Goal: Task Accomplishment & Management: Manage account settings

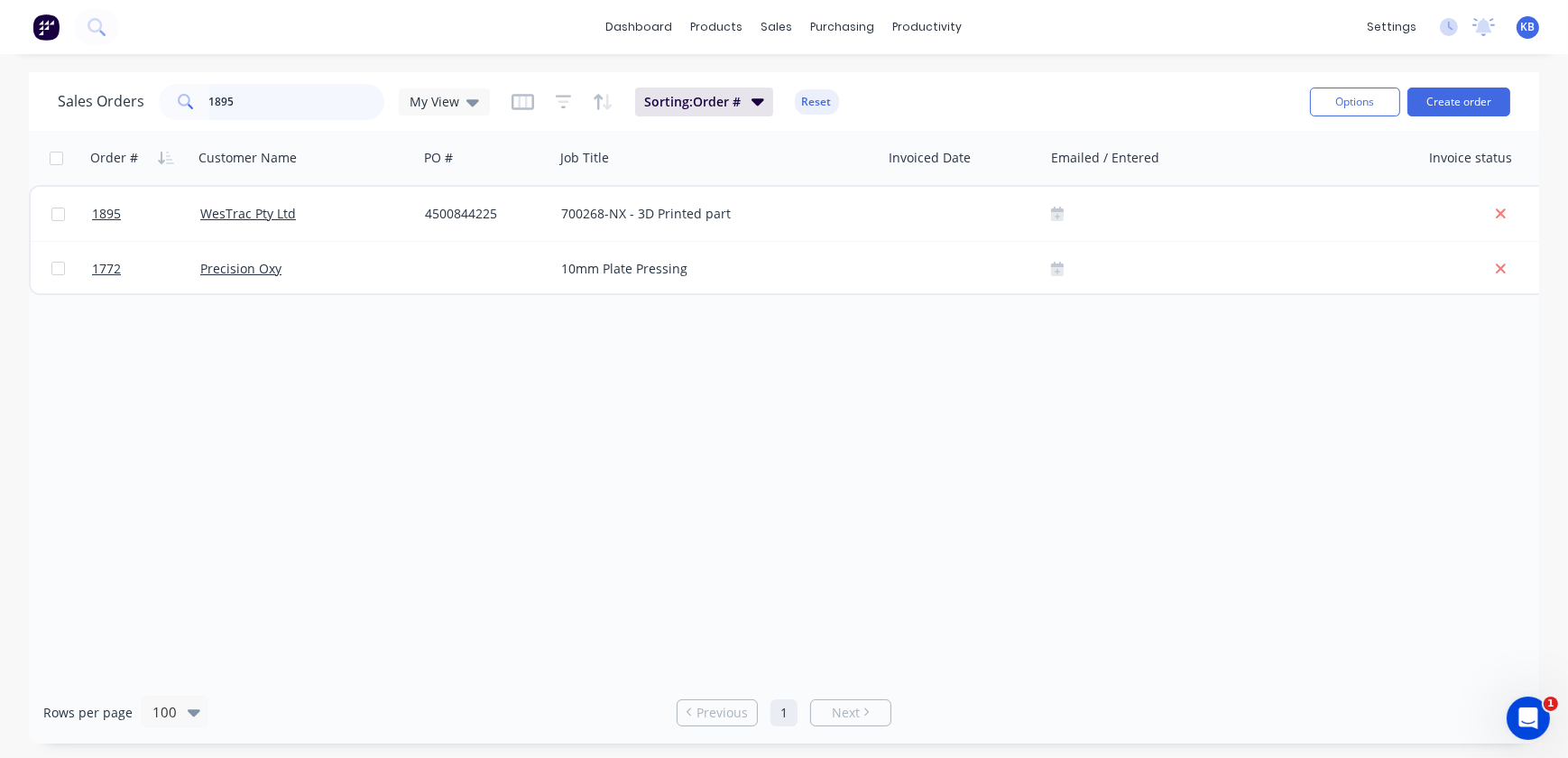
click at [315, 98] on input "1895" at bounding box center [298, 101] width 176 height 36
drag, startPoint x: 315, startPoint y: 98, endPoint x: 14, endPoint y: 83, distance: 301.4
click at [14, 83] on div "Sales Orders 1895 My View Sorting: Order # Reset Options Create order Order # C…" at bounding box center [784, 407] width 1568 height 671
type input "1923"
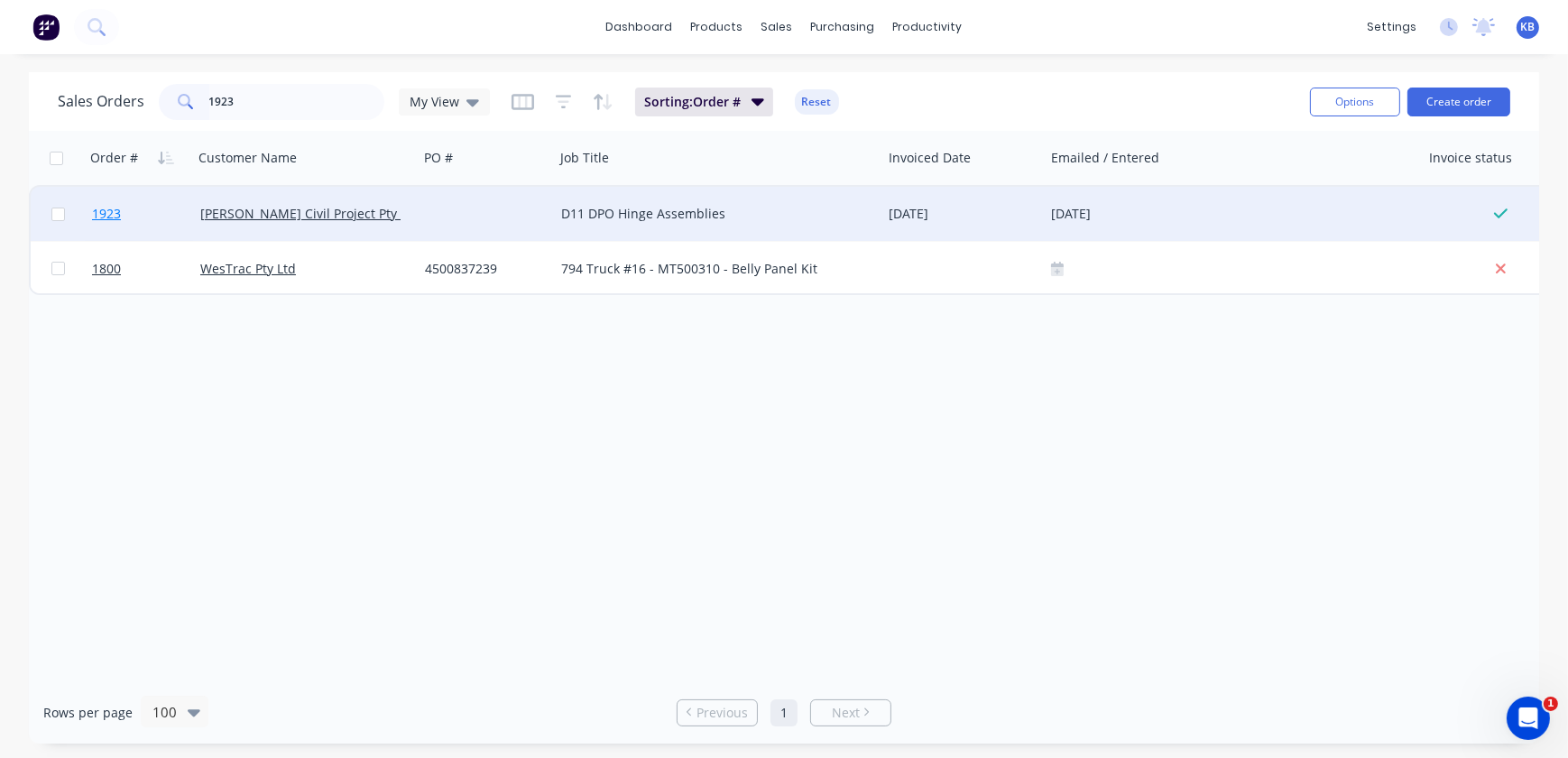
click at [134, 222] on link "1923" at bounding box center [146, 213] width 108 height 54
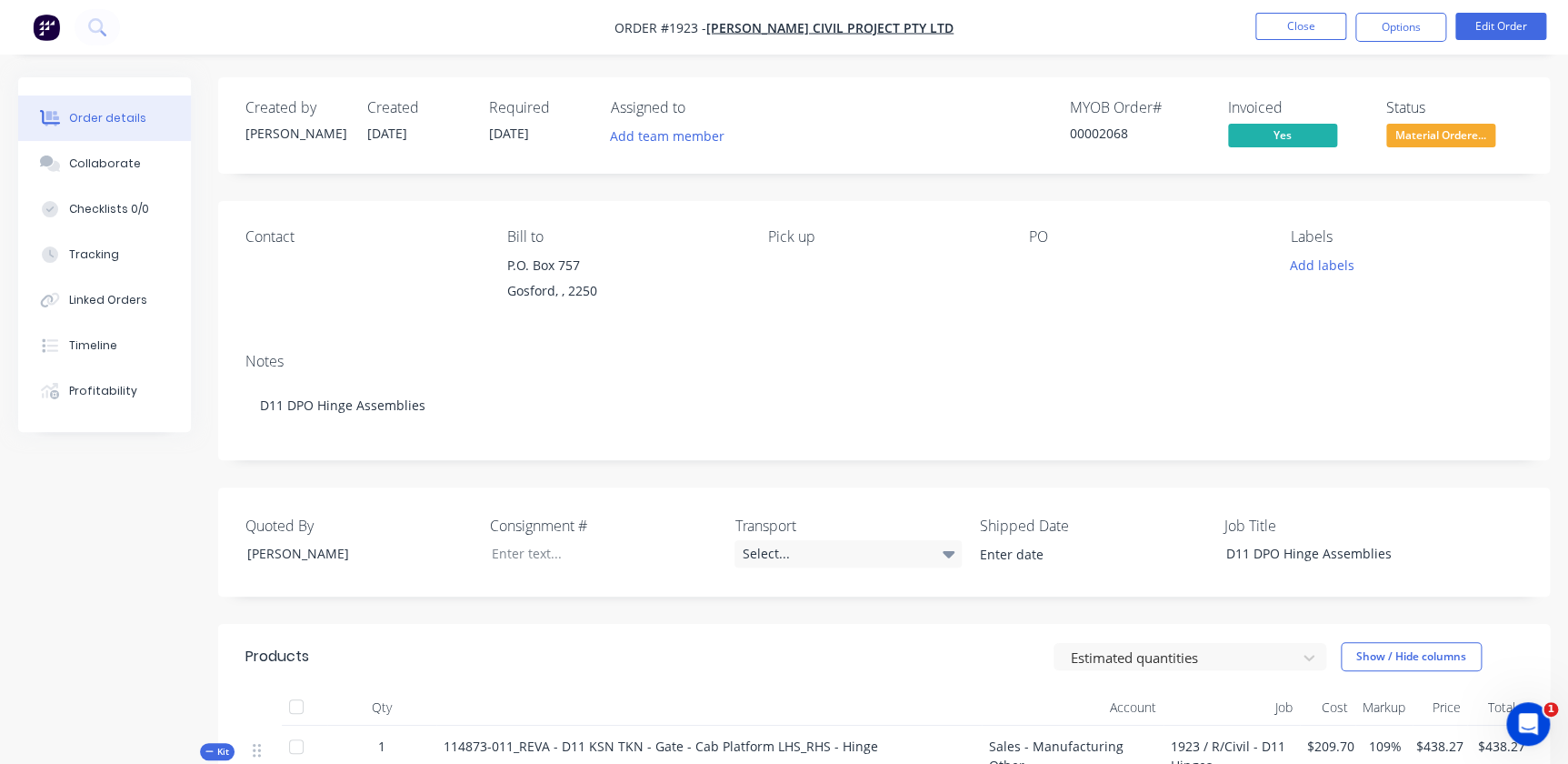
click at [1447, 20] on ul "Close Options Edit Order" at bounding box center [1402, 27] width 335 height 29
click at [1429, 27] on button "Options" at bounding box center [1401, 27] width 91 height 29
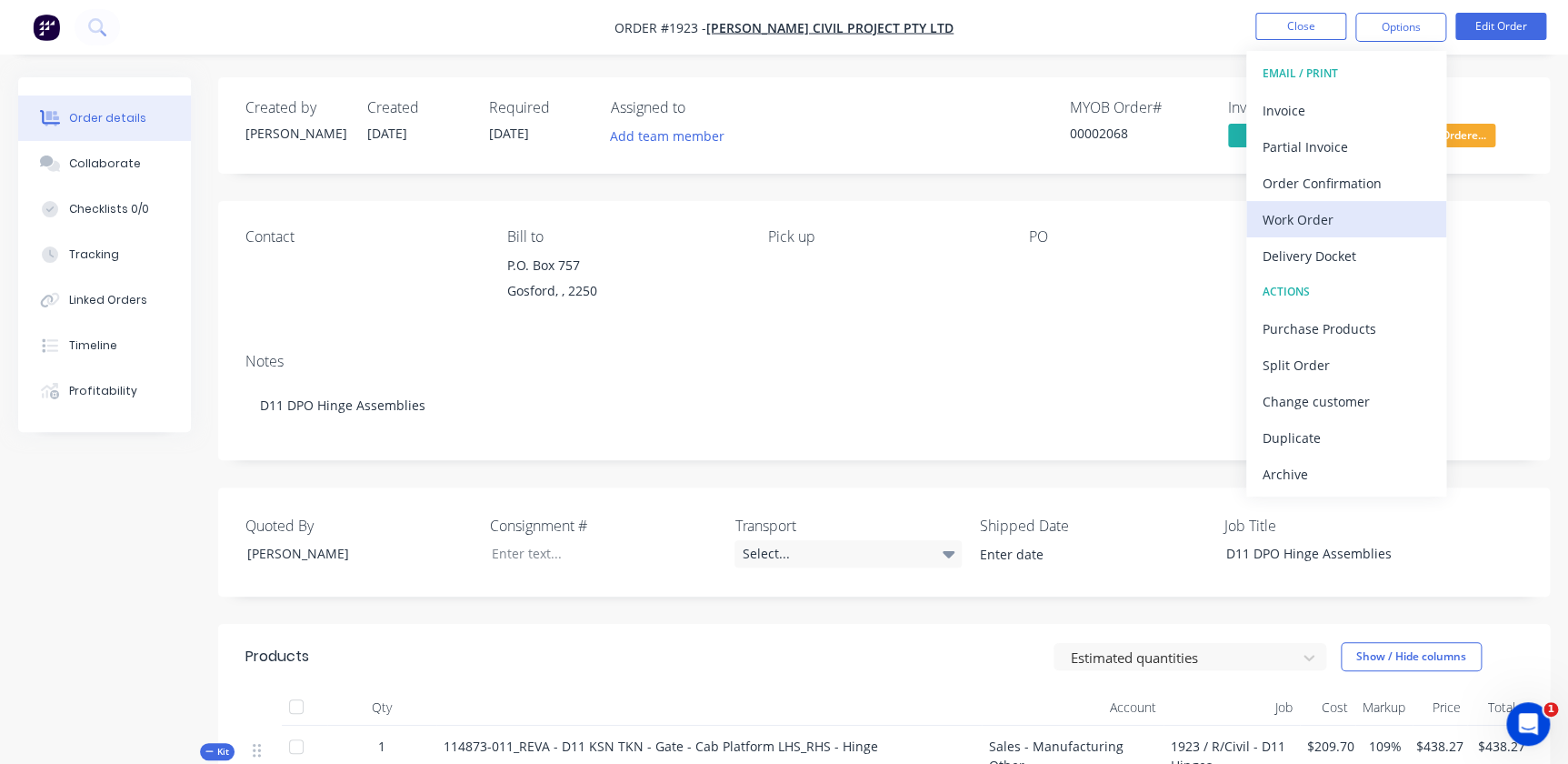
click at [1337, 226] on div "Work Order" at bounding box center [1346, 219] width 167 height 26
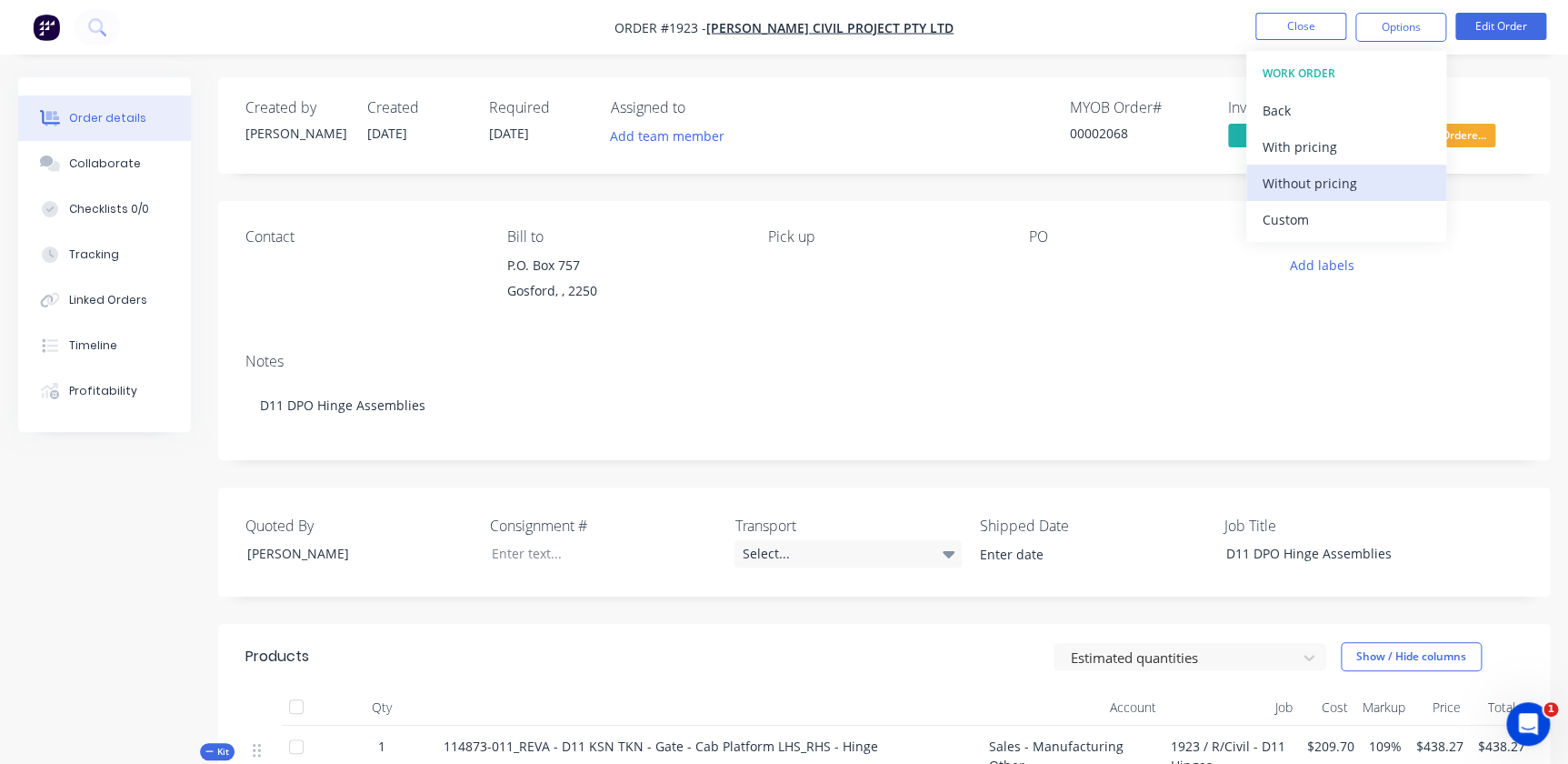
click at [1291, 170] on div "Without pricing" at bounding box center [1346, 183] width 167 height 26
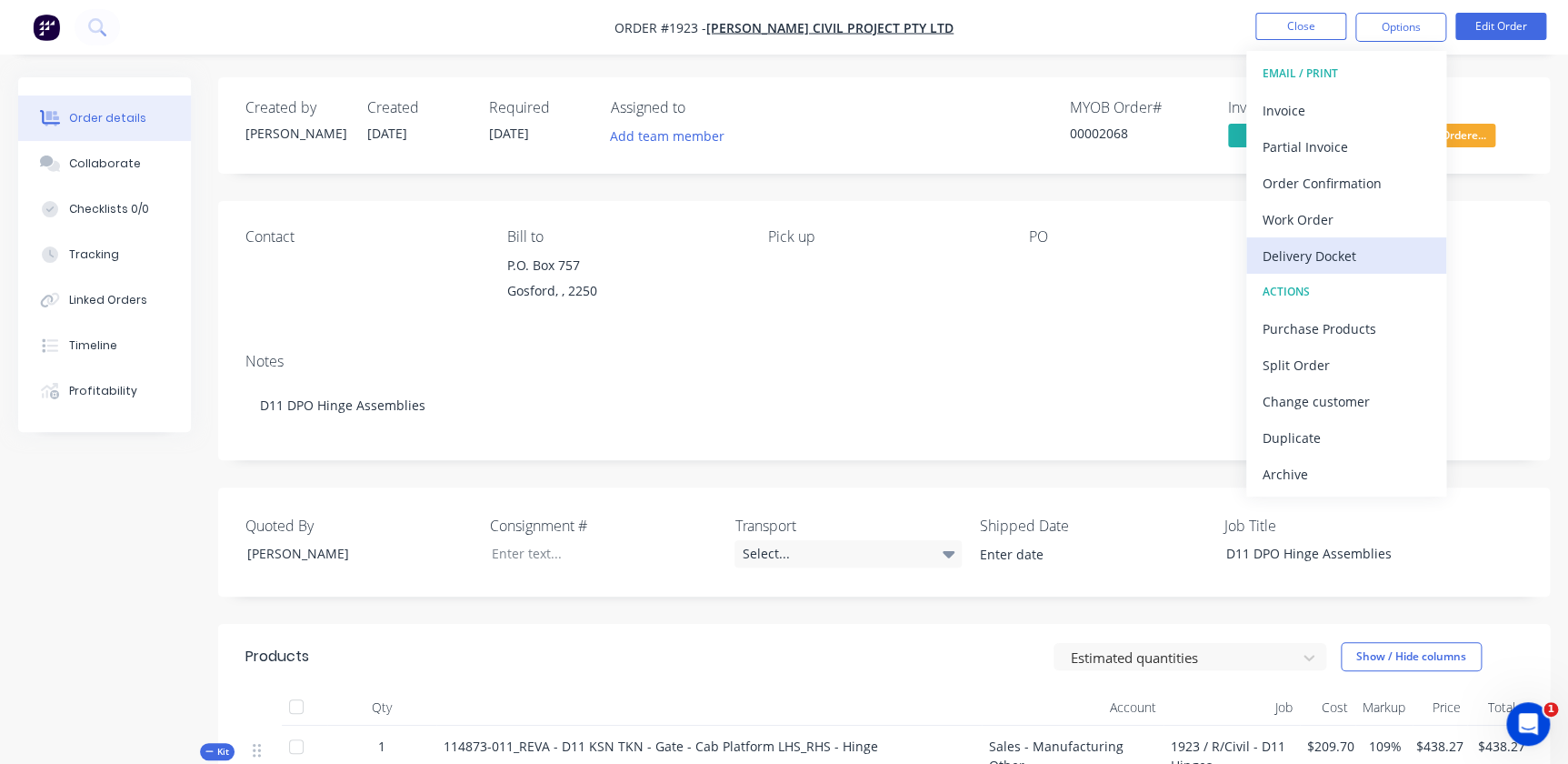
click at [1307, 272] on button "Delivery Docket" at bounding box center [1347, 255] width 201 height 36
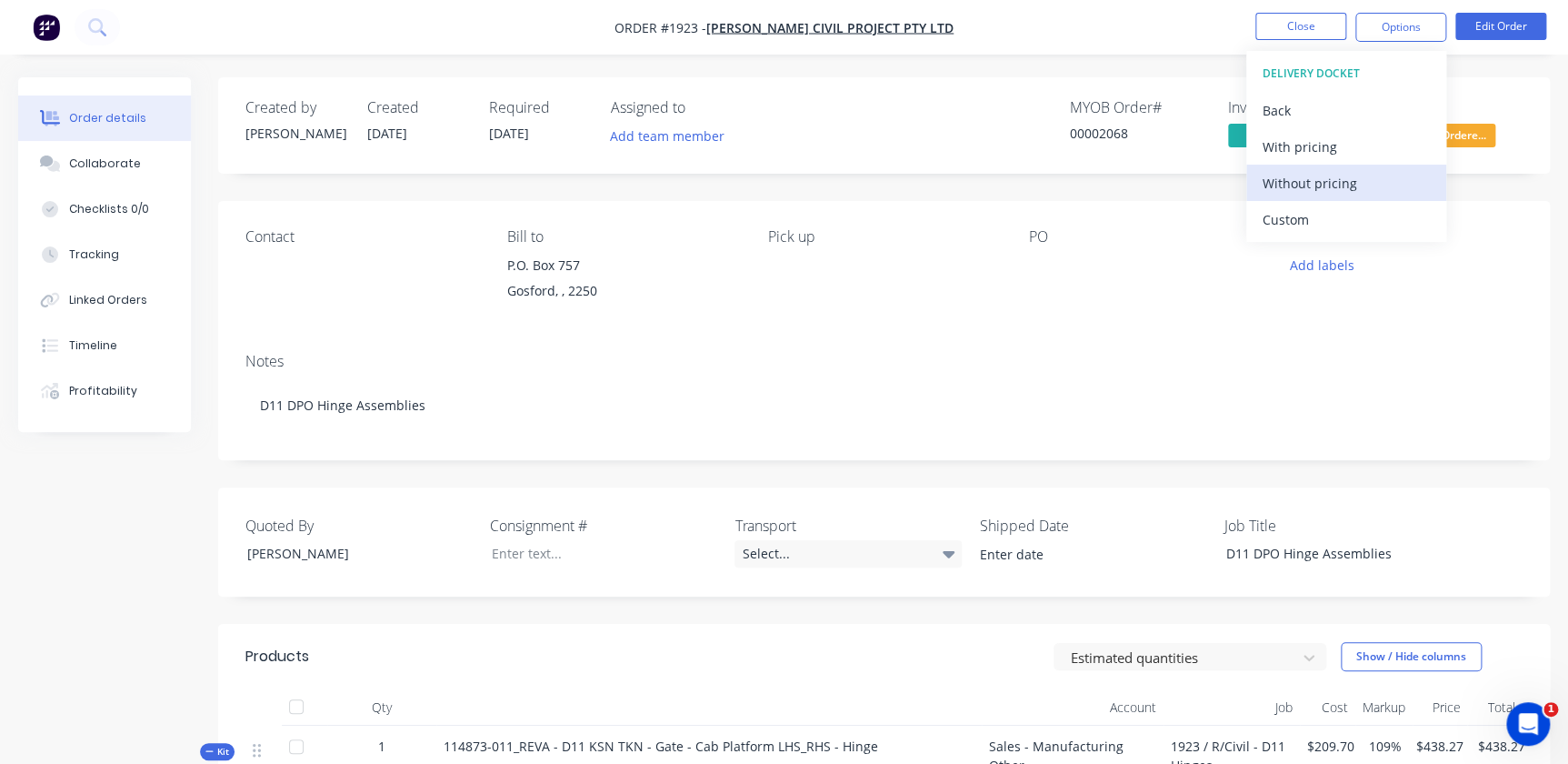
click at [1302, 172] on div "Without pricing" at bounding box center [1346, 183] width 167 height 26
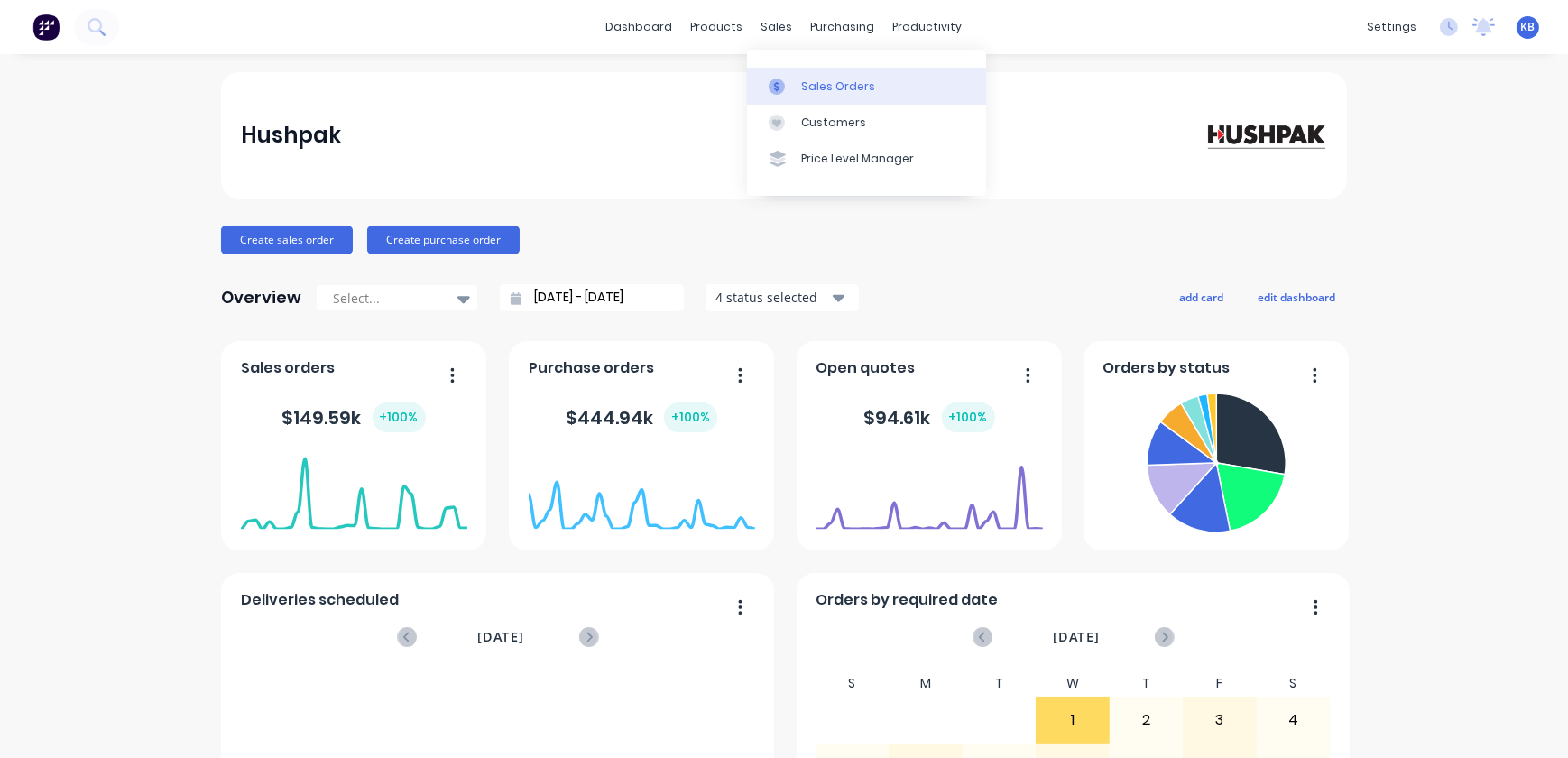
click at [791, 68] on link "Sales Orders" at bounding box center [867, 85] width 240 height 36
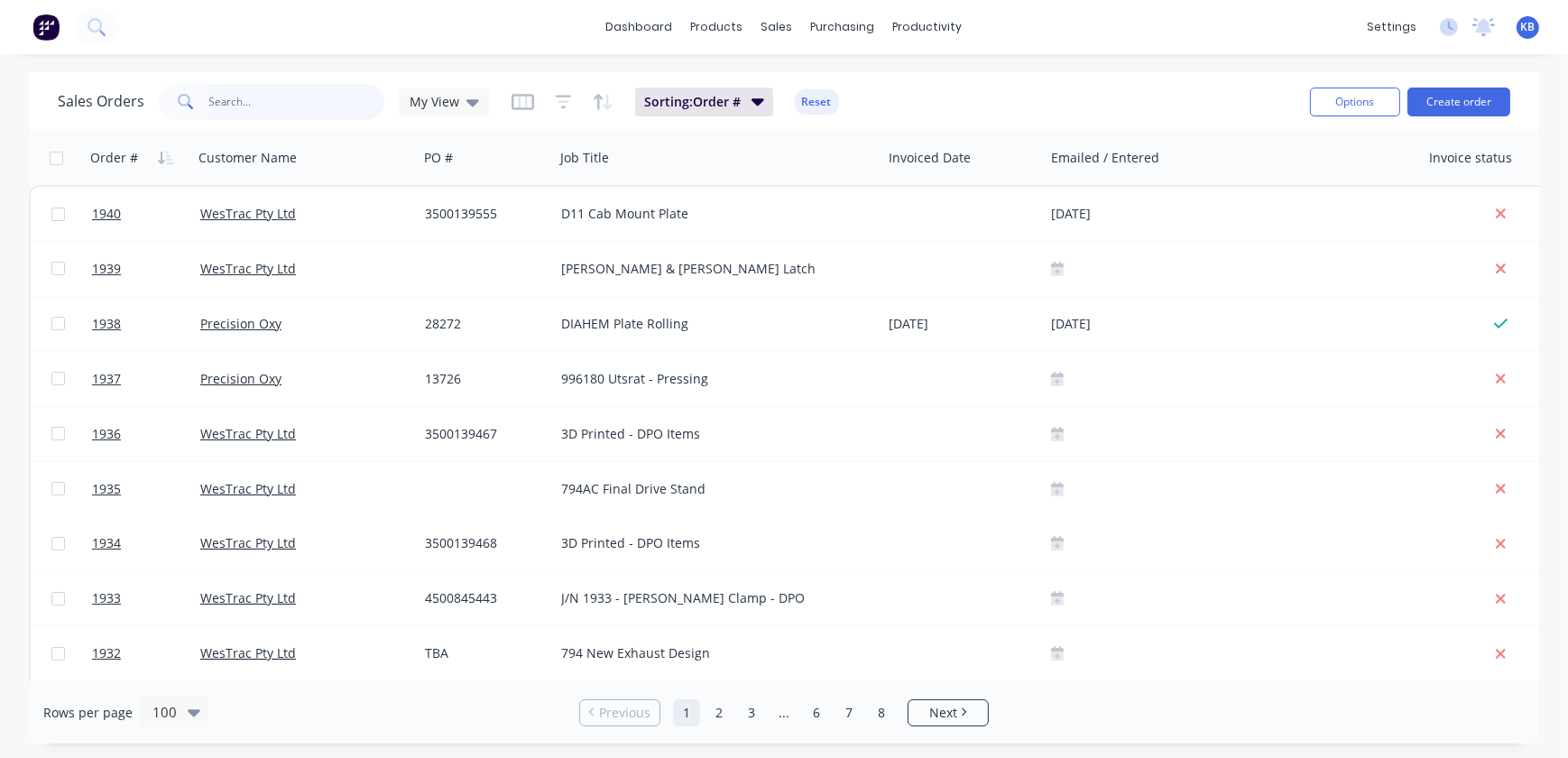
click at [266, 108] on input "text" at bounding box center [298, 101] width 176 height 36
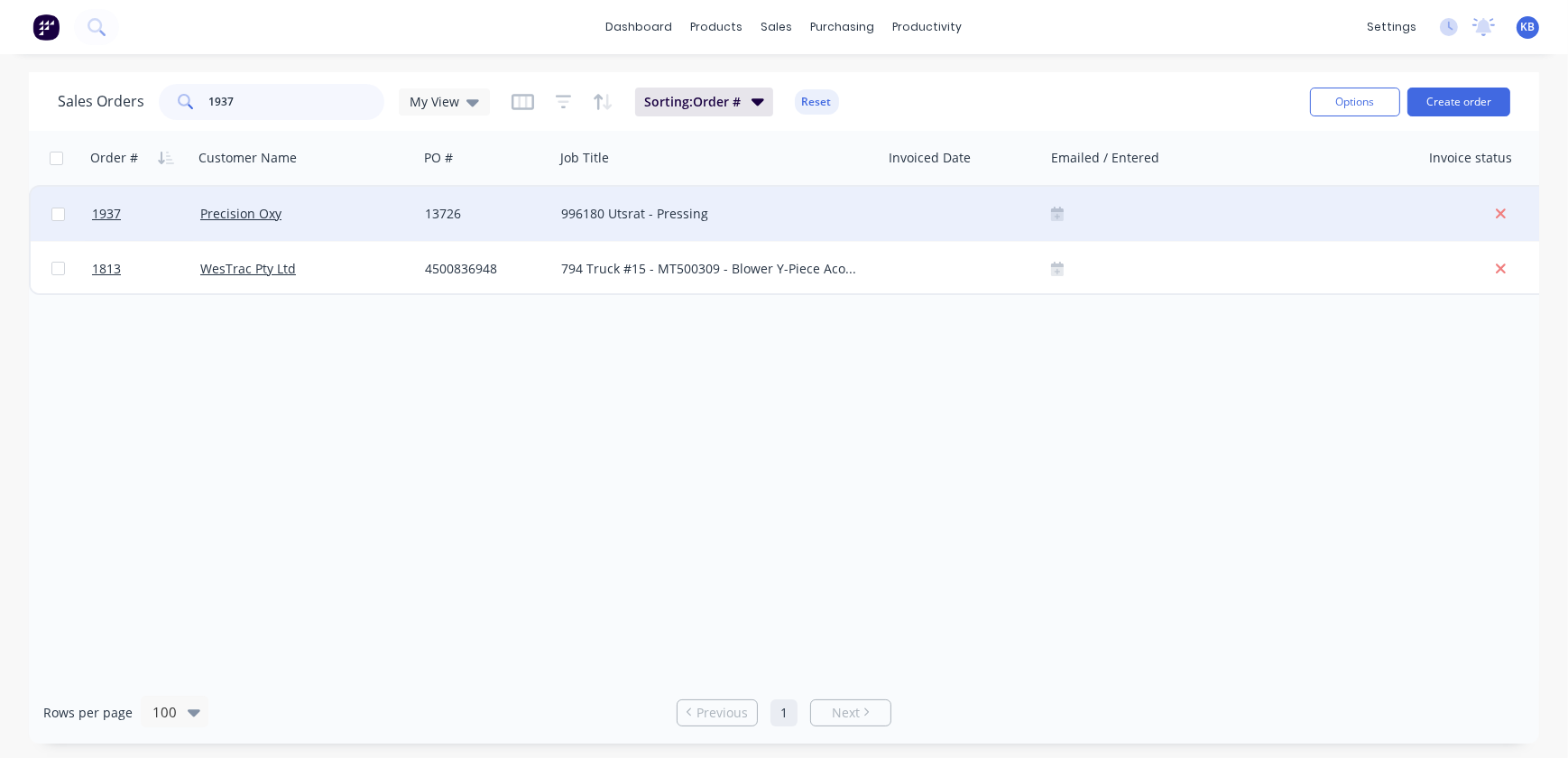
type input "1937"
click at [414, 224] on div "Precision Oxy" at bounding box center [306, 213] width 226 height 54
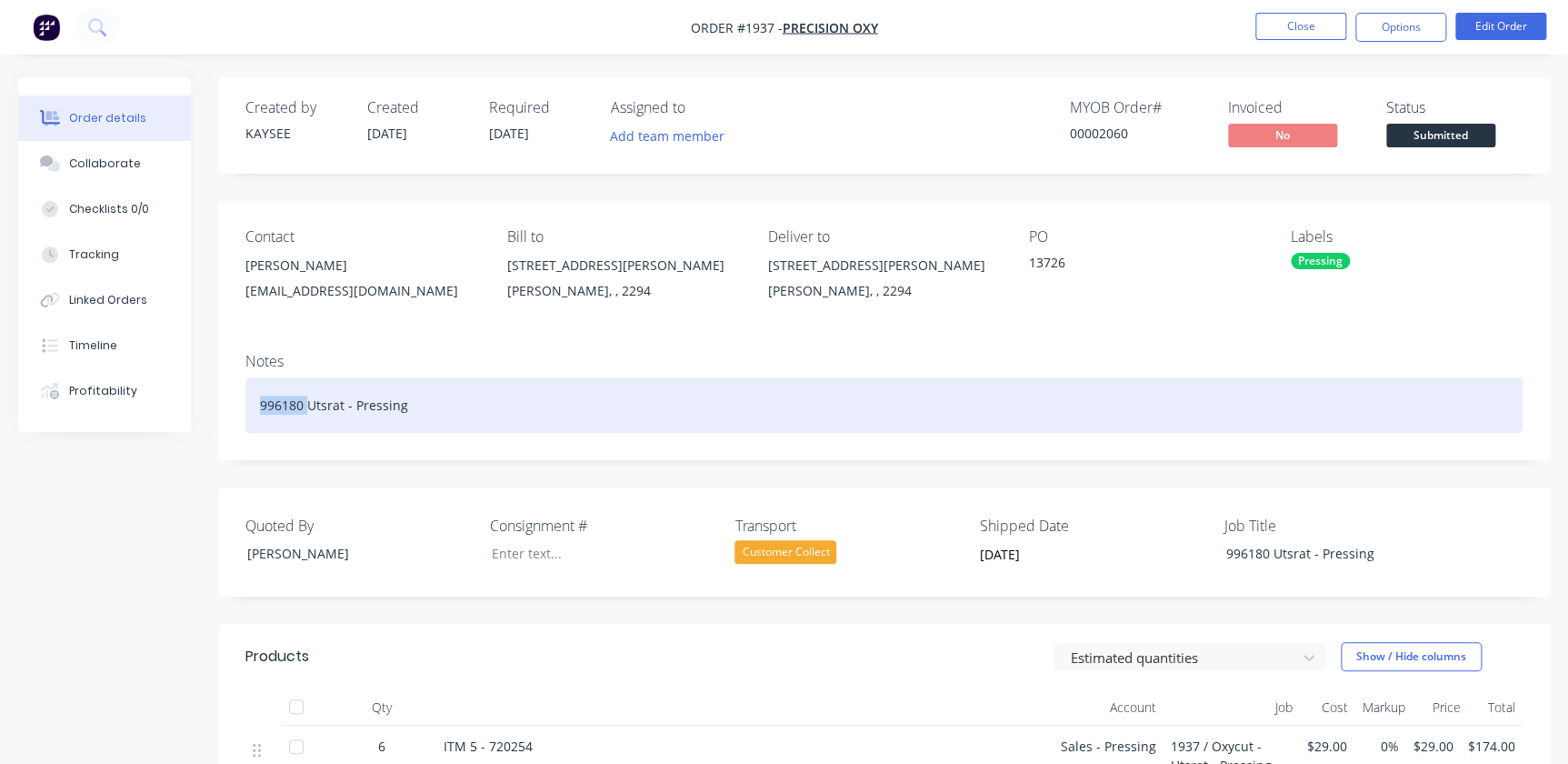
drag, startPoint x: 310, startPoint y: 417, endPoint x: 201, endPoint y: 407, distance: 109.5
click at [198, 409] on div "Order details Collaborate Checklists 0/0 Tracking Linked Orders Timeline Profit…" at bounding box center [784, 621] width 1568 height 1089
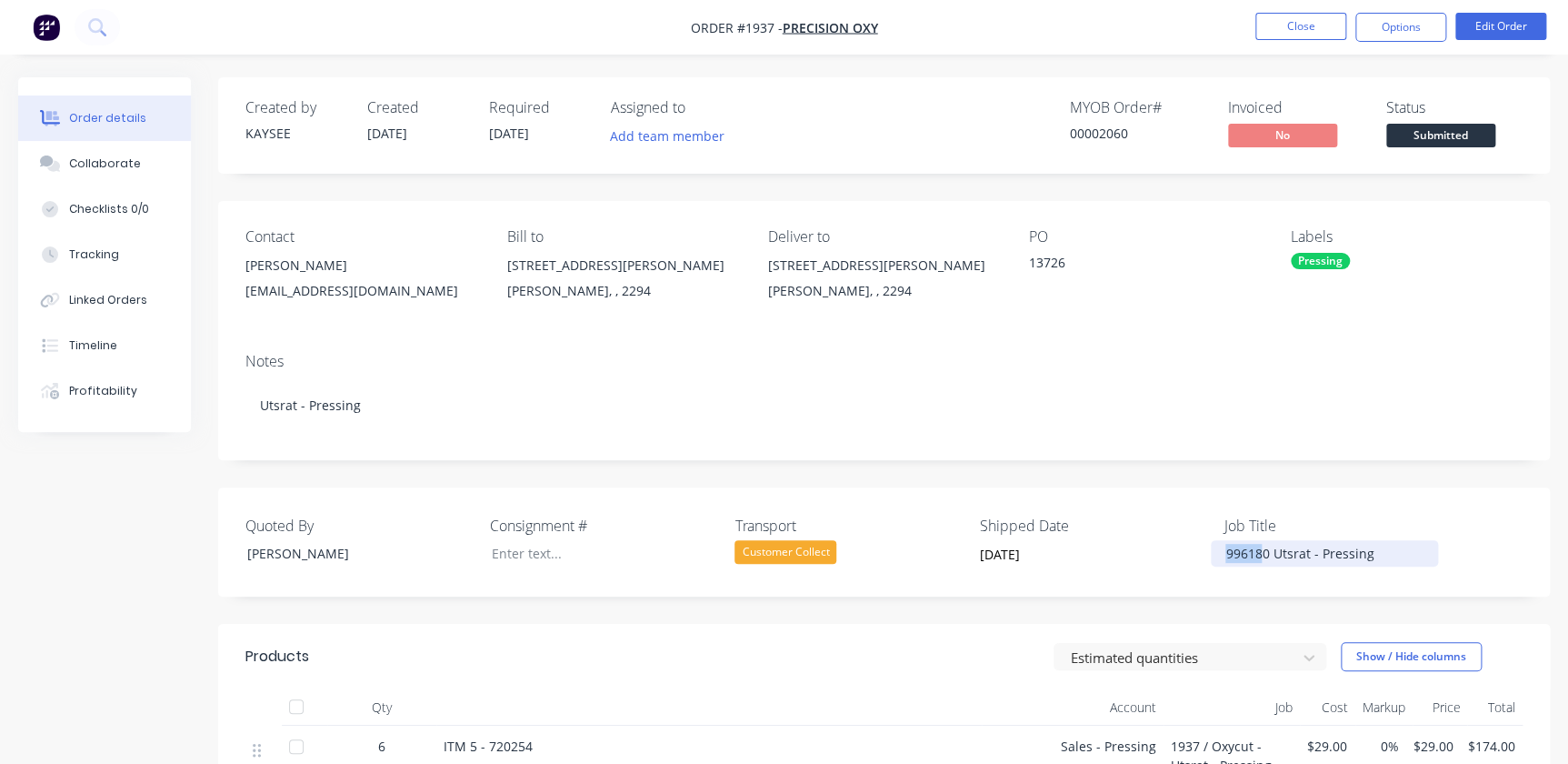
drag, startPoint x: 1263, startPoint y: 548, endPoint x: 1219, endPoint y: 549, distance: 44.0
click at [1219, 549] on div "996180 Utsrat - Pressing" at bounding box center [1325, 553] width 228 height 26
drag, startPoint x: 1272, startPoint y: 559, endPoint x: 1213, endPoint y: 551, distance: 59.5
click at [1213, 551] on div "996180 Utsrat - Pressing" at bounding box center [1325, 553] width 228 height 26
copy div "996180"
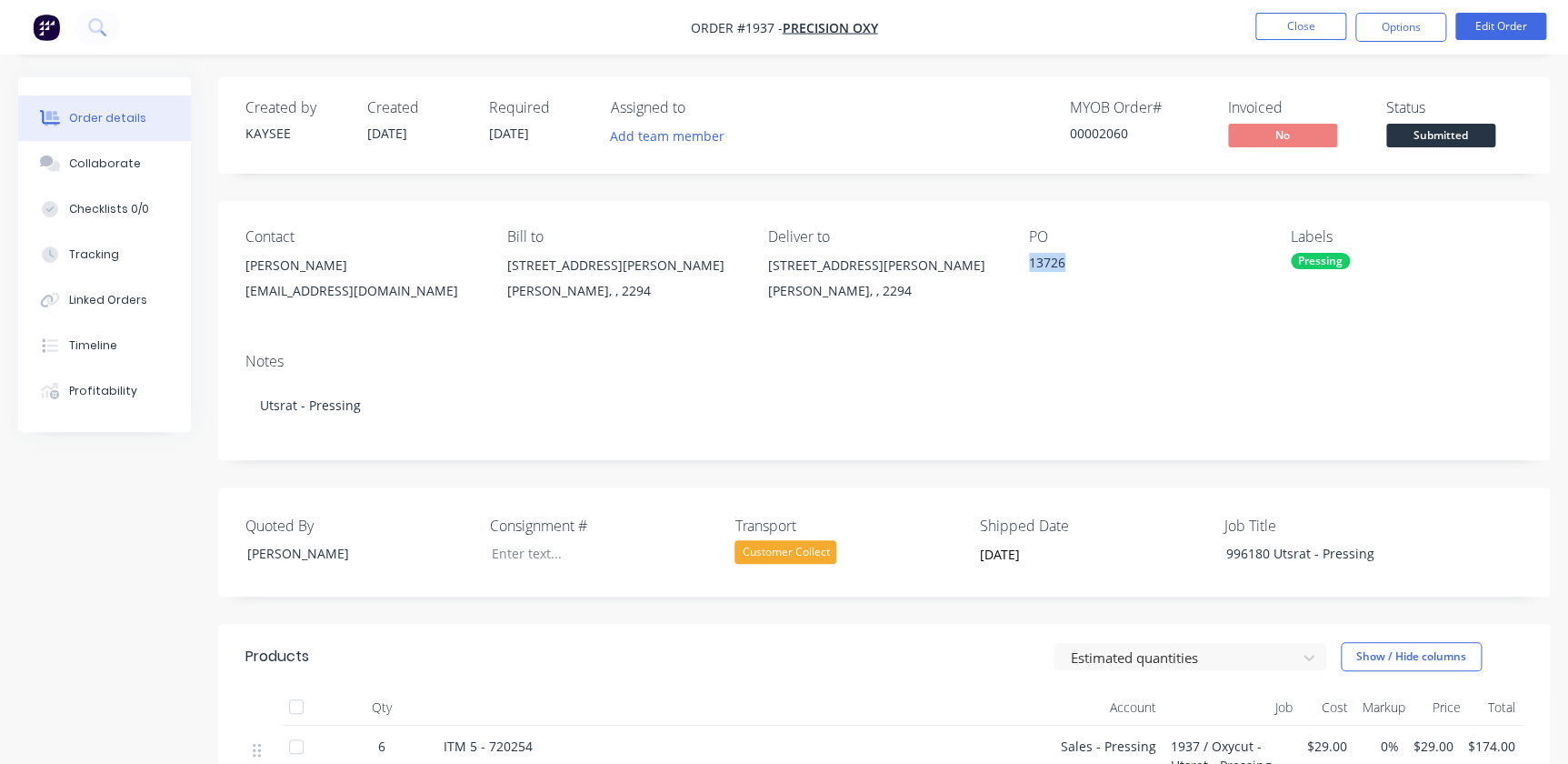
drag, startPoint x: 1070, startPoint y: 261, endPoint x: 1021, endPoint y: 255, distance: 49.4
click at [1021, 255] on div "Contact Jodi Terrill jodit@oxycut.com.au Bill to 8 Everett Street Carrington, ,…" at bounding box center [884, 269] width 1331 height 137
click at [1096, 273] on div "13726" at bounding box center [1143, 266] width 228 height 25
drag, startPoint x: 1064, startPoint y: 265, endPoint x: 1035, endPoint y: 266, distance: 29.0
click at [1035, 266] on div "13726" at bounding box center [1143, 266] width 228 height 25
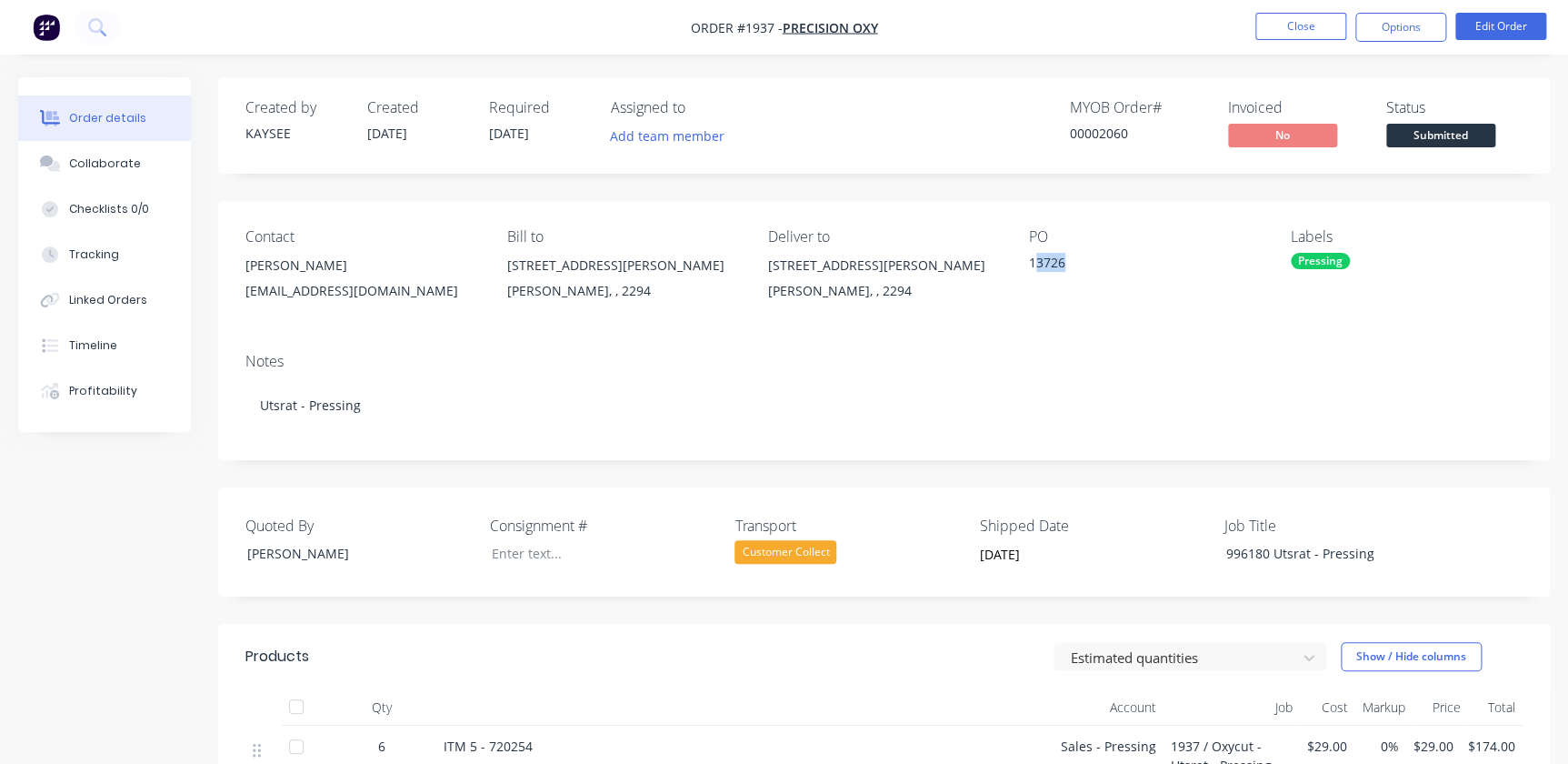
click at [1082, 266] on div "13726" at bounding box center [1143, 266] width 228 height 25
click at [1505, 27] on button "Edit Order" at bounding box center [1501, 26] width 91 height 27
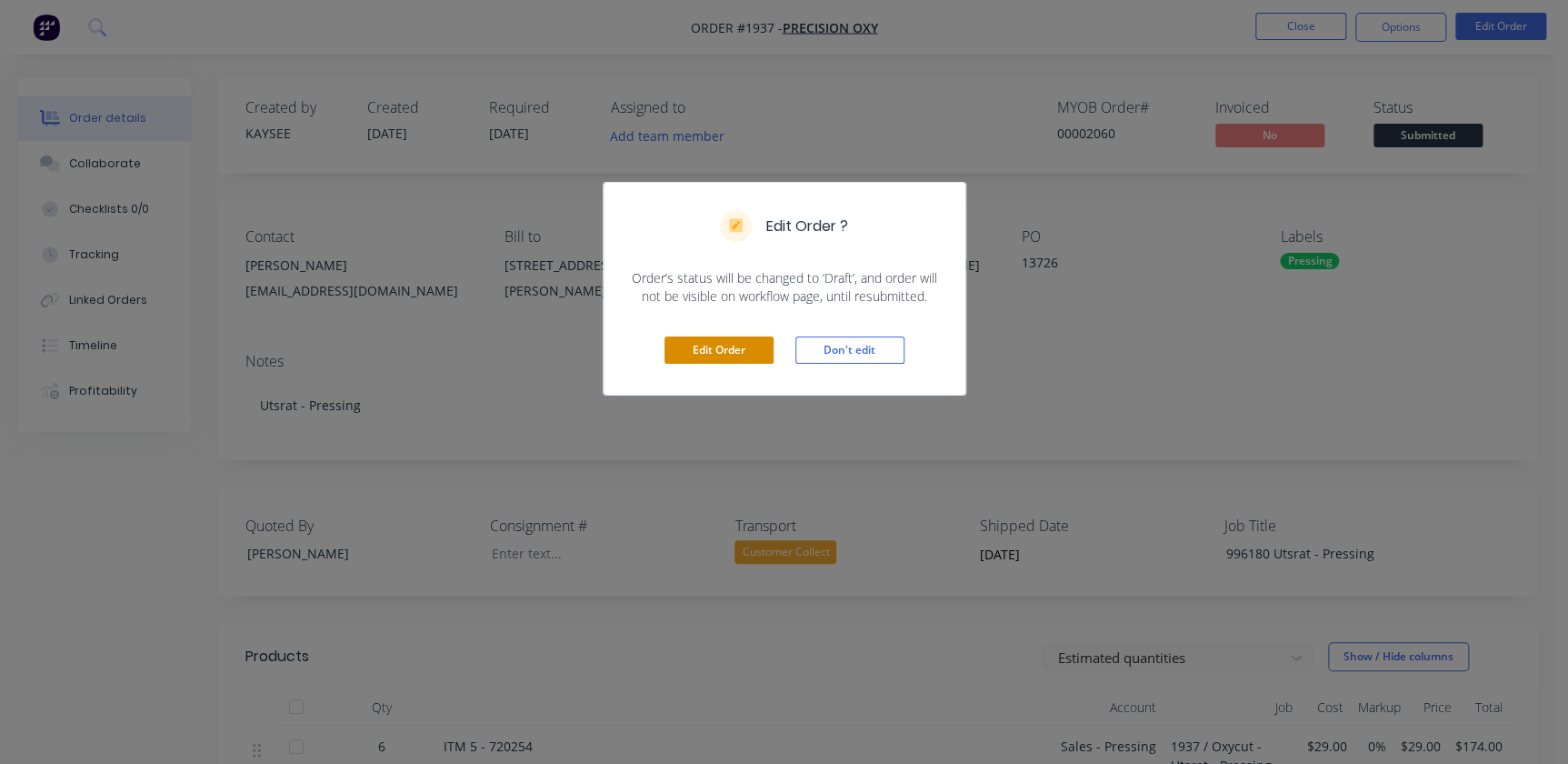
click at [743, 346] on button "Edit Order" at bounding box center [719, 350] width 109 height 27
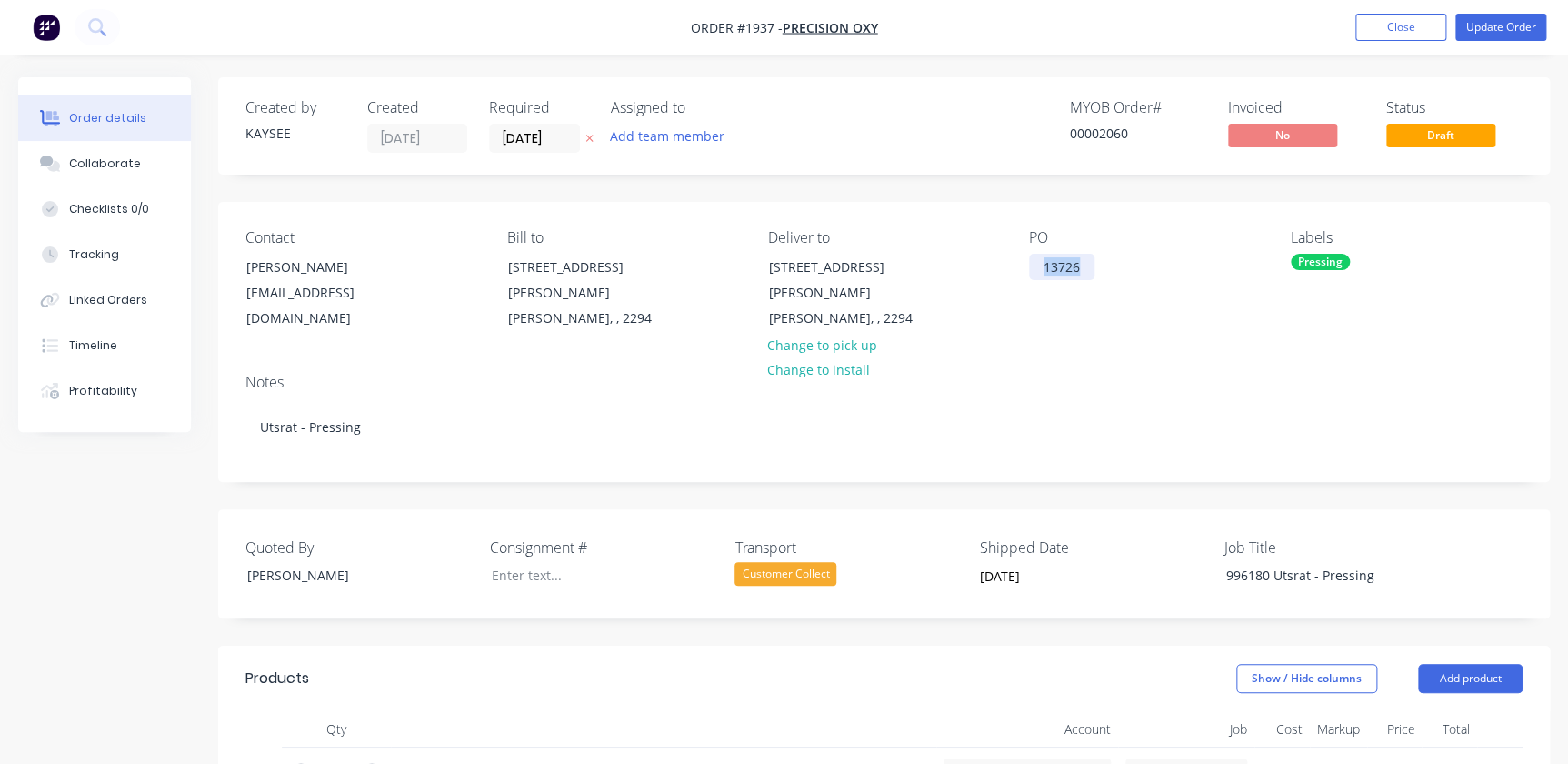
drag, startPoint x: 1089, startPoint y: 273, endPoint x: 1043, endPoint y: 272, distance: 46.0
click at [1043, 272] on div "13726" at bounding box center [1061, 267] width 65 height 26
paste div
click at [1190, 301] on div "PO 996180" at bounding box center [1145, 280] width 232 height 103
click at [1187, 322] on div "Contact Jodi Terrill jodit@oxycut.com.au Bill to 8 Everett Street Carrington, ,…" at bounding box center [884, 280] width 1331 height 158
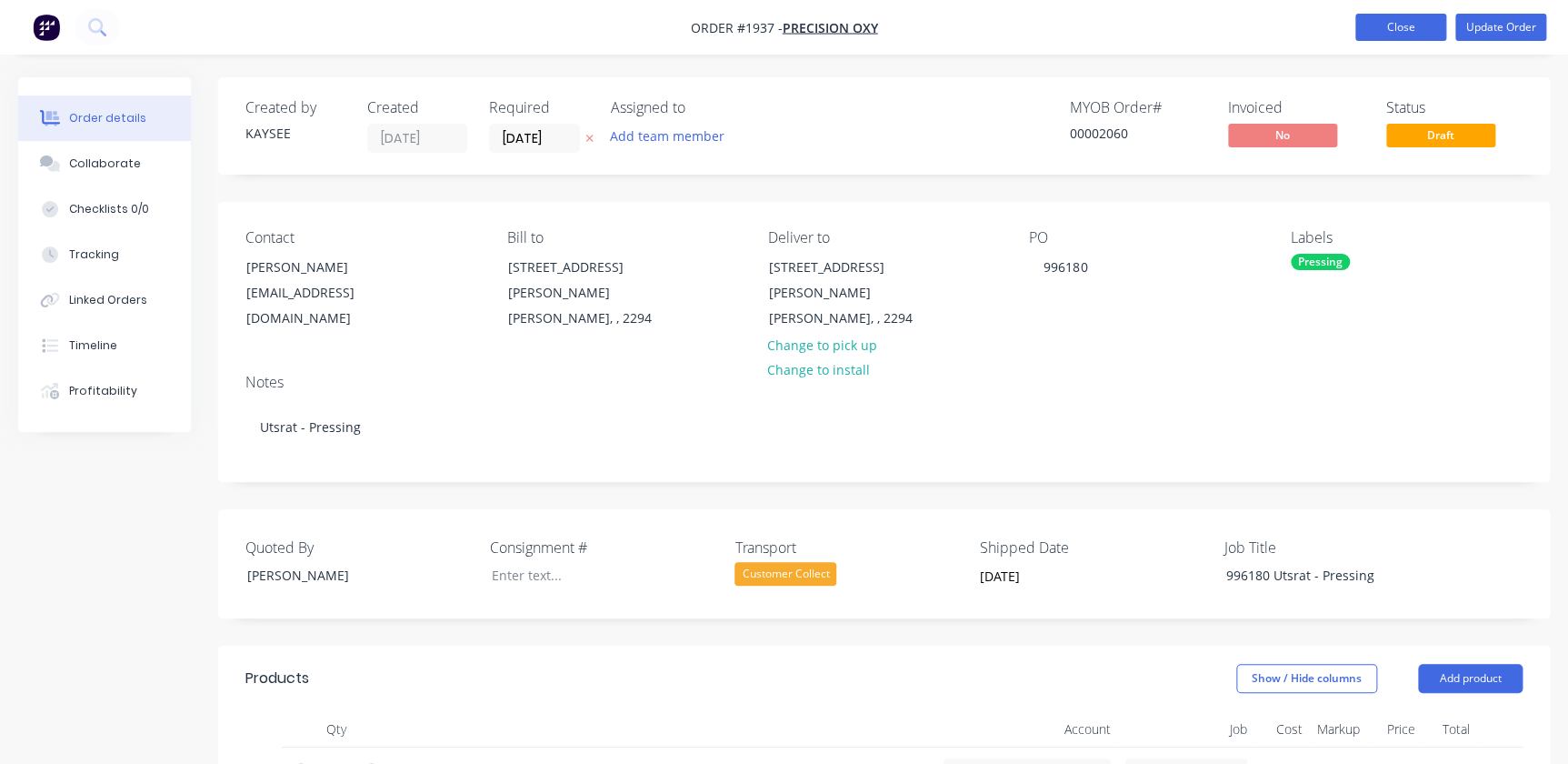
click at [1382, 27] on button "Close" at bounding box center [1401, 27] width 91 height 27
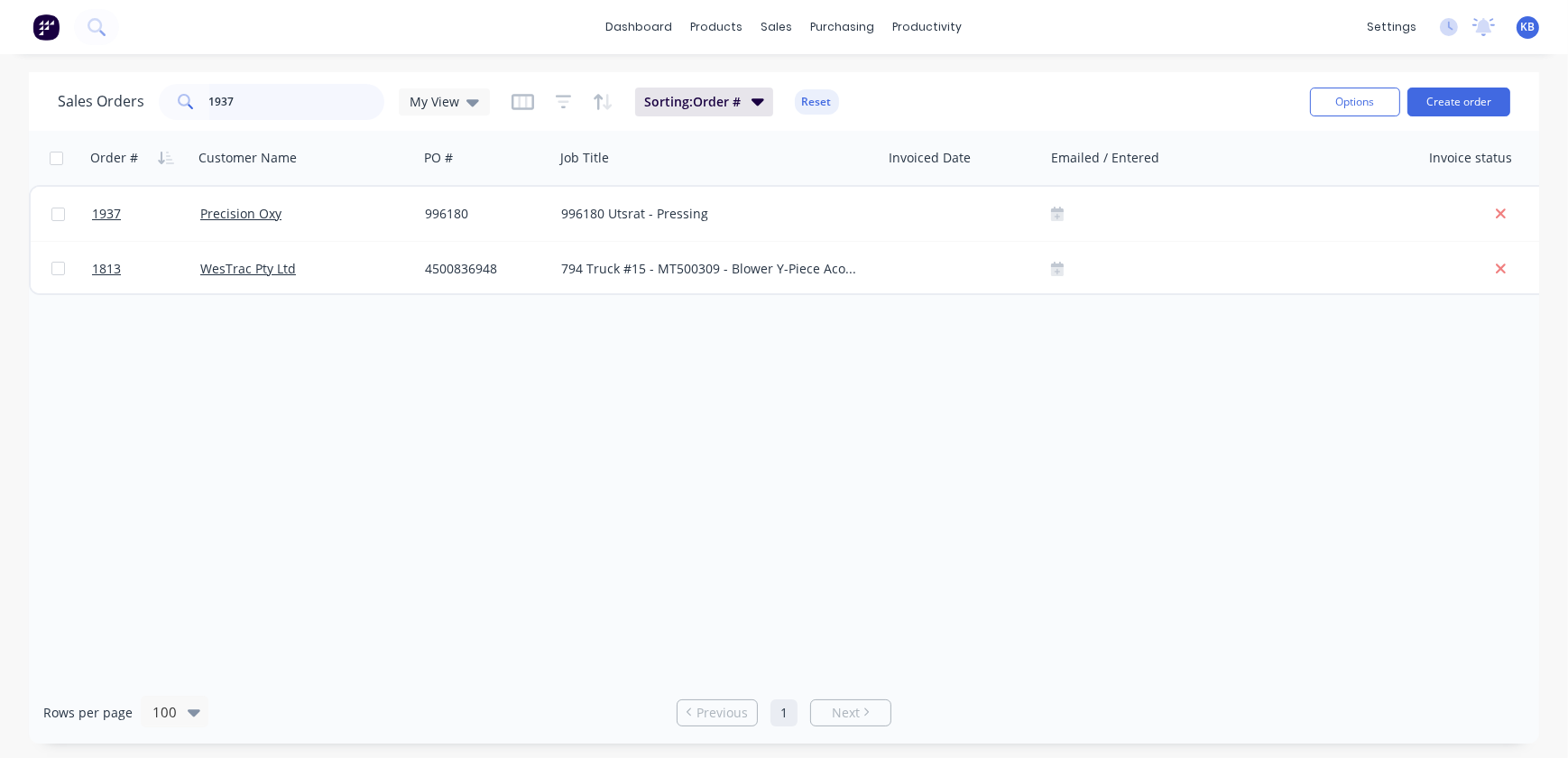
click at [342, 100] on input "1937" at bounding box center [298, 101] width 176 height 36
drag, startPoint x: 328, startPoint y: 99, endPoint x: 187, endPoint y: 98, distance: 141.0
click at [206, 100] on div "1937" at bounding box center [271, 101] width 226 height 36
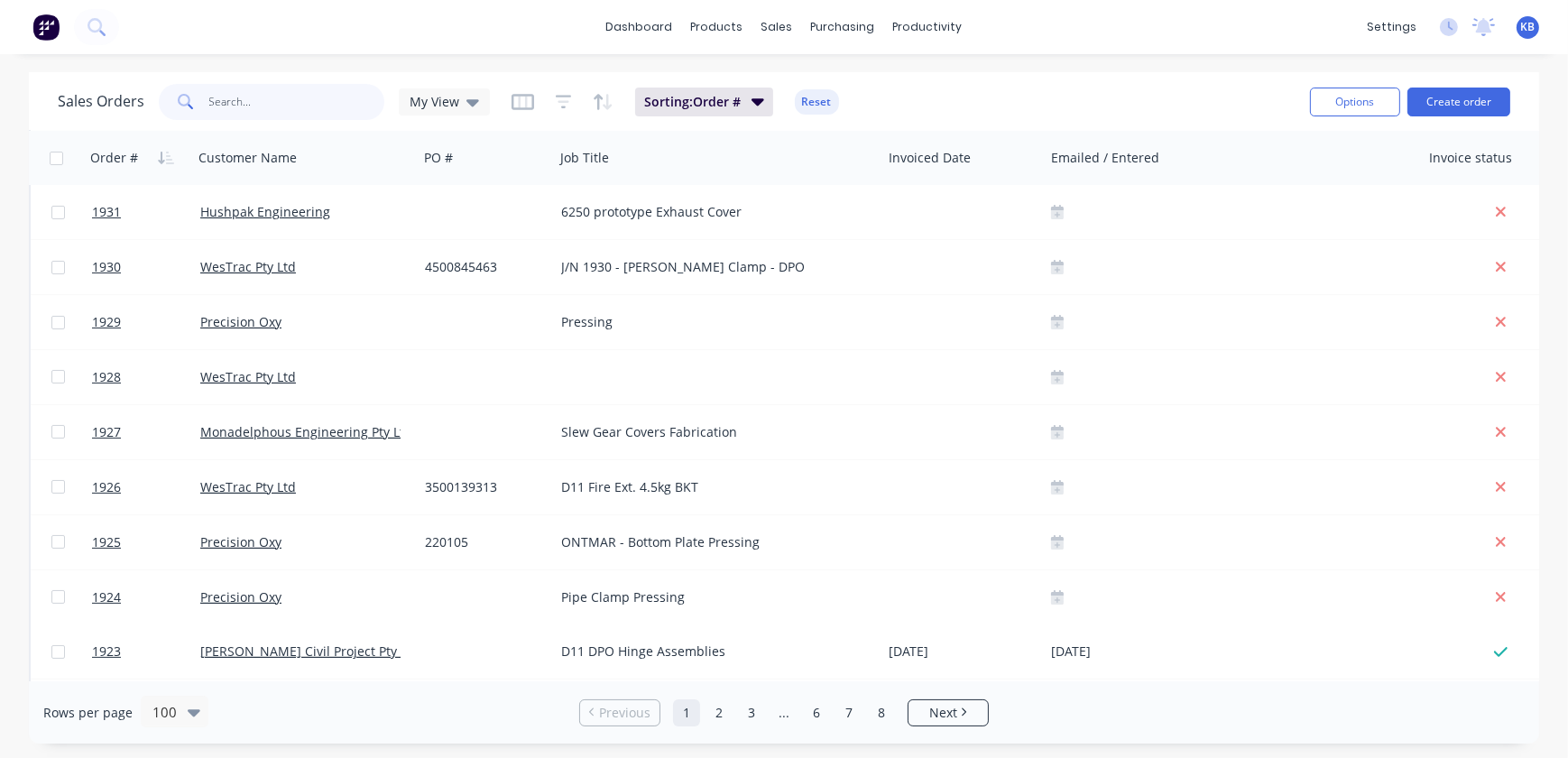
scroll to position [5, 0]
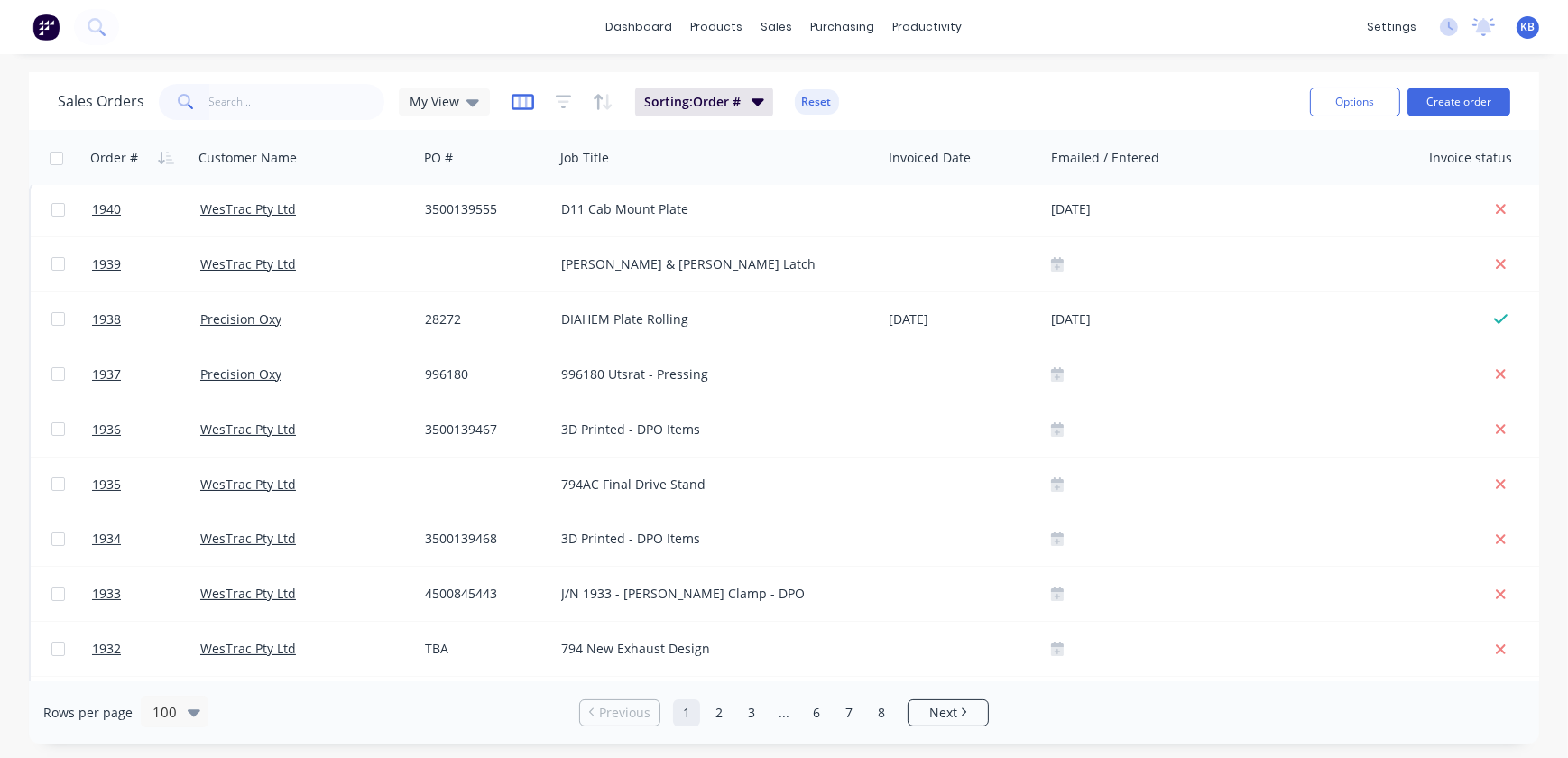
click at [522, 98] on icon "button" at bounding box center [523, 101] width 22 height 18
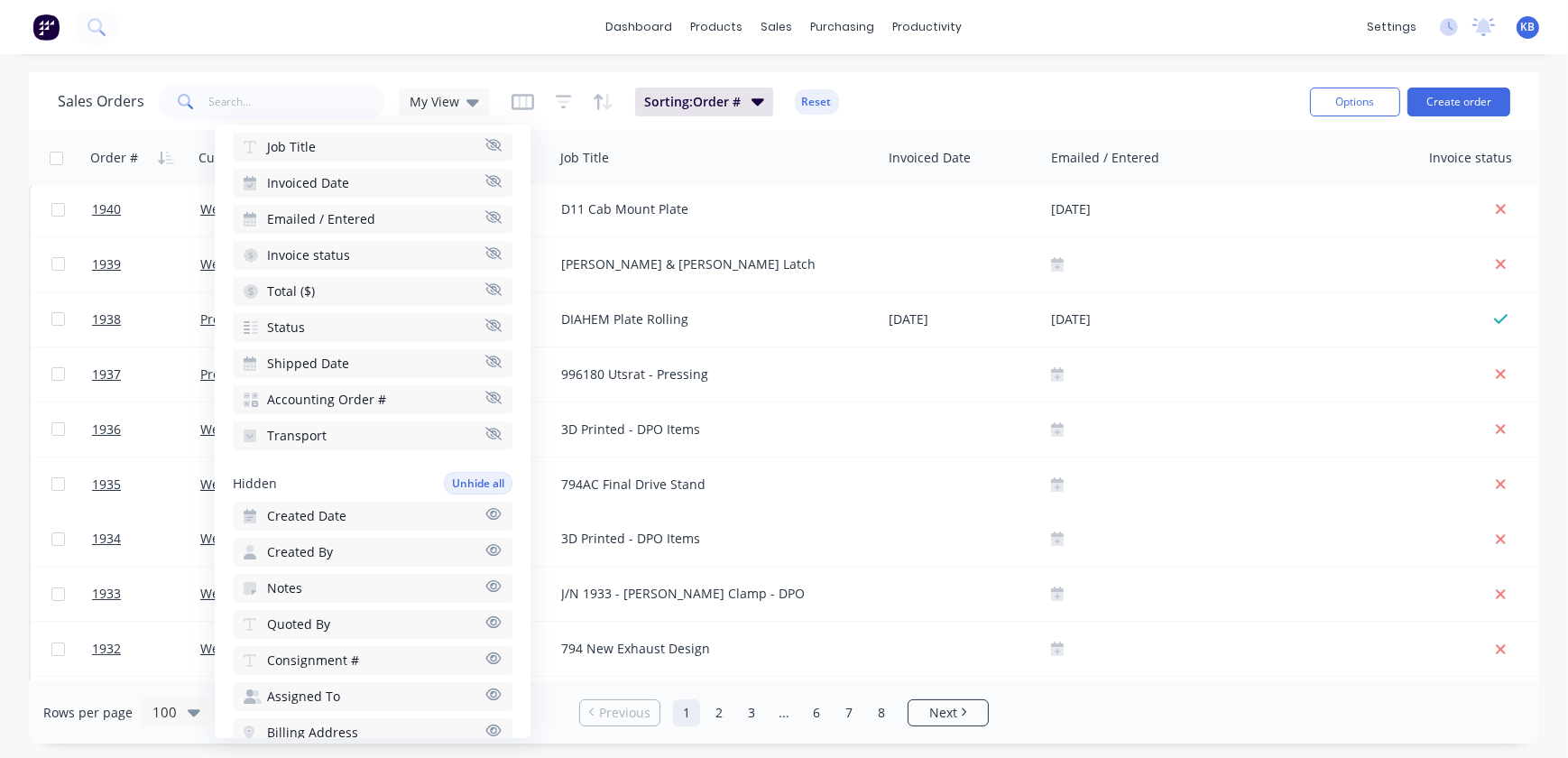
scroll to position [409, 0]
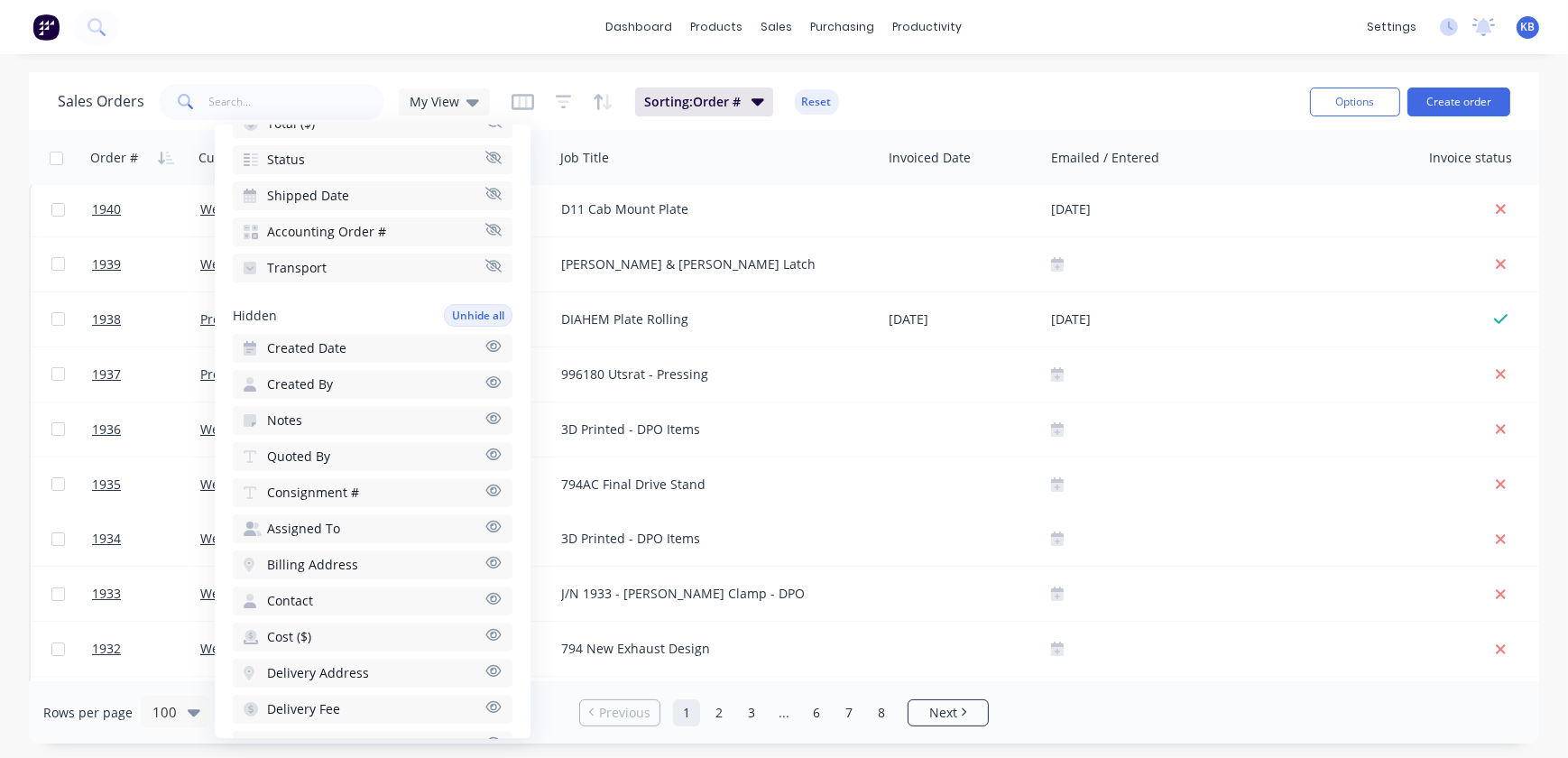
click at [388, 343] on button "Created Date" at bounding box center [373, 349] width 280 height 29
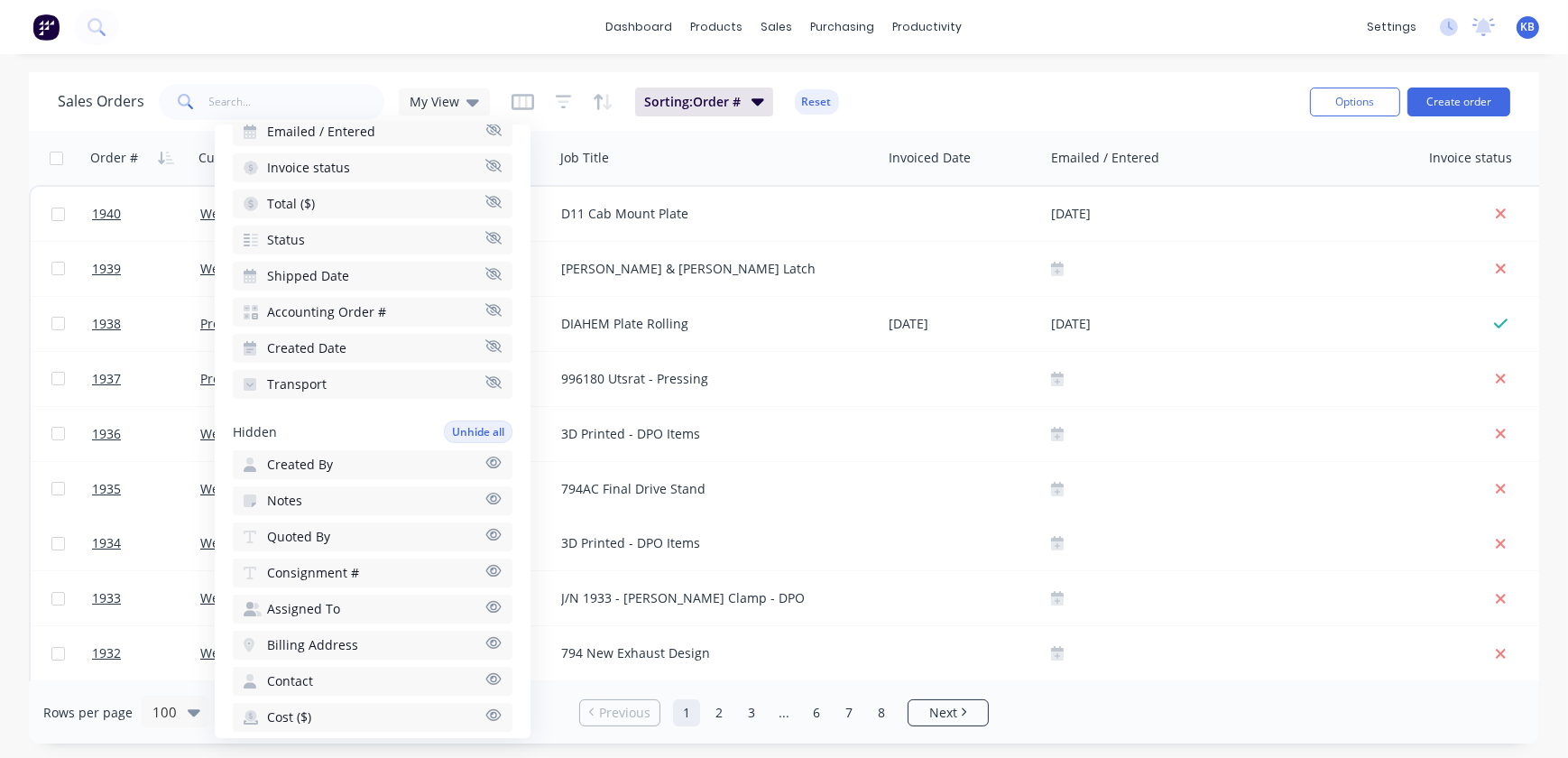
scroll to position [327, 0]
click at [334, 274] on span "Shipped Date" at bounding box center [307, 277] width 82 height 18
click at [971, 89] on div "Sales Orders My View Sorting: Order # Reset" at bounding box center [677, 101] width 1239 height 44
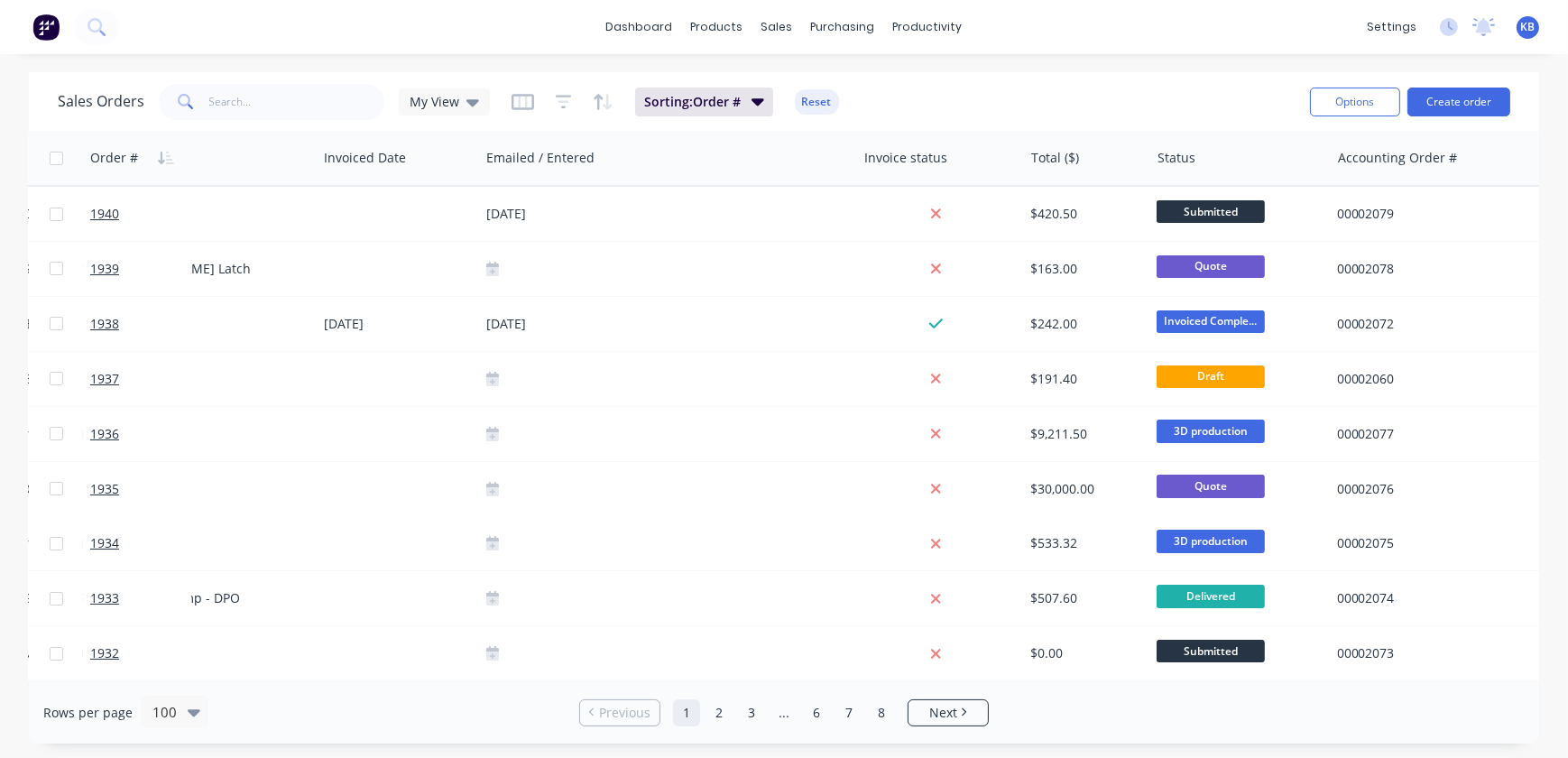
scroll to position [0, 567]
click at [472, 102] on icon at bounding box center [472, 102] width 13 height 7
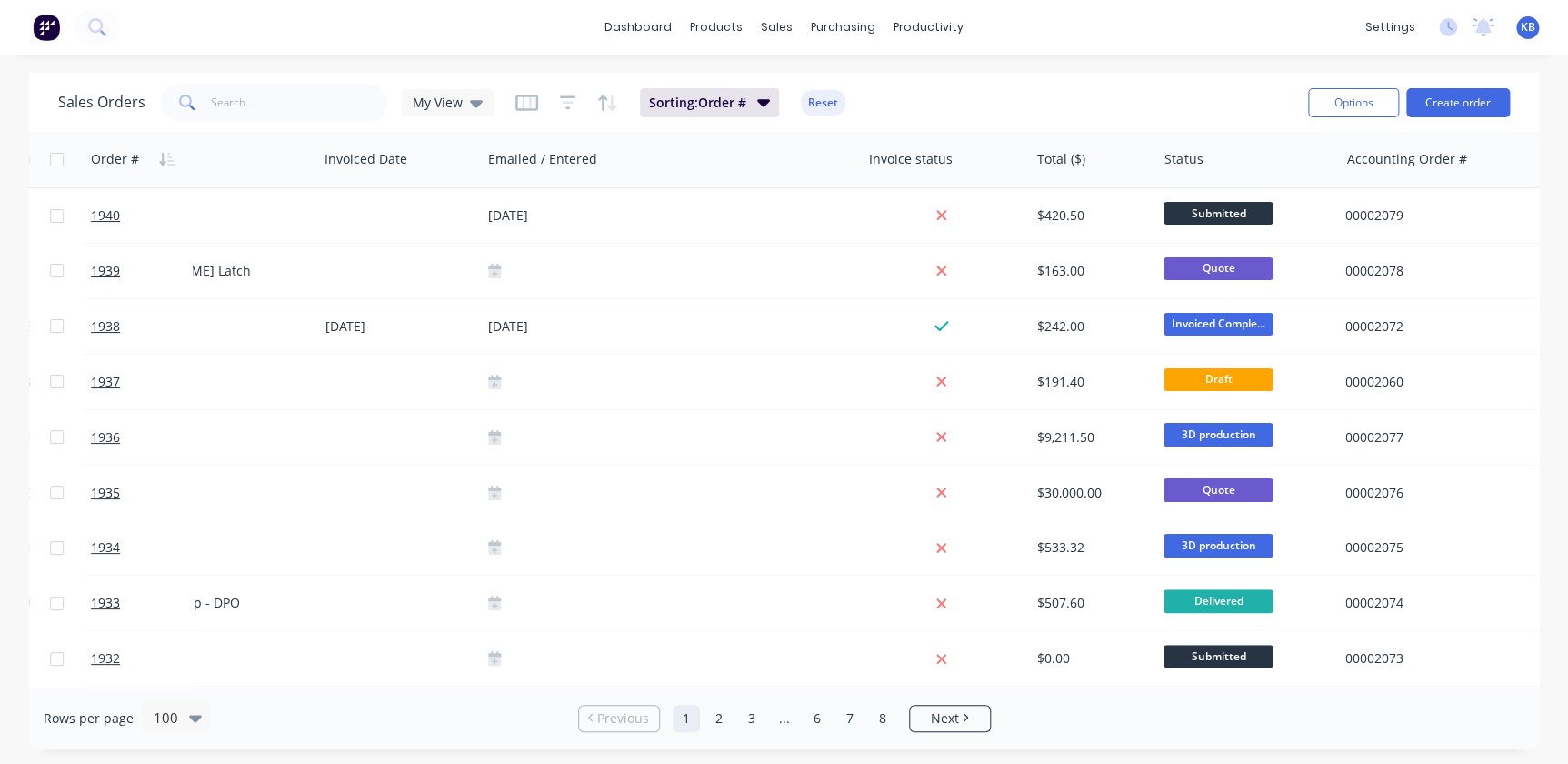
click at [1014, 90] on div "Sales Orders My View Sorting: Order # Reset" at bounding box center [675, 102] width 1235 height 45
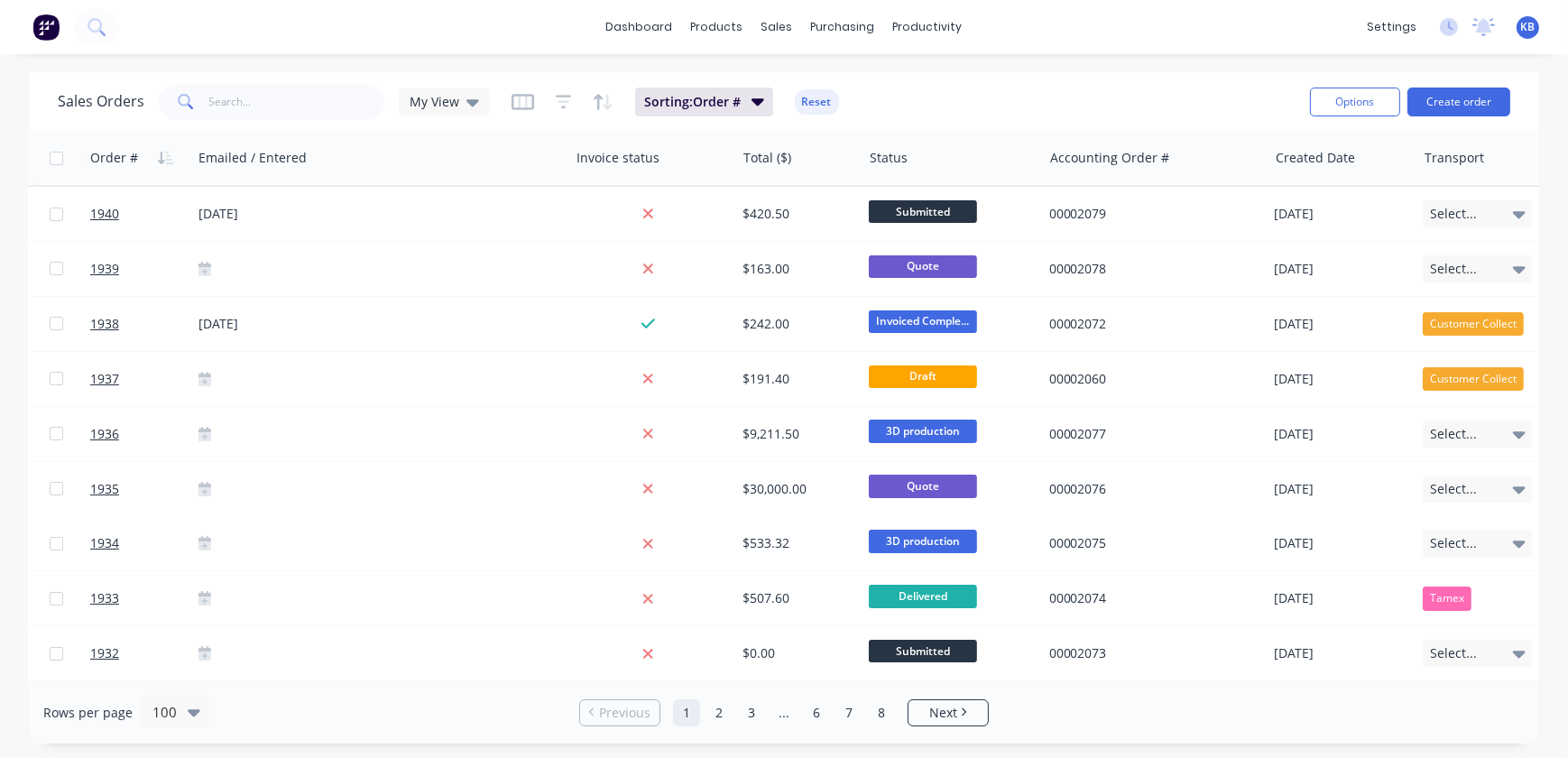
scroll to position [0, 872]
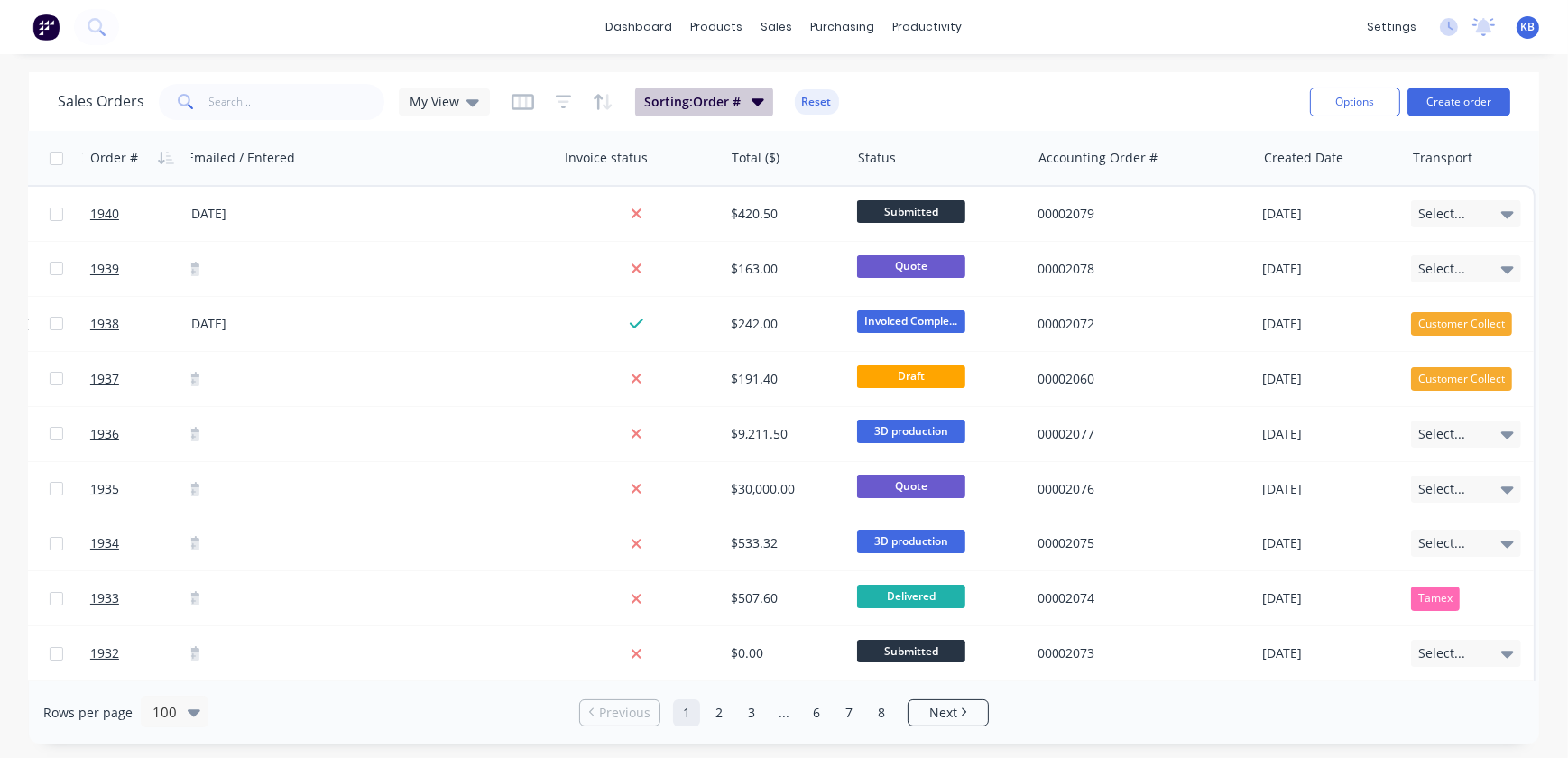
click at [687, 101] on span "Sorting: Order #" at bounding box center [693, 101] width 97 height 18
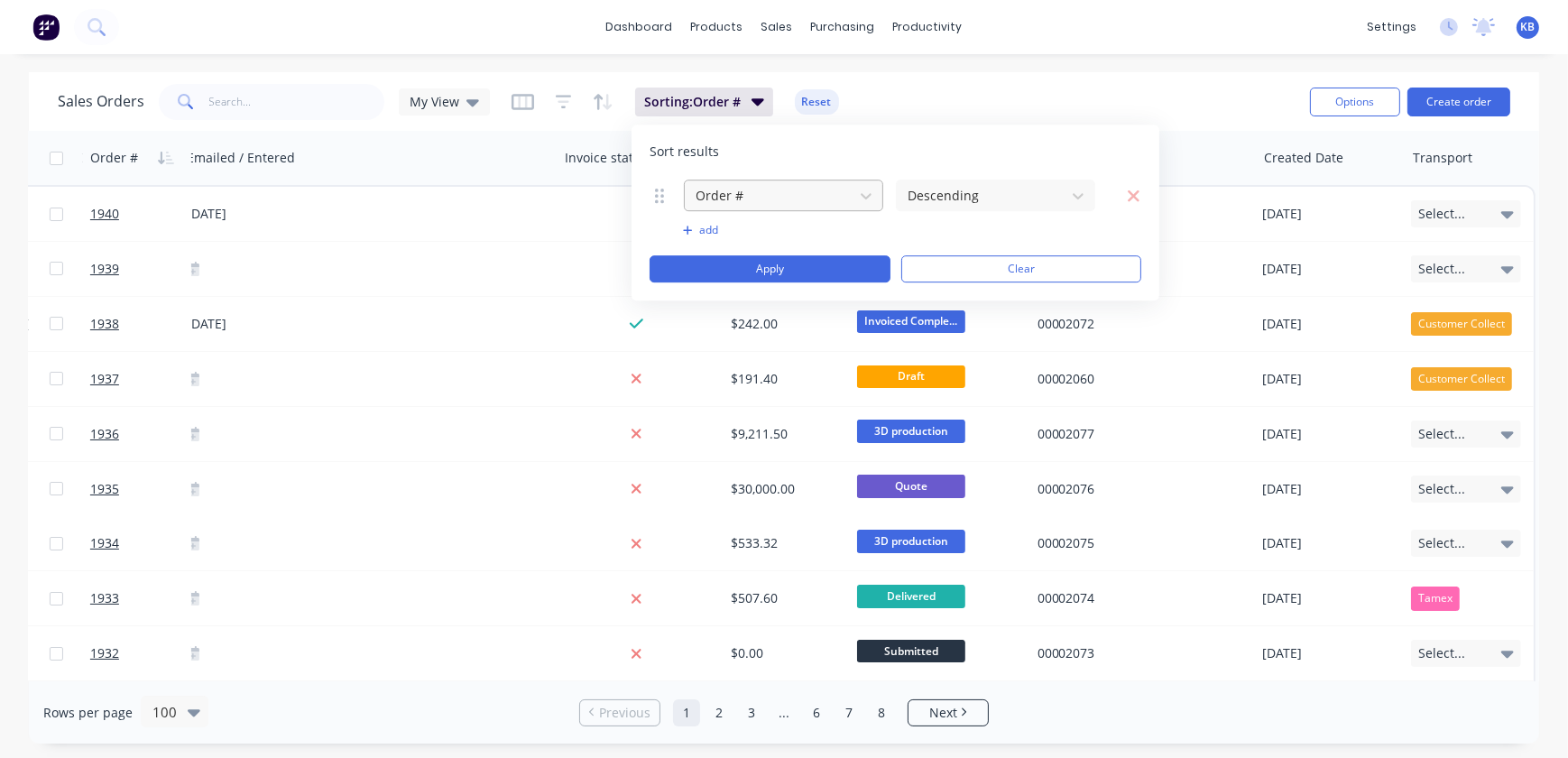
click at [729, 202] on div at bounding box center [769, 195] width 151 height 22
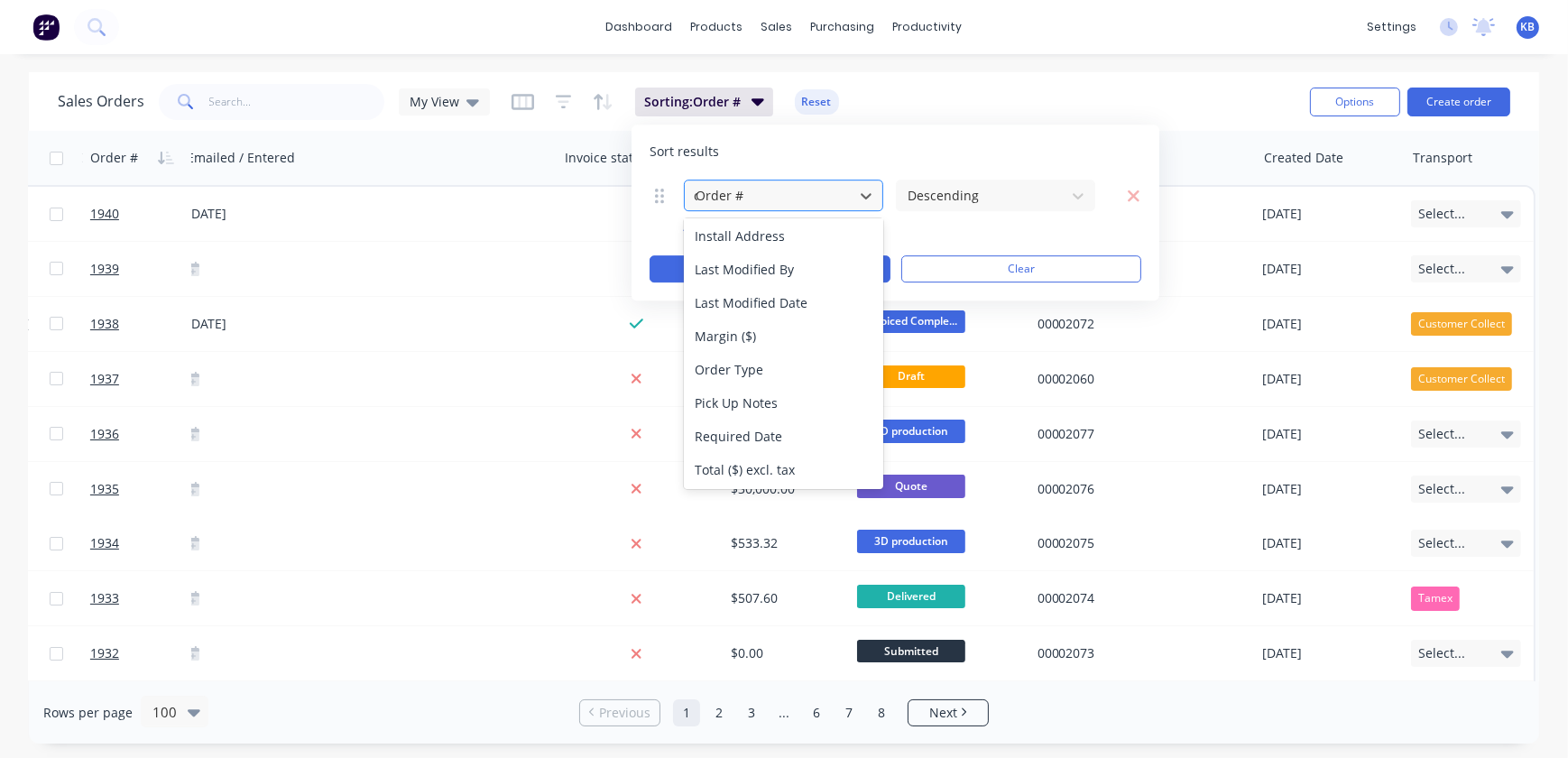
scroll to position [204, 0]
type input "cu"
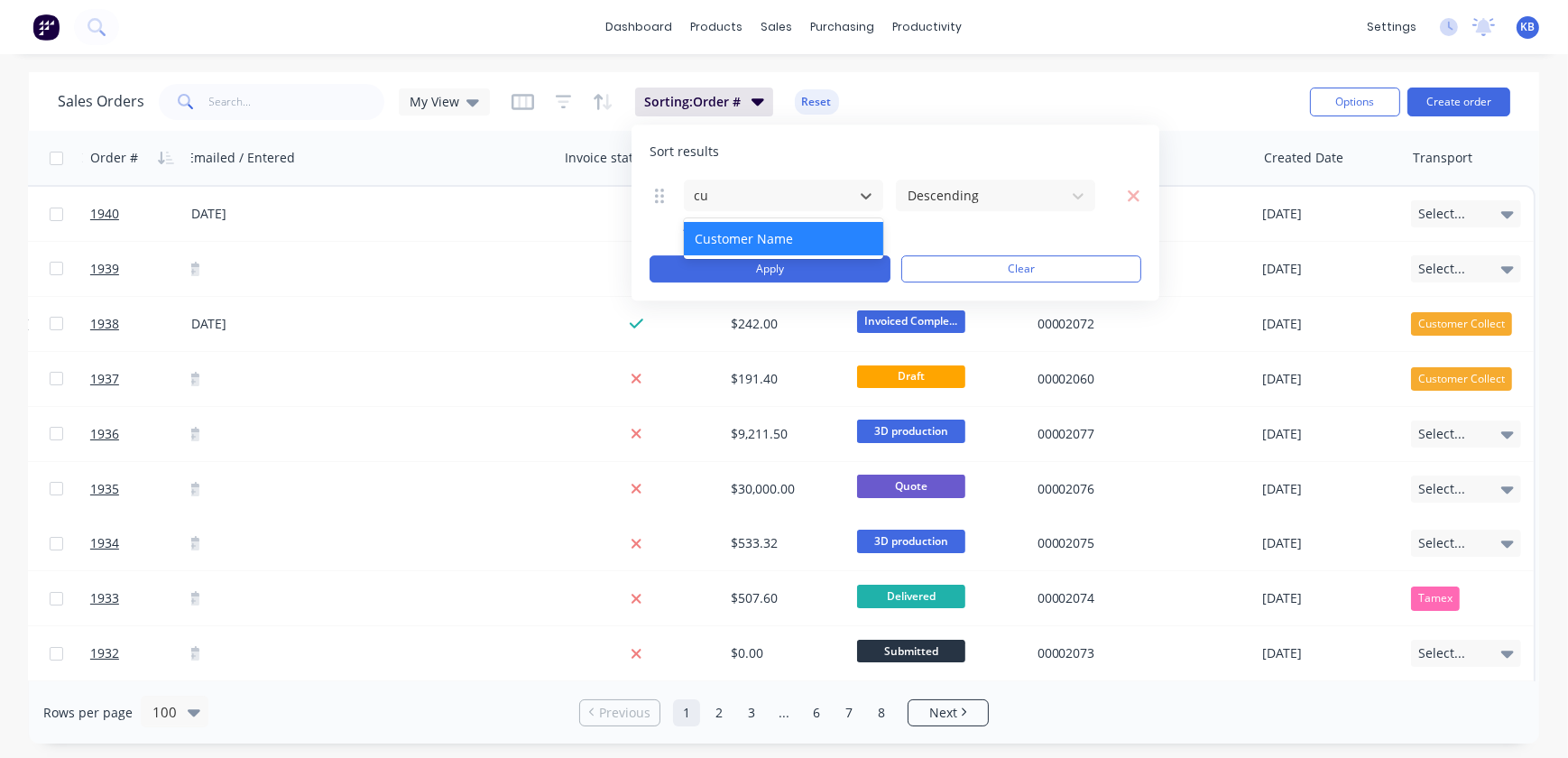
click at [746, 226] on div "Customer Name" at bounding box center [784, 239] width 199 height 34
click at [972, 196] on div at bounding box center [982, 195] width 151 height 22
click at [829, 231] on button "add" at bounding box center [784, 230] width 201 height 14
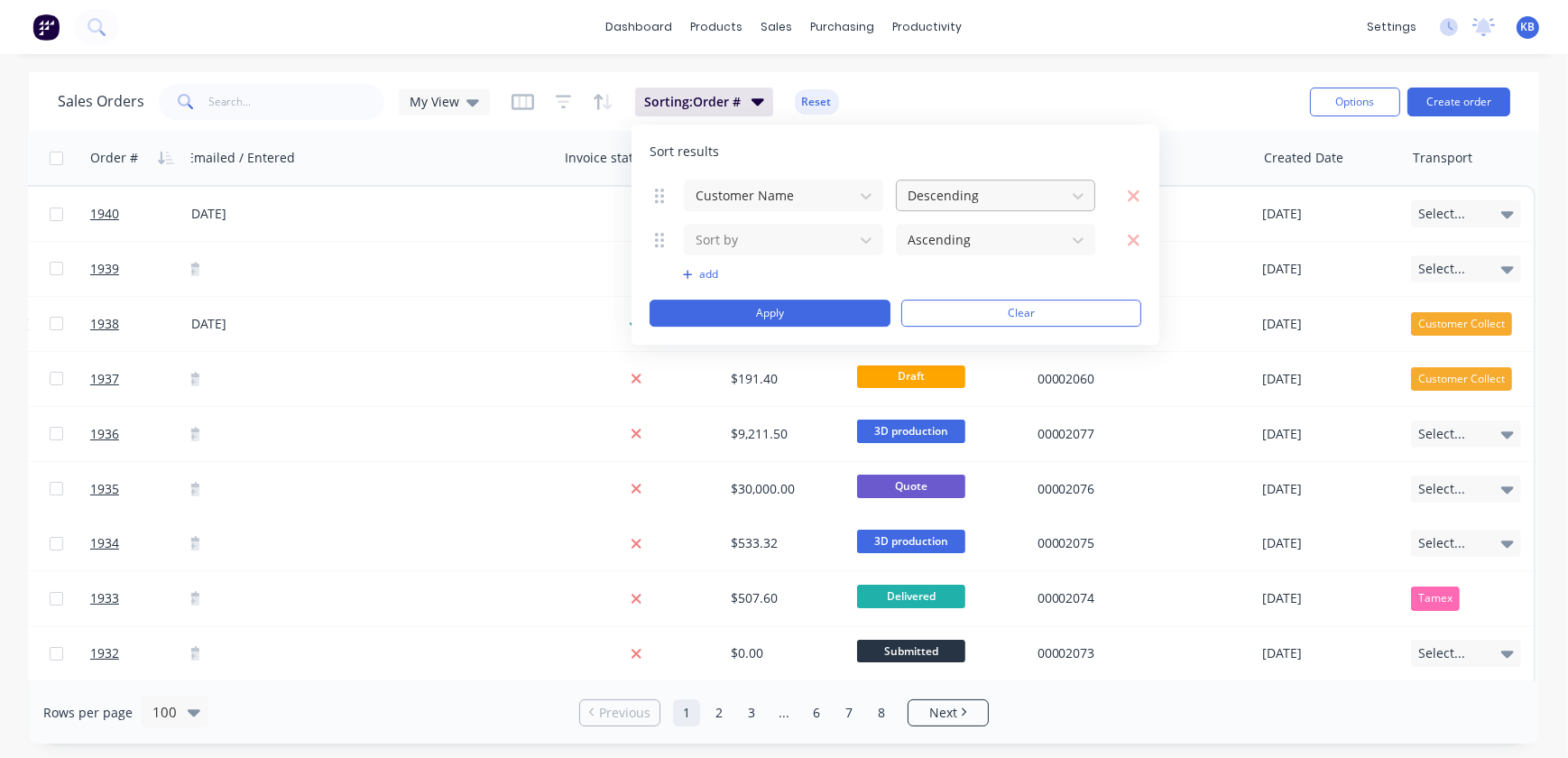
click at [948, 194] on div at bounding box center [982, 195] width 151 height 22
click at [1032, 154] on div "Sort results" at bounding box center [896, 152] width 492 height 18
click at [954, 193] on div at bounding box center [982, 195] width 151 height 22
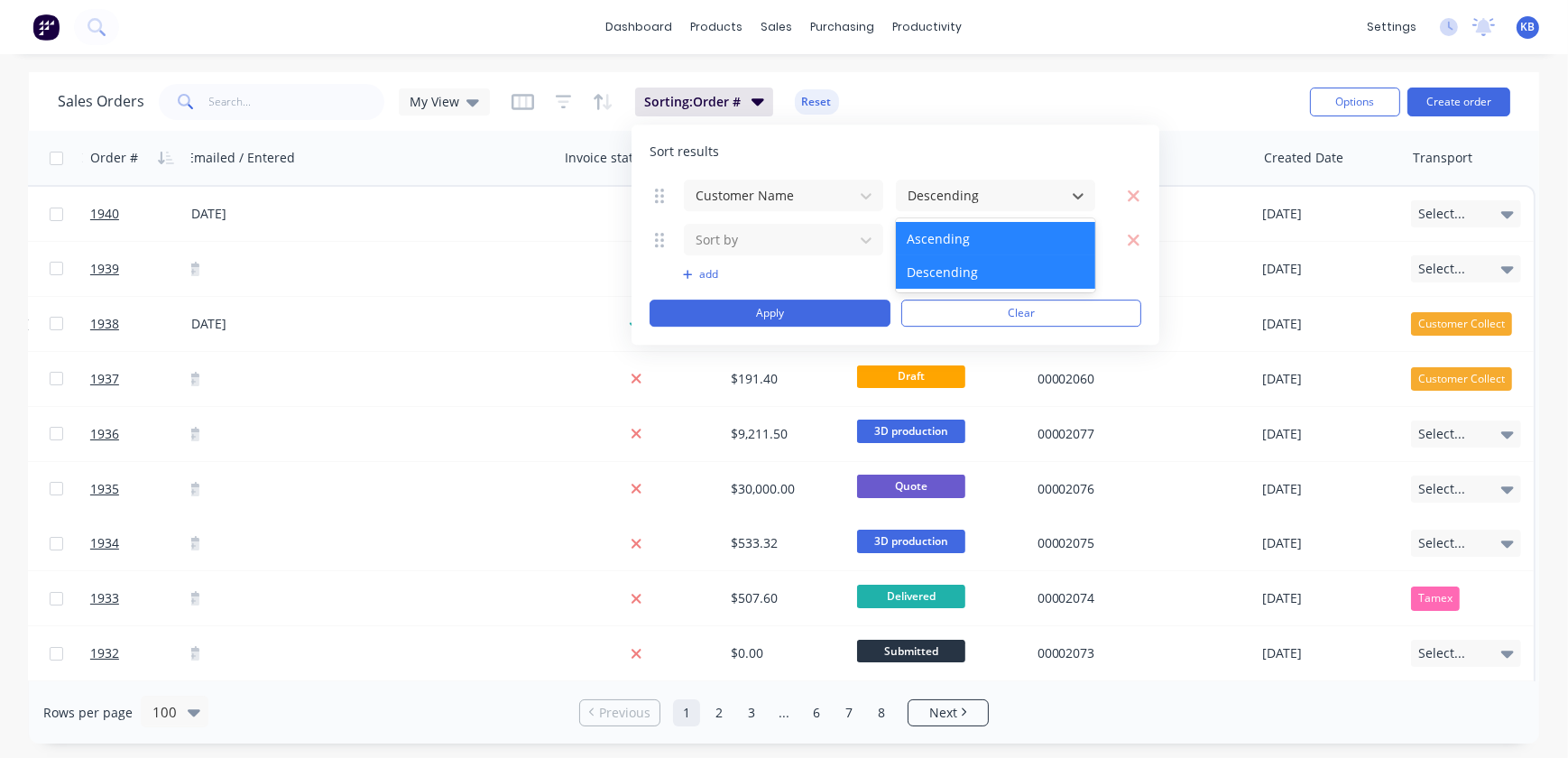
click at [952, 227] on div "Ascending" at bounding box center [996, 239] width 199 height 34
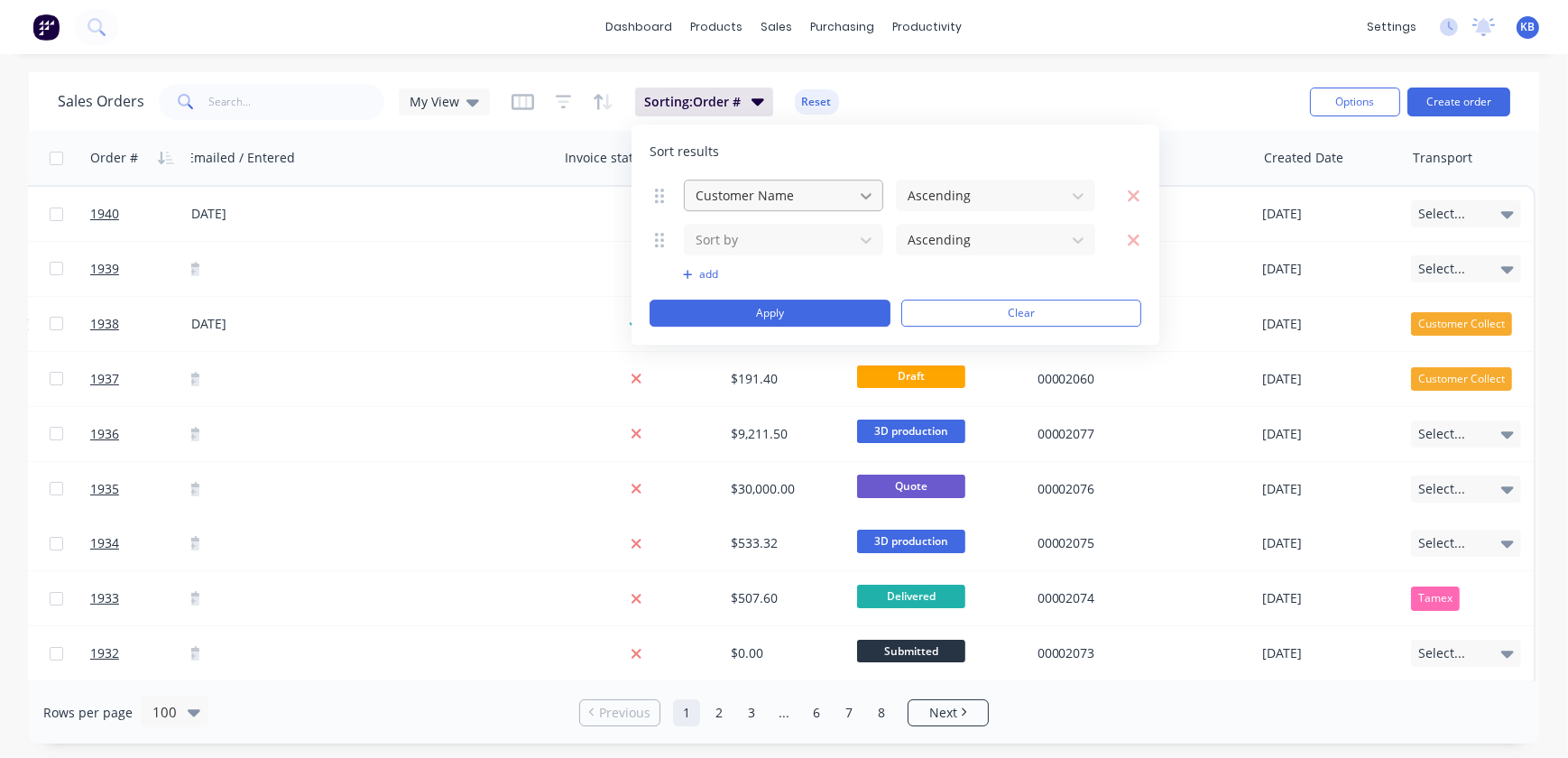
click at [870, 191] on icon at bounding box center [866, 195] width 18 height 18
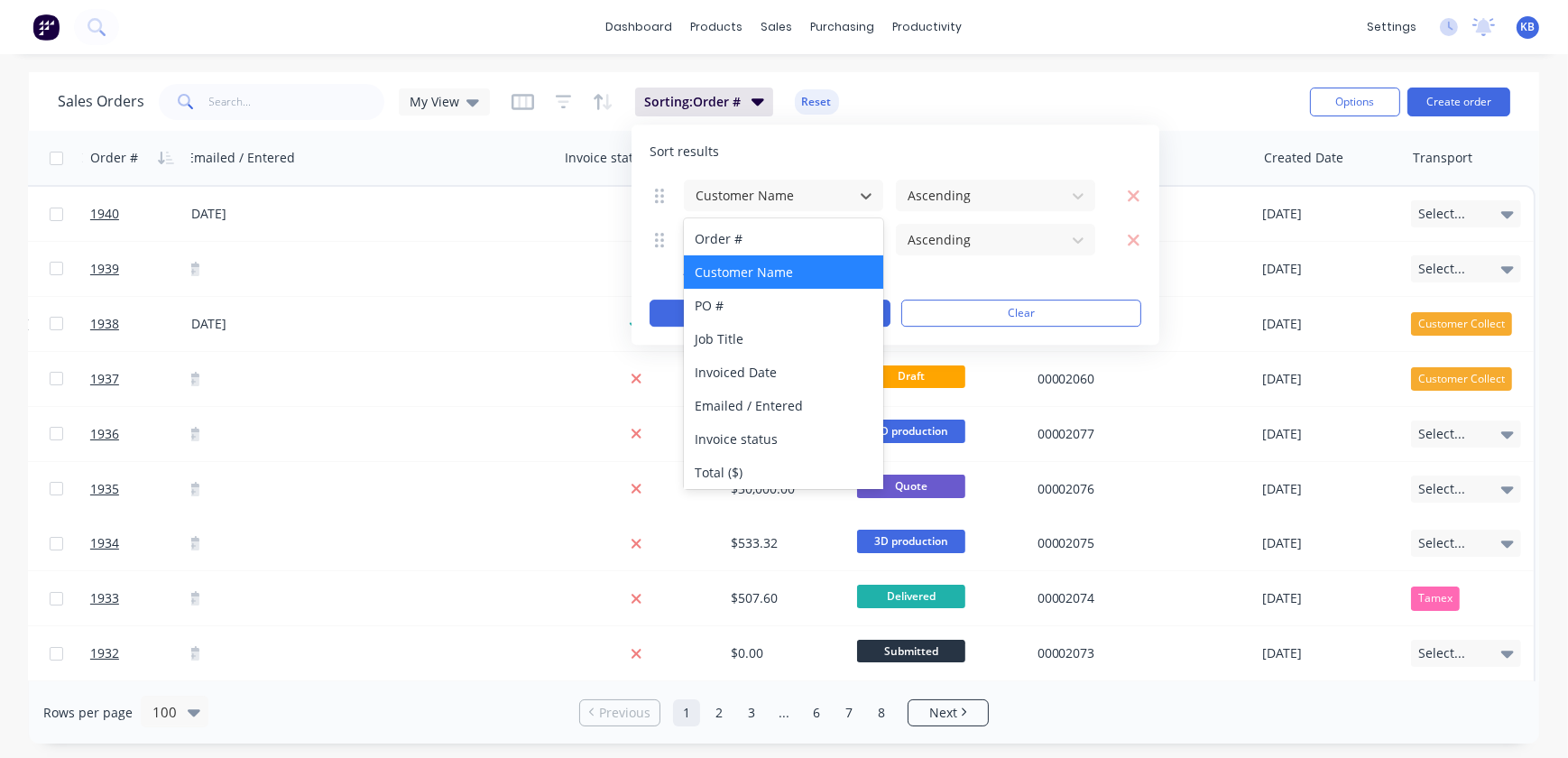
click at [1007, 270] on div "add" at bounding box center [896, 273] width 492 height 14
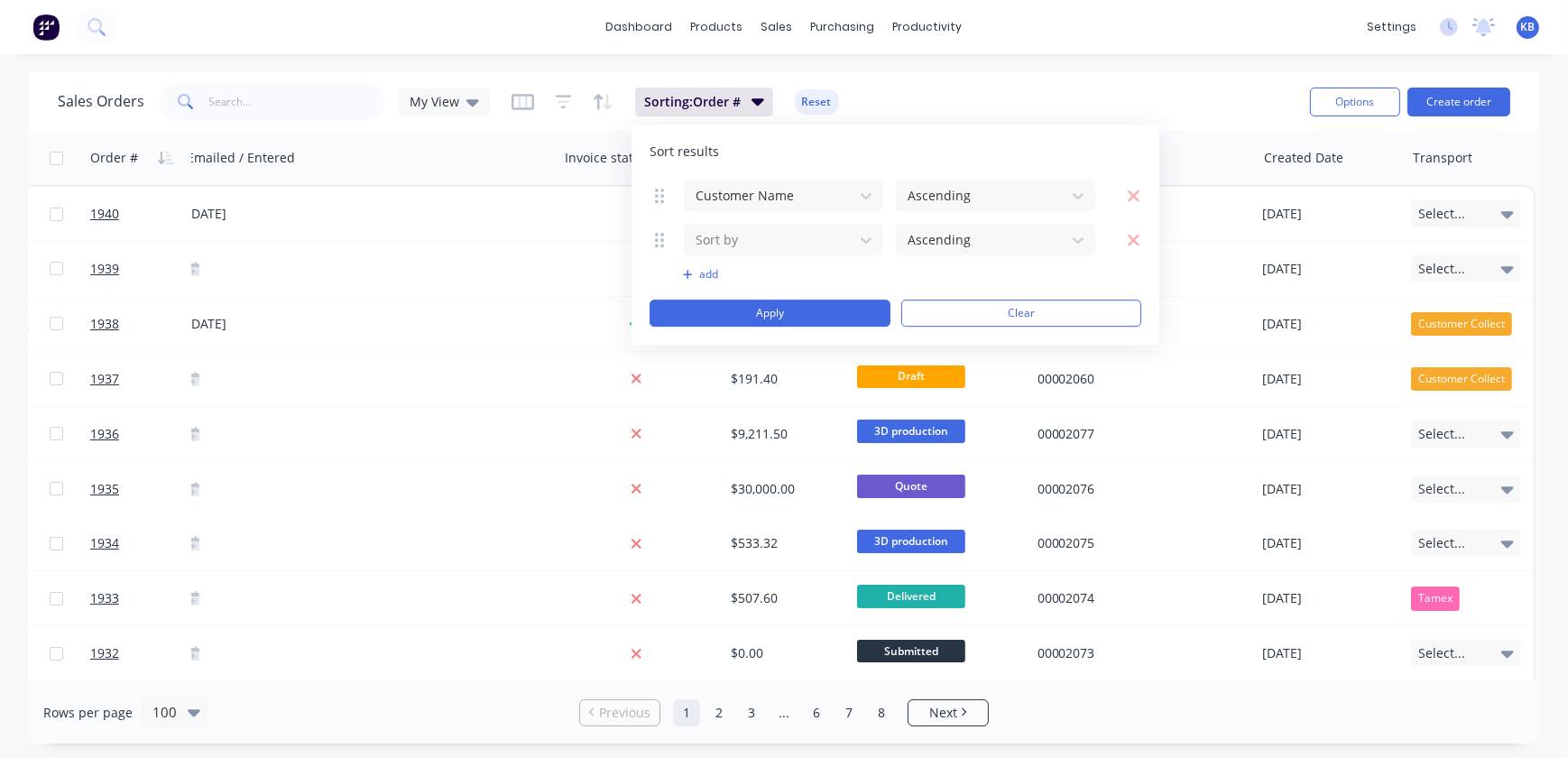
click at [666, 198] on button at bounding box center [661, 195] width 22 height 20
click at [755, 199] on div at bounding box center [769, 195] width 151 height 22
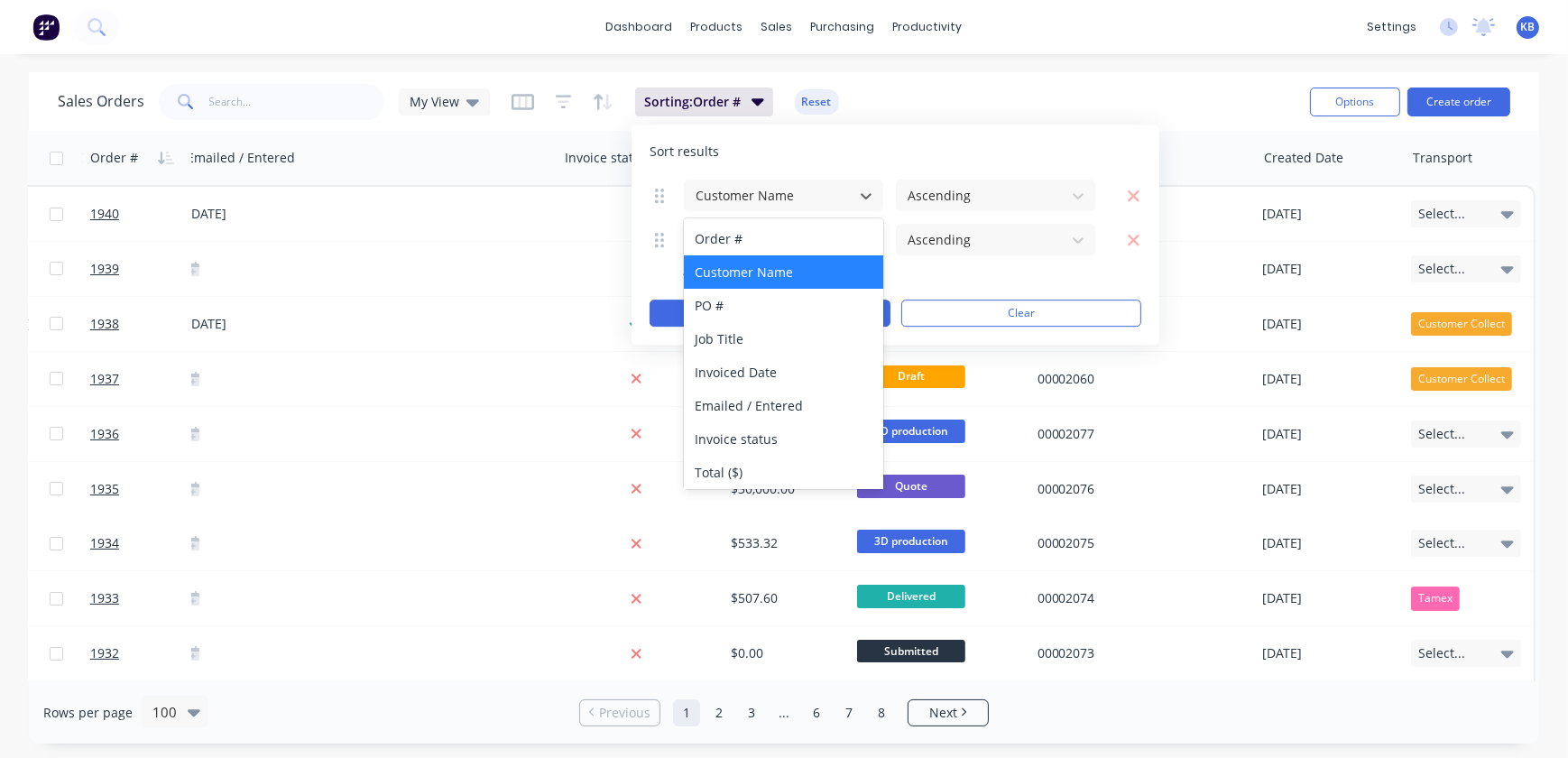
click at [787, 270] on div "Customer Name" at bounding box center [784, 271] width 199 height 34
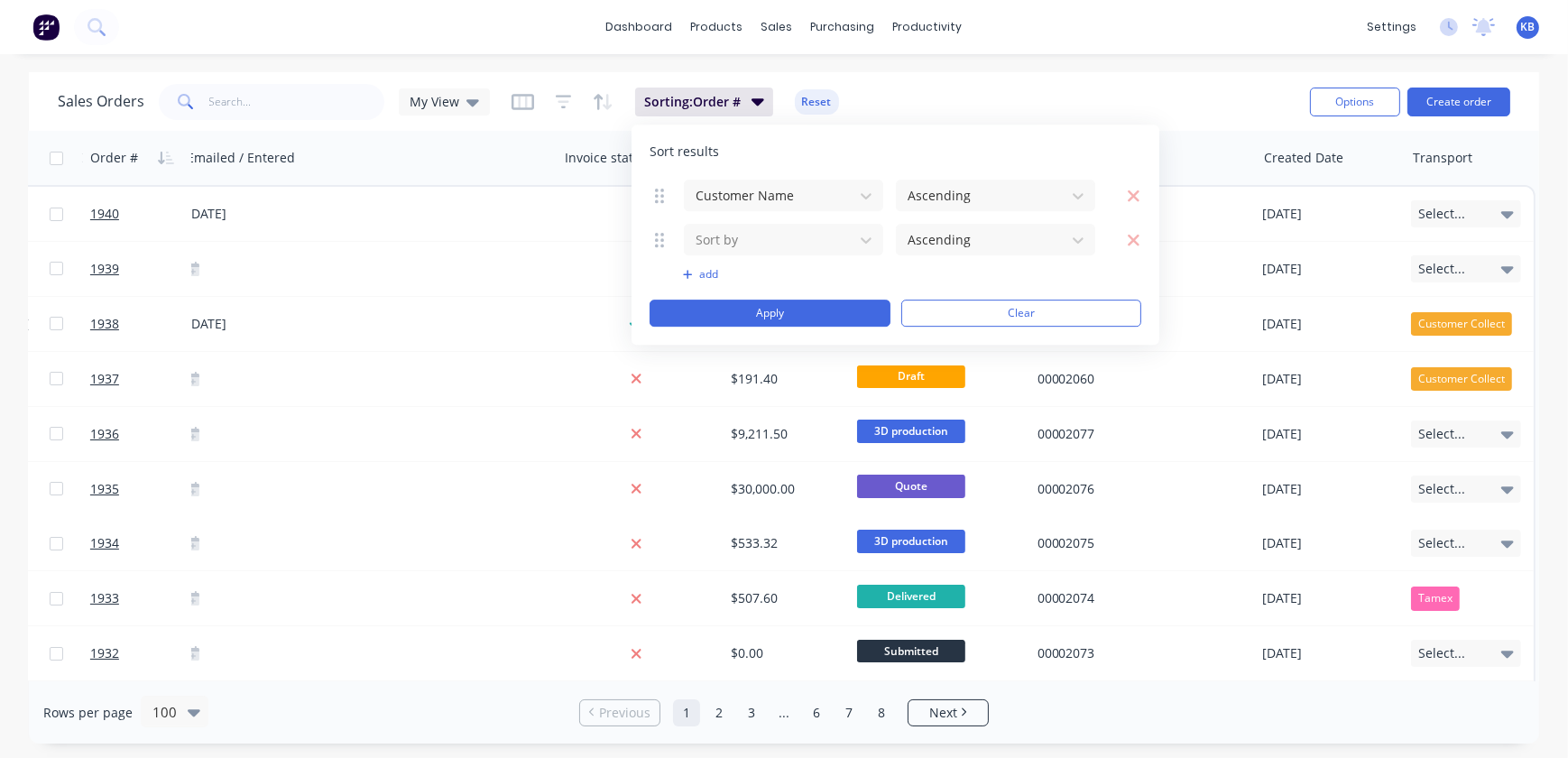
click at [990, 172] on div "Sort results Customer Name Ascending Sort by Ascending To pick up a draggable i…" at bounding box center [896, 235] width 527 height 220
click at [990, 191] on div at bounding box center [982, 195] width 151 height 22
click at [971, 239] on div "Ascending" at bounding box center [996, 239] width 199 height 34
click at [812, 238] on div at bounding box center [769, 239] width 151 height 22
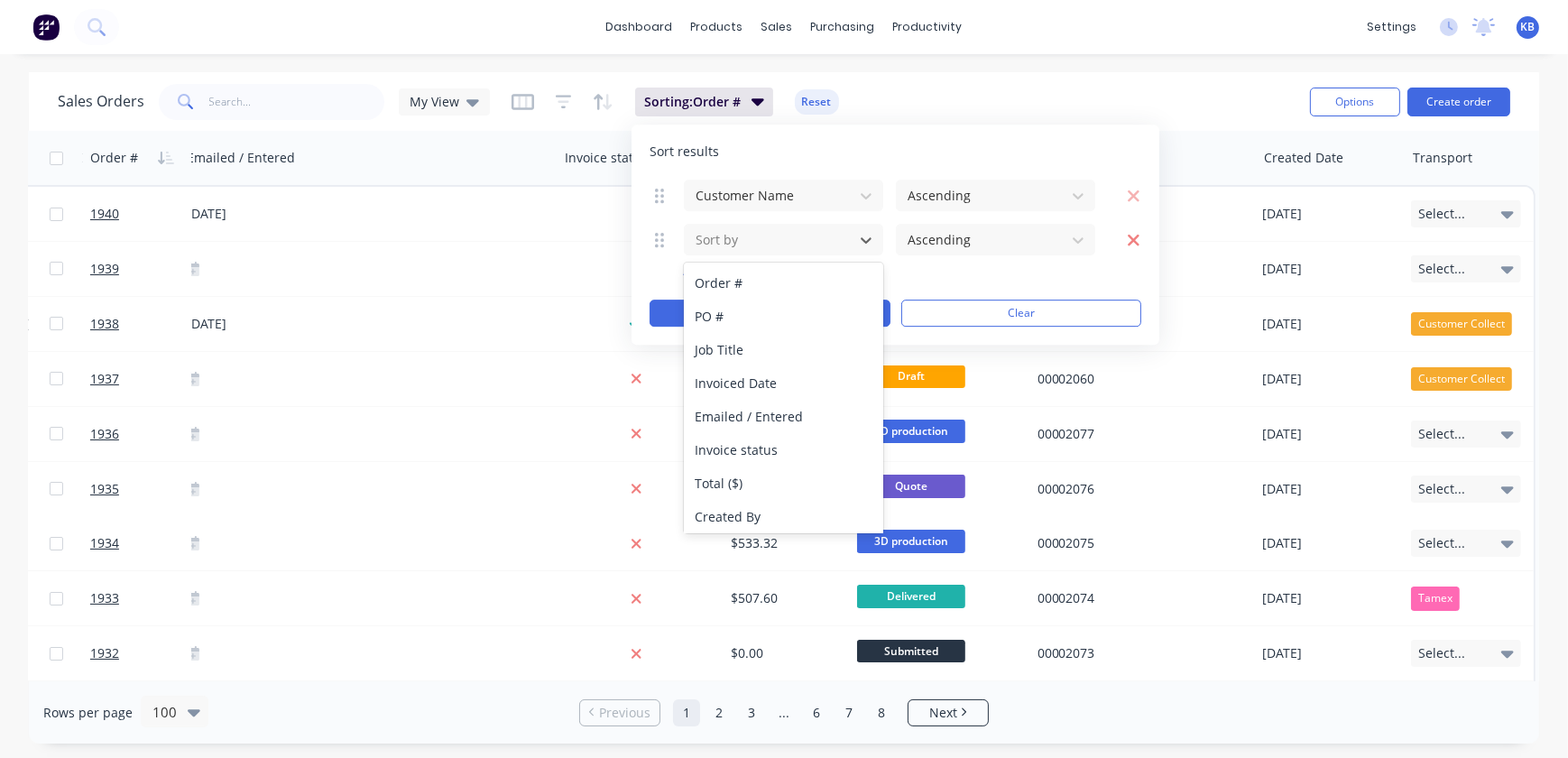
click at [1127, 235] on icon "button" at bounding box center [1134, 239] width 14 height 18
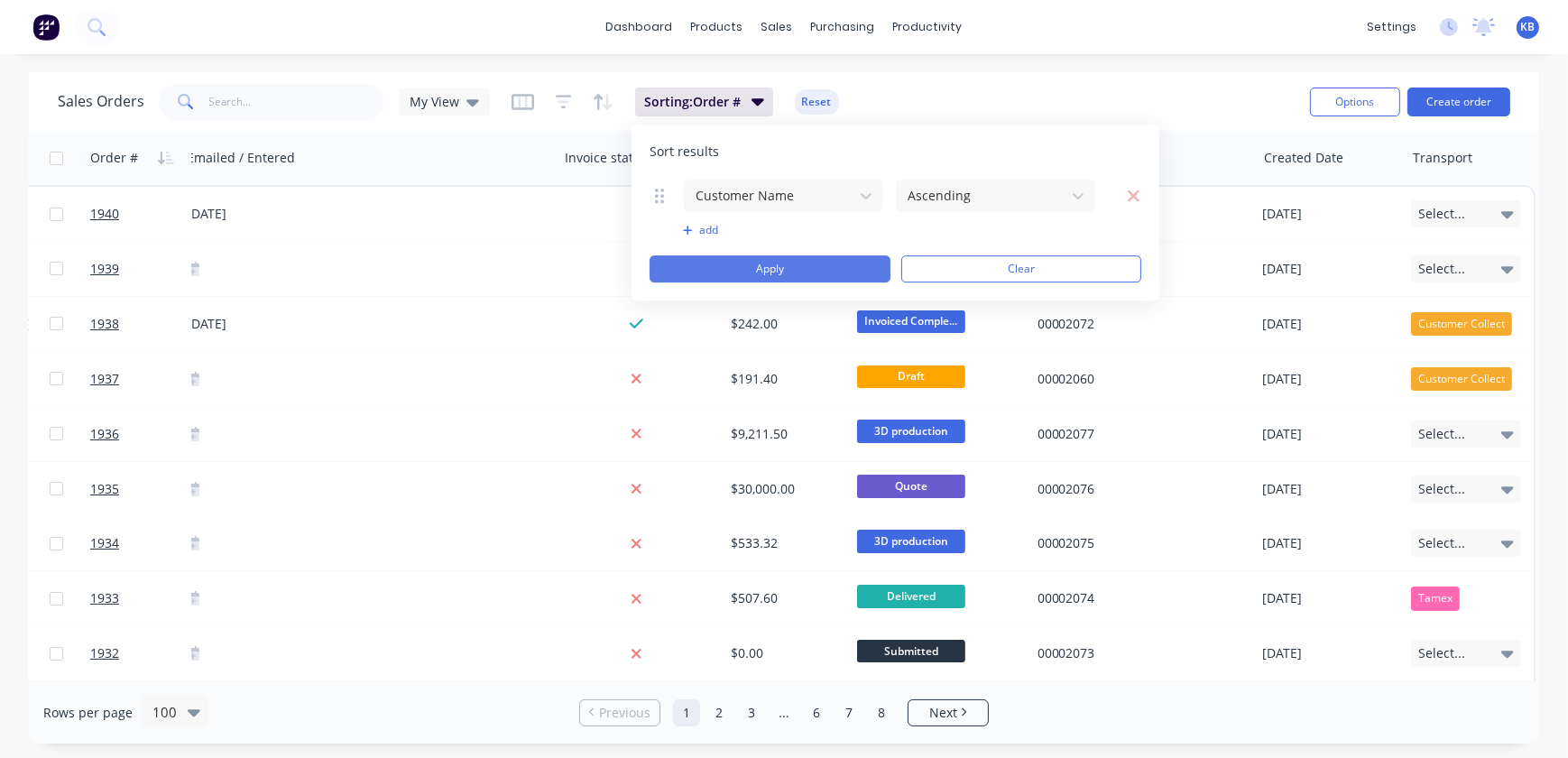
click at [770, 271] on button "Apply" at bounding box center [770, 268] width 241 height 27
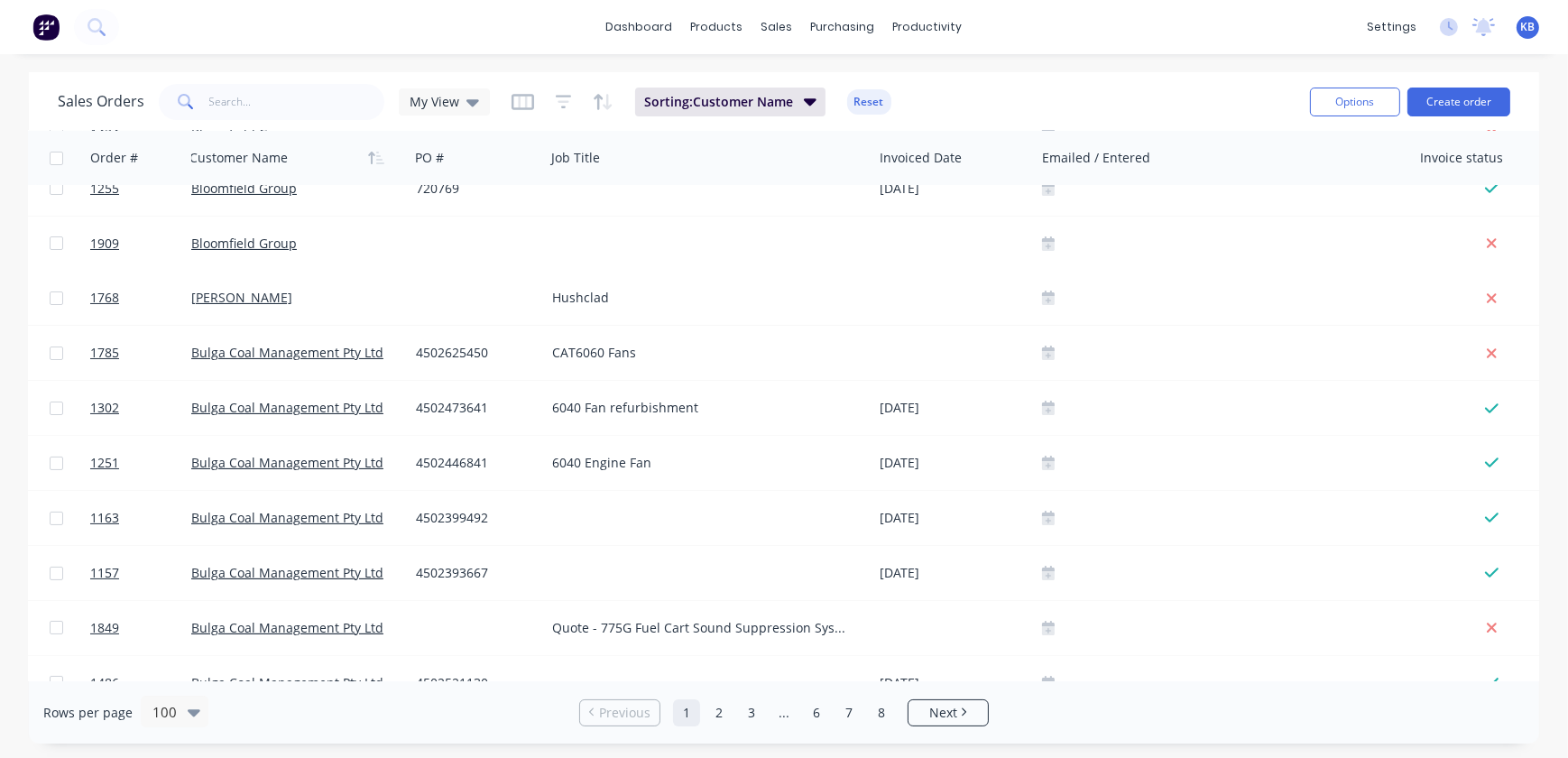
scroll to position [245, 0]
click at [380, 156] on icon "button" at bounding box center [381, 157] width 7 height 13
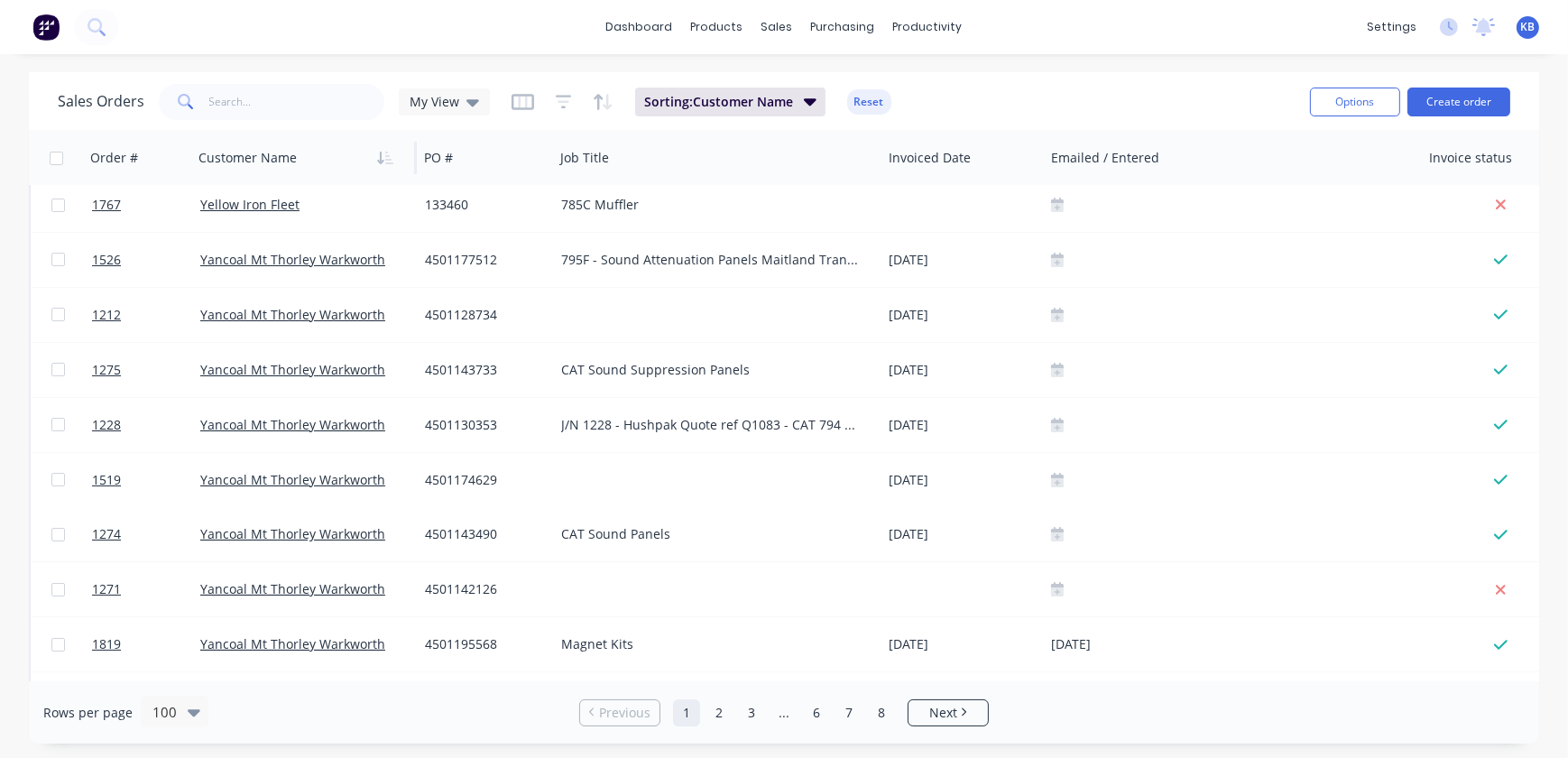
scroll to position [0, 0]
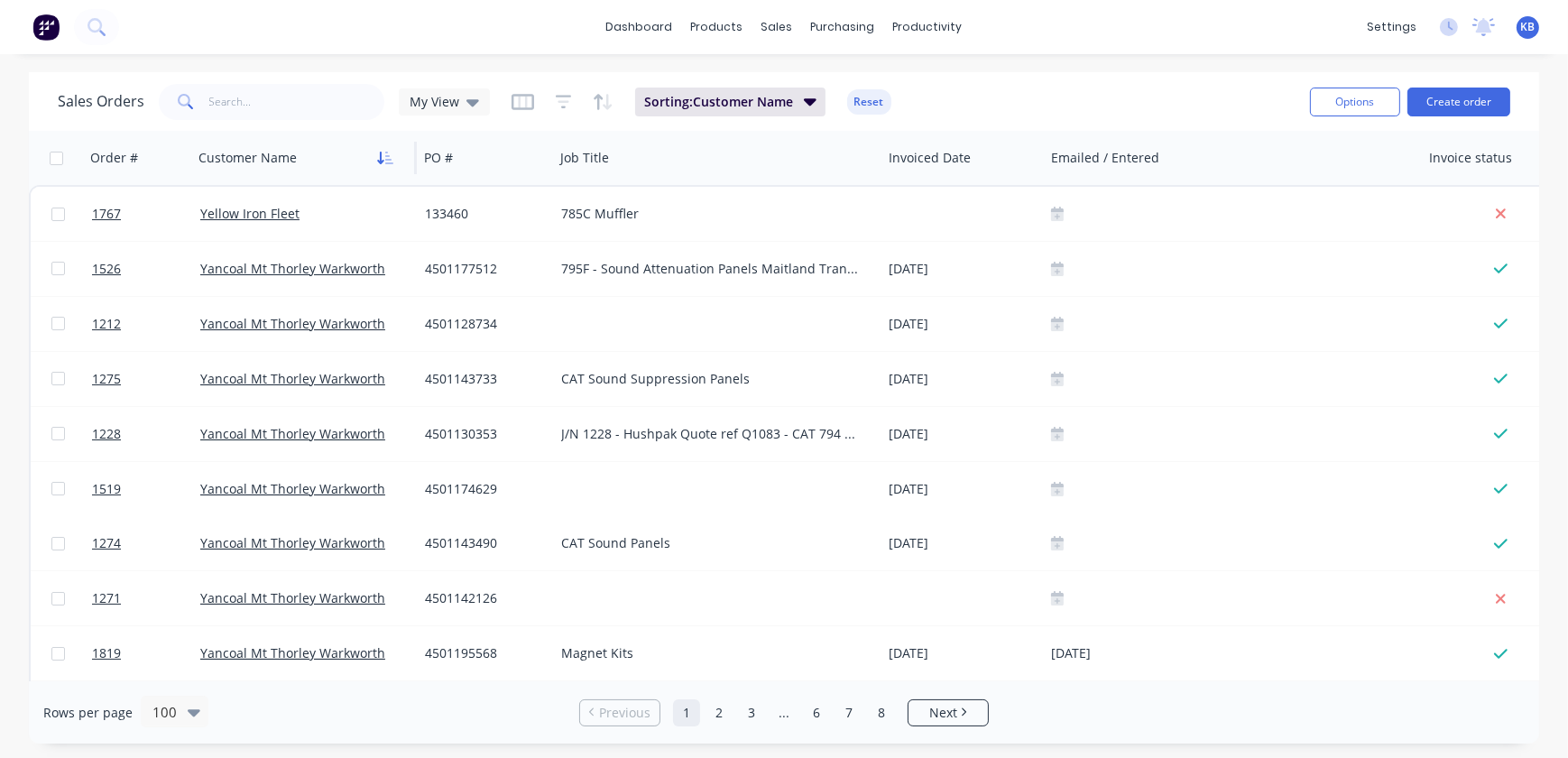
click at [389, 157] on icon "button" at bounding box center [385, 157] width 16 height 14
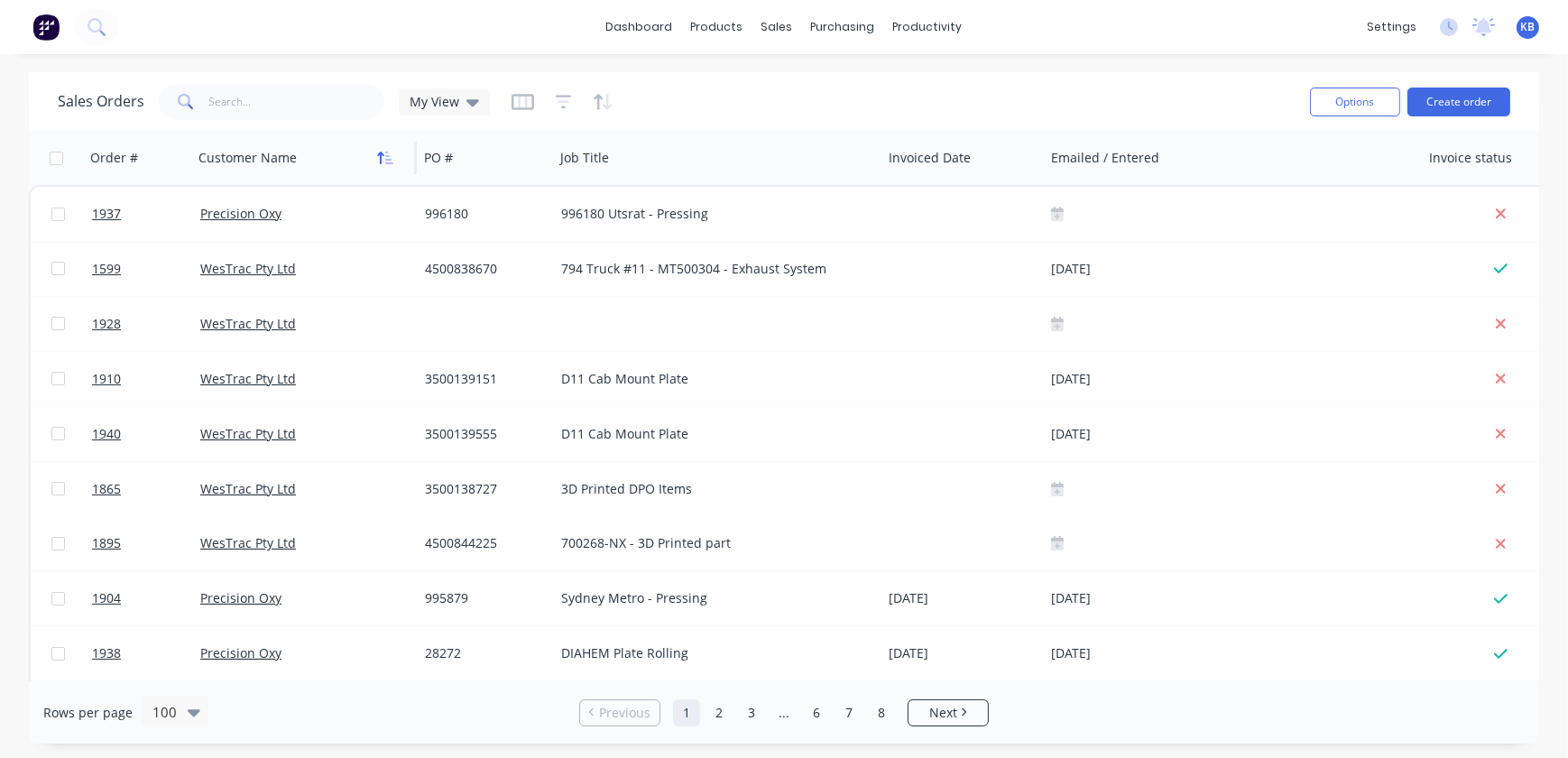
click at [383, 160] on icon "button" at bounding box center [385, 157] width 16 height 14
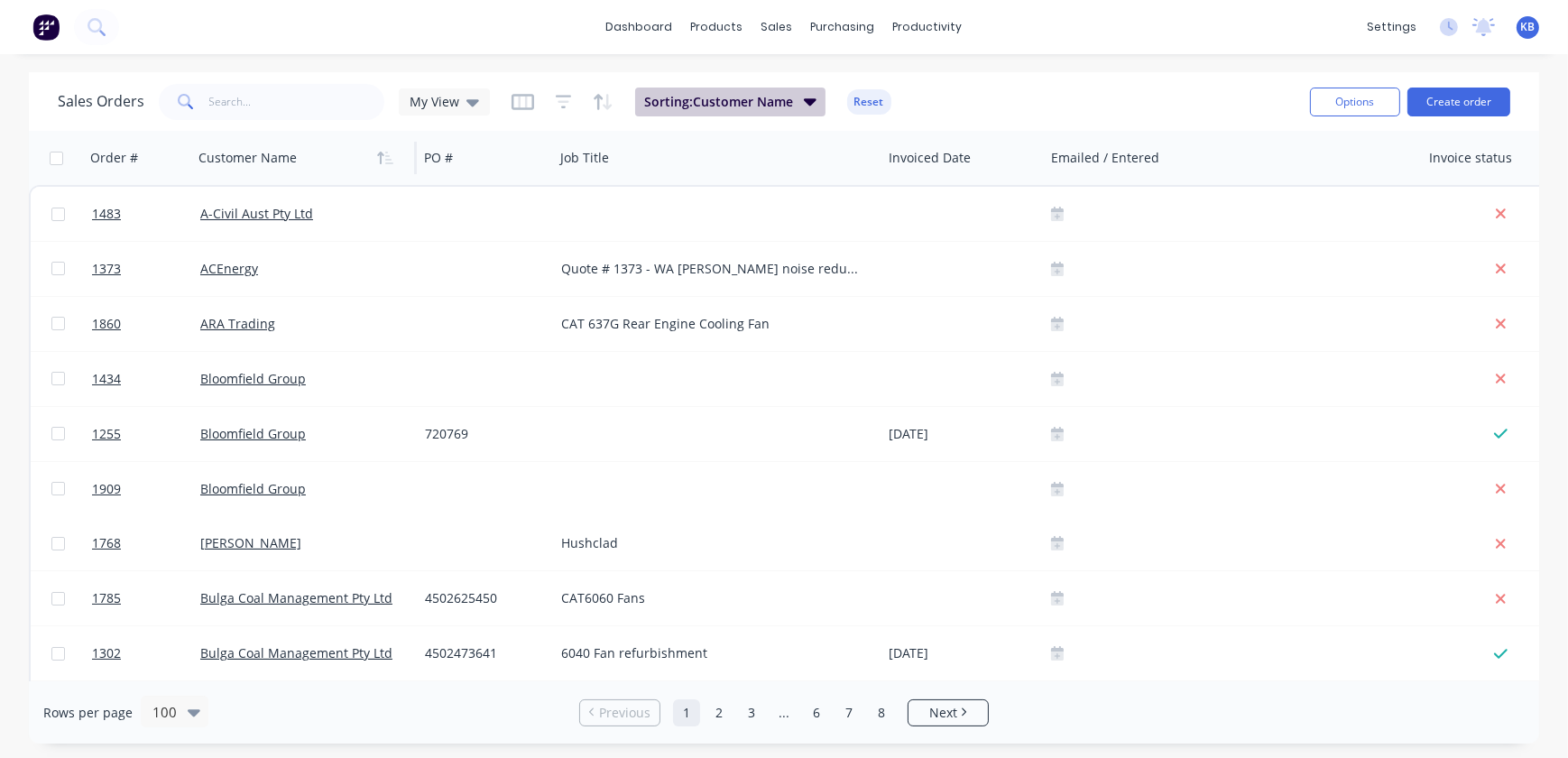
click at [813, 105] on icon "button" at bounding box center [810, 100] width 13 height 20
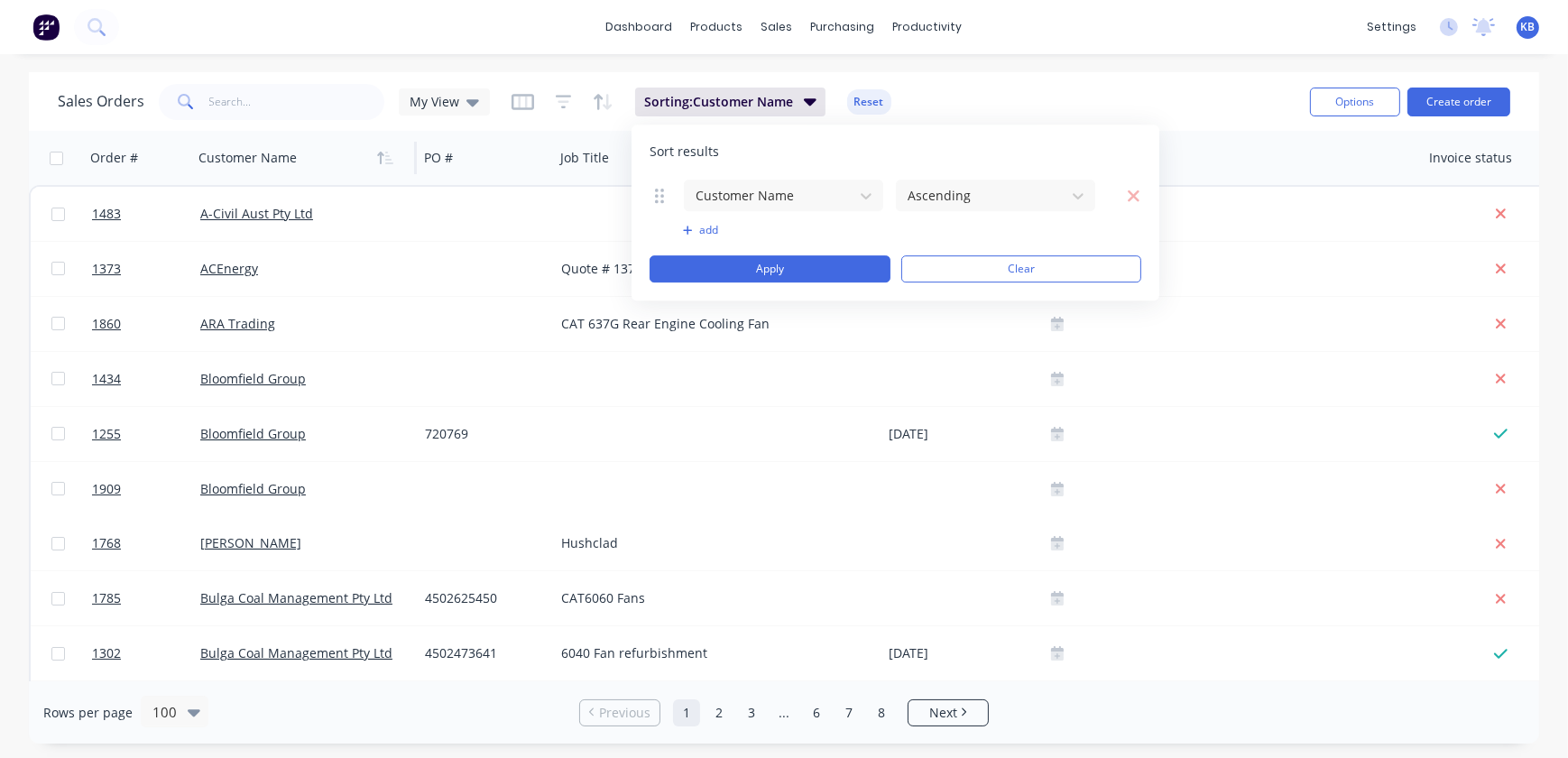
click at [694, 229] on button "add" at bounding box center [784, 230] width 201 height 14
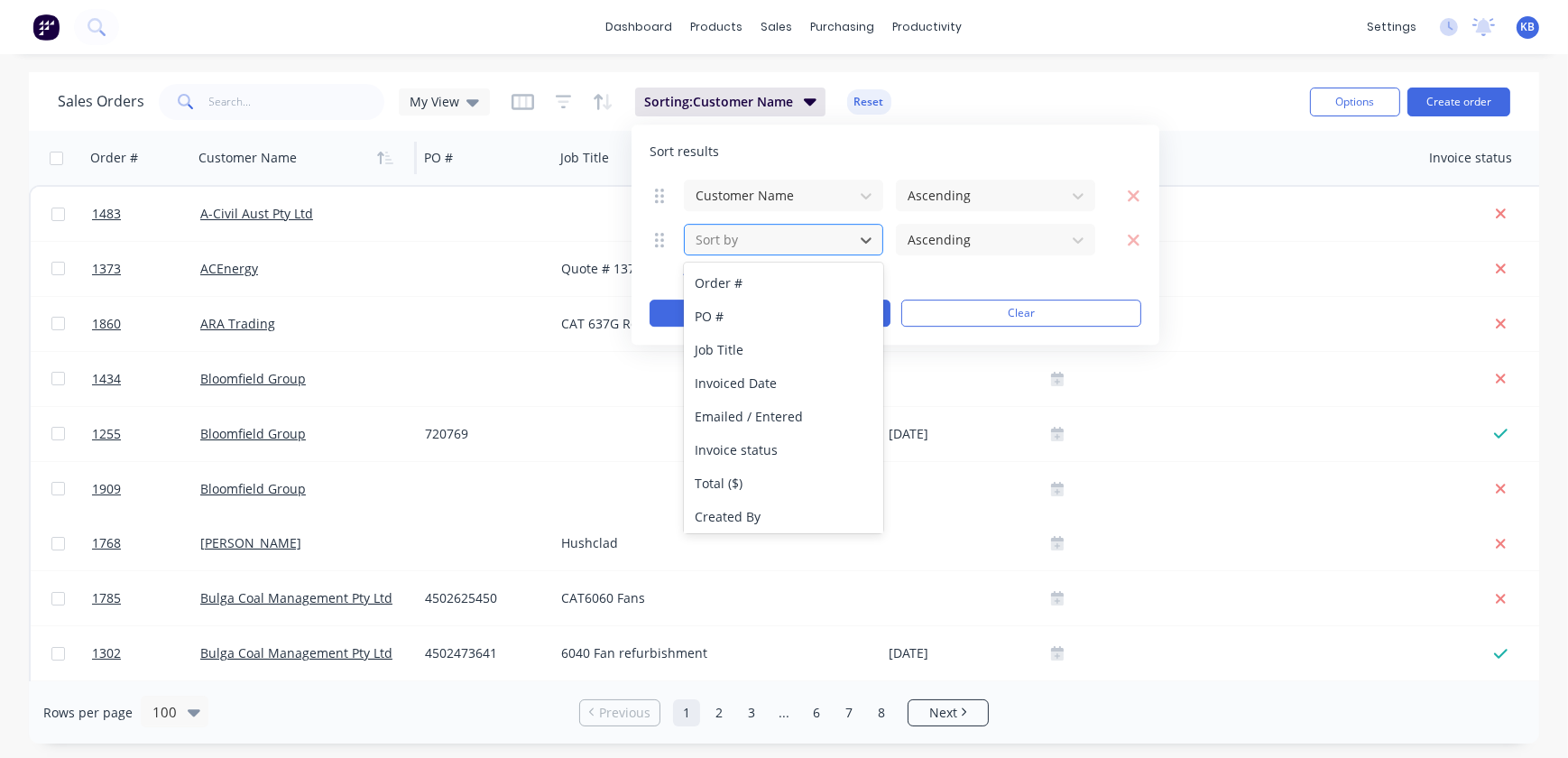
click at [739, 233] on div at bounding box center [769, 239] width 151 height 22
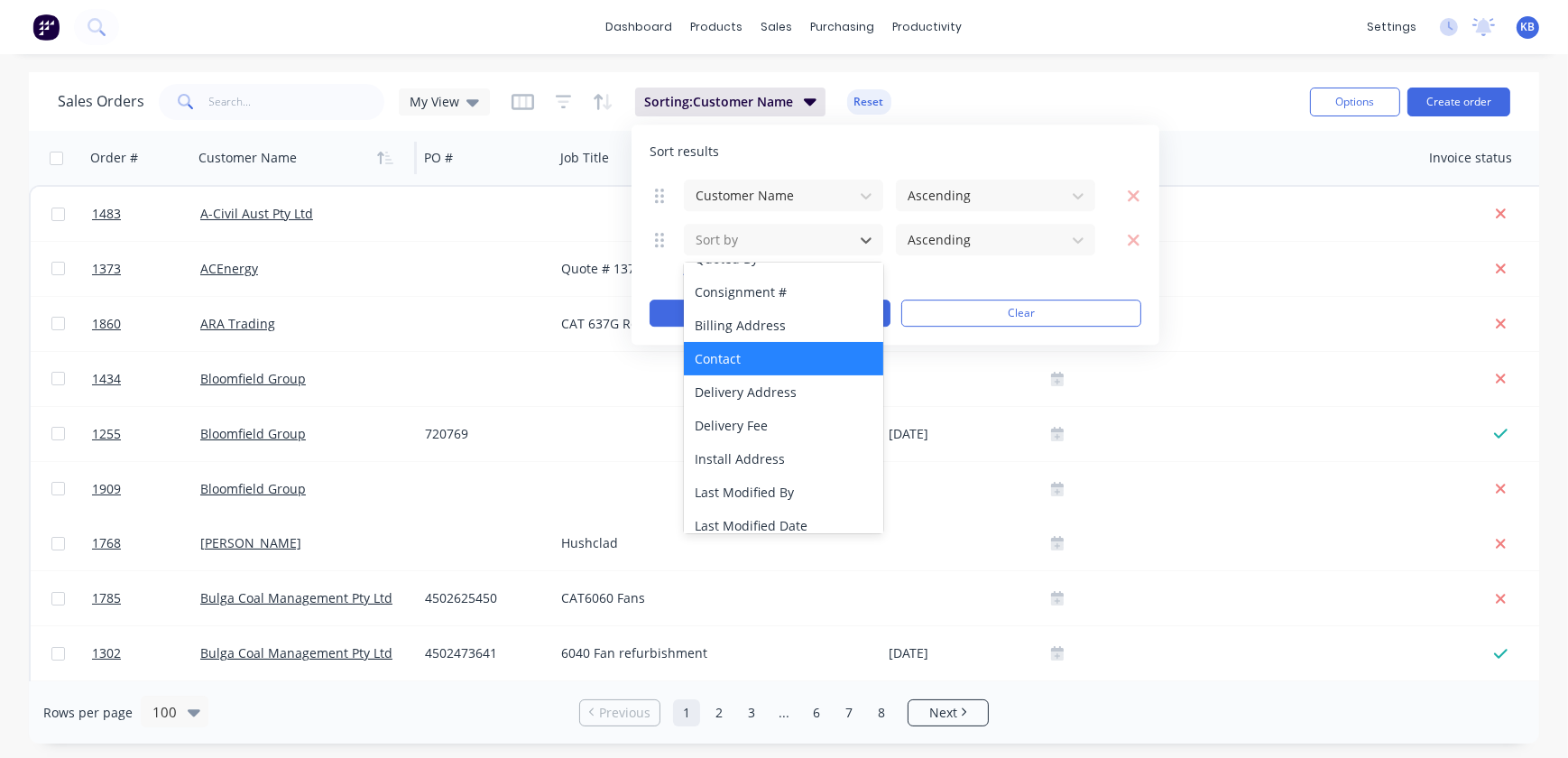
scroll to position [670, 0]
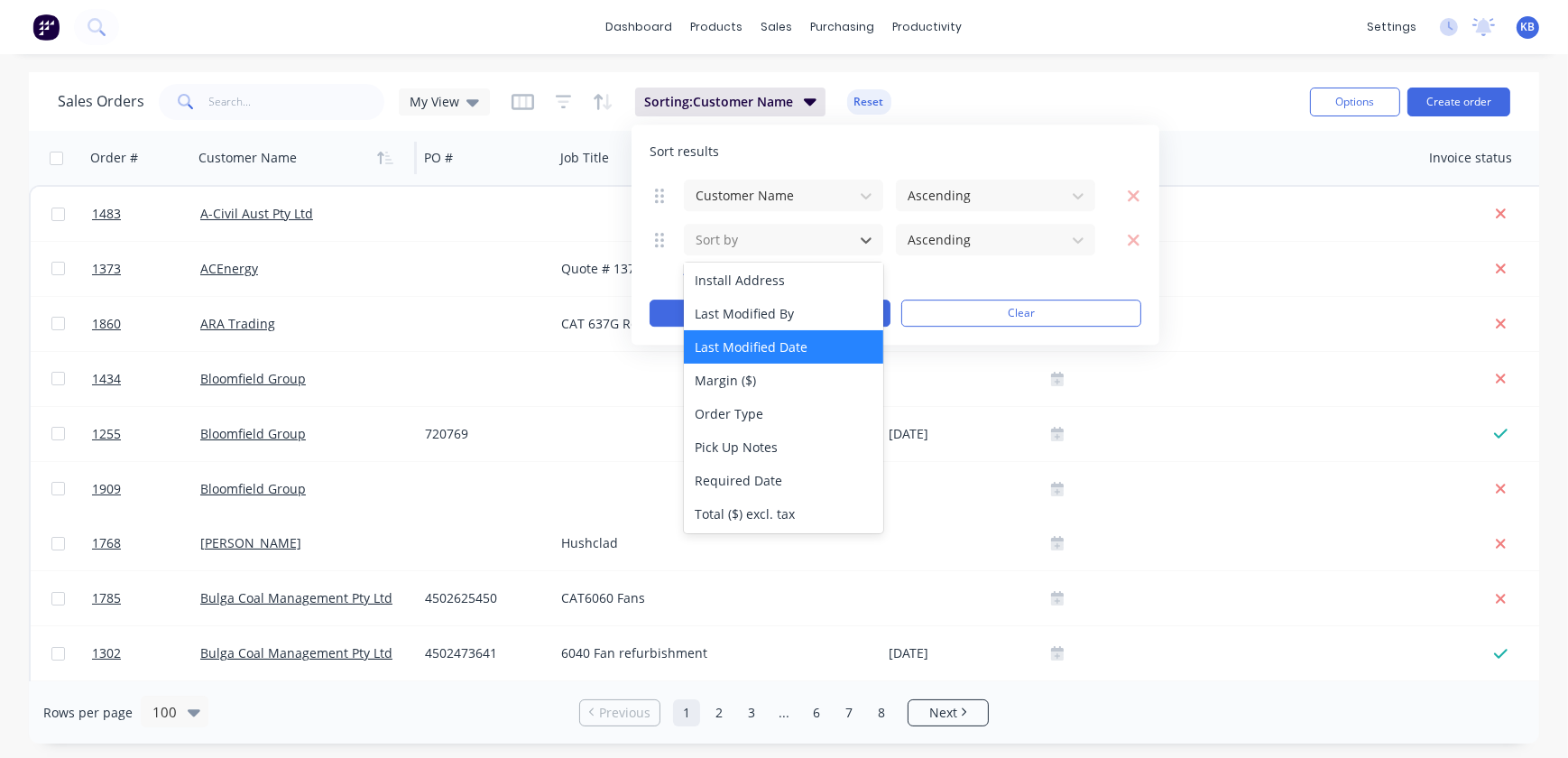
click at [764, 343] on div "Last Modified Date" at bounding box center [784, 347] width 199 height 34
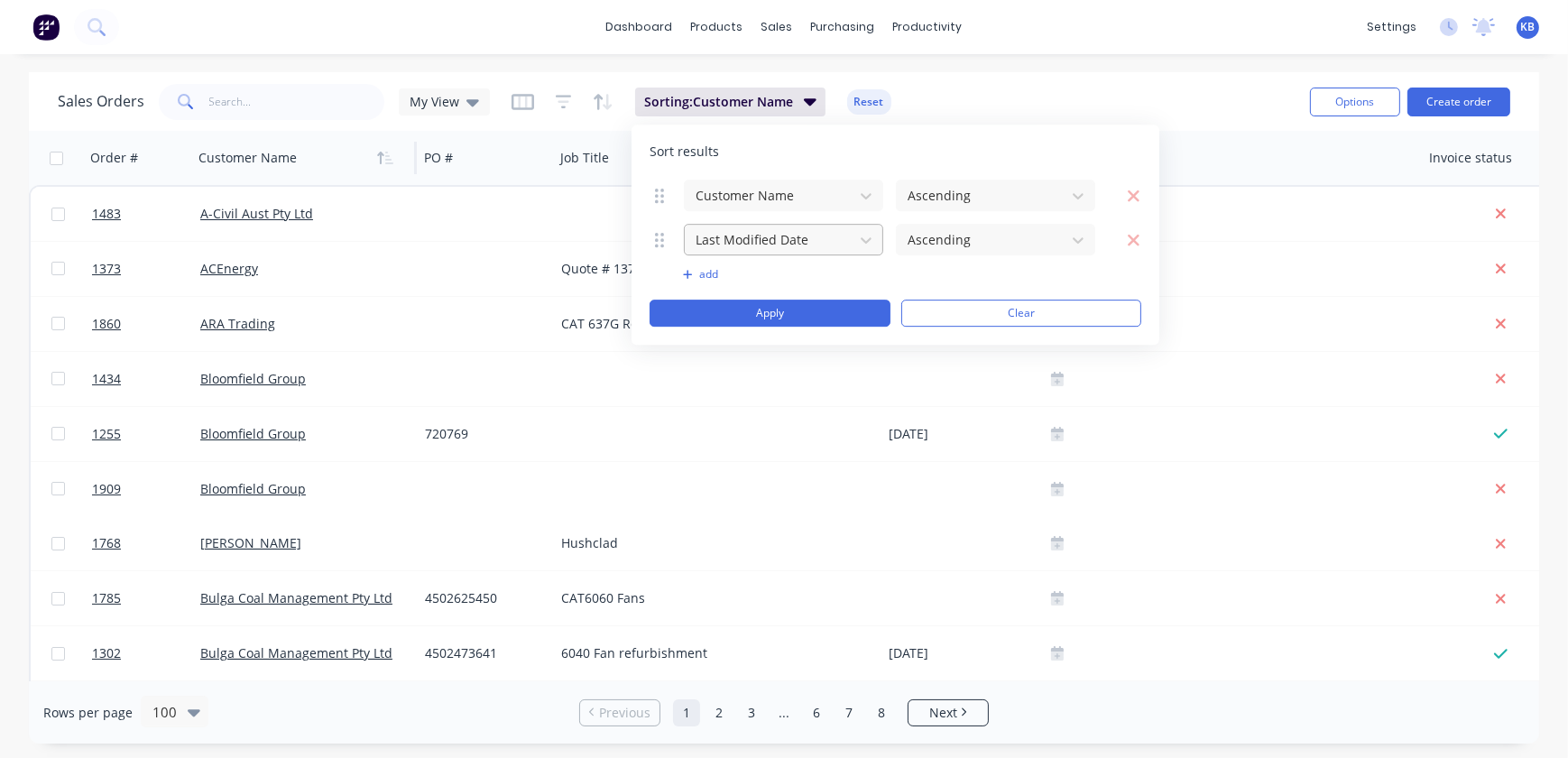
click at [788, 239] on div at bounding box center [769, 239] width 151 height 22
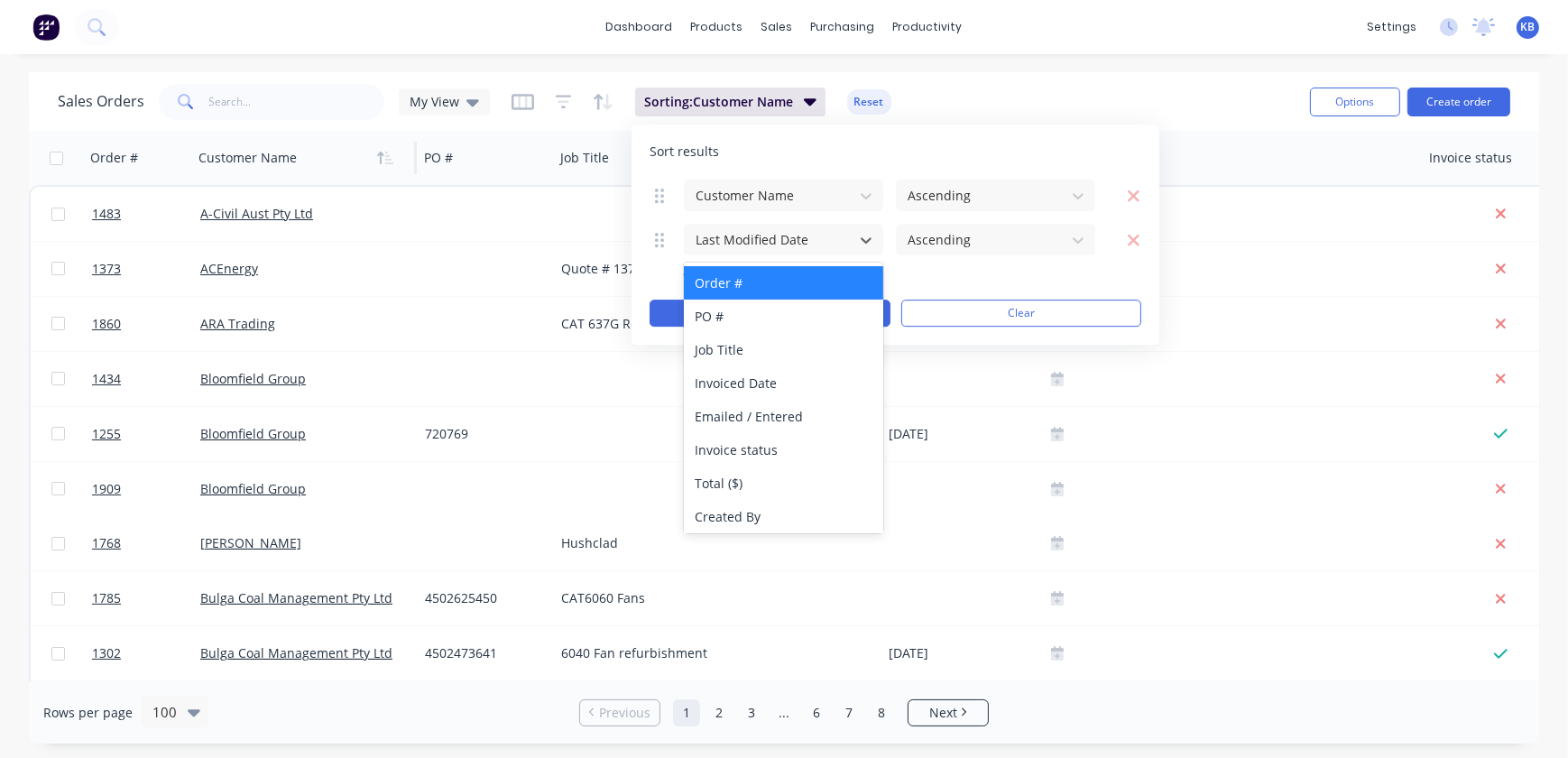
click at [778, 286] on div "Order #" at bounding box center [784, 283] width 199 height 34
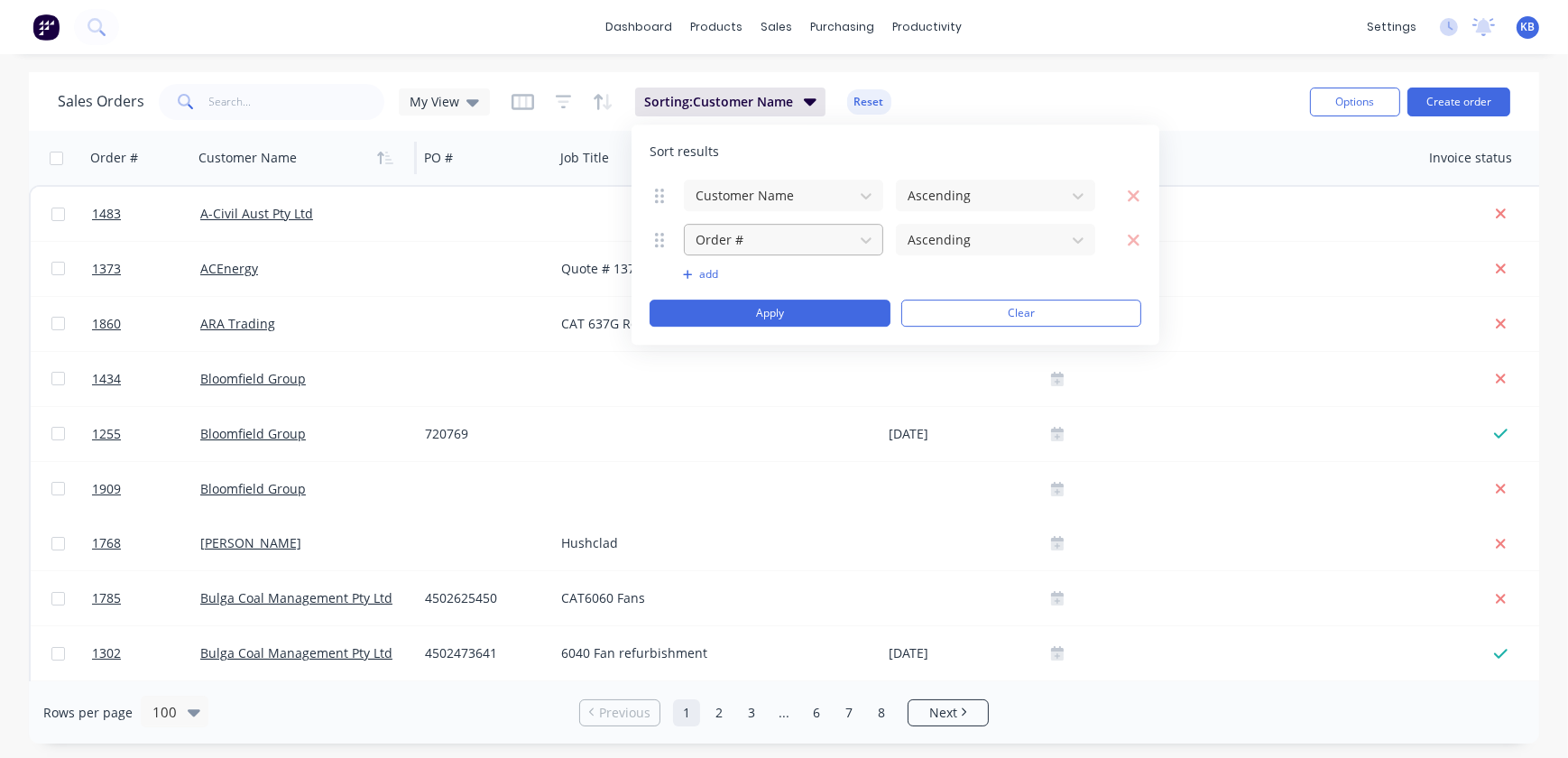
click at [831, 235] on div at bounding box center [769, 239] width 151 height 22
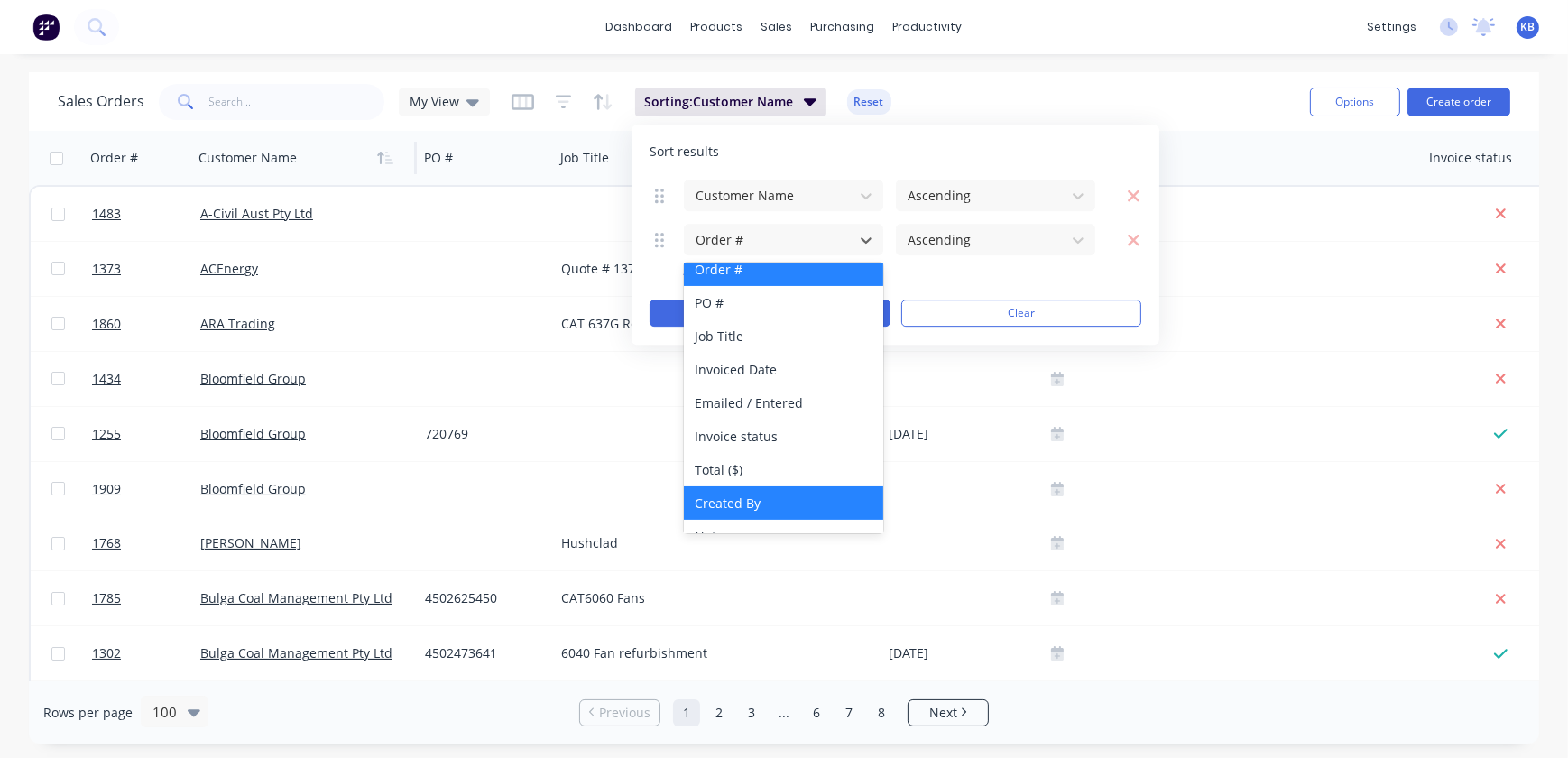
scroll to position [0, 0]
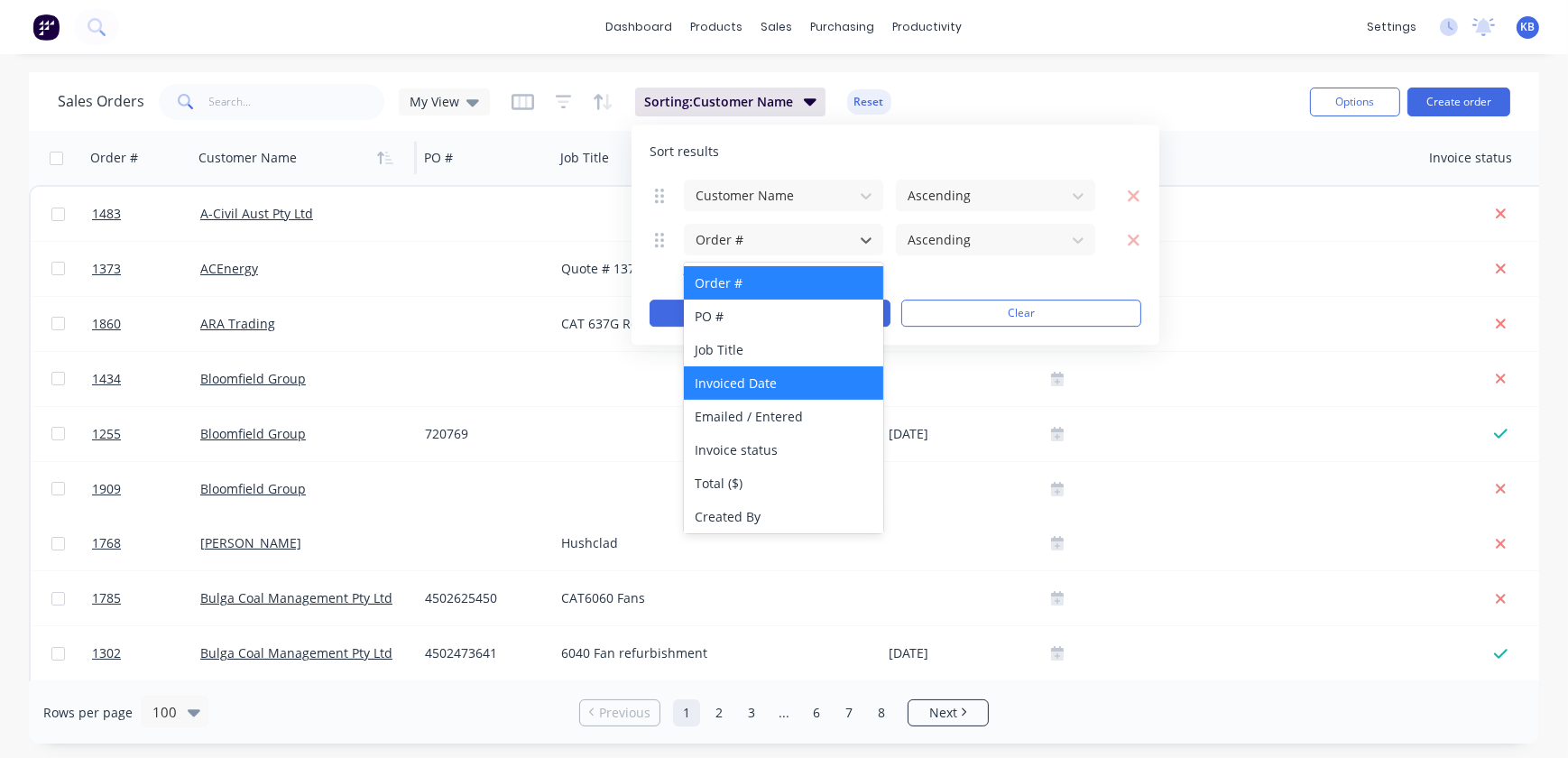
click at [757, 390] on div "Invoiced Date" at bounding box center [784, 382] width 199 height 34
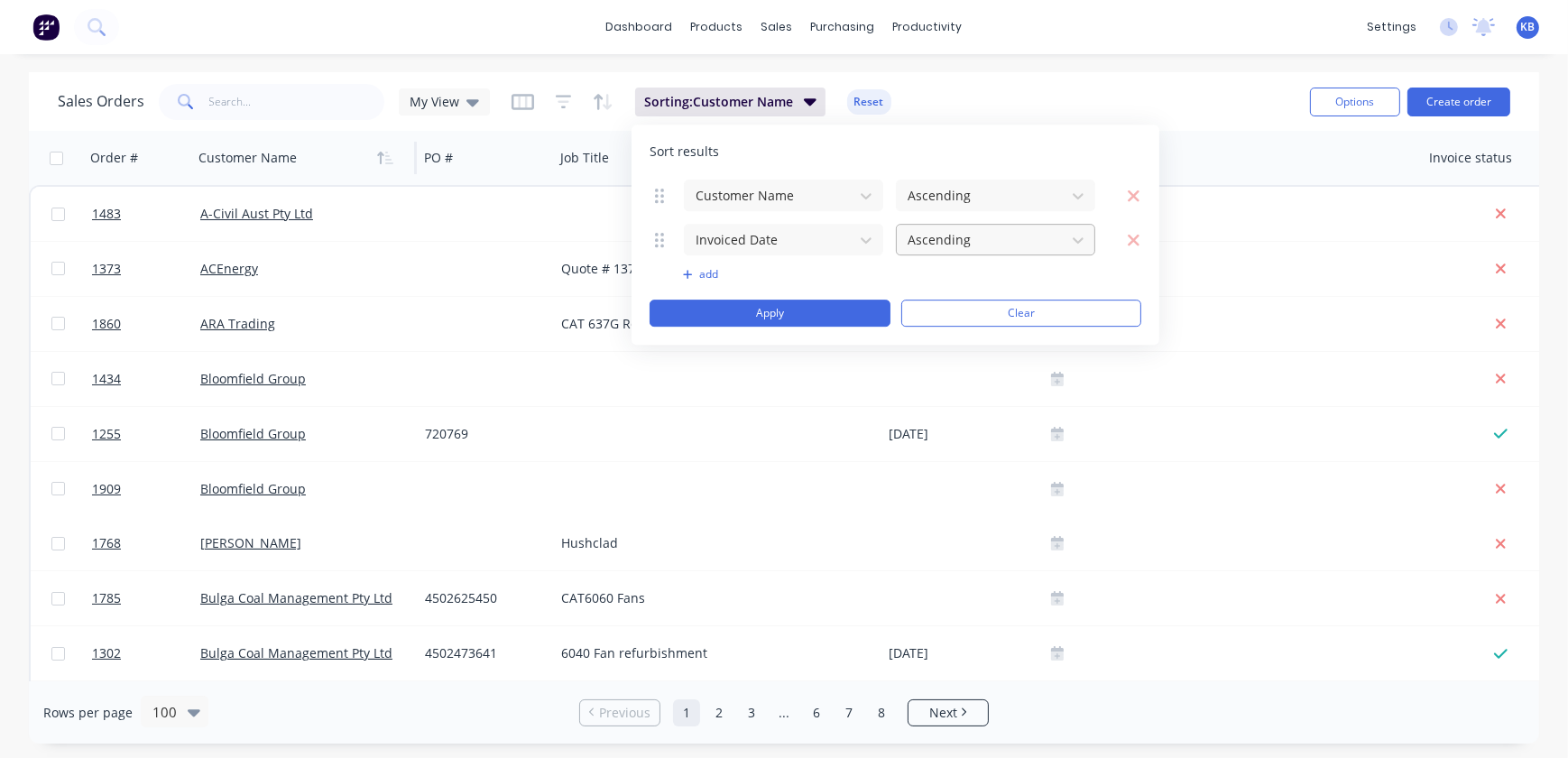
click at [953, 228] on div at bounding box center [982, 239] width 151 height 22
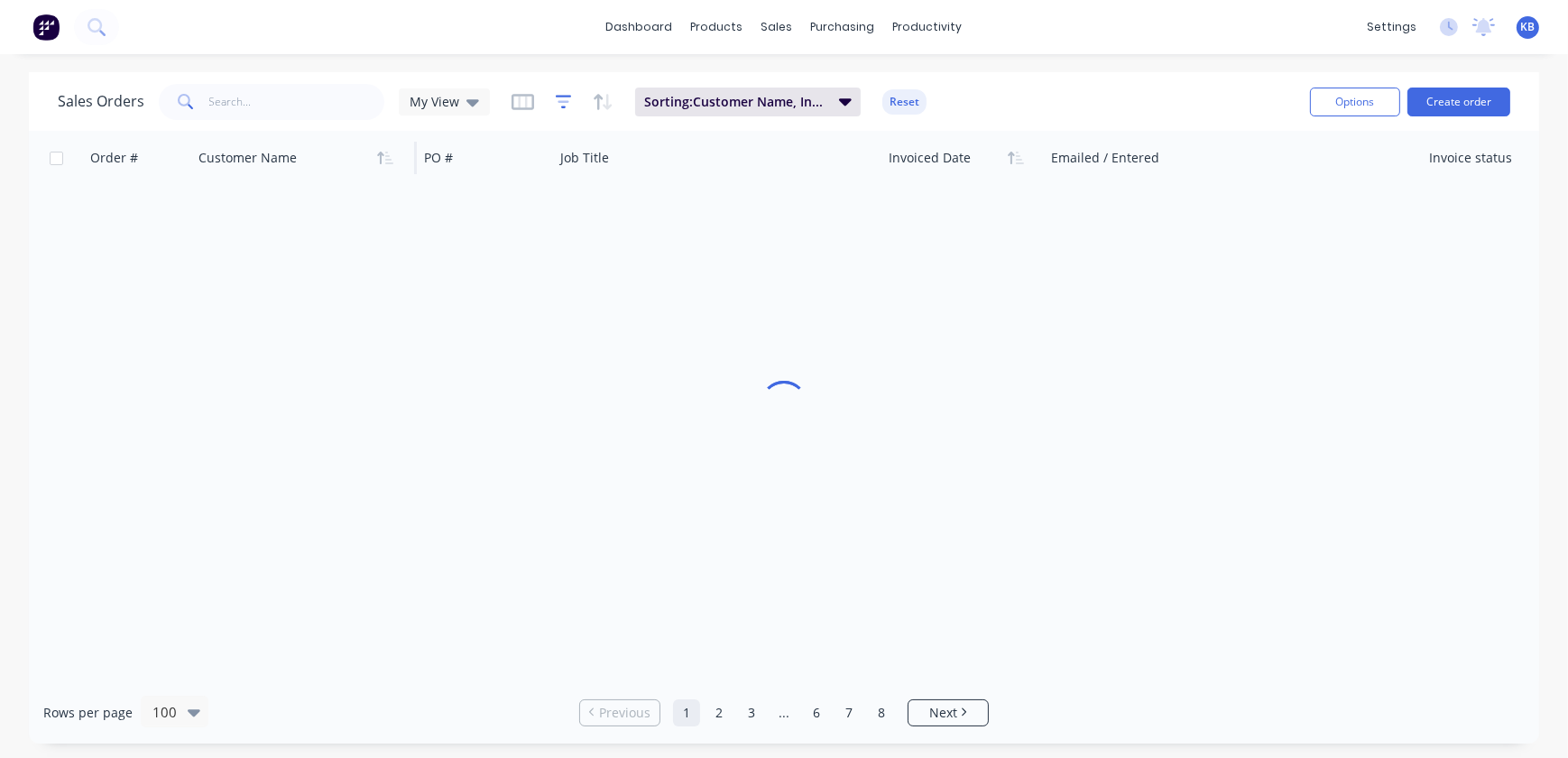
click at [559, 94] on icon "button" at bounding box center [563, 101] width 16 height 18
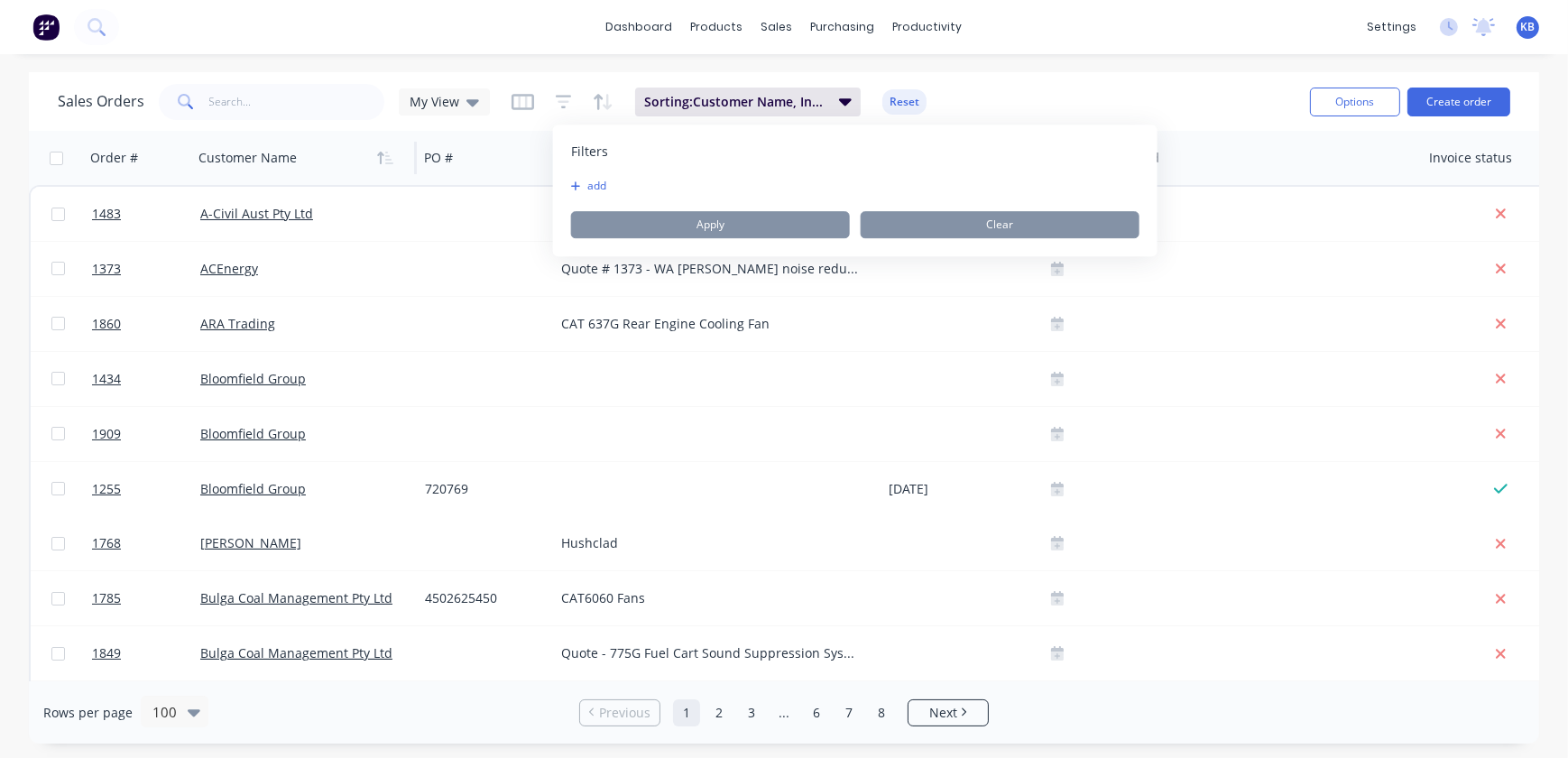
click at [592, 190] on button "add" at bounding box center [593, 185] width 45 height 14
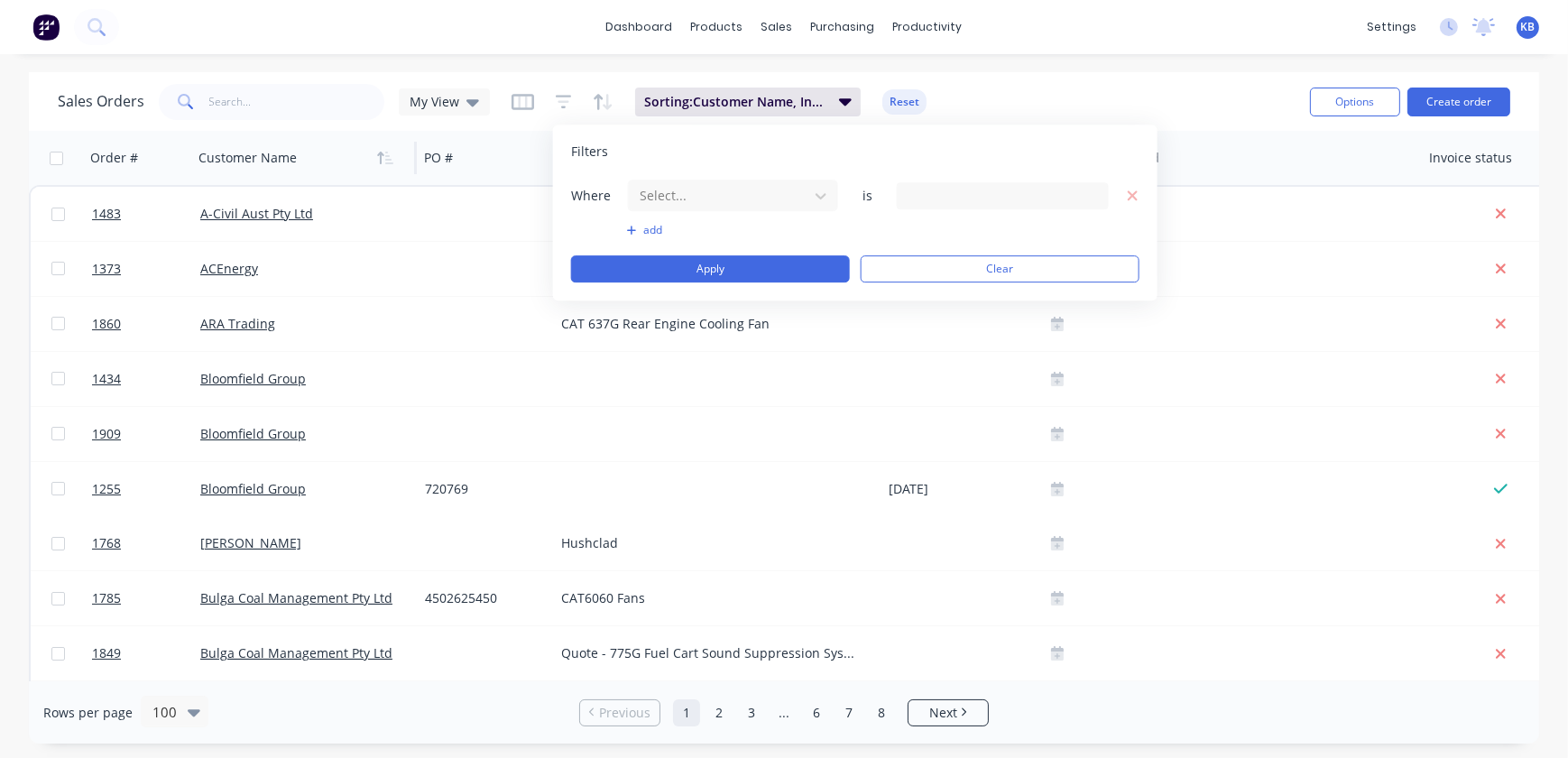
click at [758, 211] on div "Select..." at bounding box center [733, 195] width 213 height 34
click at [758, 199] on div at bounding box center [718, 195] width 161 height 22
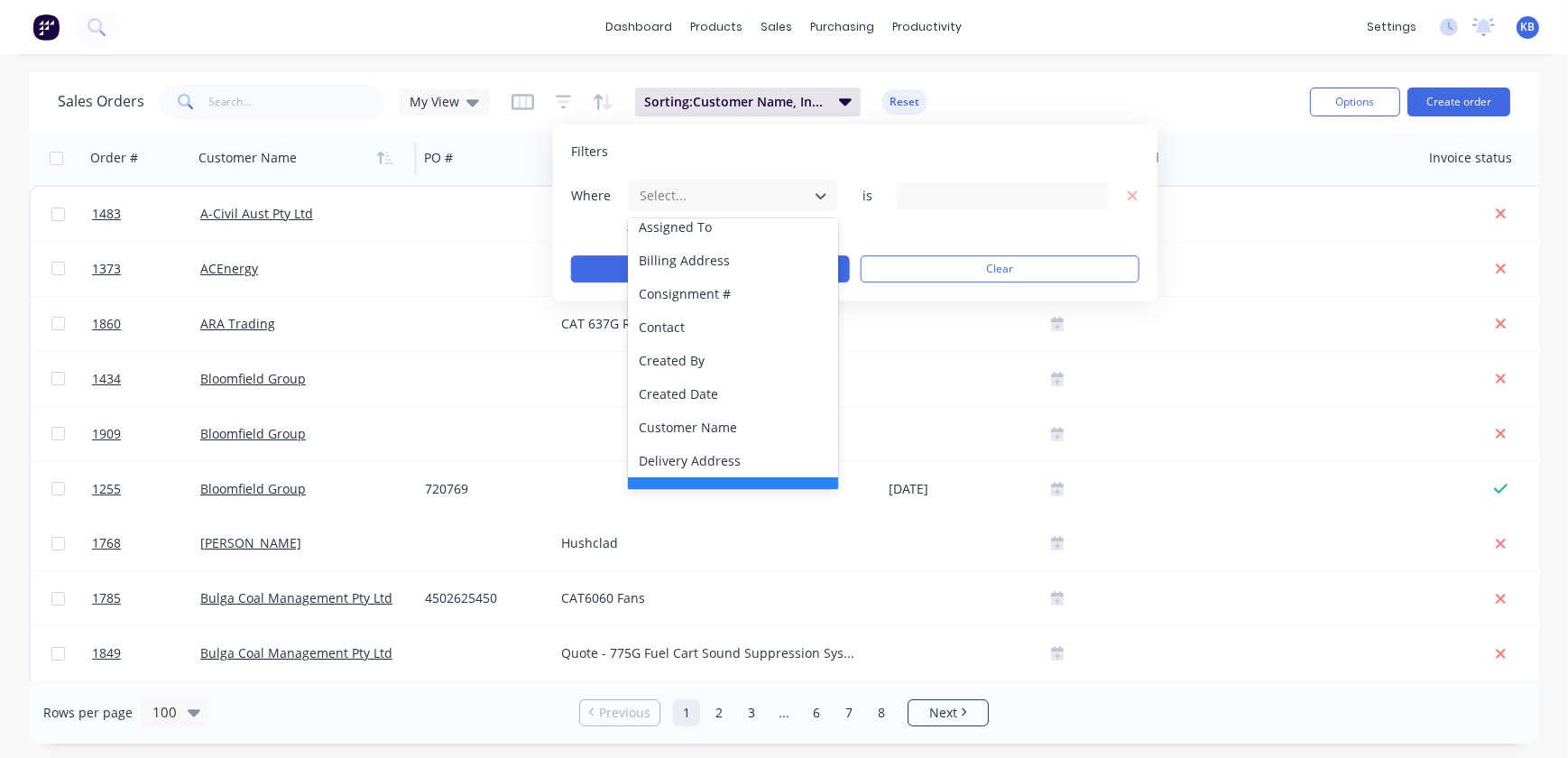
scroll to position [81, 0]
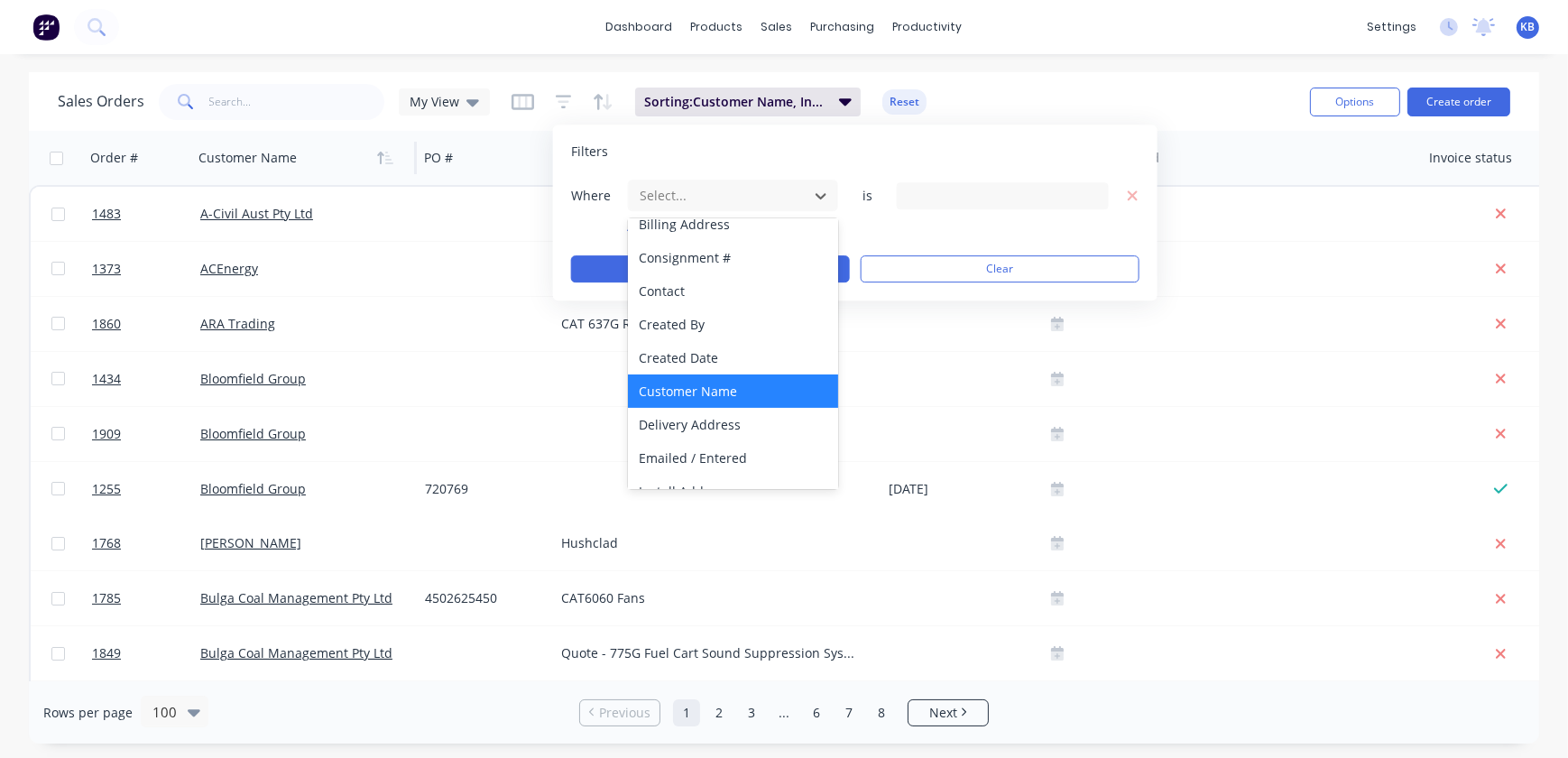
click at [696, 384] on div "Customer Name" at bounding box center [733, 391] width 211 height 34
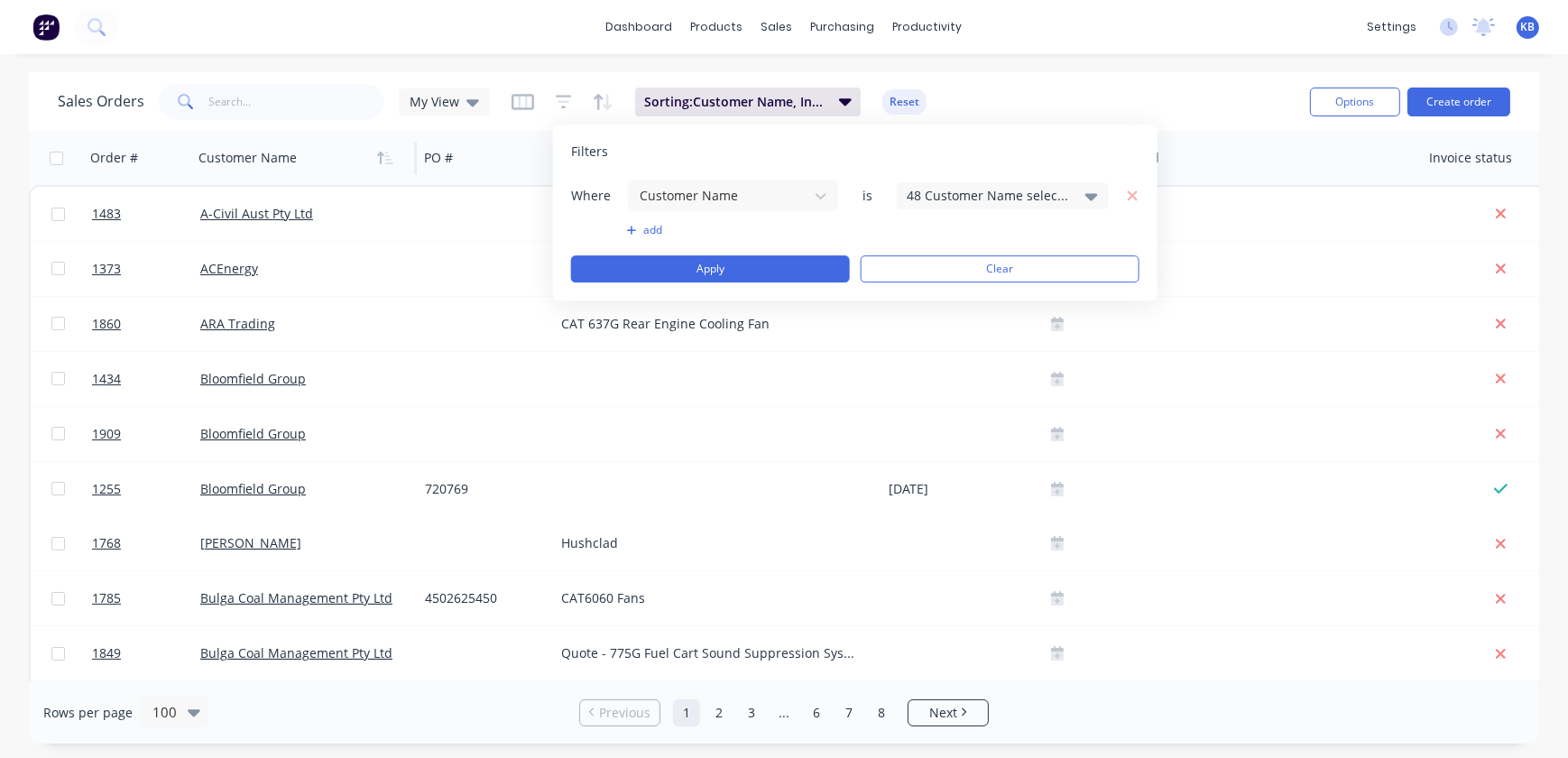
click at [927, 187] on div "48 Customer Name selected" at bounding box center [988, 195] width 163 height 19
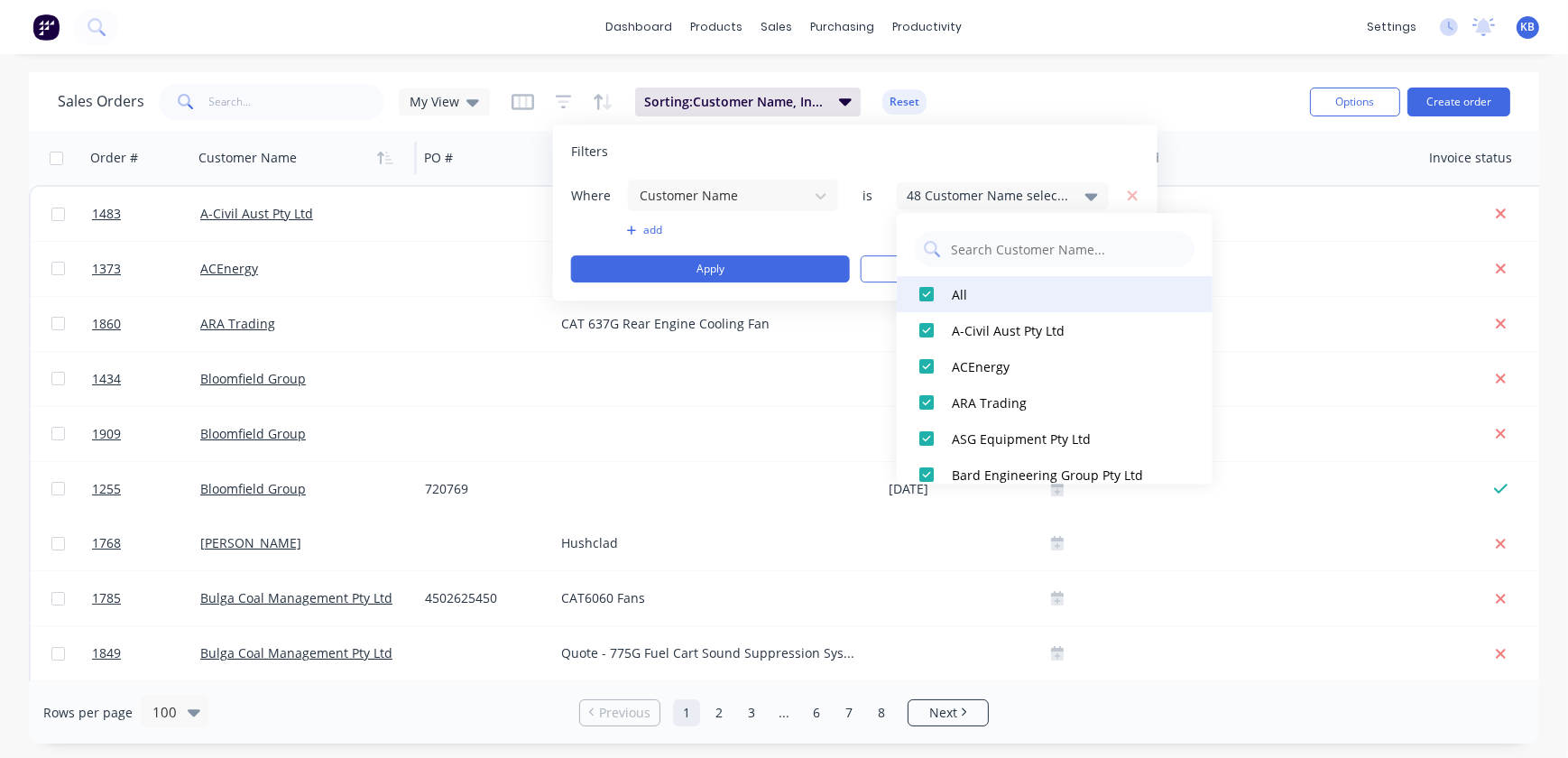
click at [929, 295] on div at bounding box center [927, 294] width 36 height 36
click at [982, 251] on input "text" at bounding box center [1068, 248] width 237 height 36
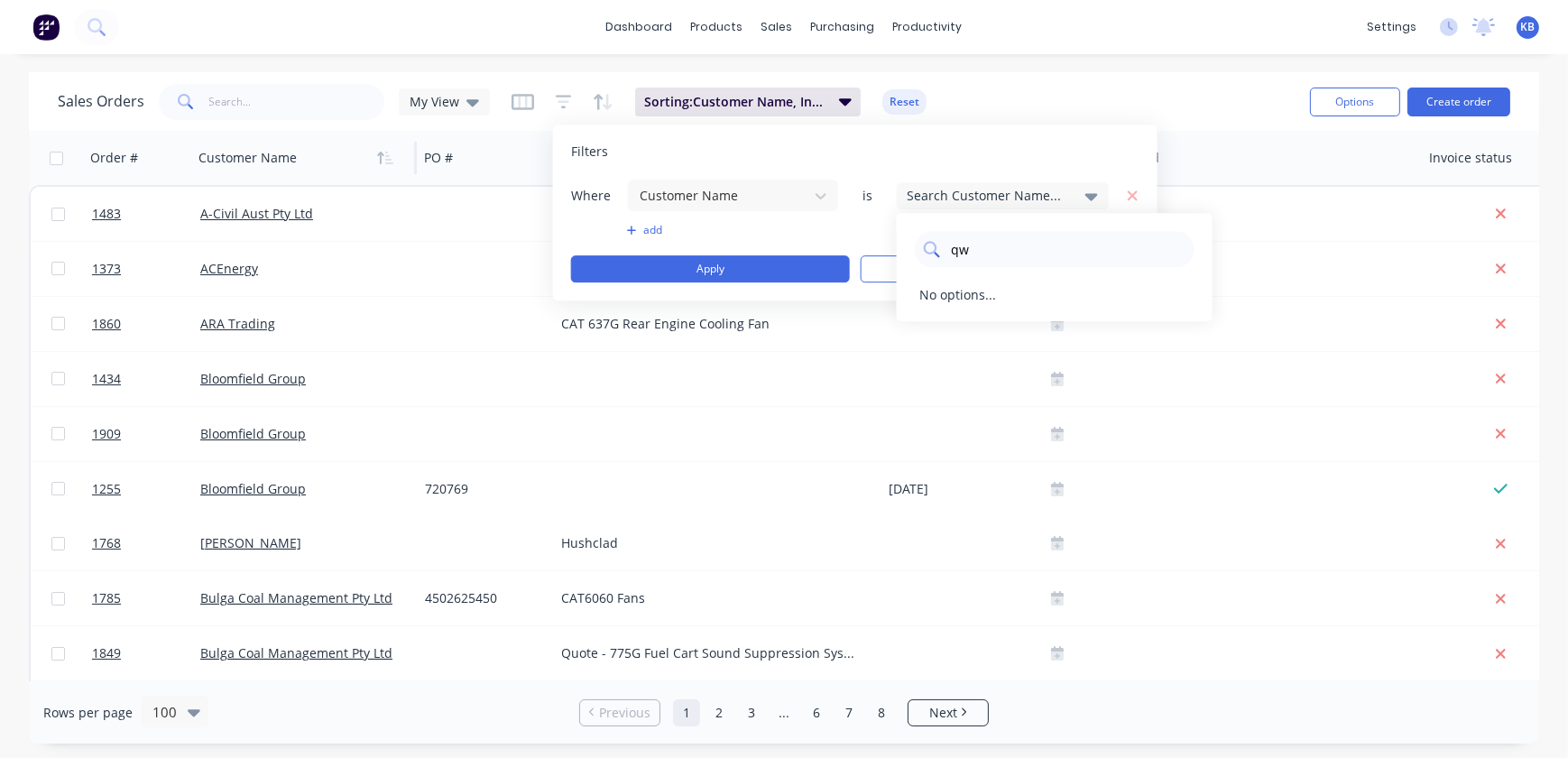
type input "q"
type input "westra"
click at [927, 304] on div at bounding box center [927, 294] width 36 height 36
click at [784, 264] on button "Apply" at bounding box center [710, 268] width 279 height 27
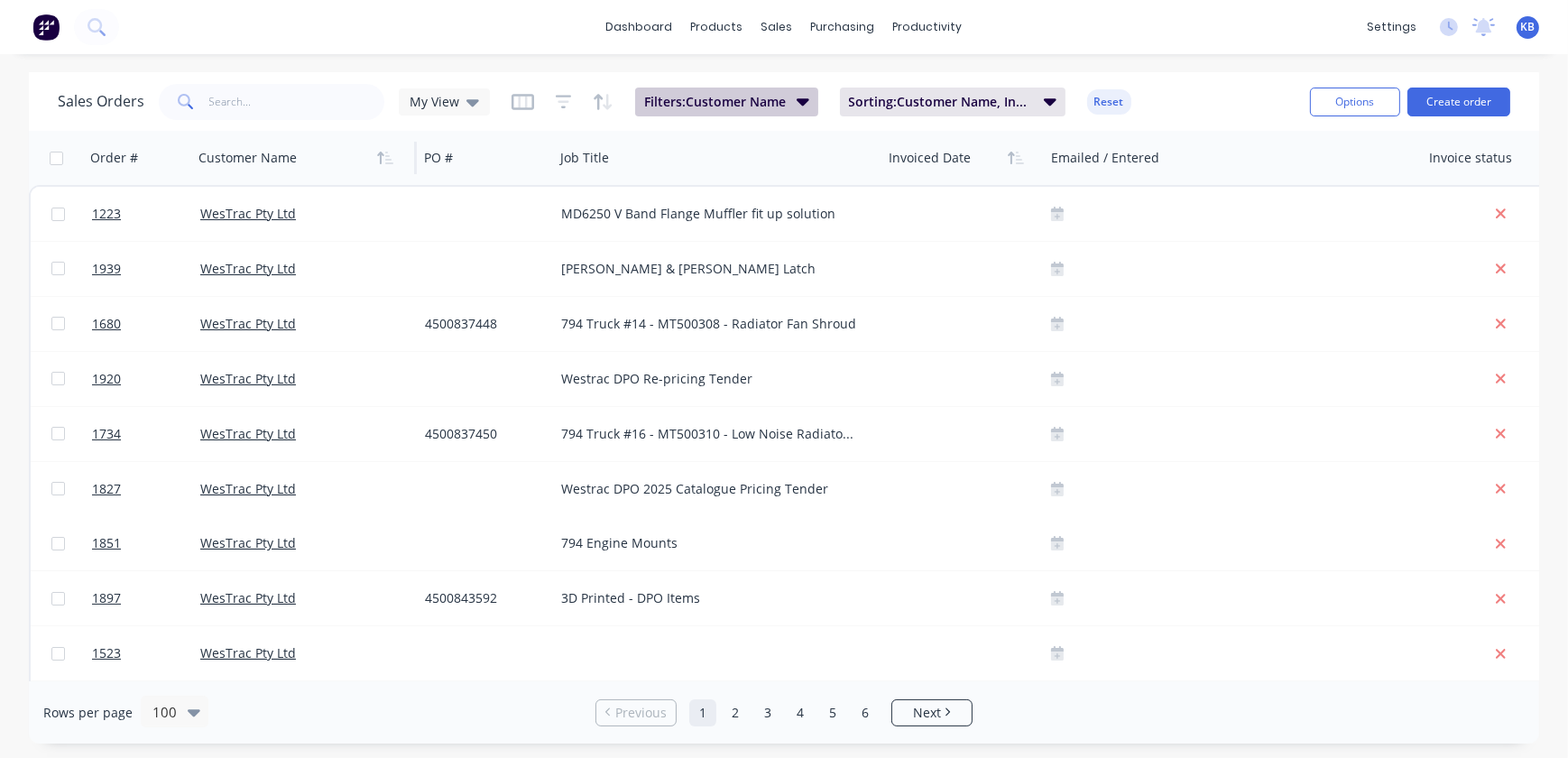
click at [772, 102] on span "Filters: Customer Name" at bounding box center [715, 101] width 142 height 18
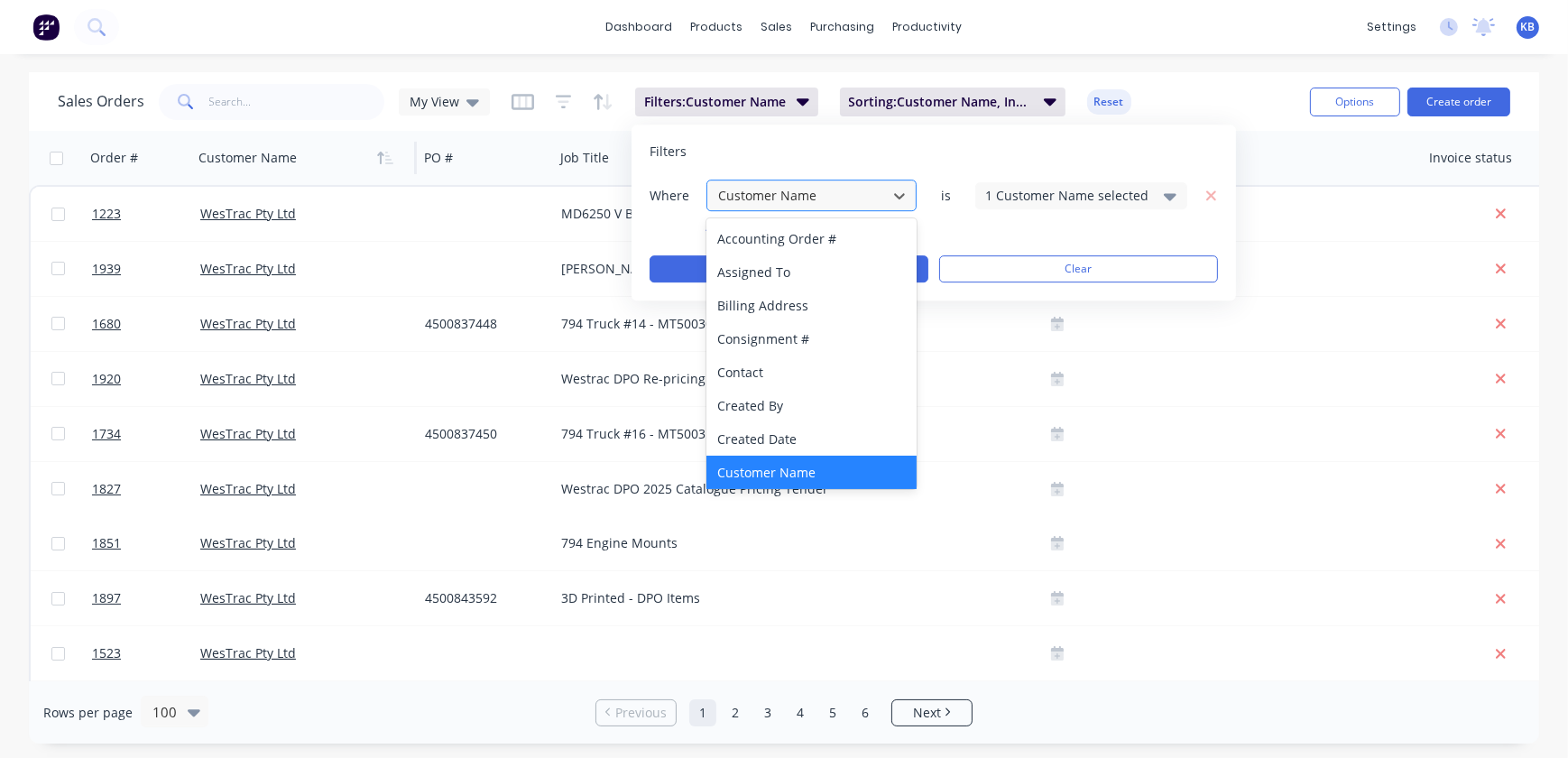
click at [811, 193] on div at bounding box center [797, 195] width 161 height 22
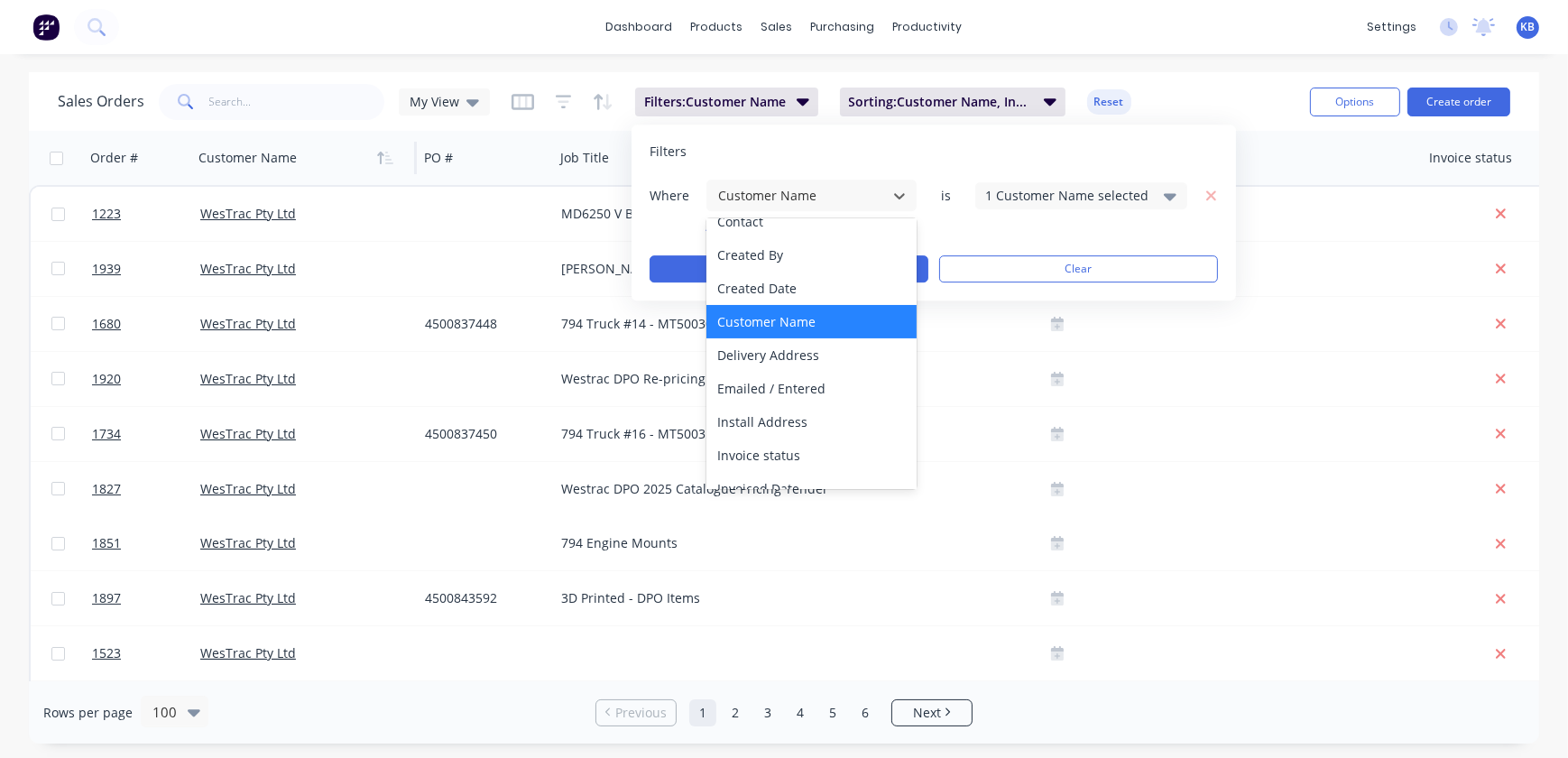
scroll to position [163, 0]
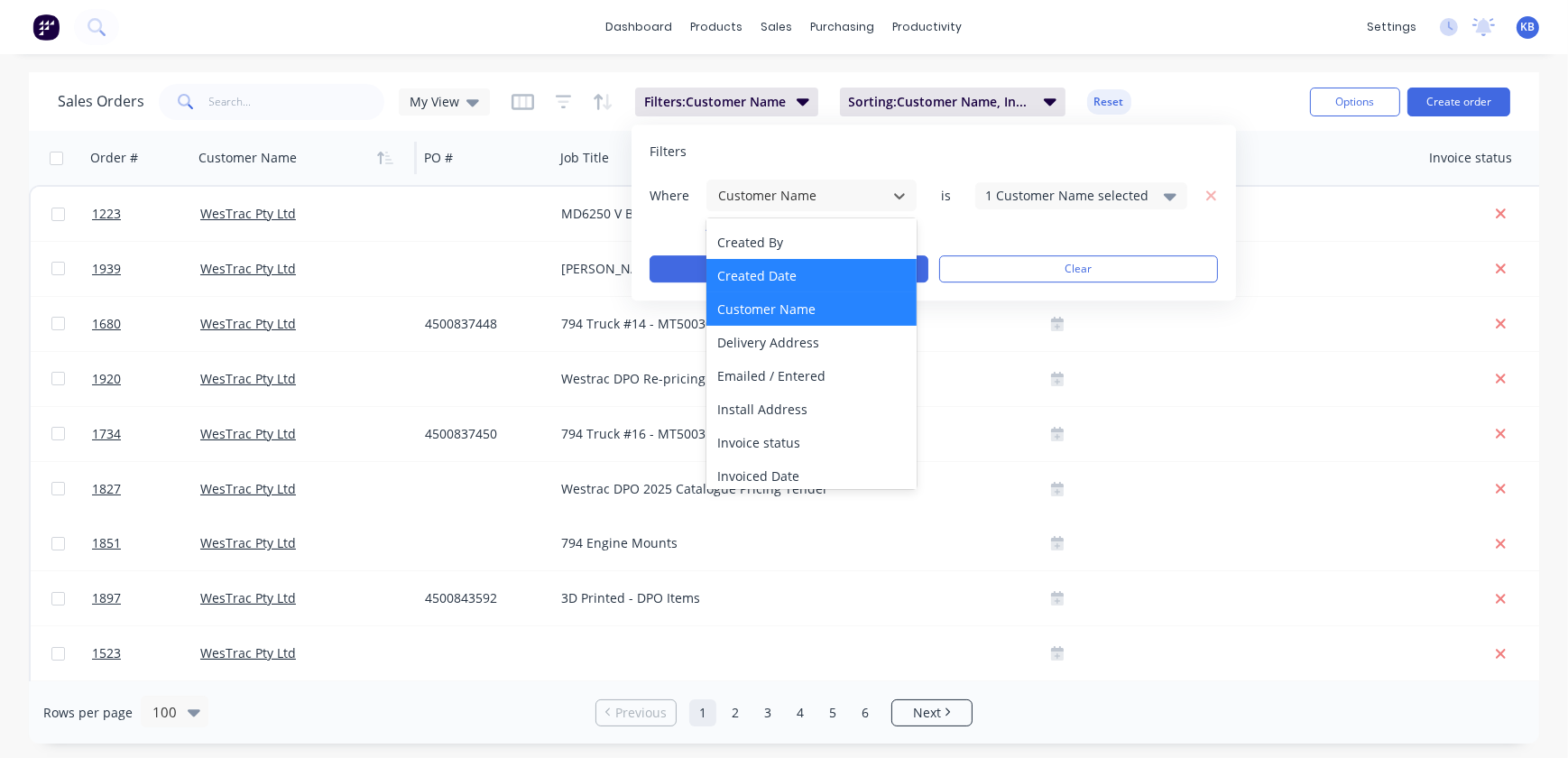
click at [803, 284] on div "Created Date" at bounding box center [812, 275] width 211 height 34
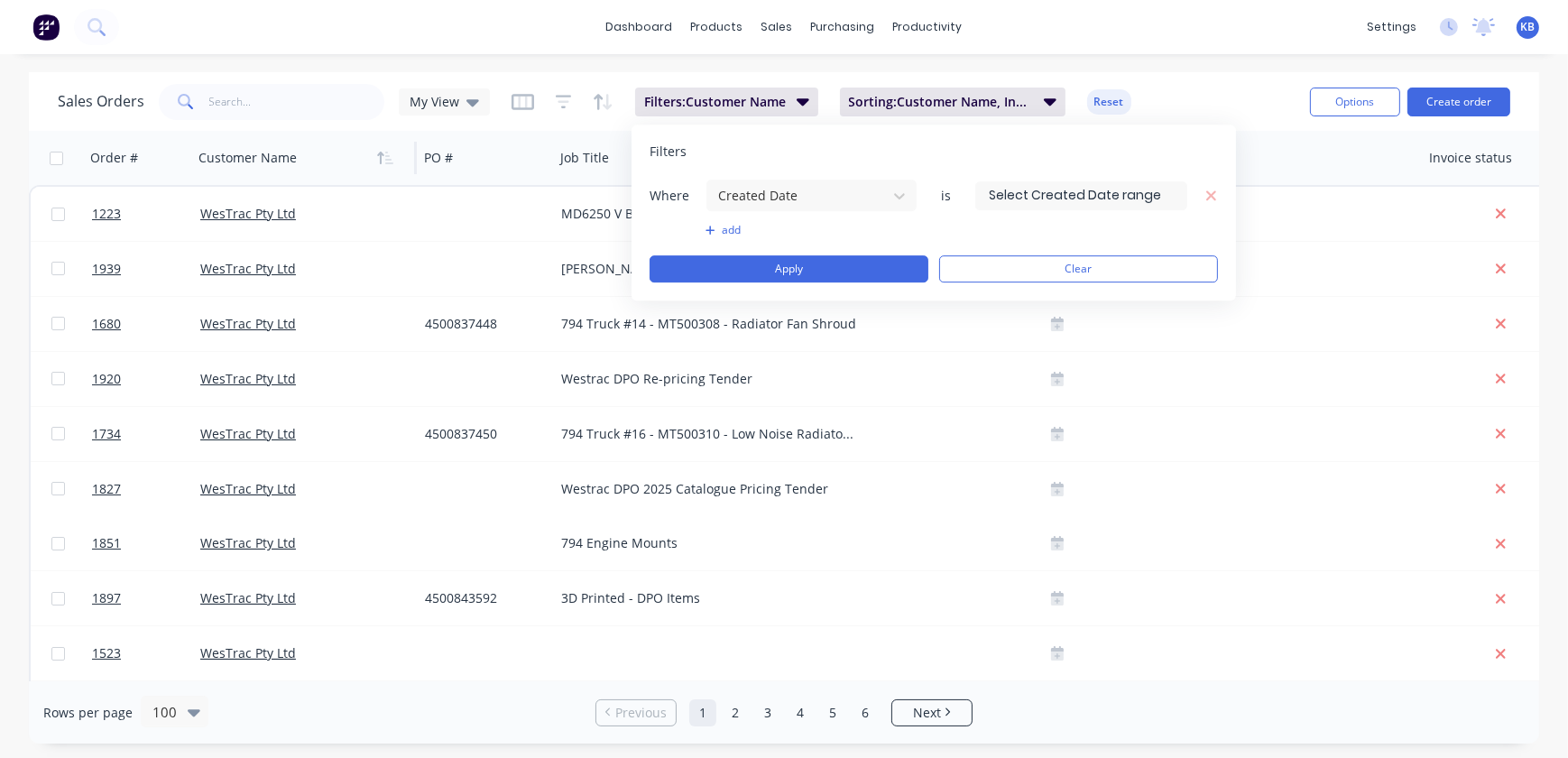
click at [1070, 199] on input at bounding box center [1082, 196] width 211 height 27
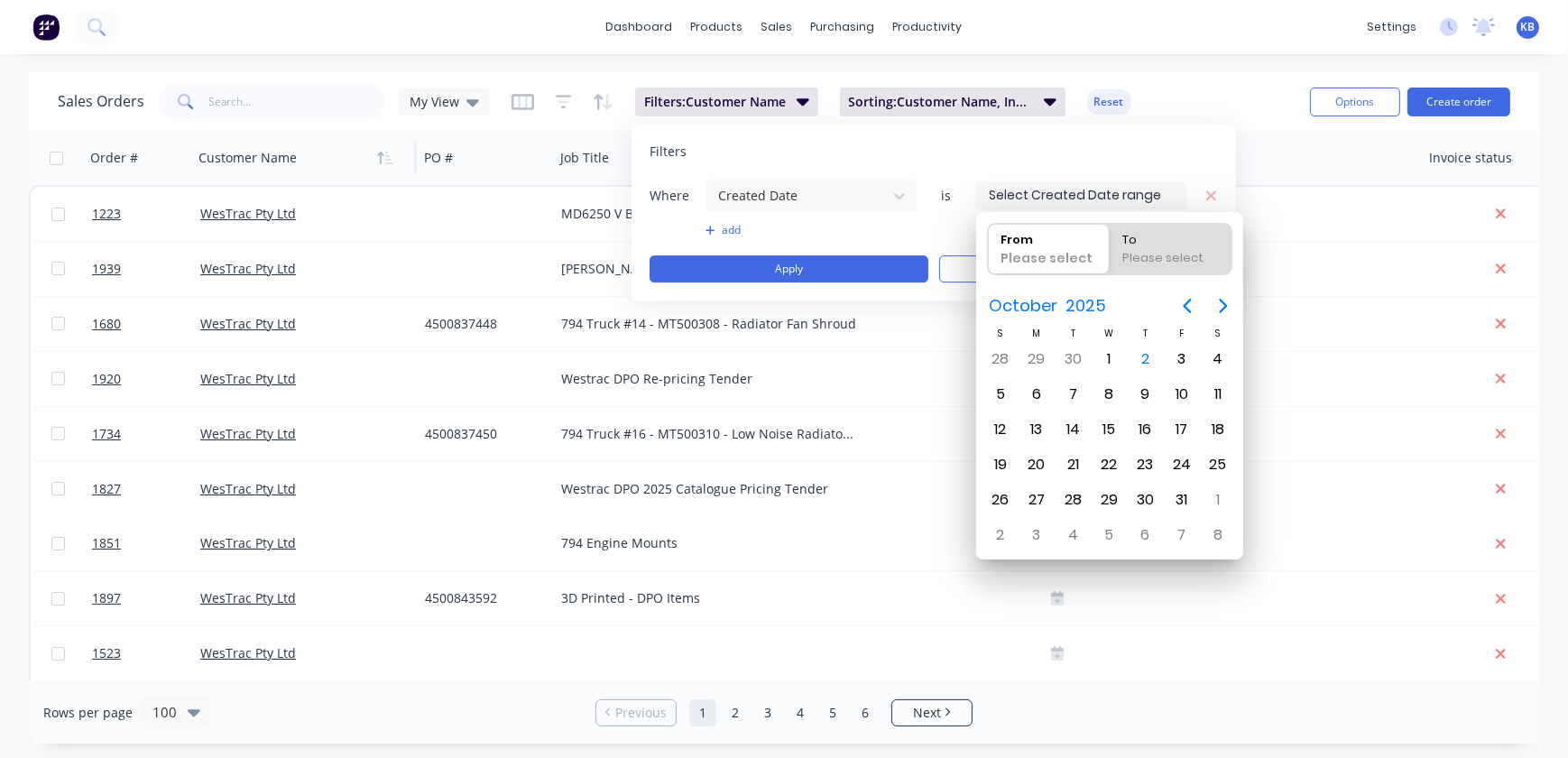
click at [1035, 253] on div "Please select" at bounding box center [1048, 262] width 110 height 25
click at [989, 253] on input "From Please select" at bounding box center [988, 249] width 1 height 50
click at [1041, 262] on div "Please select" at bounding box center [1048, 262] width 110 height 25
click at [989, 262] on input "From Please select" at bounding box center [988, 249] width 1 height 50
click at [1217, 304] on icon "Next page" at bounding box center [1223, 305] width 21 height 21
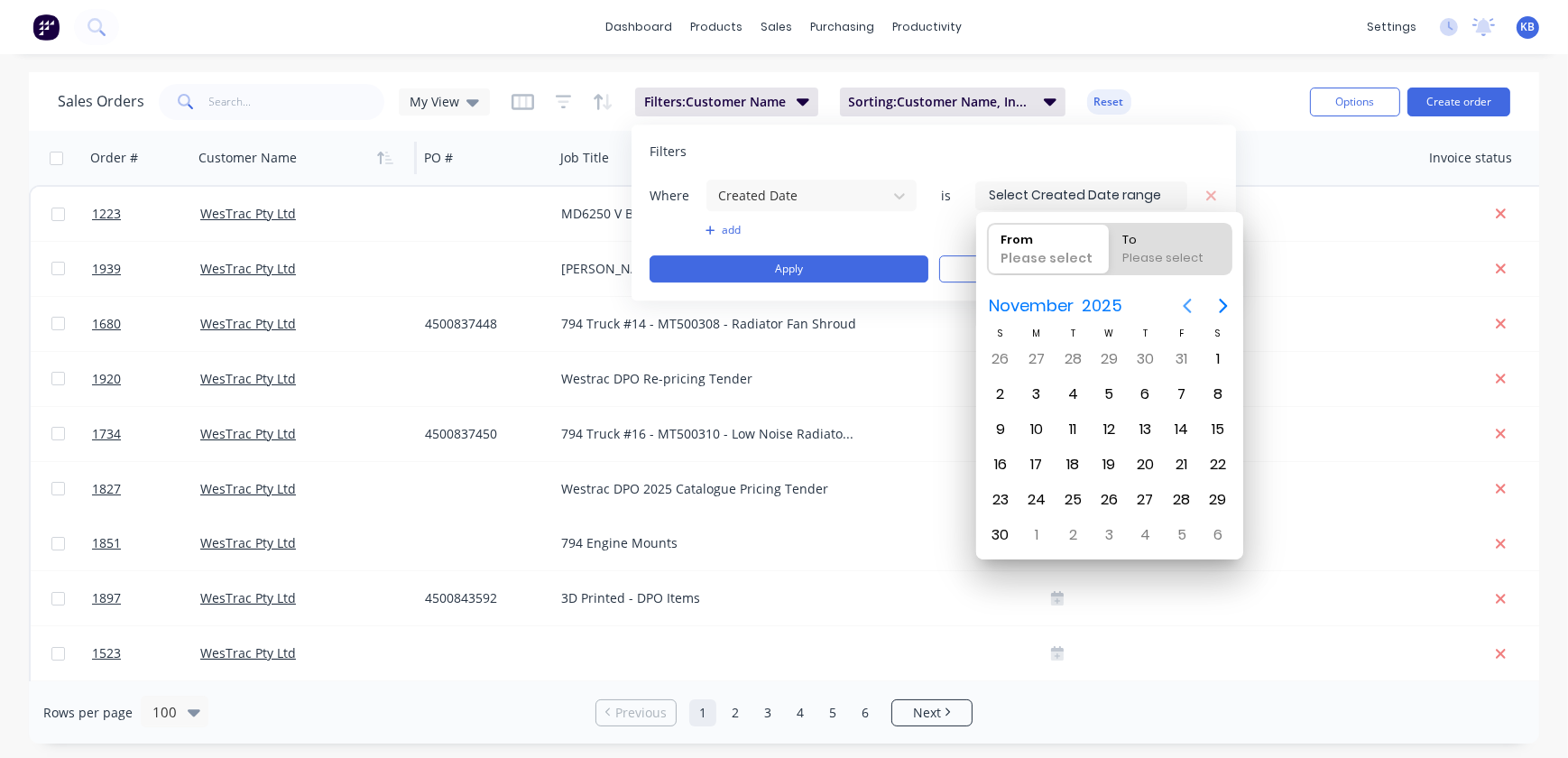
click at [1189, 306] on icon "Previous page" at bounding box center [1187, 305] width 21 height 21
click at [1171, 363] on div "1" at bounding box center [1183, 359] width 27 height 27
type input "01/08/25"
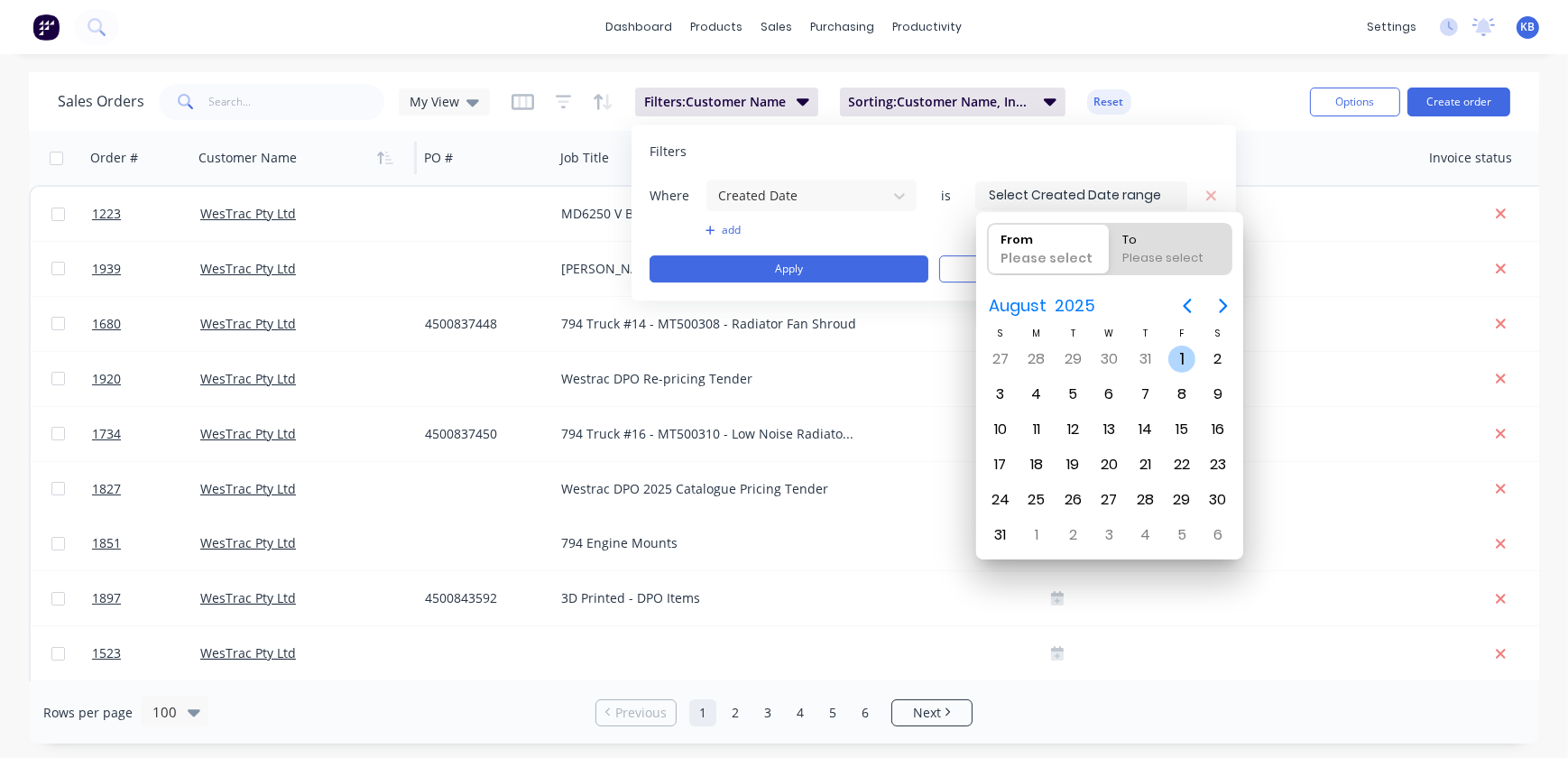
radio input "false"
radio input "true"
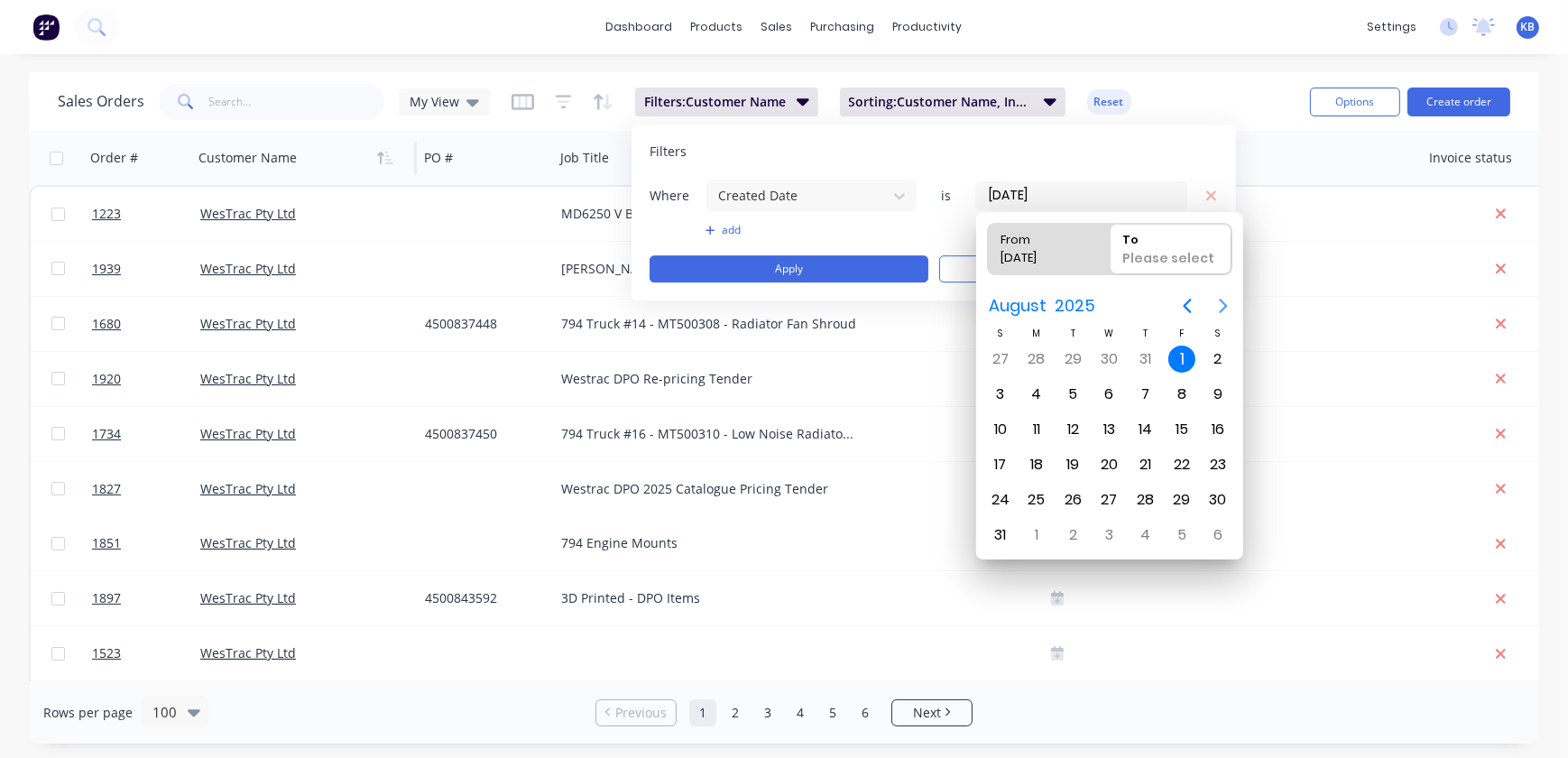
click at [1217, 304] on icon "Next page" at bounding box center [1223, 305] width 21 height 21
click at [1104, 353] on div "1" at bounding box center [1109, 359] width 27 height 27
type input "01/08/25 - 01/10/25"
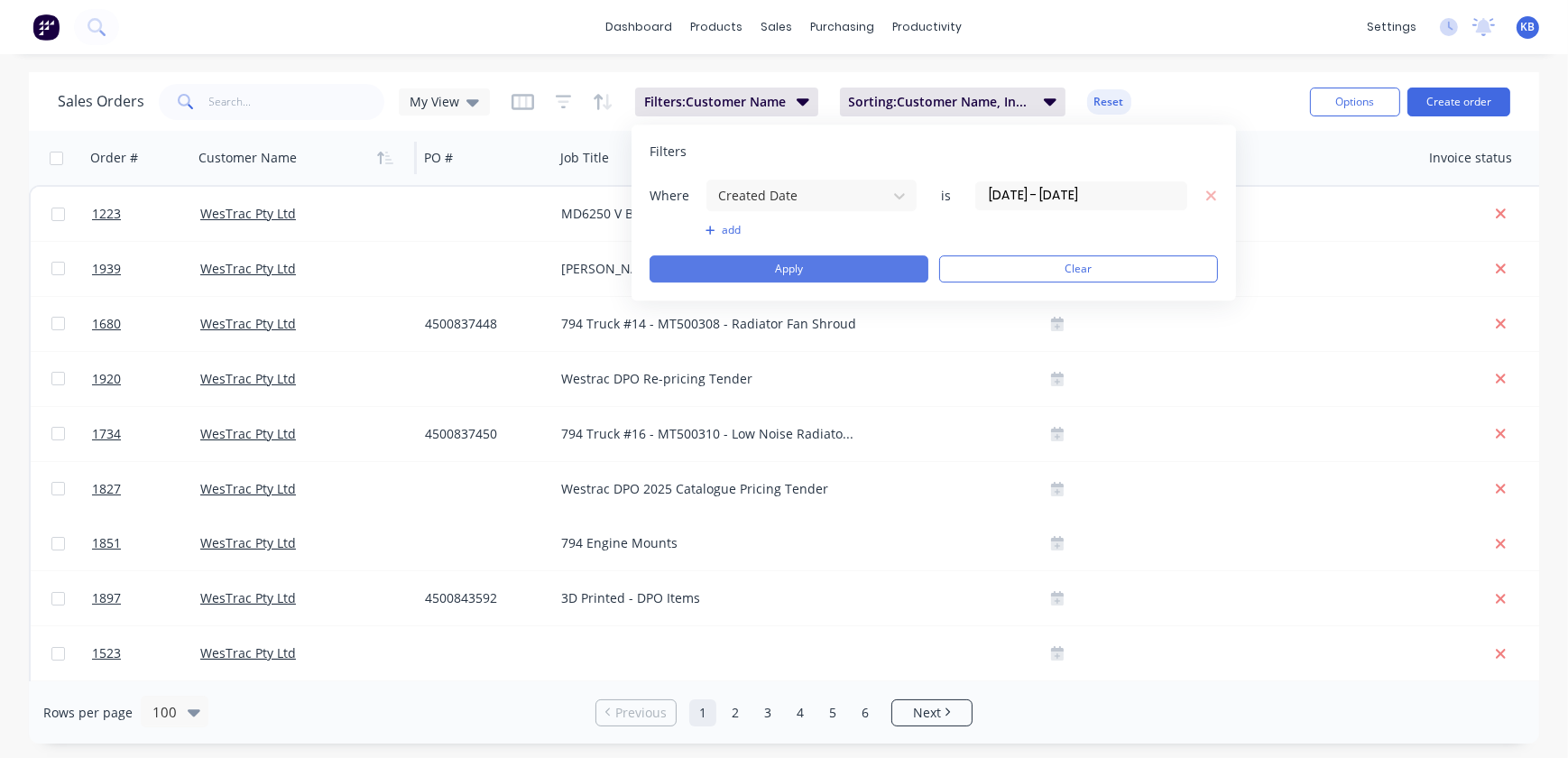
click at [859, 270] on button "Apply" at bounding box center [789, 268] width 279 height 27
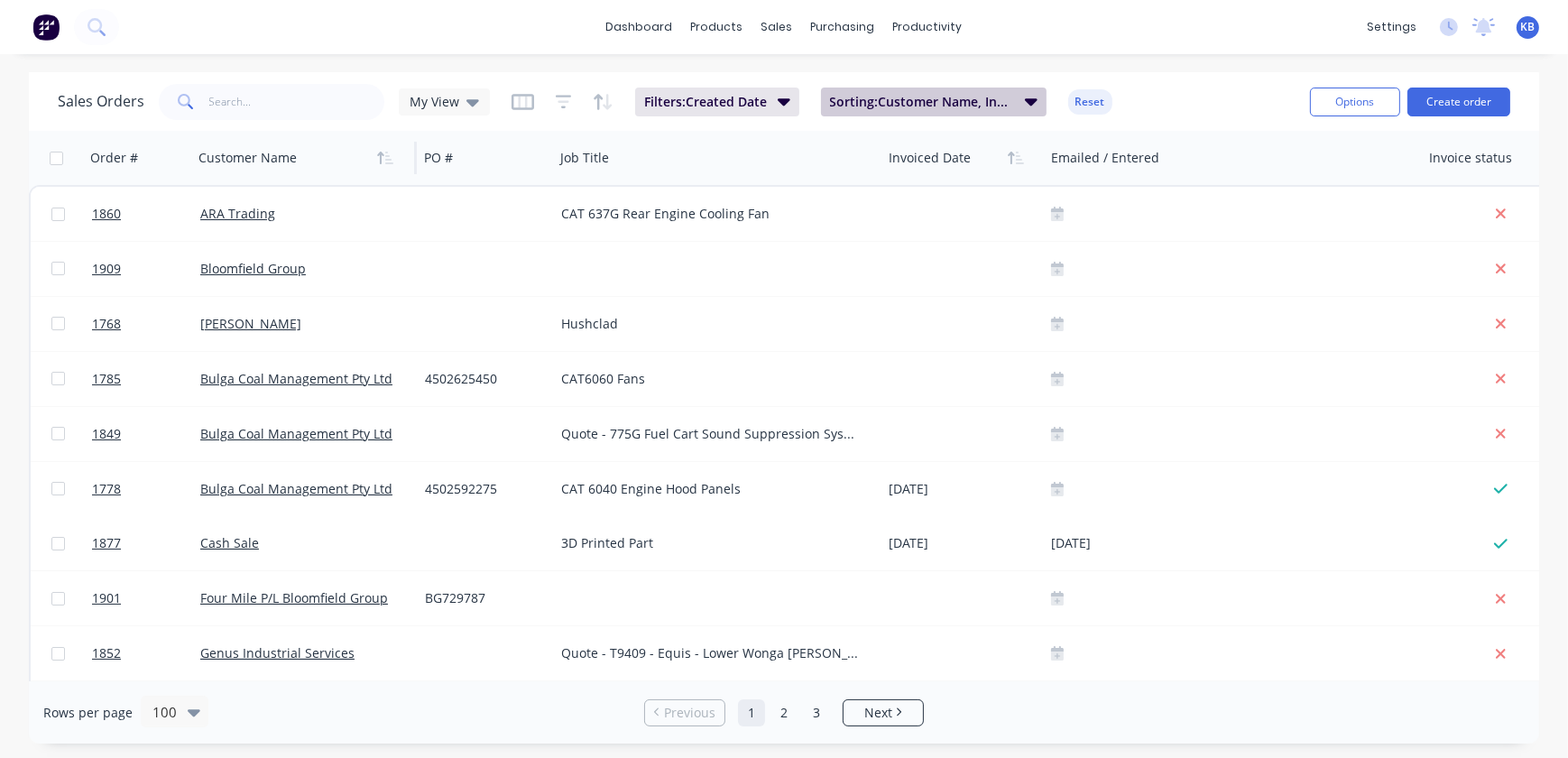
click at [870, 103] on span "Sorting: Customer Name, Invoiced Date" at bounding box center [922, 101] width 185 height 18
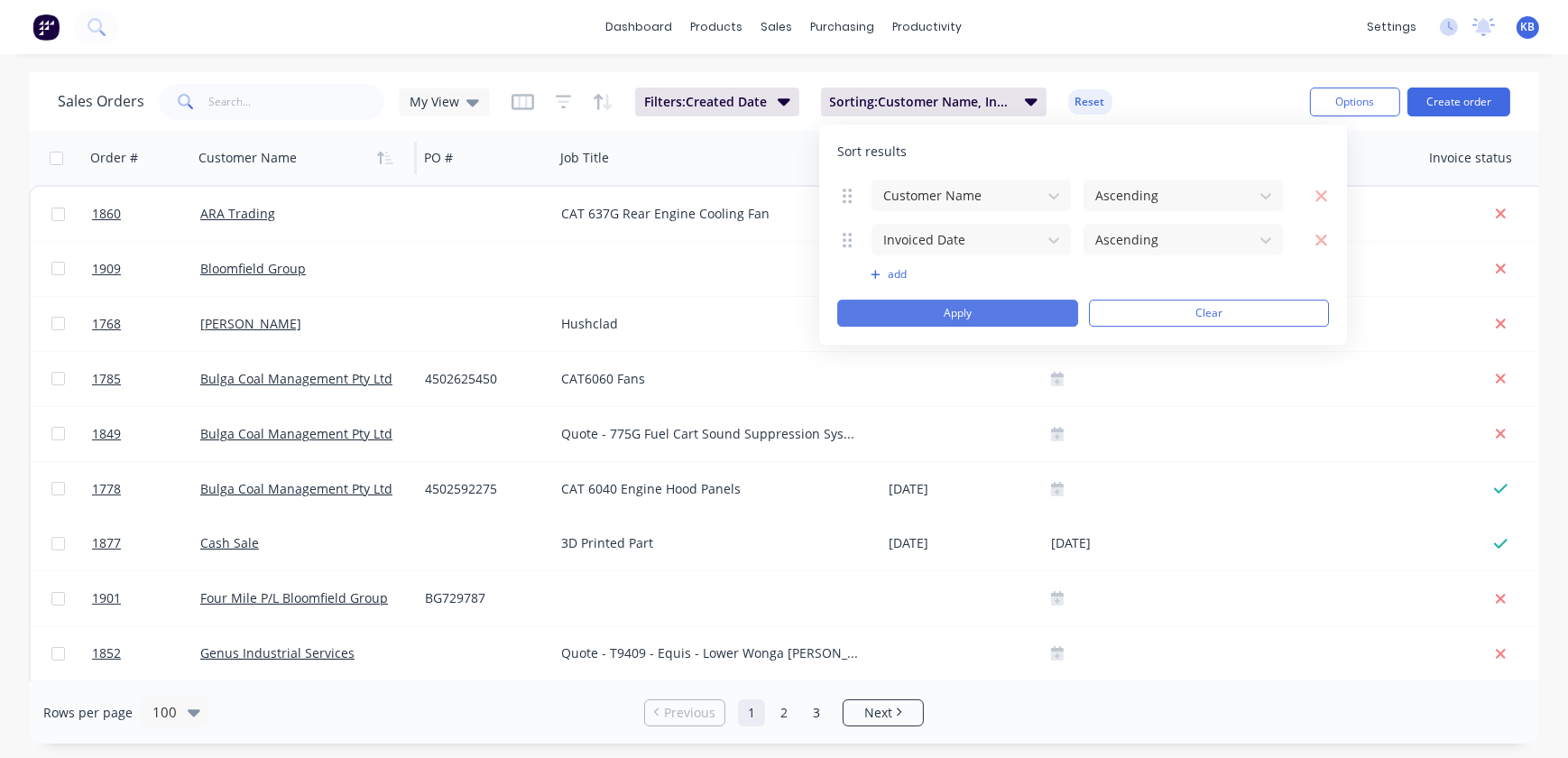
click at [901, 307] on button "Apply" at bounding box center [957, 313] width 241 height 27
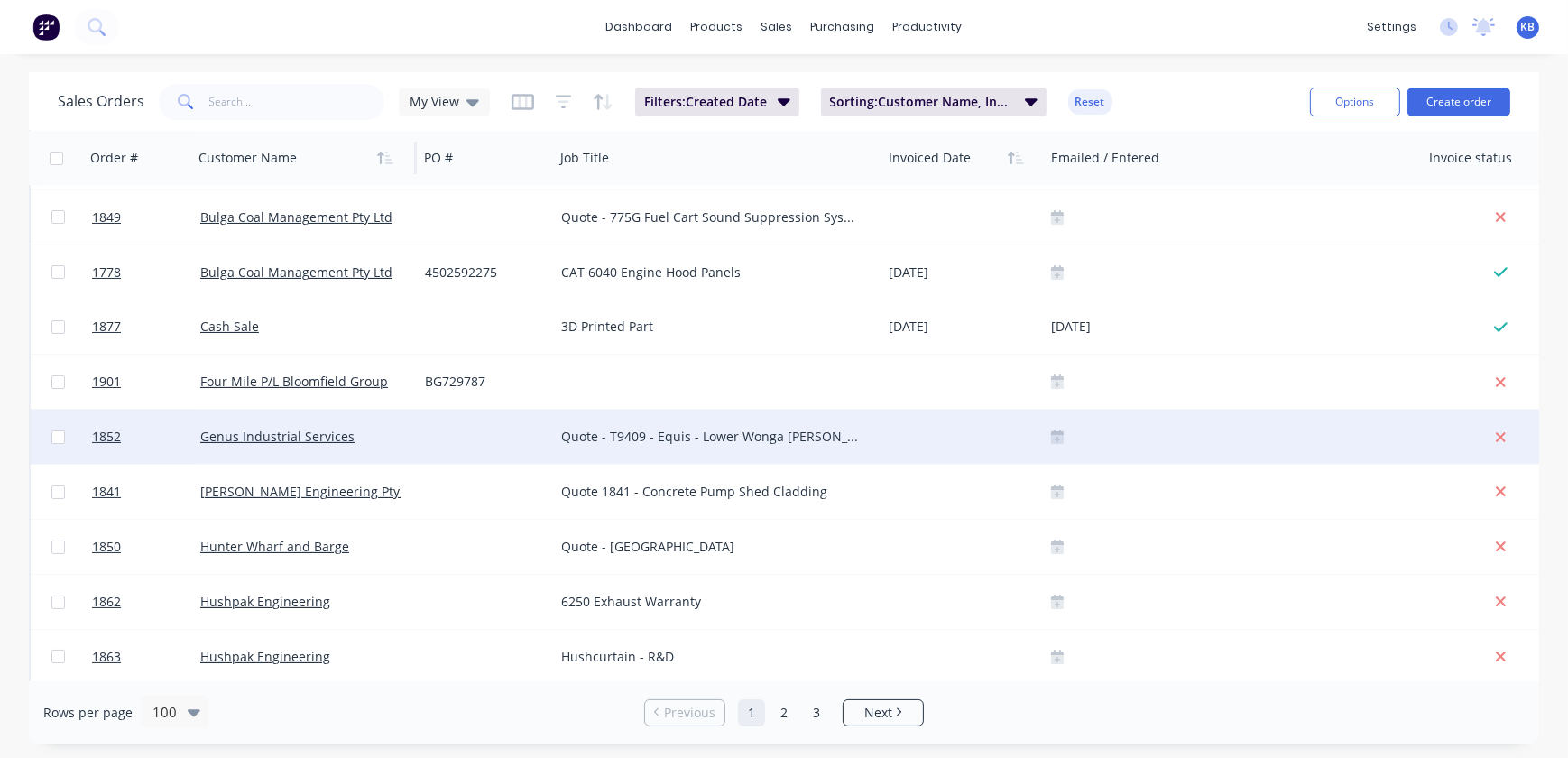
scroll to position [327, 0]
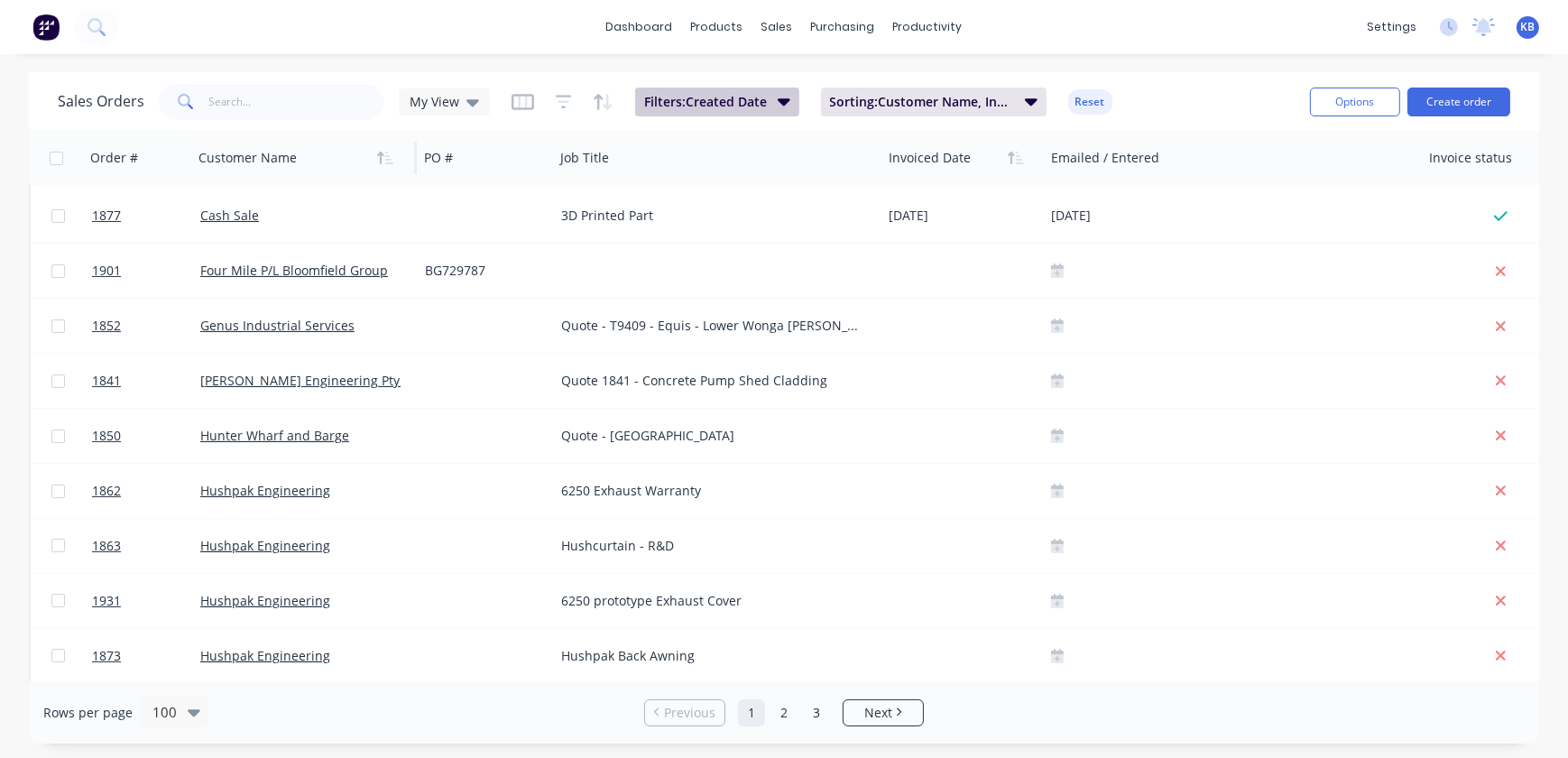
click at [749, 101] on span "Filters: Created Date" at bounding box center [705, 101] width 123 height 18
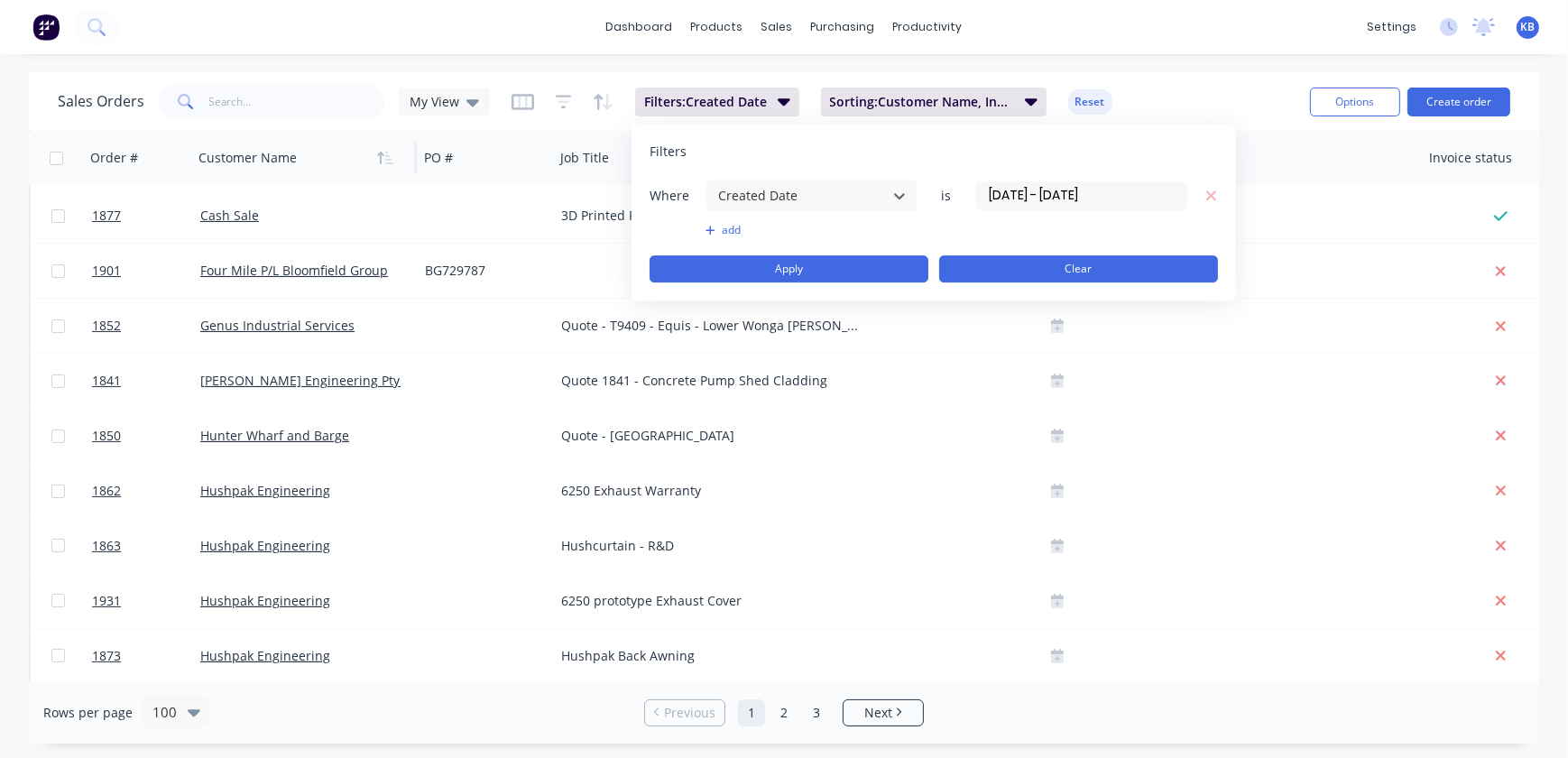
click at [974, 268] on button "Clear" at bounding box center [1078, 268] width 279 height 27
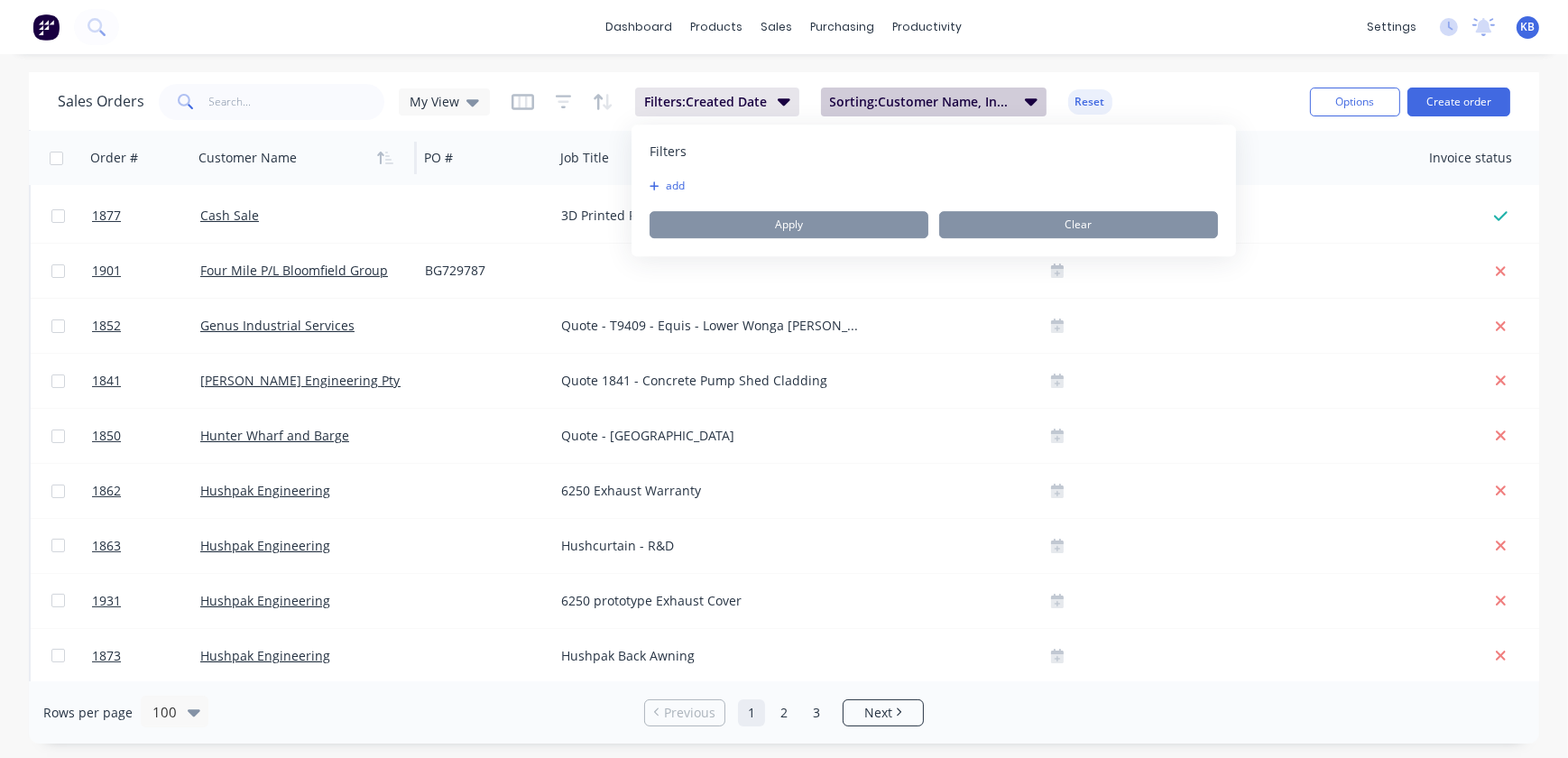
click at [895, 104] on div "Filters: Created Date Sorting: Customer Name, Invoiced Date Reset" at bounding box center [813, 102] width 601 height 29
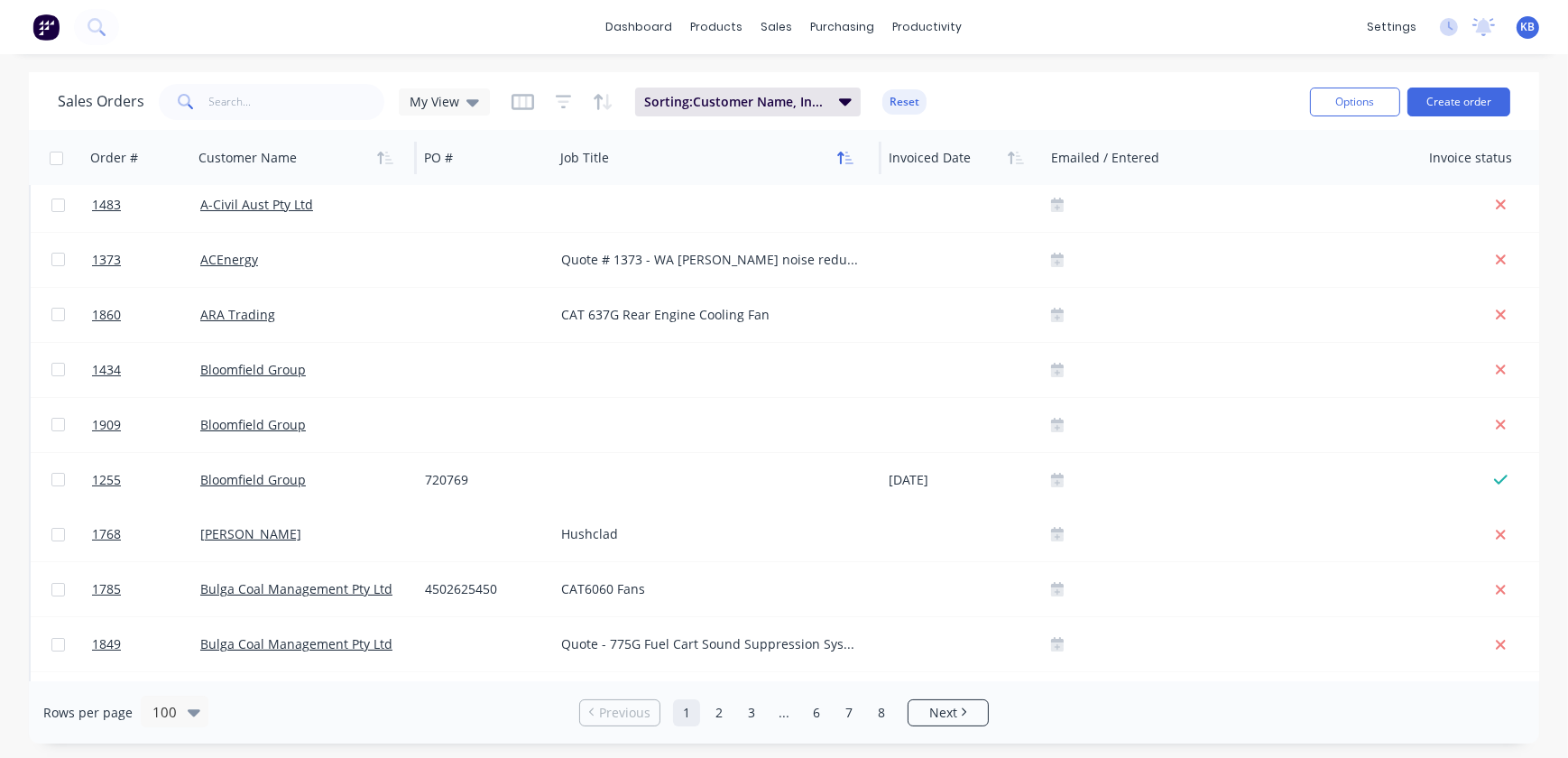
scroll to position [0, 0]
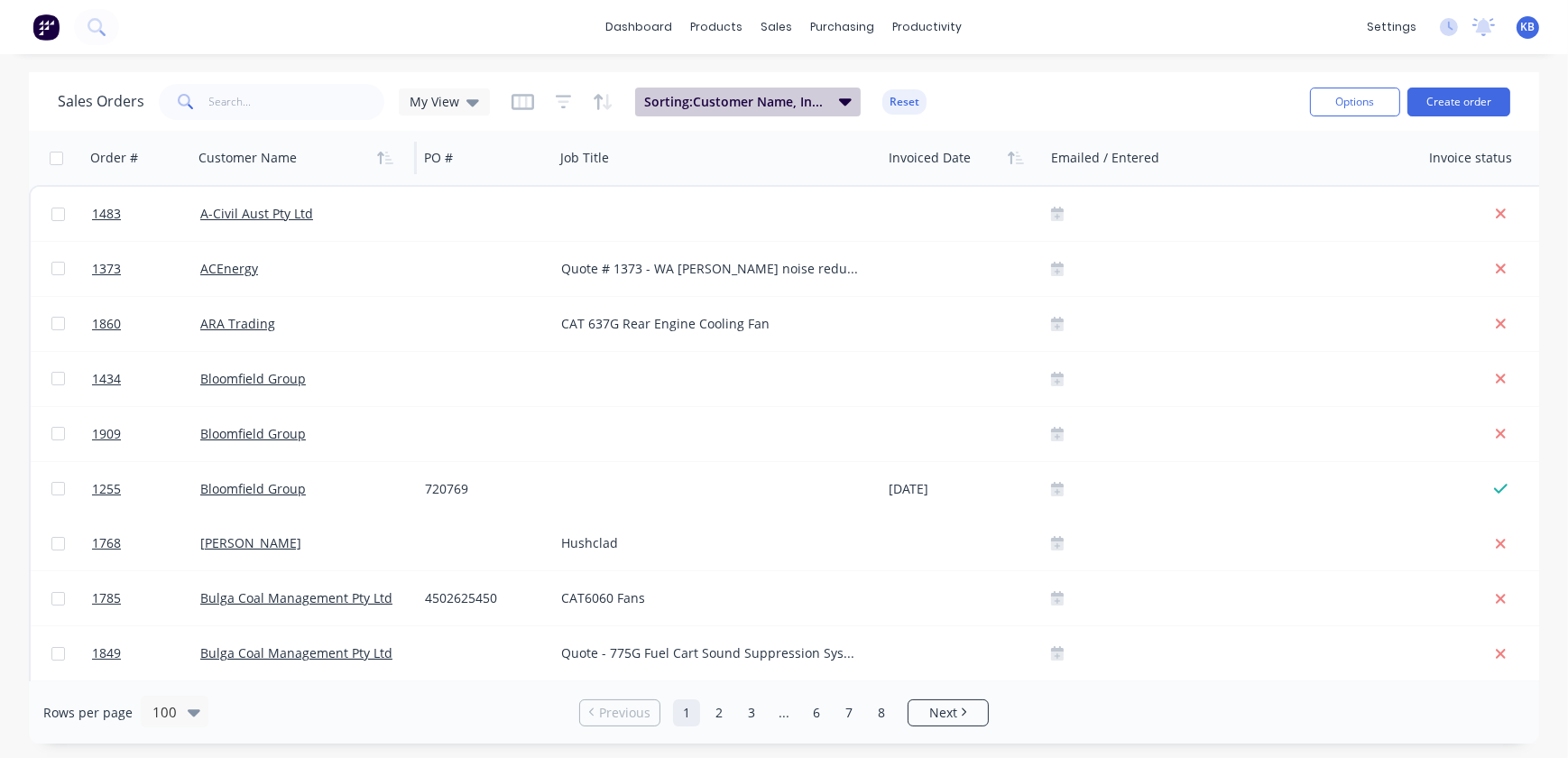
click at [784, 100] on span "Sorting: Customer Name, Invoiced Date" at bounding box center [736, 101] width 185 height 18
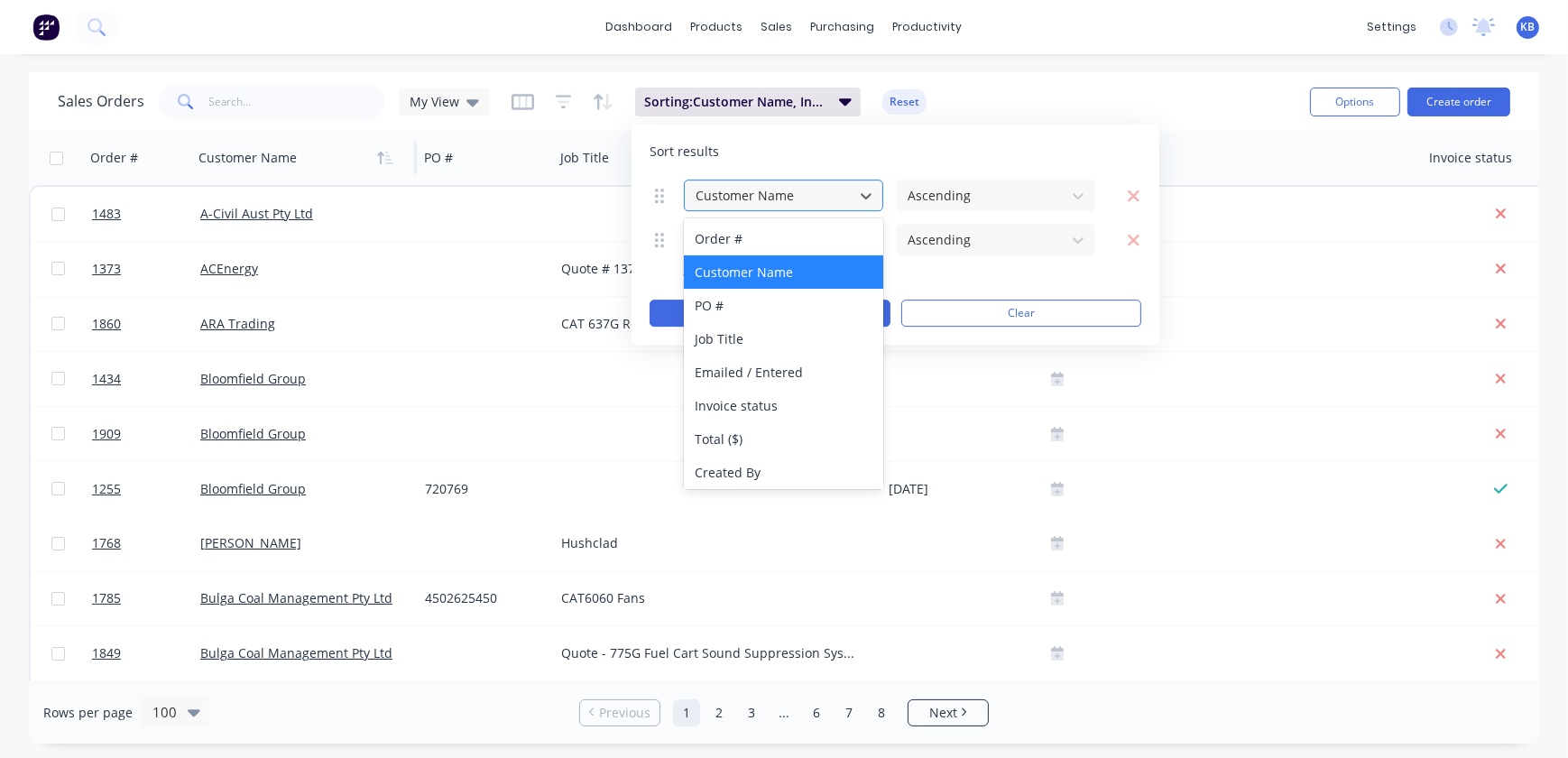
click at [829, 189] on div at bounding box center [769, 195] width 151 height 22
click at [944, 187] on div at bounding box center [982, 195] width 151 height 22
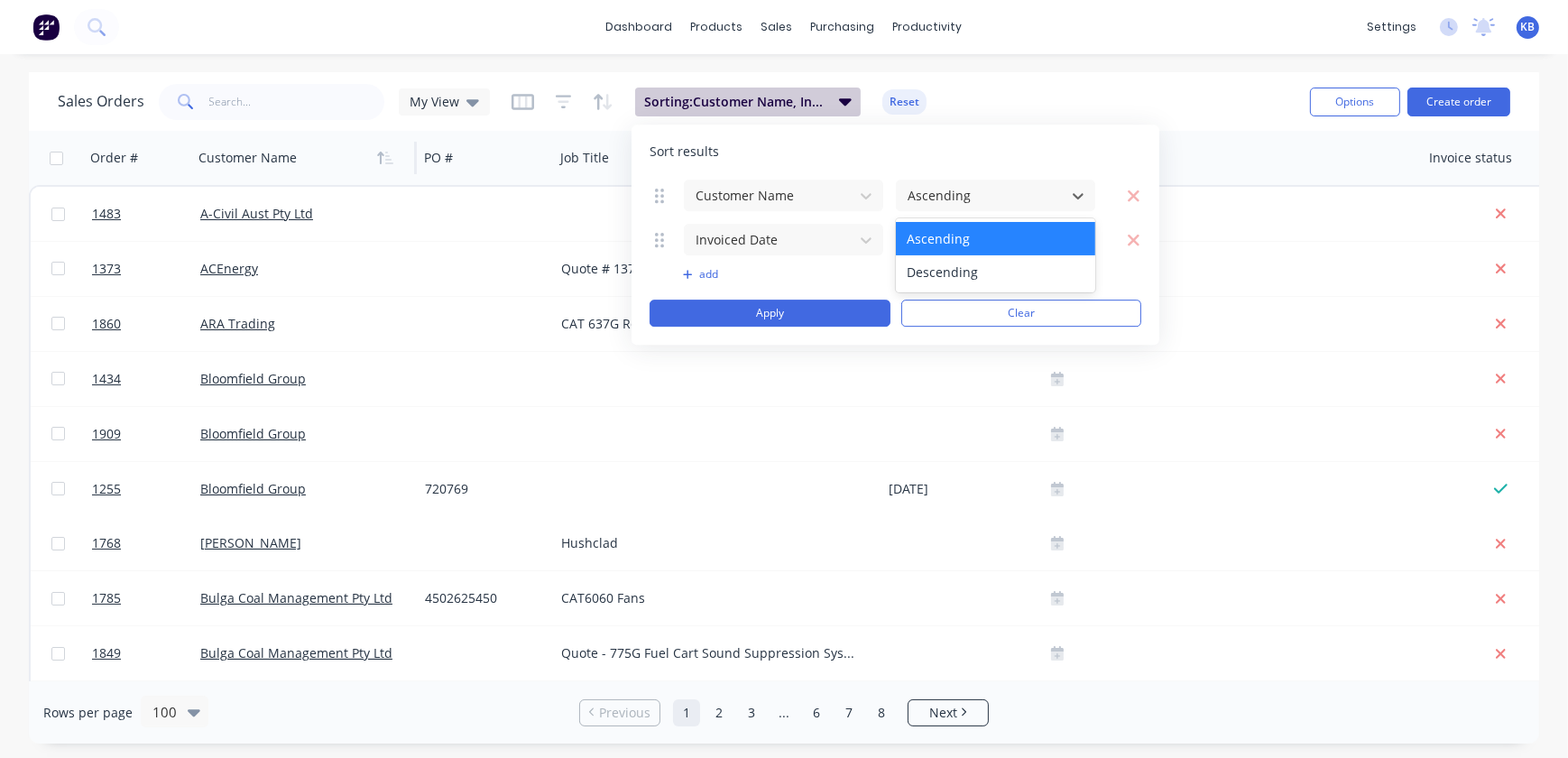
click at [792, 109] on span "Sorting: Customer Name, Invoiced Date" at bounding box center [736, 101] width 185 height 18
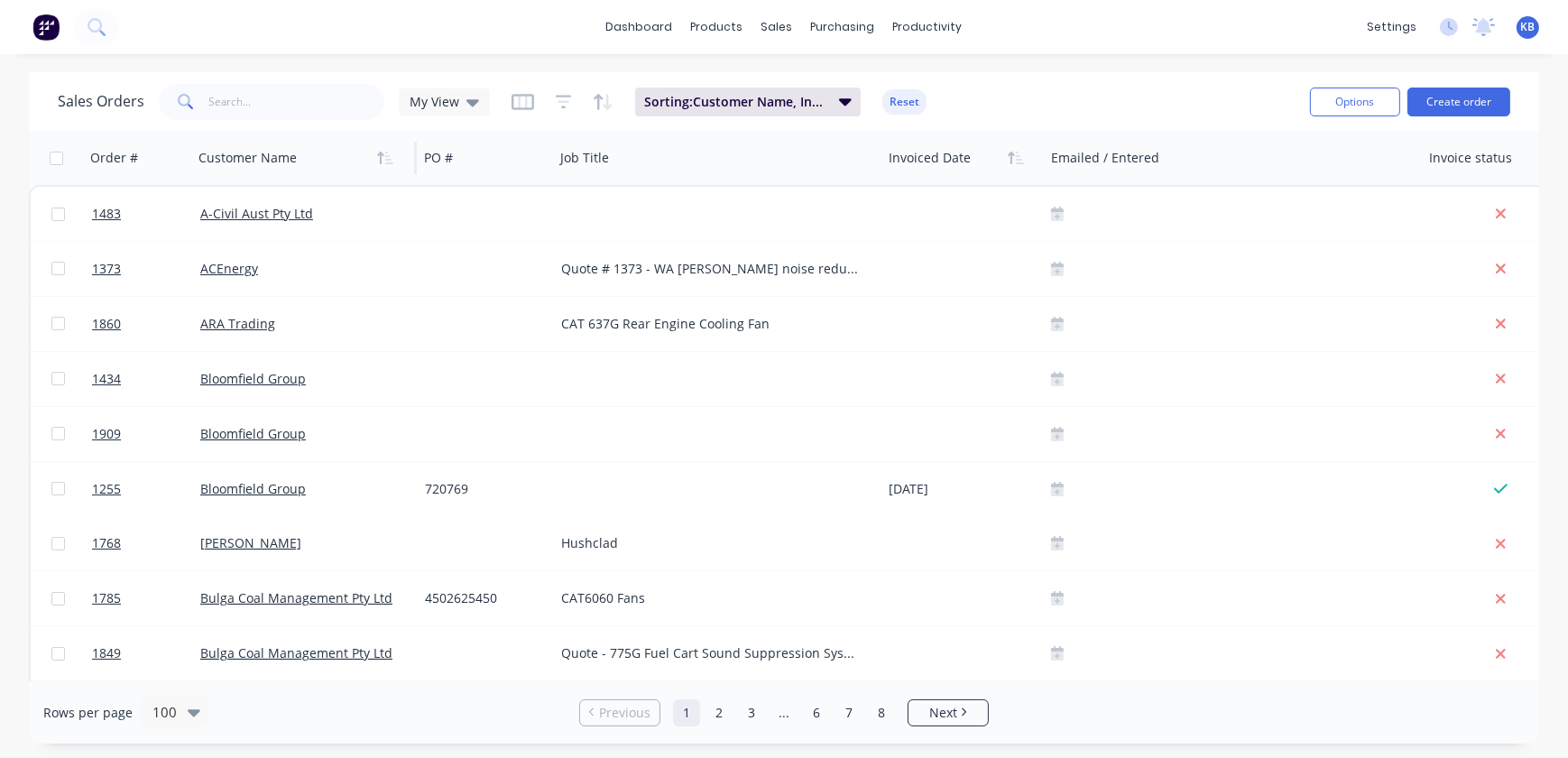
drag, startPoint x: 907, startPoint y: 109, endPoint x: 886, endPoint y: 109, distance: 21.0
click at [900, 109] on button "Reset" at bounding box center [905, 101] width 44 height 25
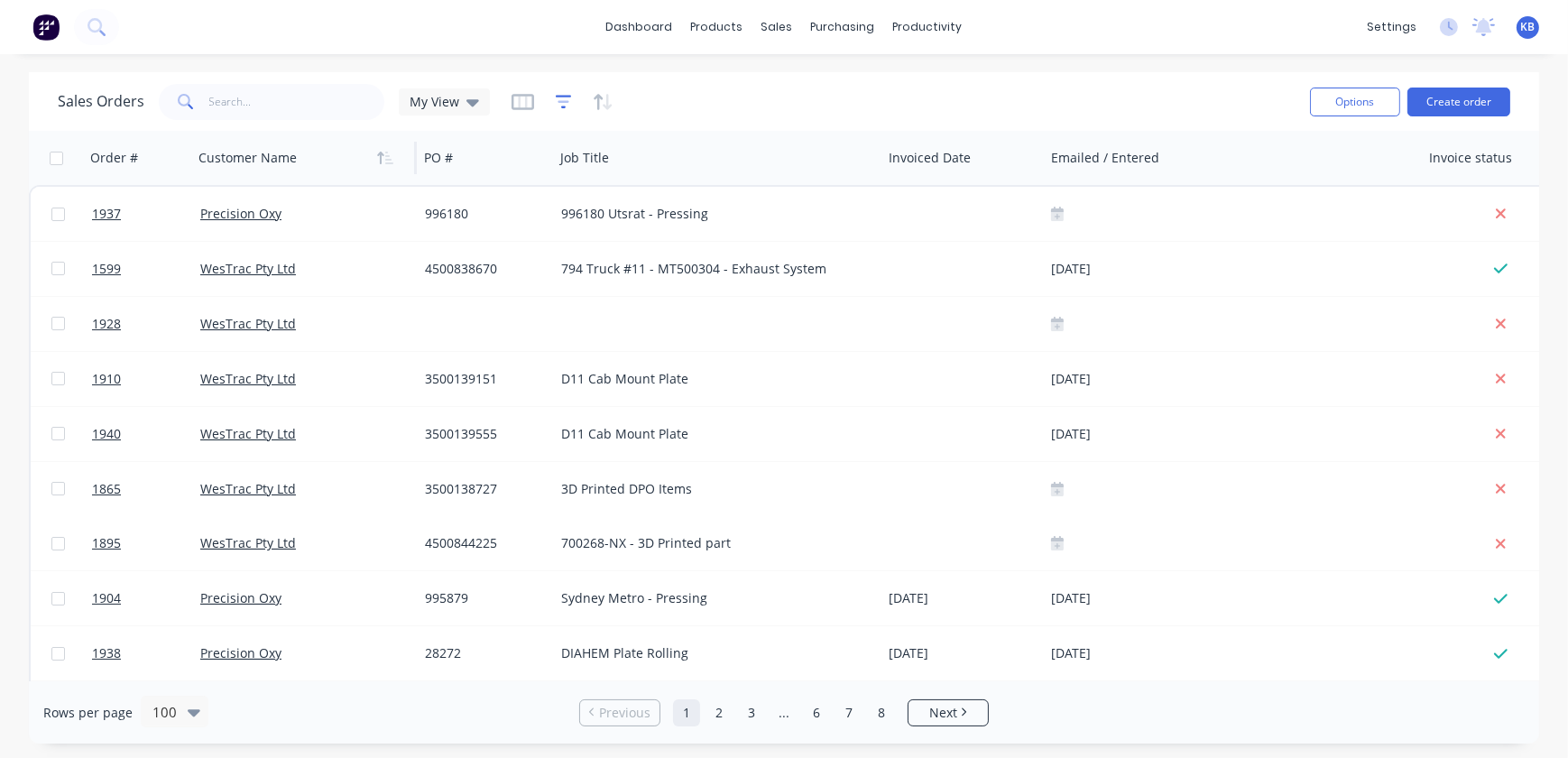
click at [556, 107] on icon "button" at bounding box center [563, 101] width 16 height 18
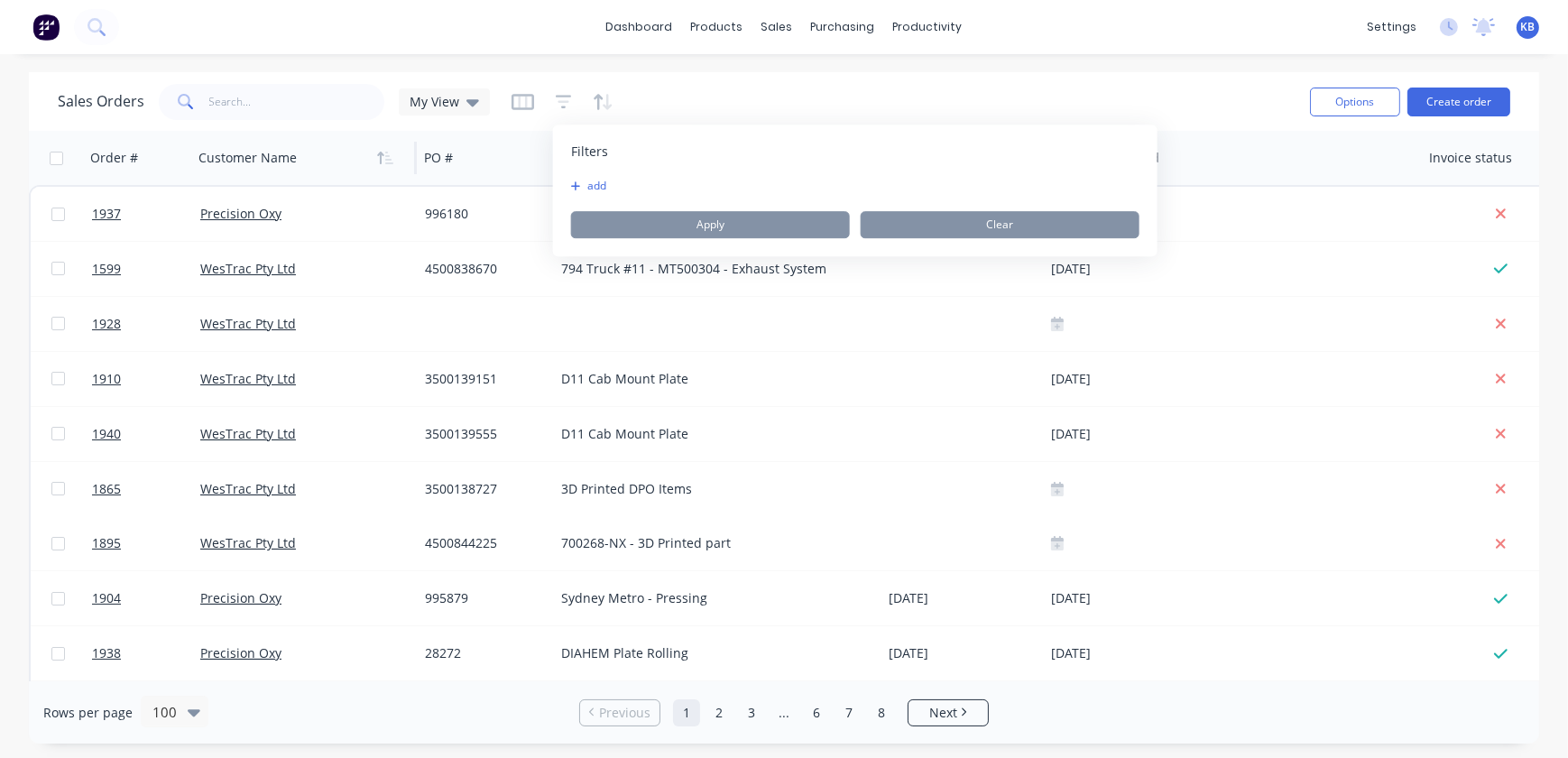
click at [583, 181] on button "add" at bounding box center [593, 185] width 45 height 14
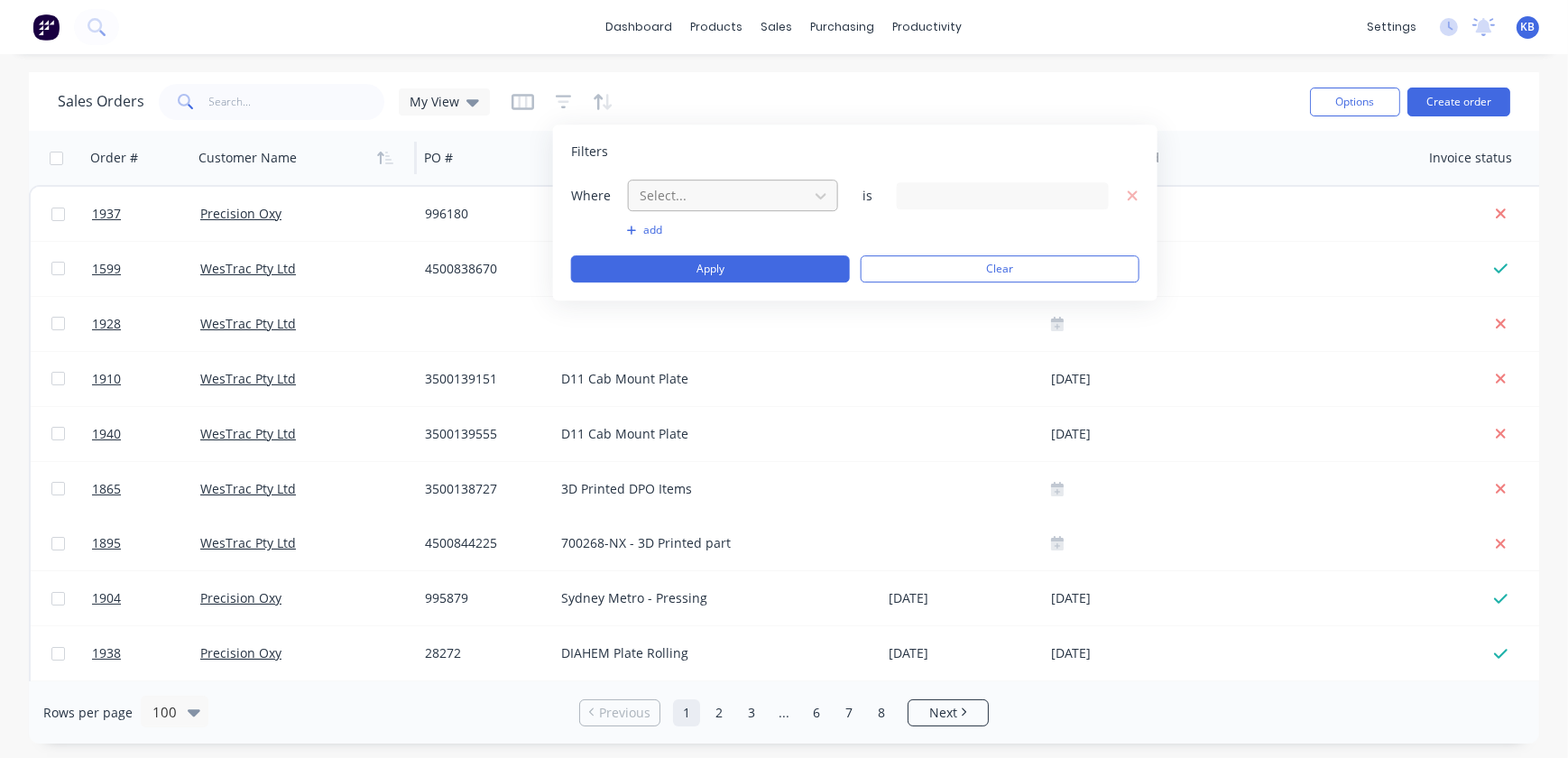
click at [665, 193] on div at bounding box center [718, 195] width 161 height 22
type input "cust"
click at [685, 239] on div "Customer Name" at bounding box center [733, 239] width 211 height 34
click at [977, 175] on div "Filters Where Customer Name is 48 Customer Name selected add Apply Clear" at bounding box center [856, 212] width 605 height 176
click at [975, 190] on div "48 Customer Name selected" at bounding box center [988, 195] width 163 height 19
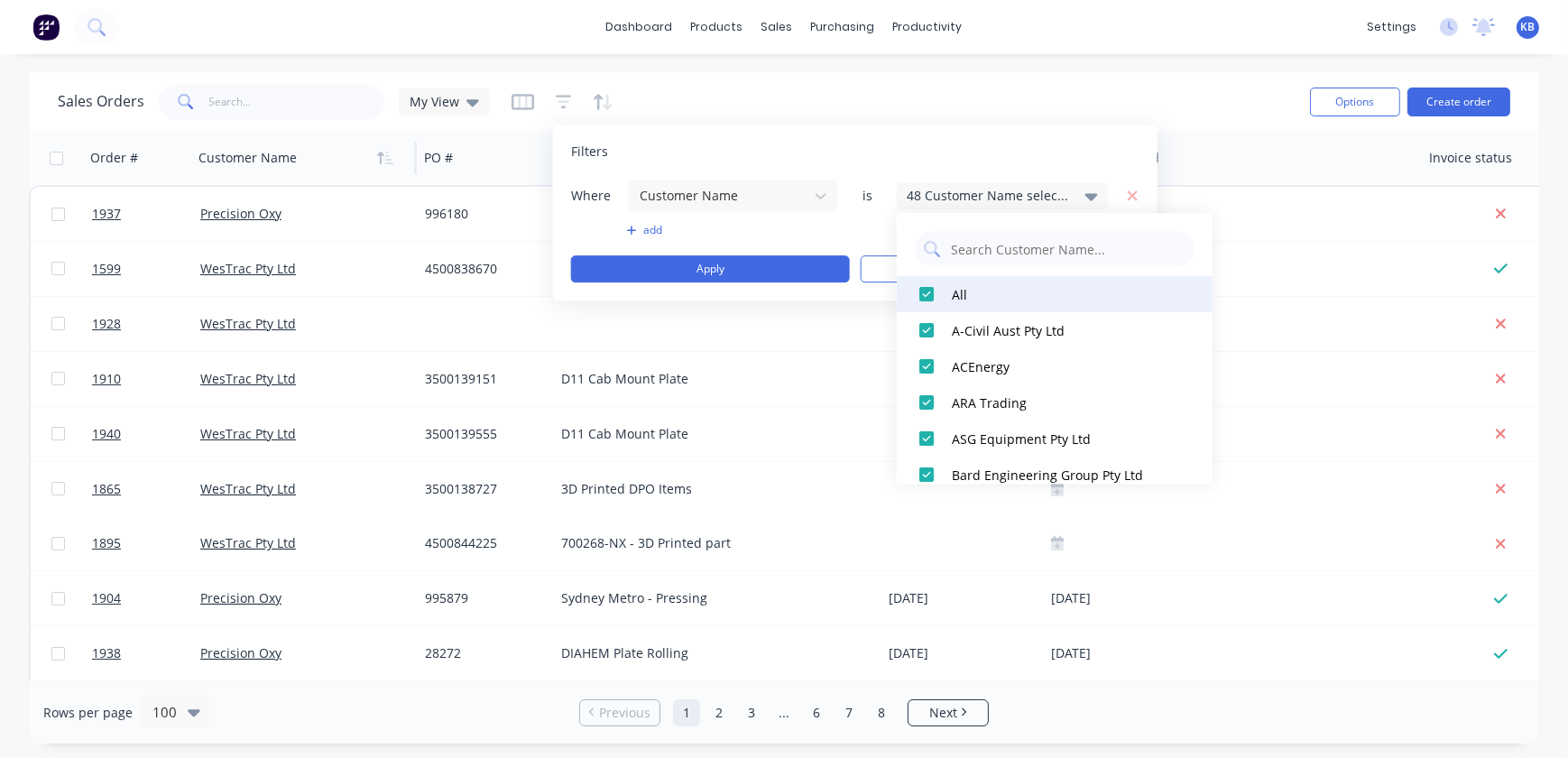
click at [933, 289] on div at bounding box center [927, 294] width 36 height 36
click at [965, 268] on div "All A-Civil Aust Pty Ltd ACEnergy ARA Trading ASG Equipment Pty Ltd Bard Engine…" at bounding box center [1055, 348] width 316 height 270
click at [980, 253] on input "text" at bounding box center [1068, 248] width 237 height 36
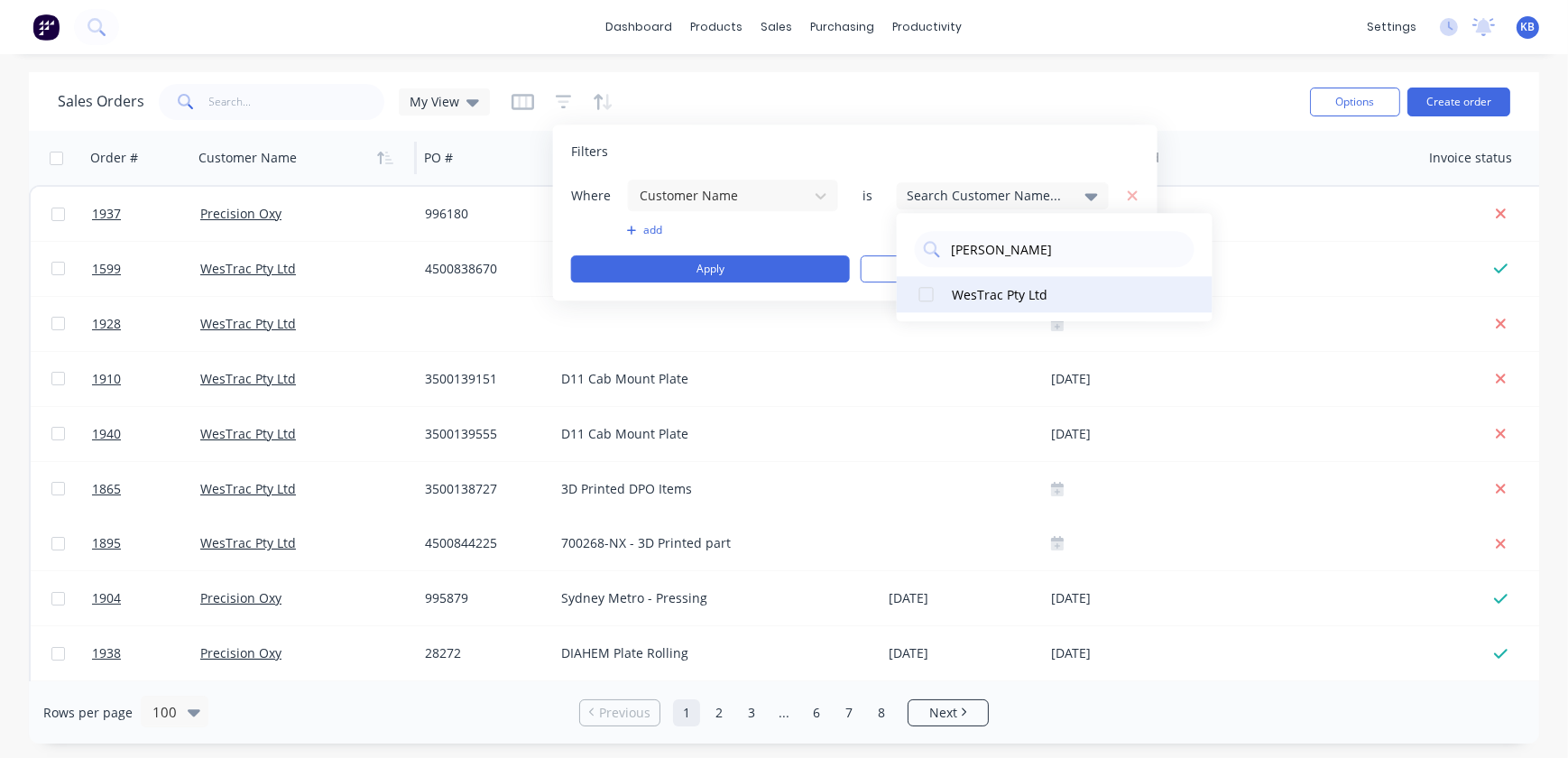
type input "wes"
click at [931, 295] on div at bounding box center [927, 294] width 36 height 36
click at [1056, 153] on div "Filters" at bounding box center [855, 152] width 568 height 18
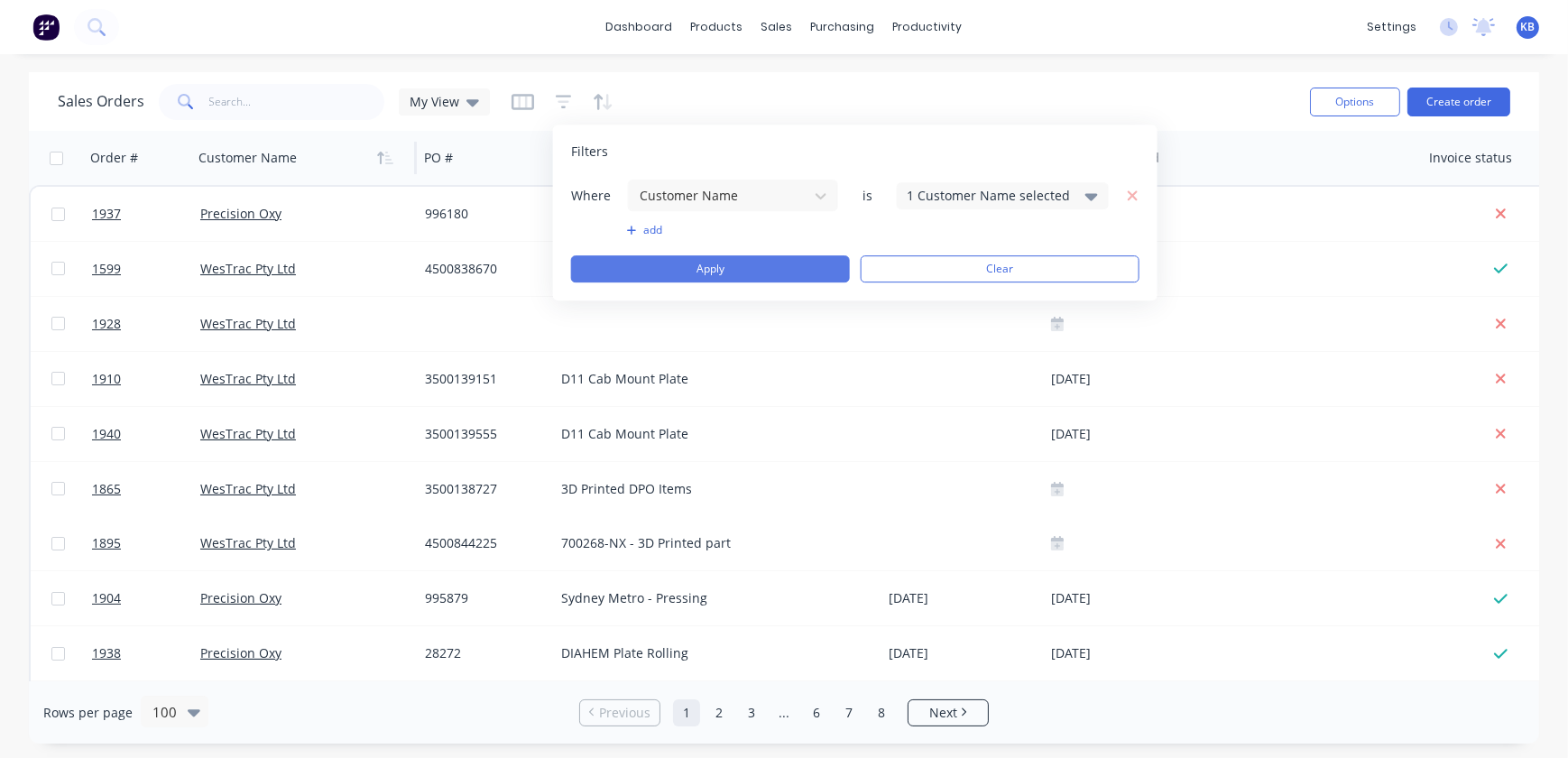
click at [779, 260] on button "Apply" at bounding box center [710, 268] width 279 height 27
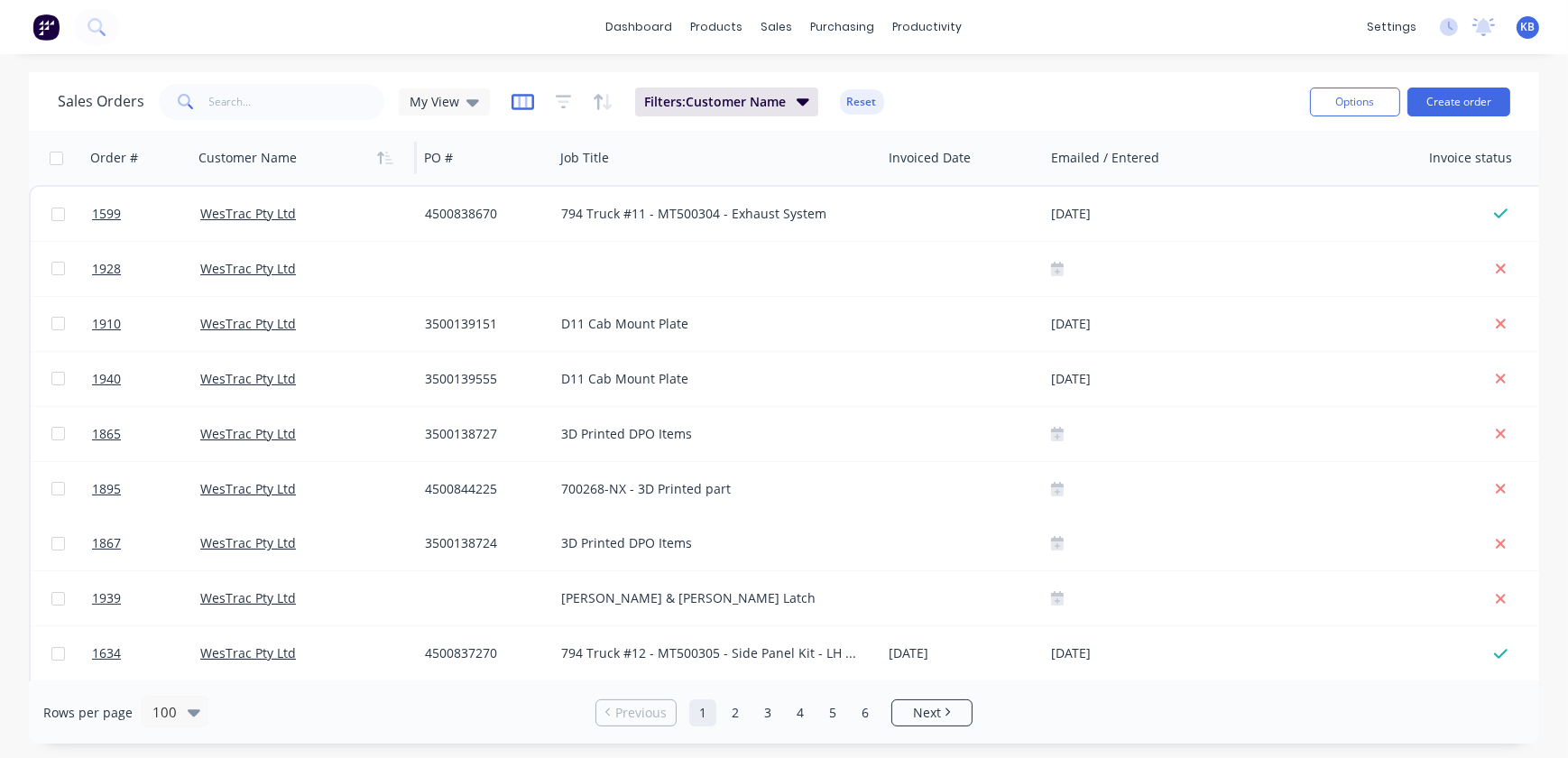
click at [522, 102] on icon "button" at bounding box center [523, 101] width 22 height 18
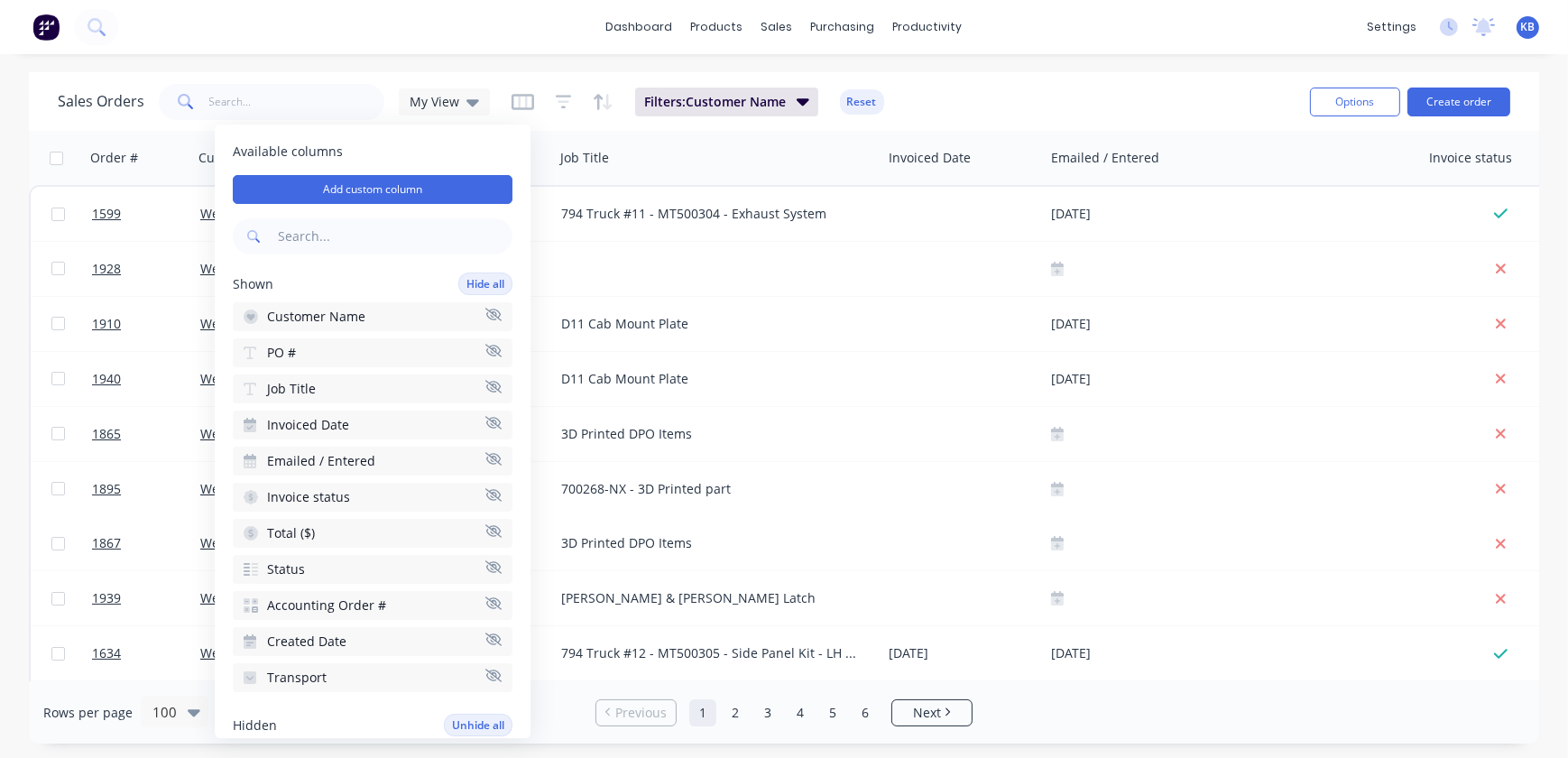
click at [582, 94] on div "Filters: Customer Name Reset" at bounding box center [698, 102] width 373 height 29
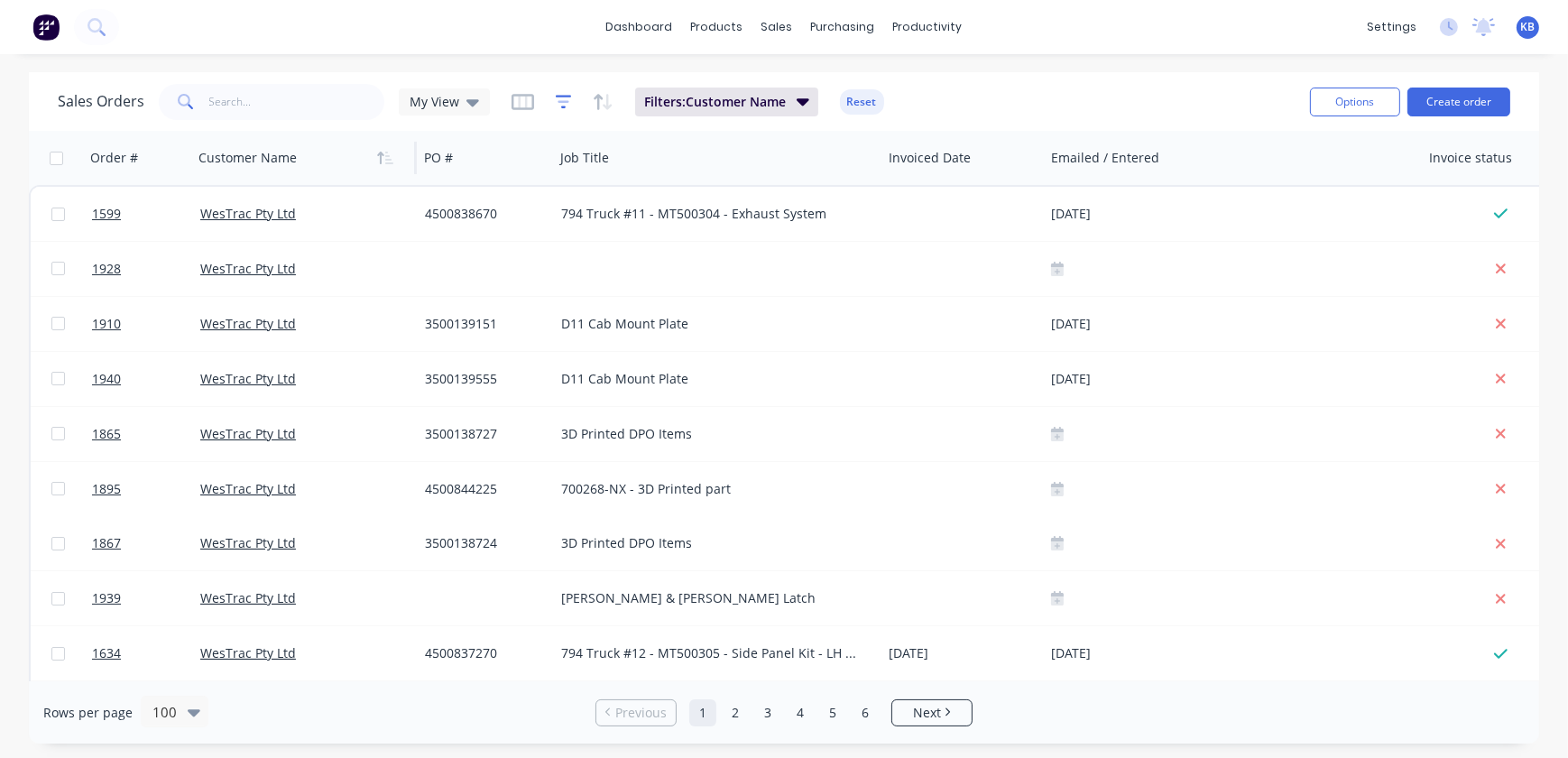
click at [557, 102] on icon "button" at bounding box center [563, 101] width 16 height 18
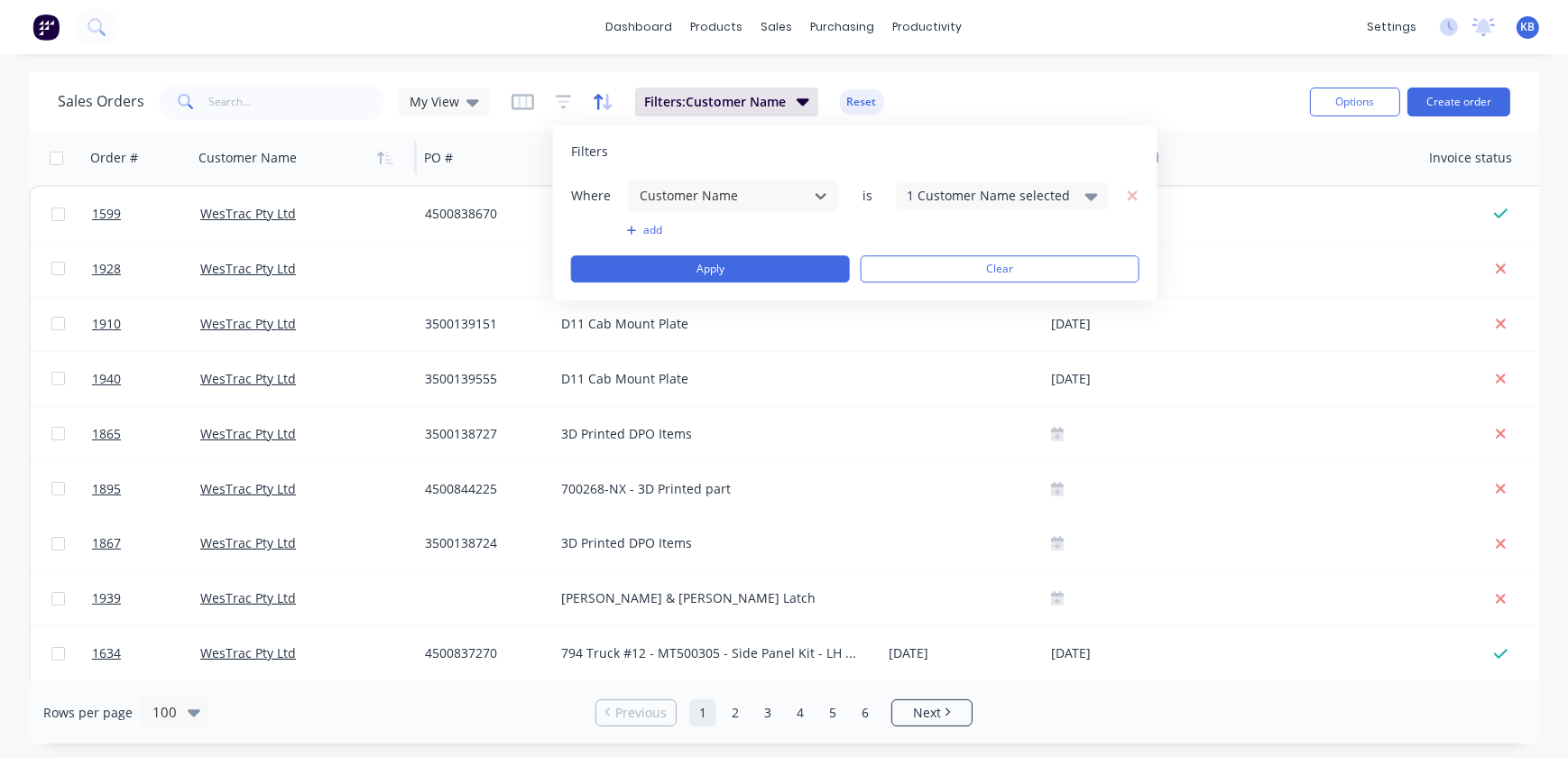
click at [598, 103] on icon "button" at bounding box center [603, 101] width 20 height 18
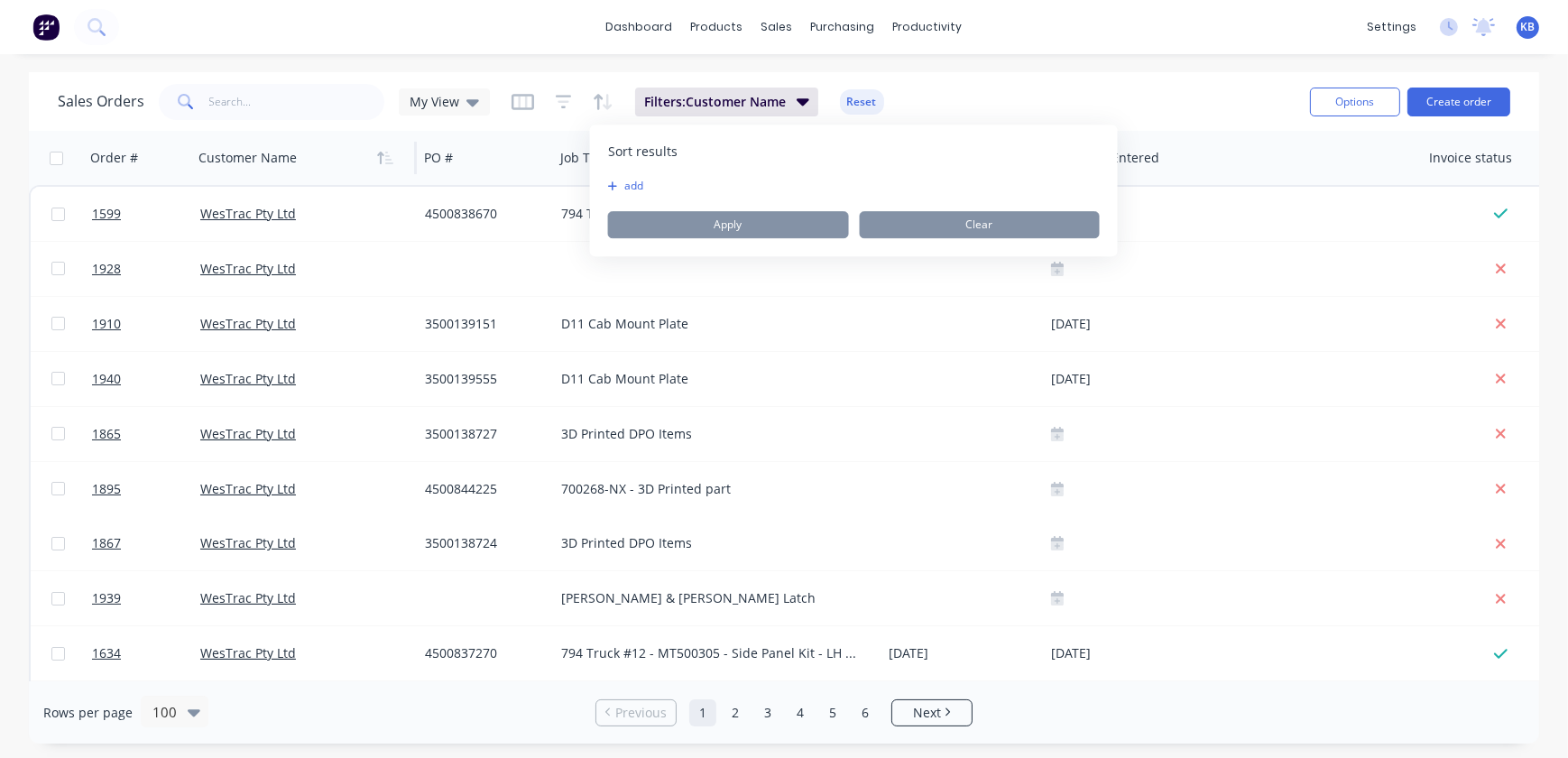
click at [623, 184] on button "add" at bounding box center [619, 185] width 22 height 14
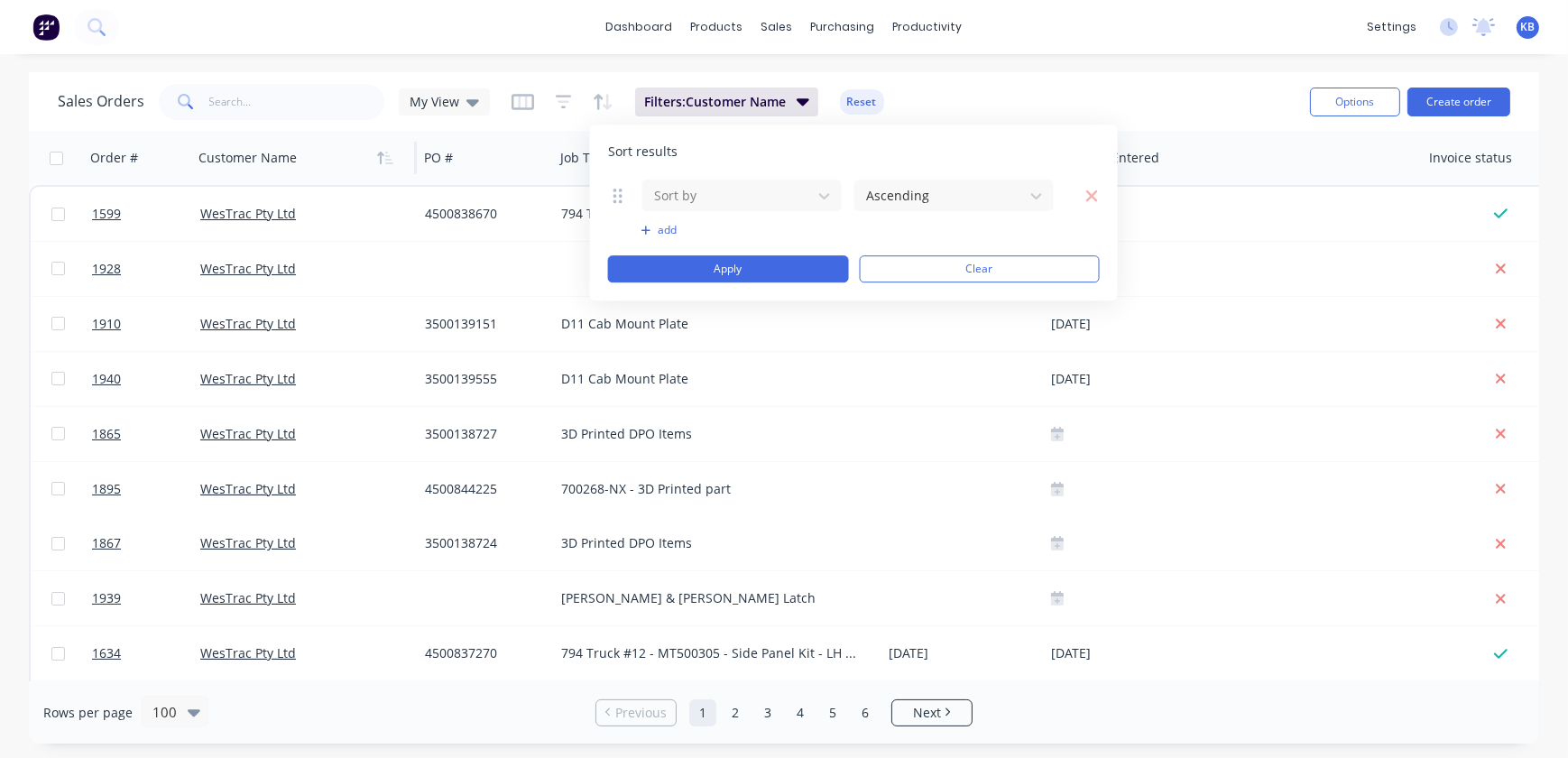
click at [1035, 105] on div "Sales Orders My View Filters: Customer Name Reset" at bounding box center [677, 101] width 1239 height 44
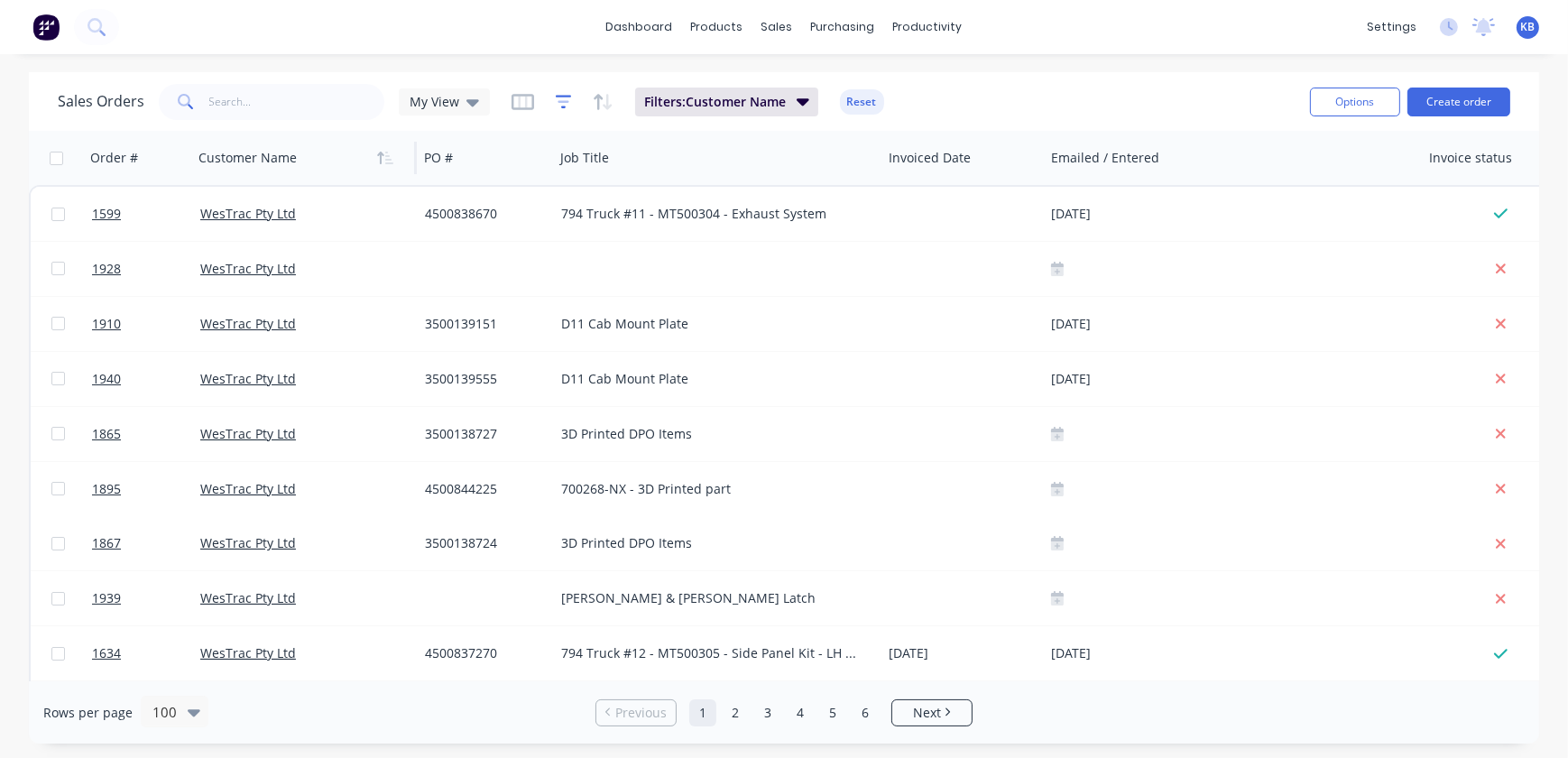
click at [560, 106] on icon "button" at bounding box center [563, 101] width 16 height 14
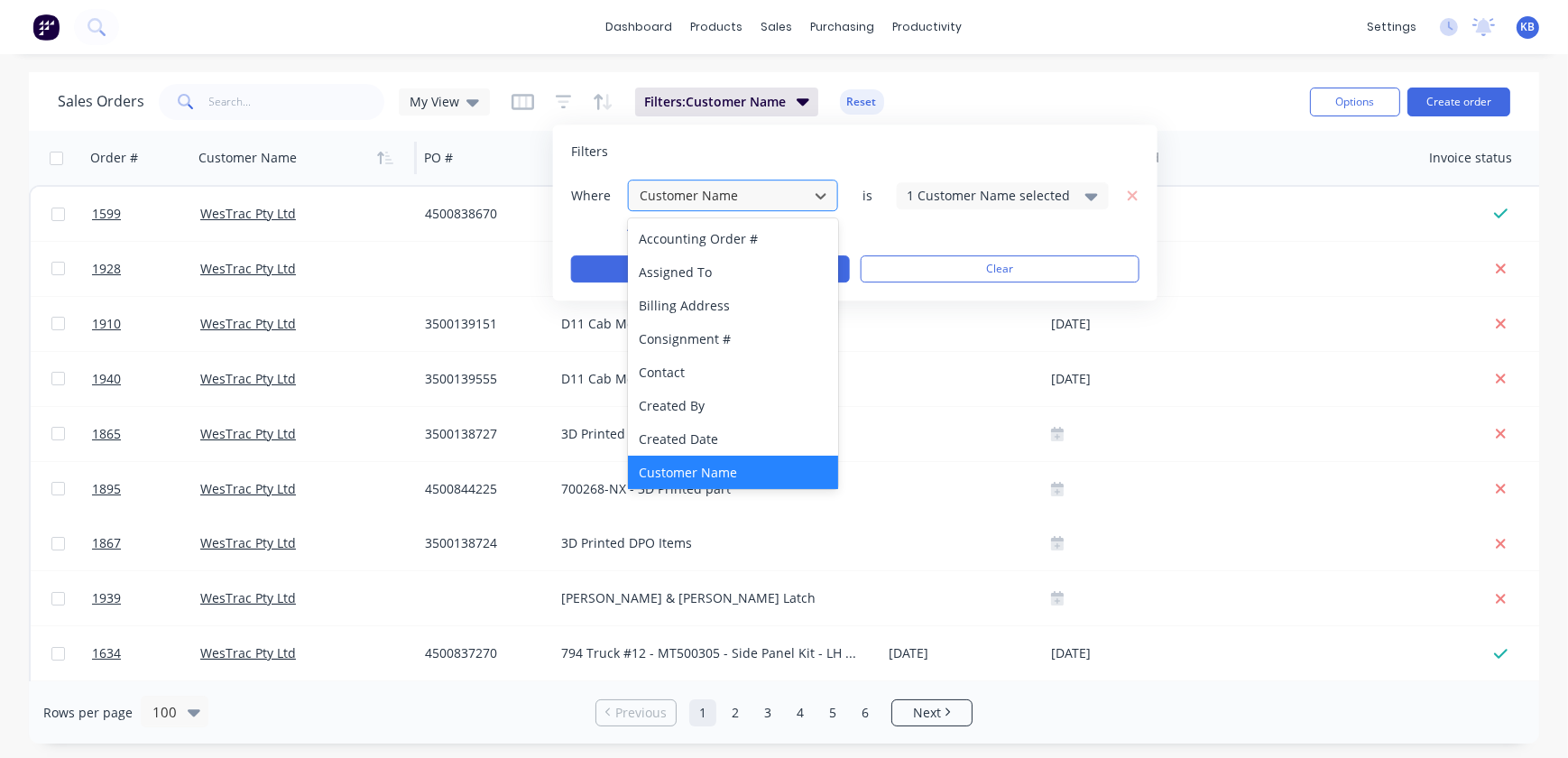
click at [675, 191] on div at bounding box center [718, 195] width 161 height 22
click at [718, 399] on div "Created By" at bounding box center [733, 406] width 211 height 34
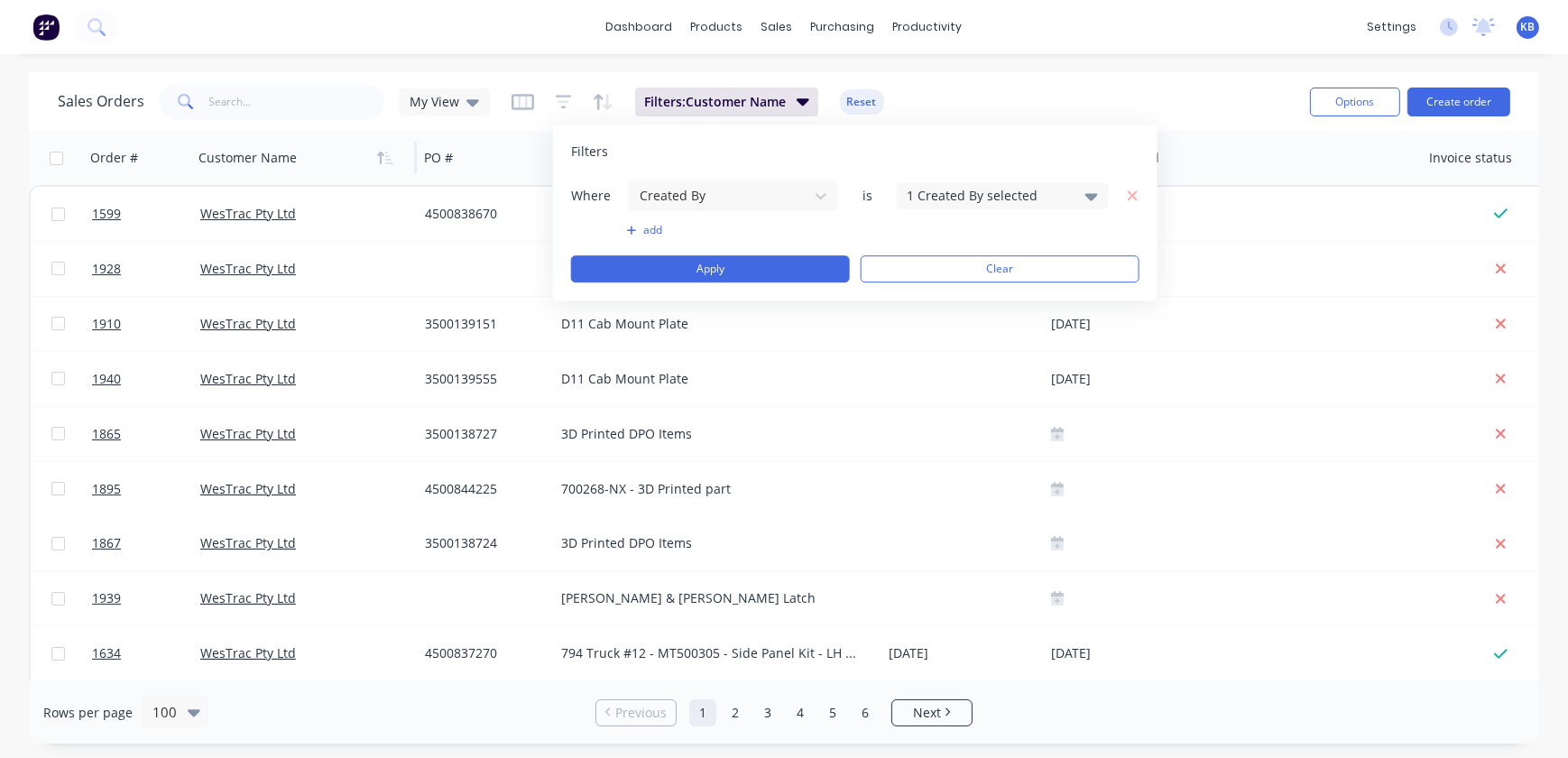
click at [972, 185] on div "1 Created By selected" at bounding box center [988, 195] width 163 height 19
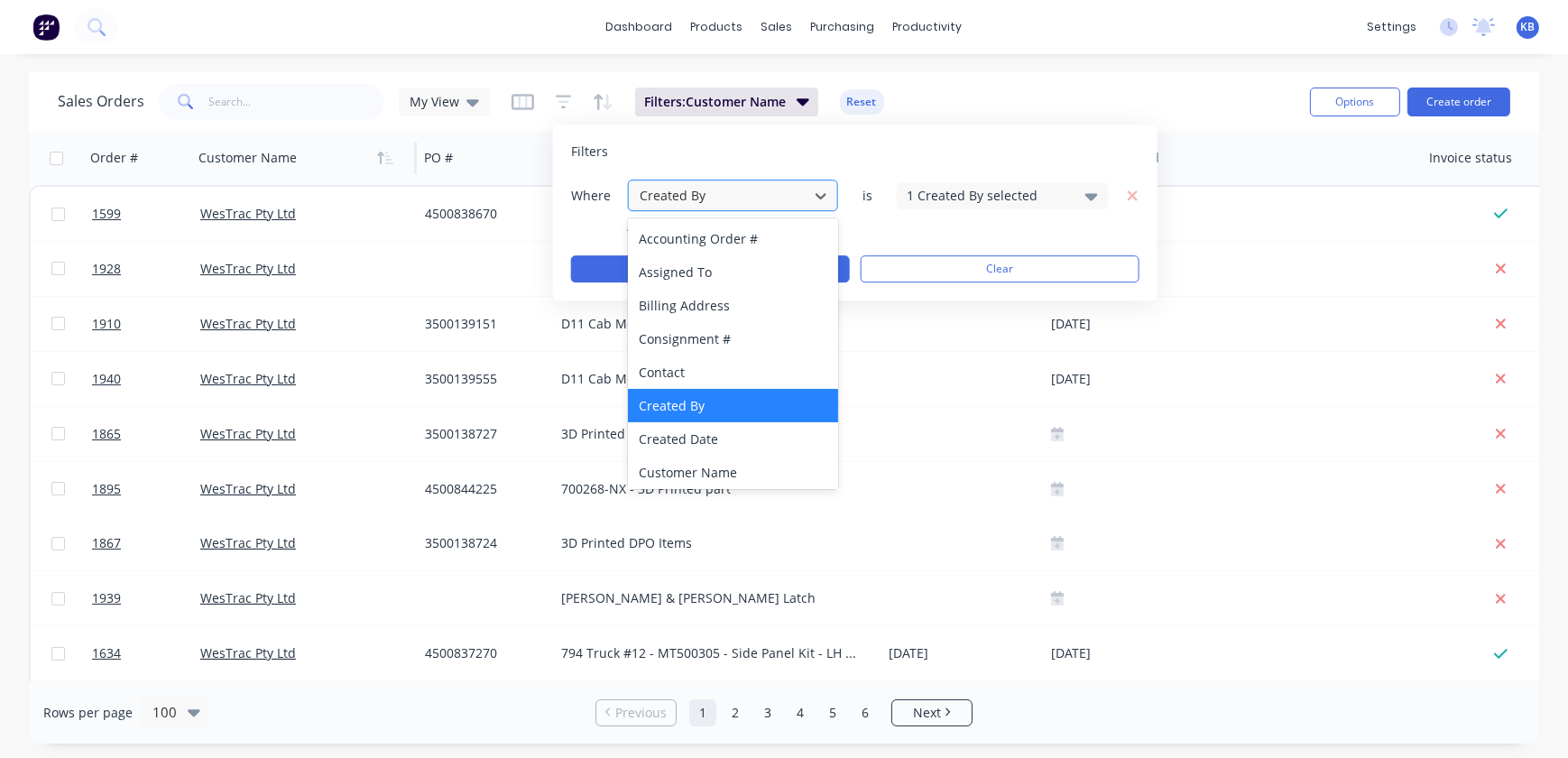
click at [799, 198] on div at bounding box center [718, 195] width 161 height 22
click at [726, 431] on div "Created Date" at bounding box center [733, 438] width 211 height 34
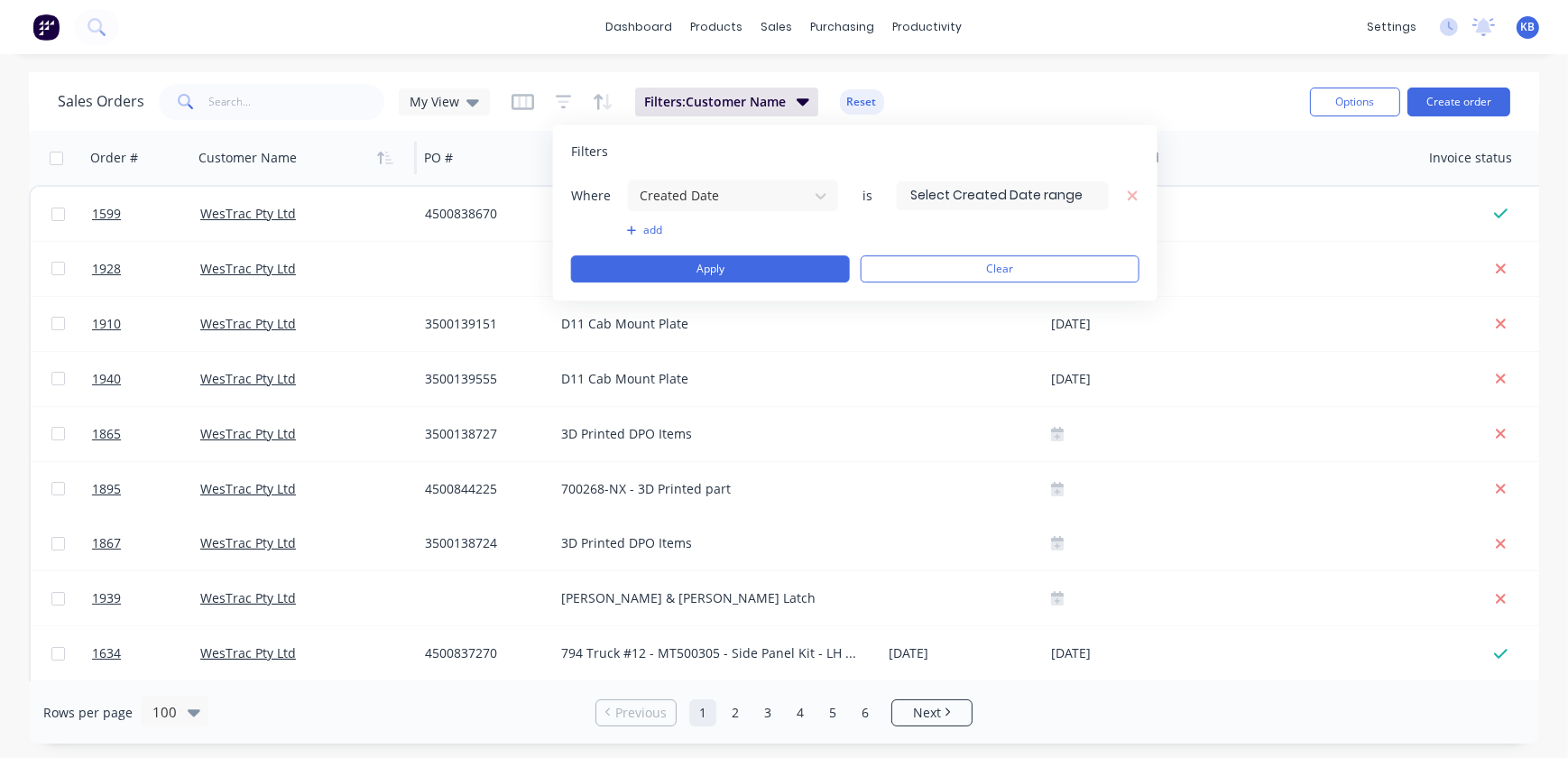
click at [938, 202] on input at bounding box center [1003, 196] width 211 height 27
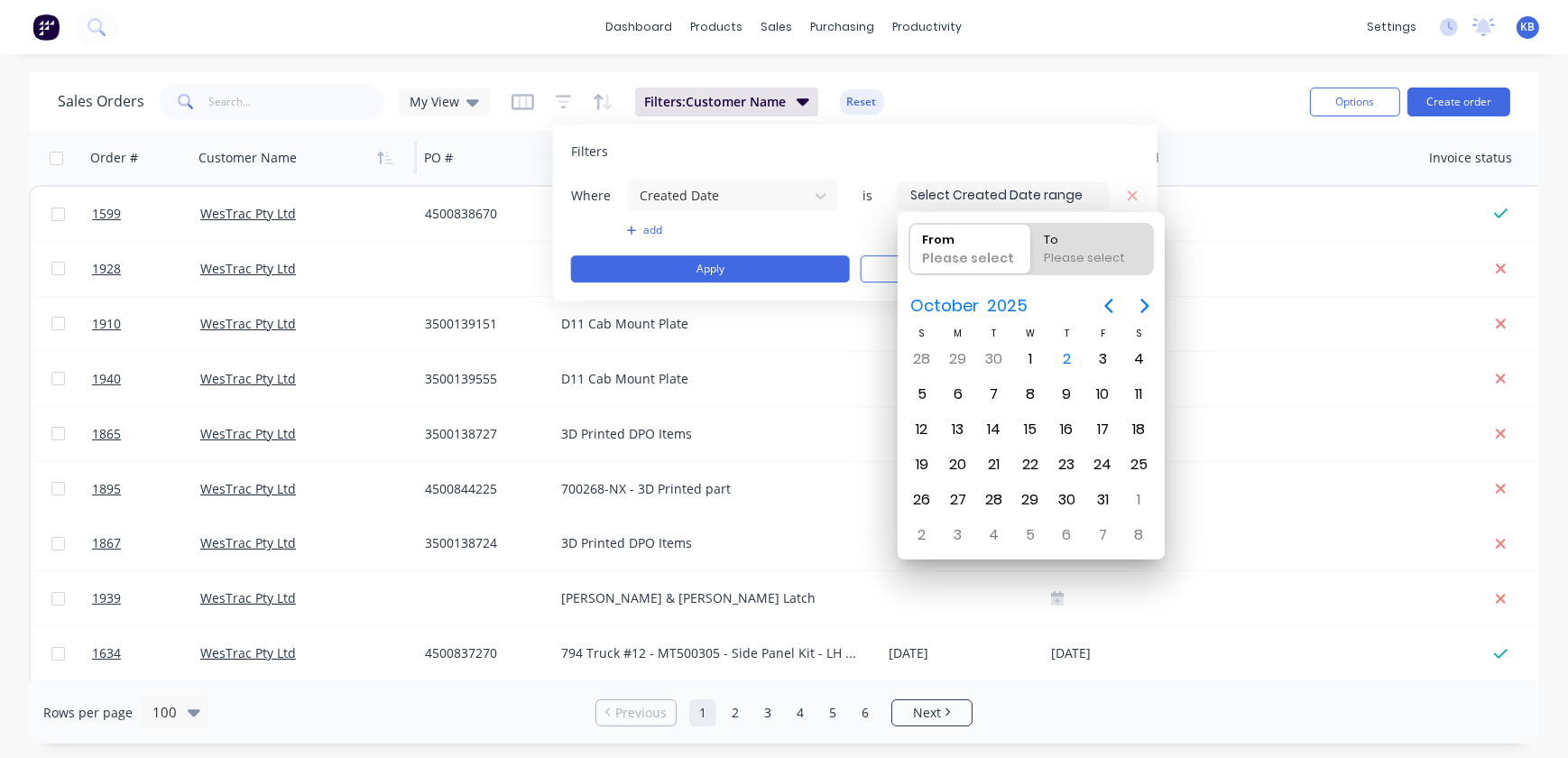
click at [960, 253] on div "Please select" at bounding box center [970, 262] width 110 height 25
click at [911, 253] on input "From Please select" at bounding box center [910, 249] width 1 height 50
click at [955, 260] on div "Please select" at bounding box center [970, 262] width 110 height 25
click at [911, 260] on input "From Please select" at bounding box center [910, 249] width 1 height 50
click at [1033, 354] on div "1" at bounding box center [1031, 359] width 27 height 27
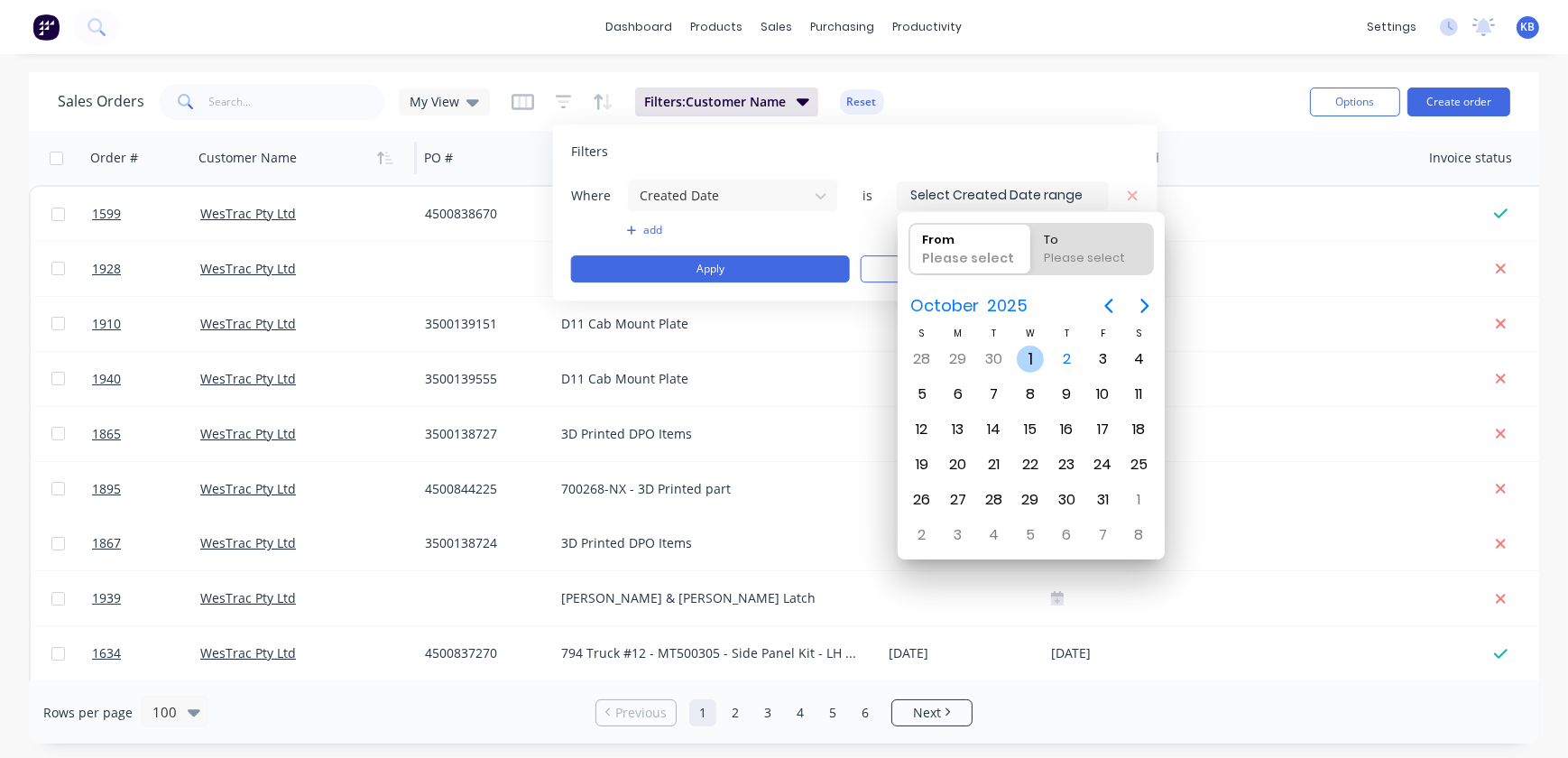
type input "01/10/25"
radio input "false"
radio input "true"
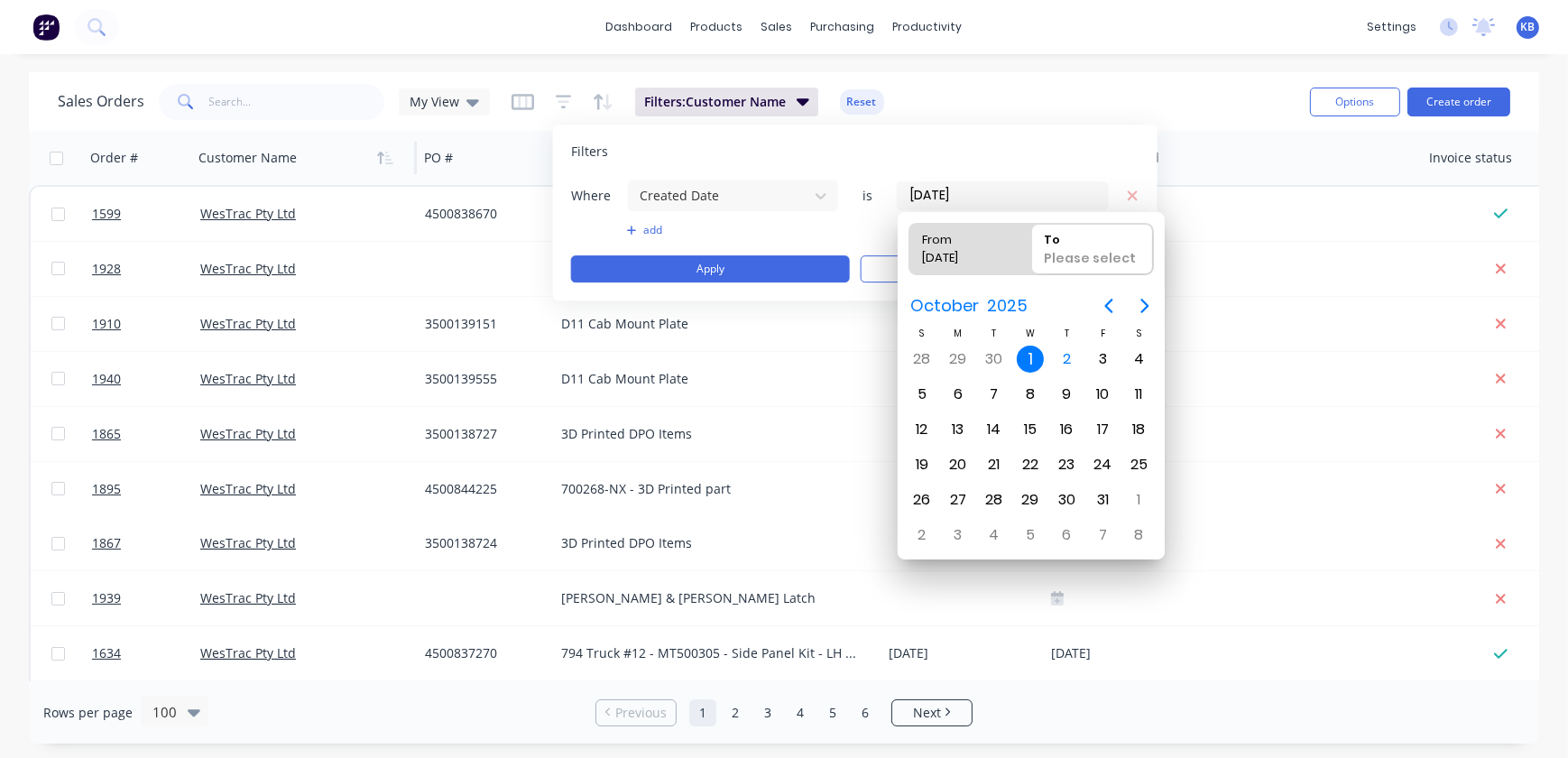
click at [952, 236] on div "From" at bounding box center [960, 237] width 92 height 25
click at [911, 236] on input "From 01/10/25" at bounding box center [910, 249] width 1 height 50
radio input "true"
click at [1102, 299] on icon "Previous page" at bounding box center [1109, 305] width 21 height 21
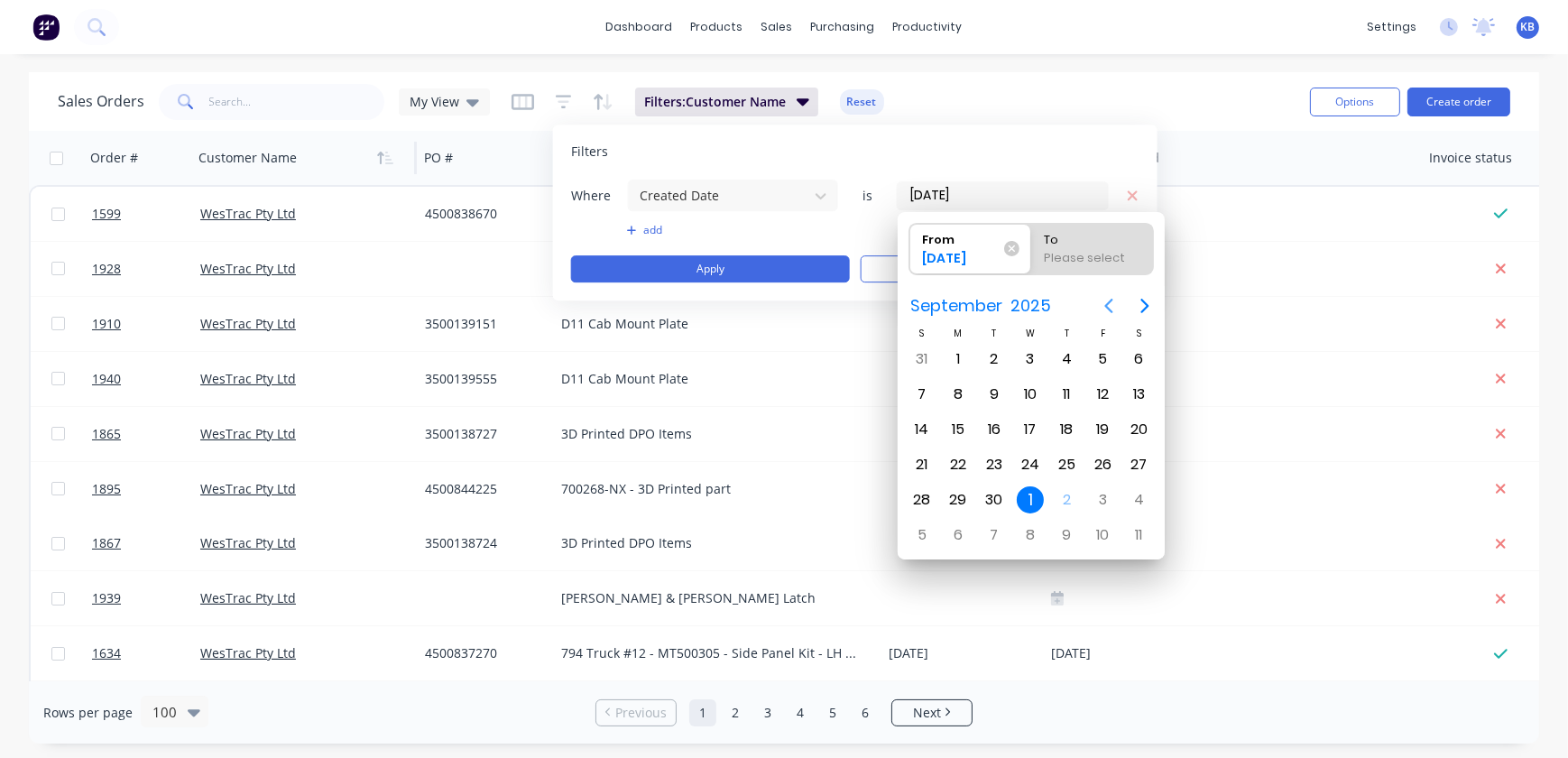
click at [1102, 299] on icon "Previous page" at bounding box center [1109, 305] width 21 height 21
click at [1100, 369] on div "1" at bounding box center [1102, 359] width 27 height 27
type input "01/08/25"
radio input "false"
radio input "true"
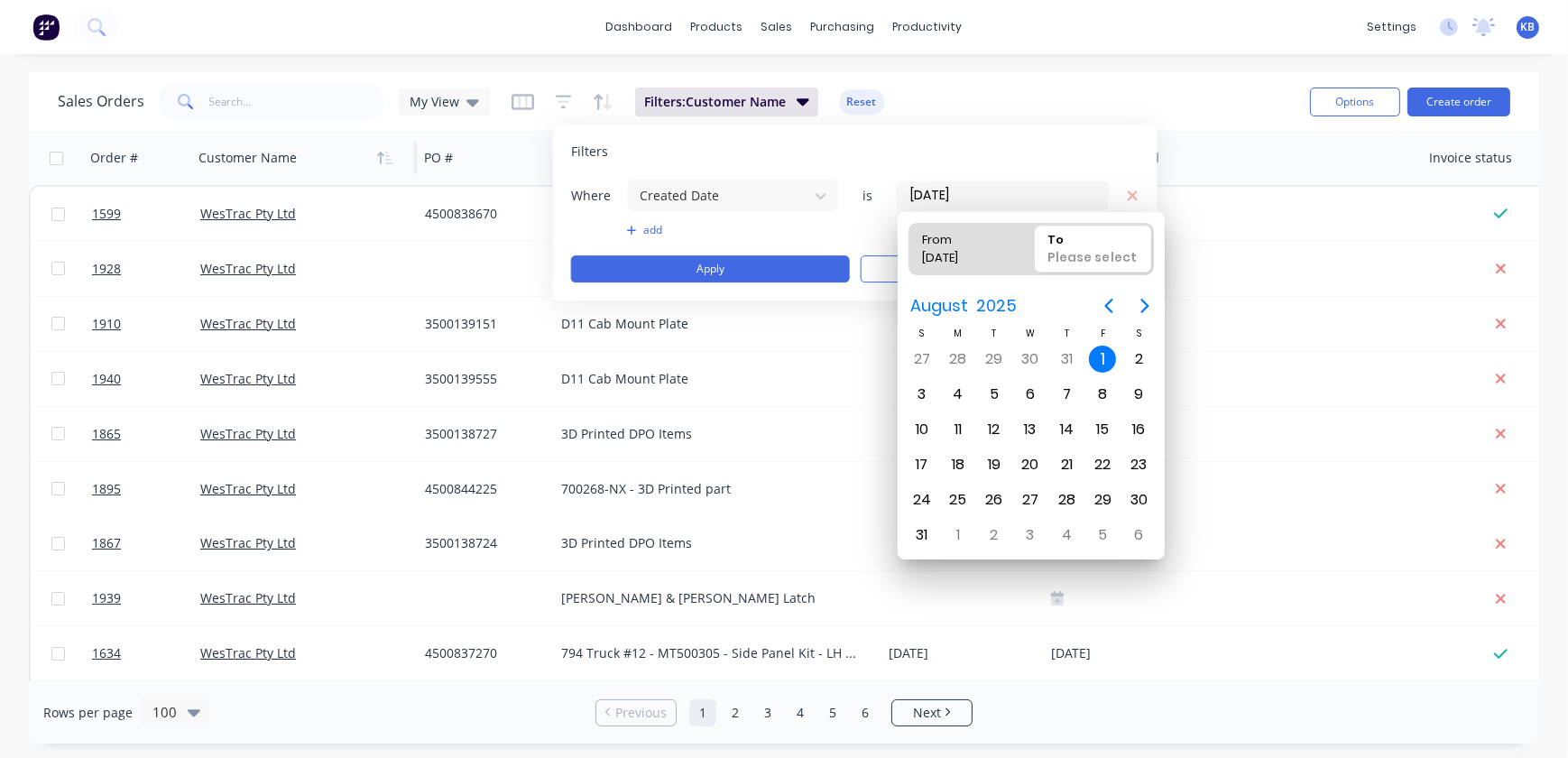
click at [1078, 252] on div "Please select" at bounding box center [1094, 261] width 106 height 24
click at [1033, 252] on input "To Please select" at bounding box center [1032, 249] width 1 height 50
click at [1137, 306] on icon "Next page" at bounding box center [1145, 305] width 21 height 21
click at [1046, 353] on div "Oct 1" at bounding box center [1030, 358] width 36 height 34
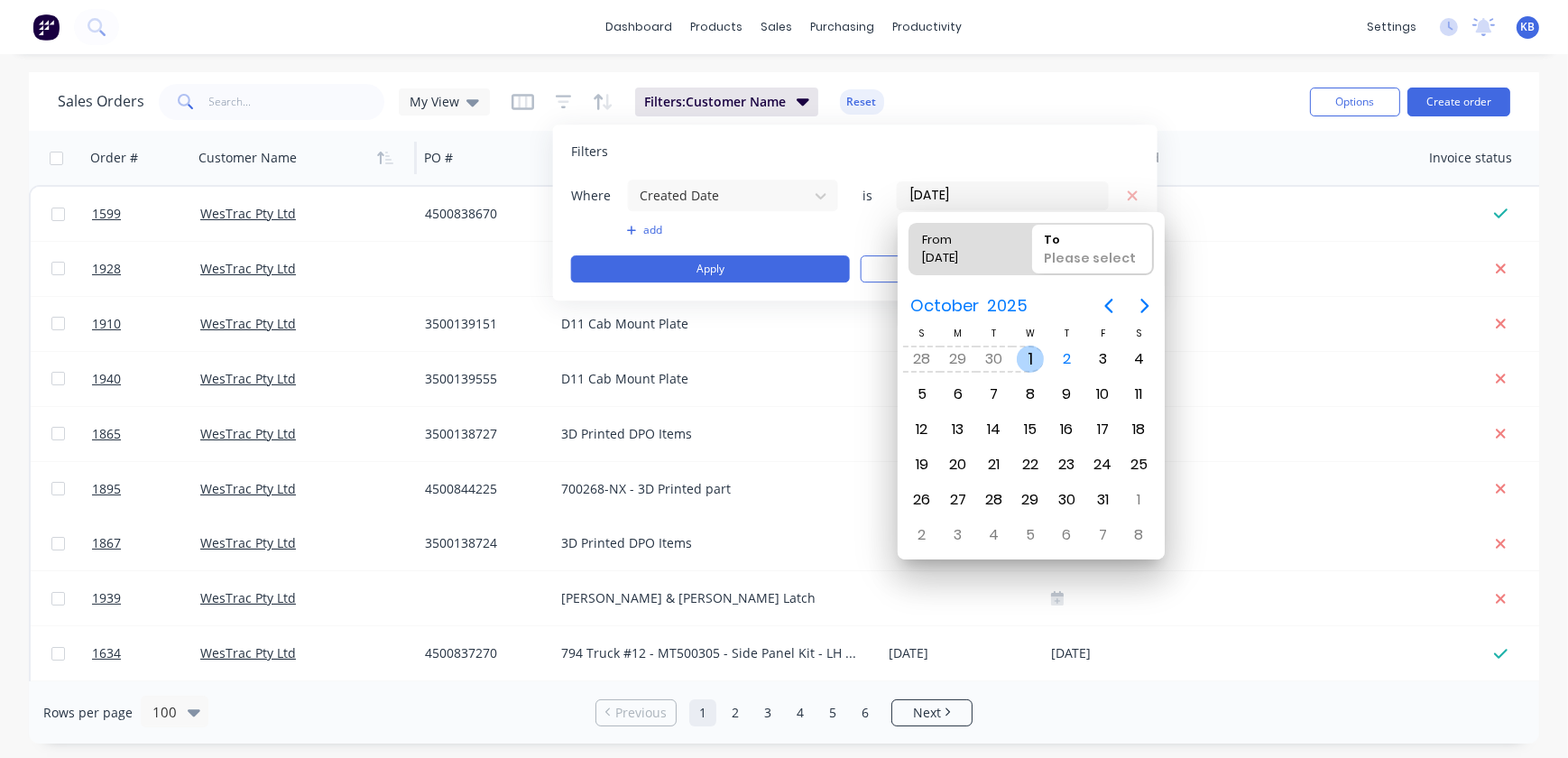
type input "01/08/25 - 01/10/25"
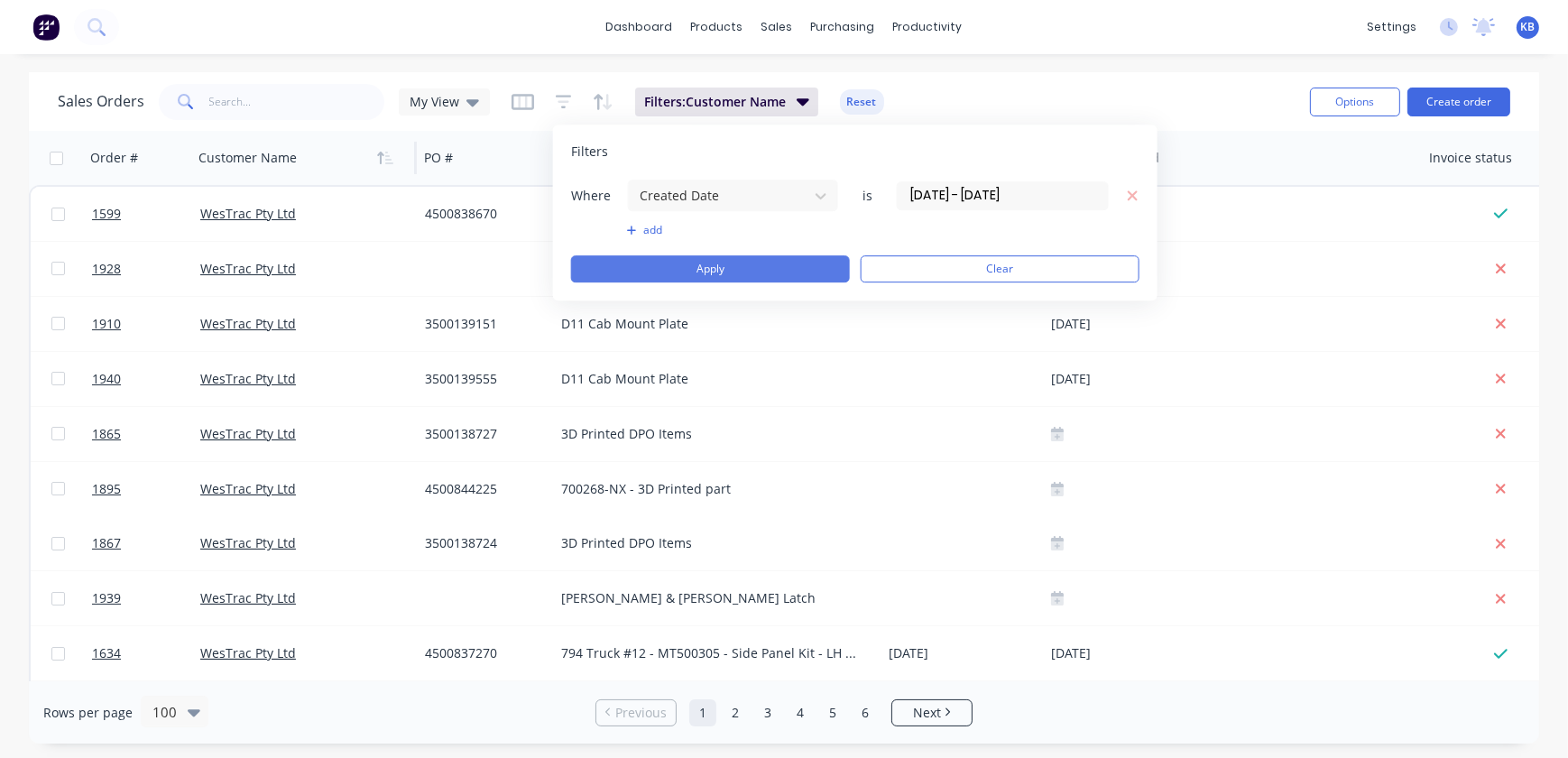
click at [779, 270] on button "Apply" at bounding box center [710, 268] width 279 height 27
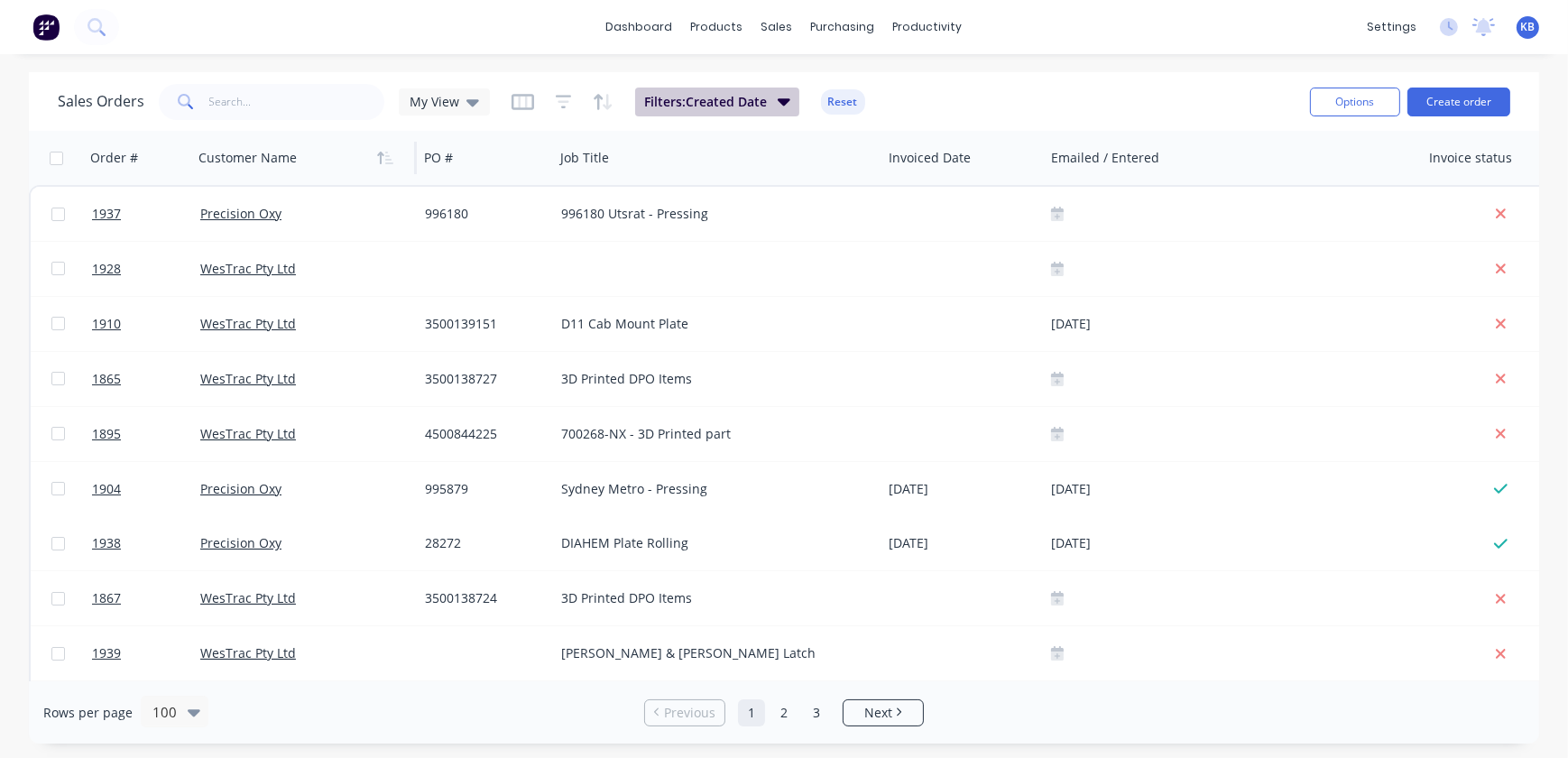
click at [731, 106] on span "Filters: Created Date" at bounding box center [705, 101] width 123 height 18
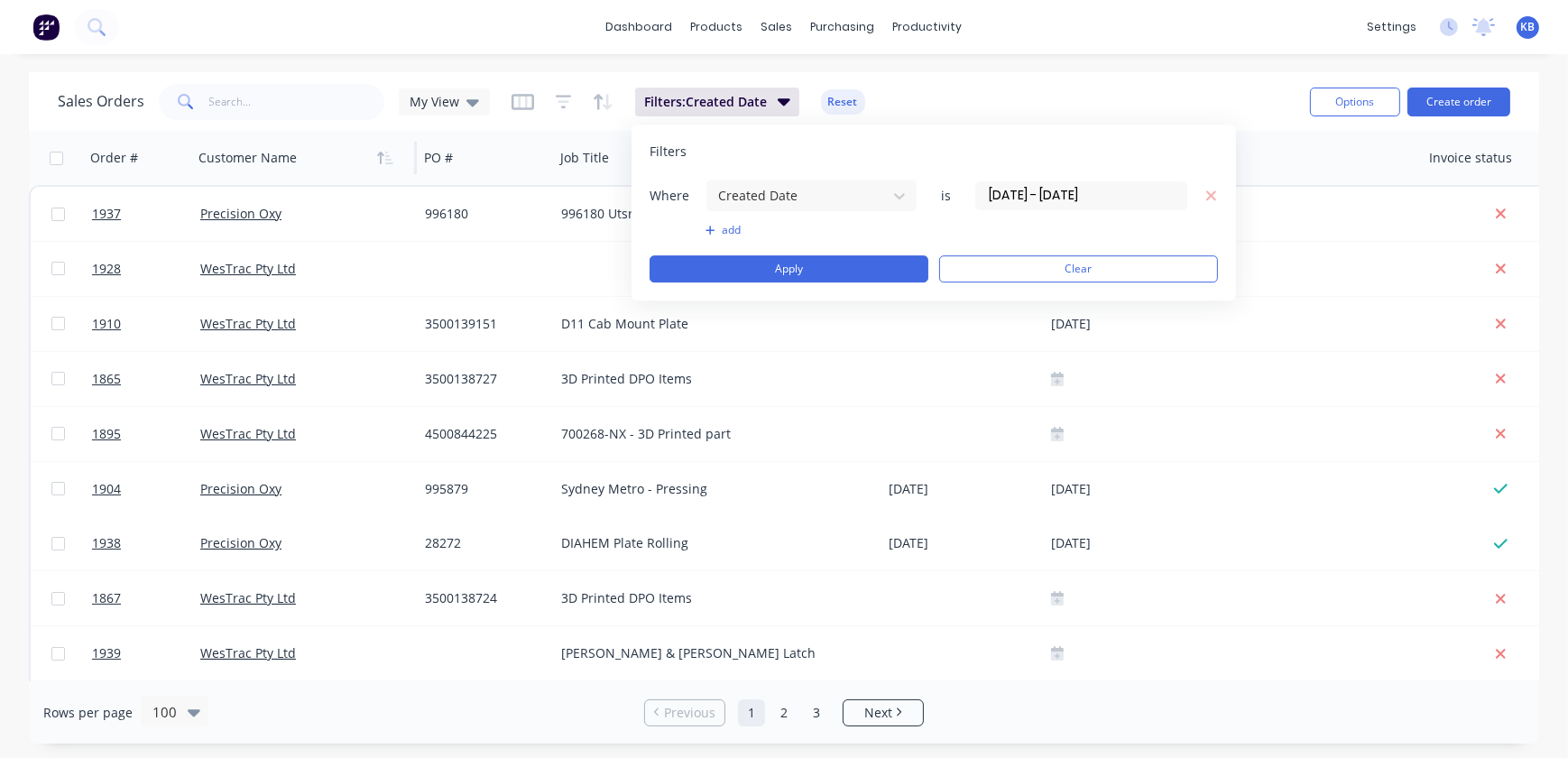
click at [732, 232] on button "add" at bounding box center [812, 230] width 213 height 14
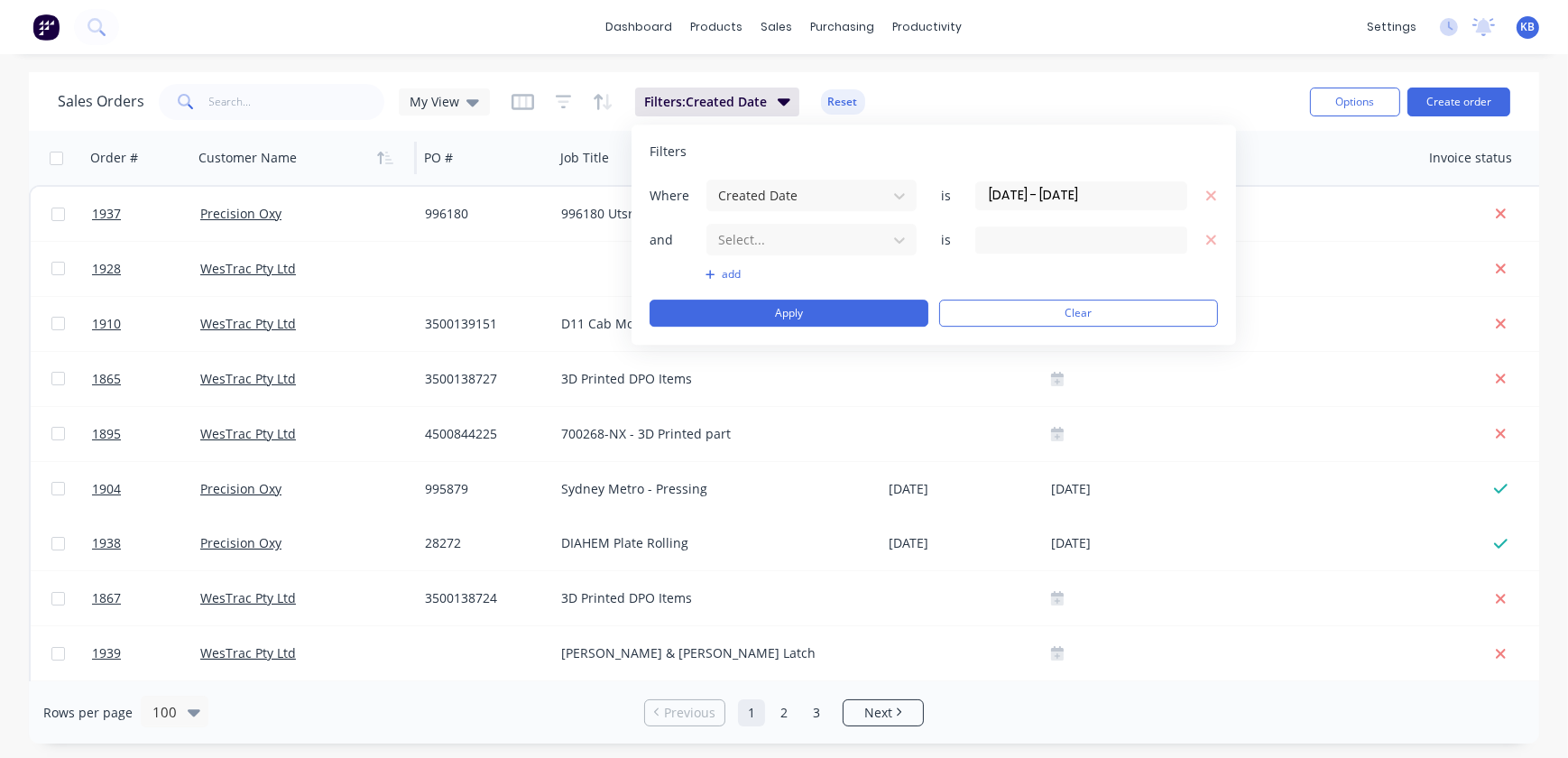
click at [725, 274] on button "add" at bounding box center [812, 273] width 213 height 14
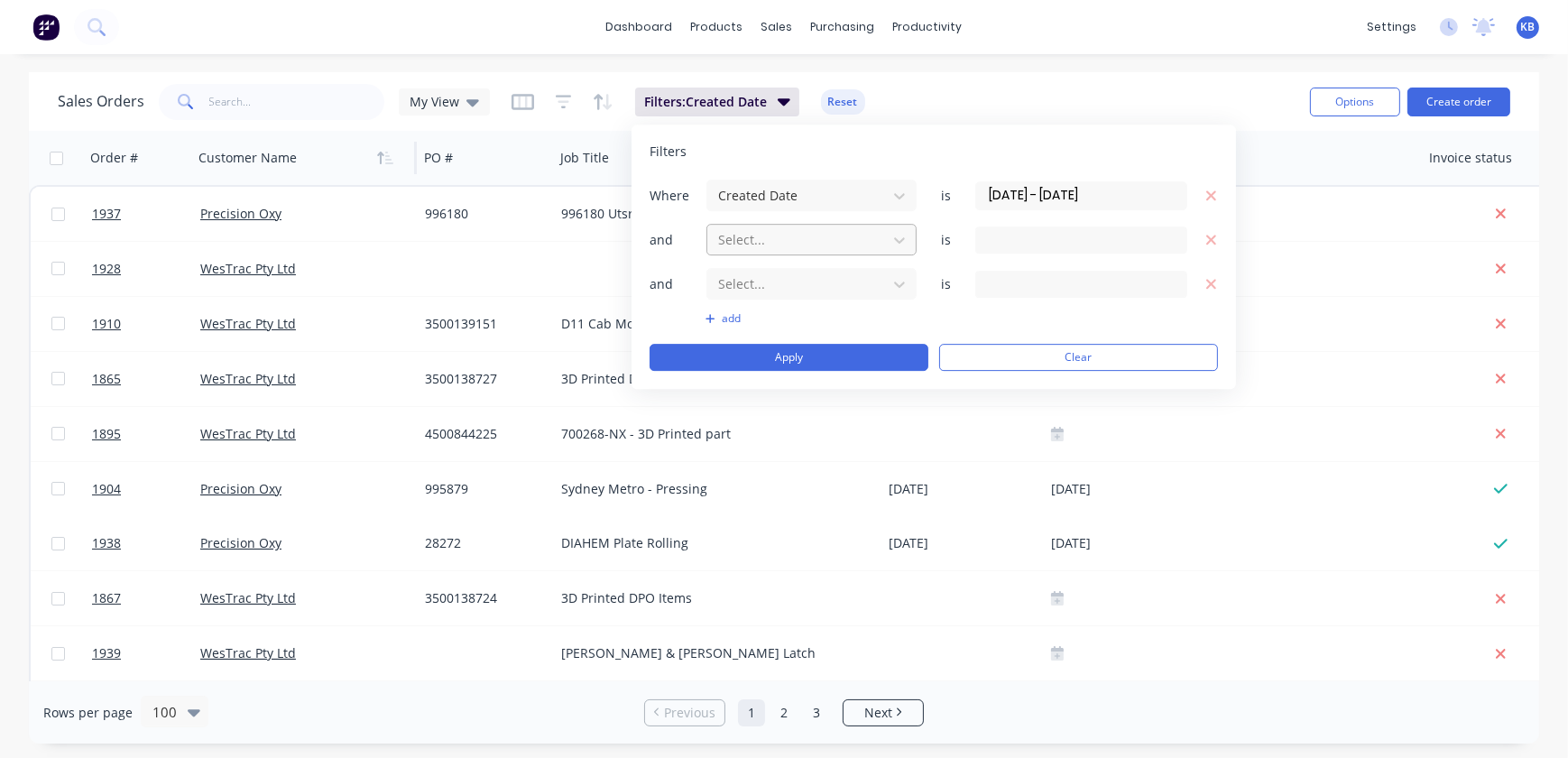
click at [732, 236] on div at bounding box center [797, 239] width 161 height 22
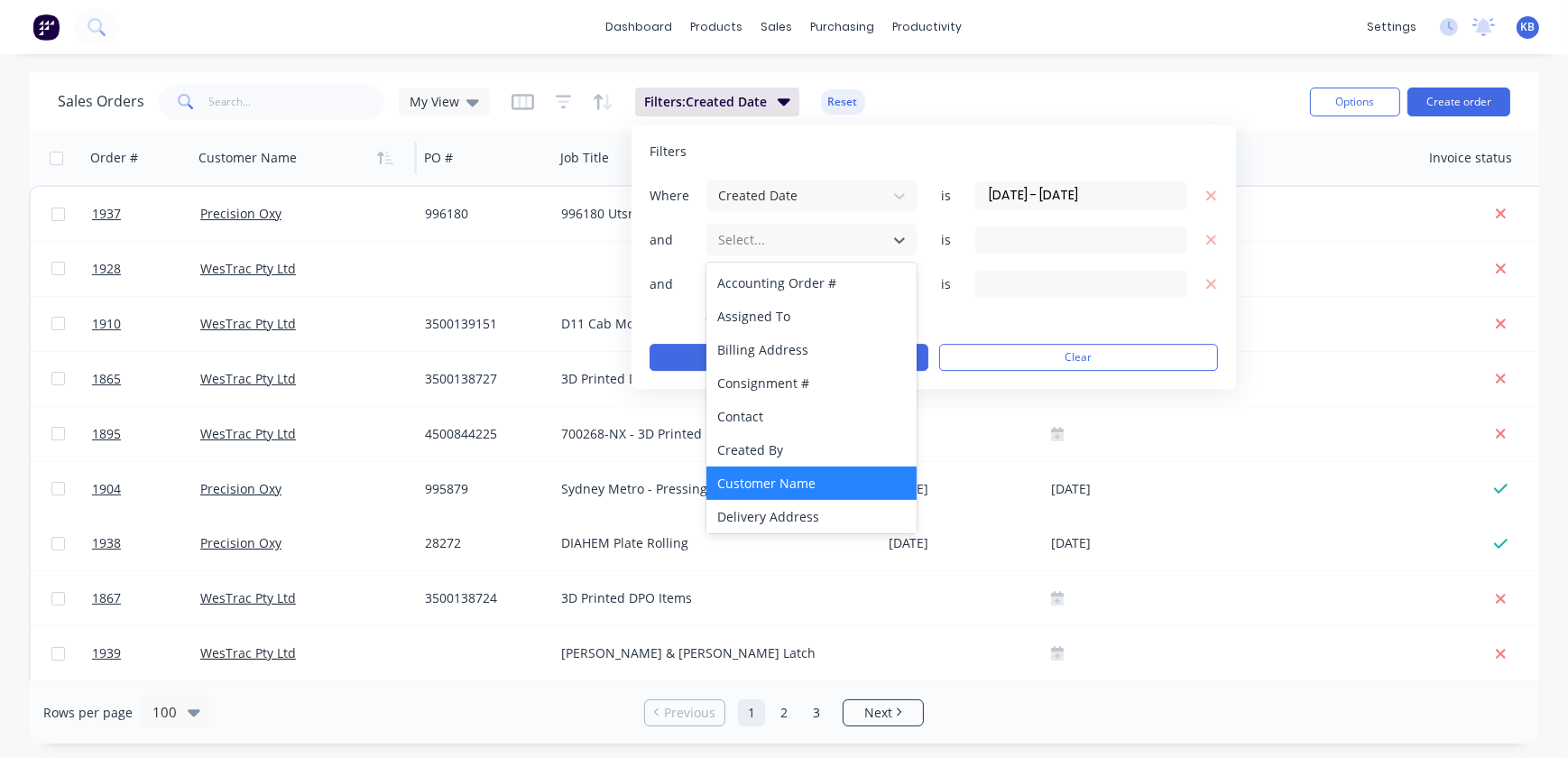
click at [742, 469] on div "Customer Name" at bounding box center [812, 483] width 211 height 34
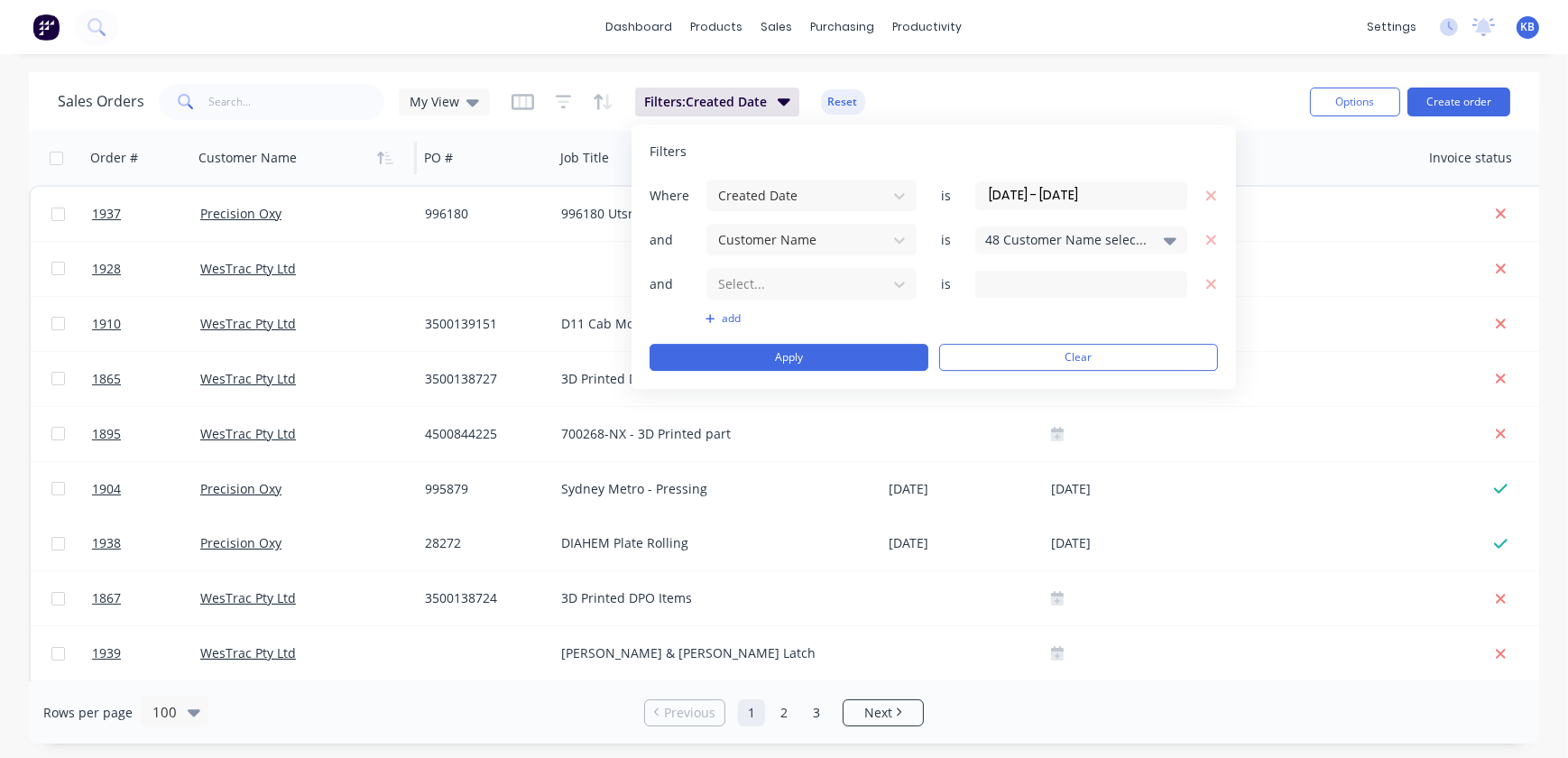
click at [1031, 240] on div "48 Customer Name selected" at bounding box center [1067, 239] width 163 height 19
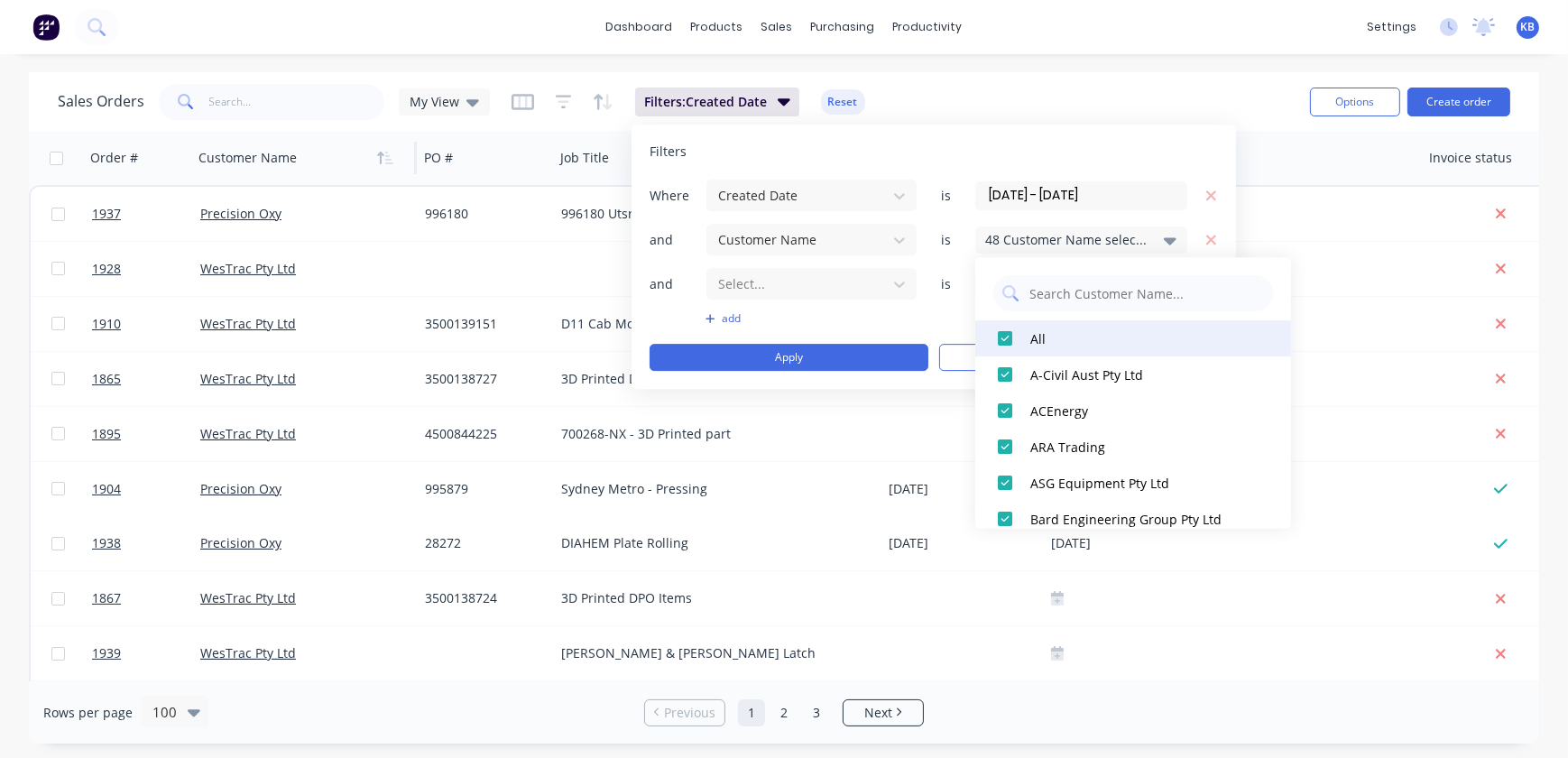
click at [1012, 334] on div at bounding box center [1005, 338] width 36 height 36
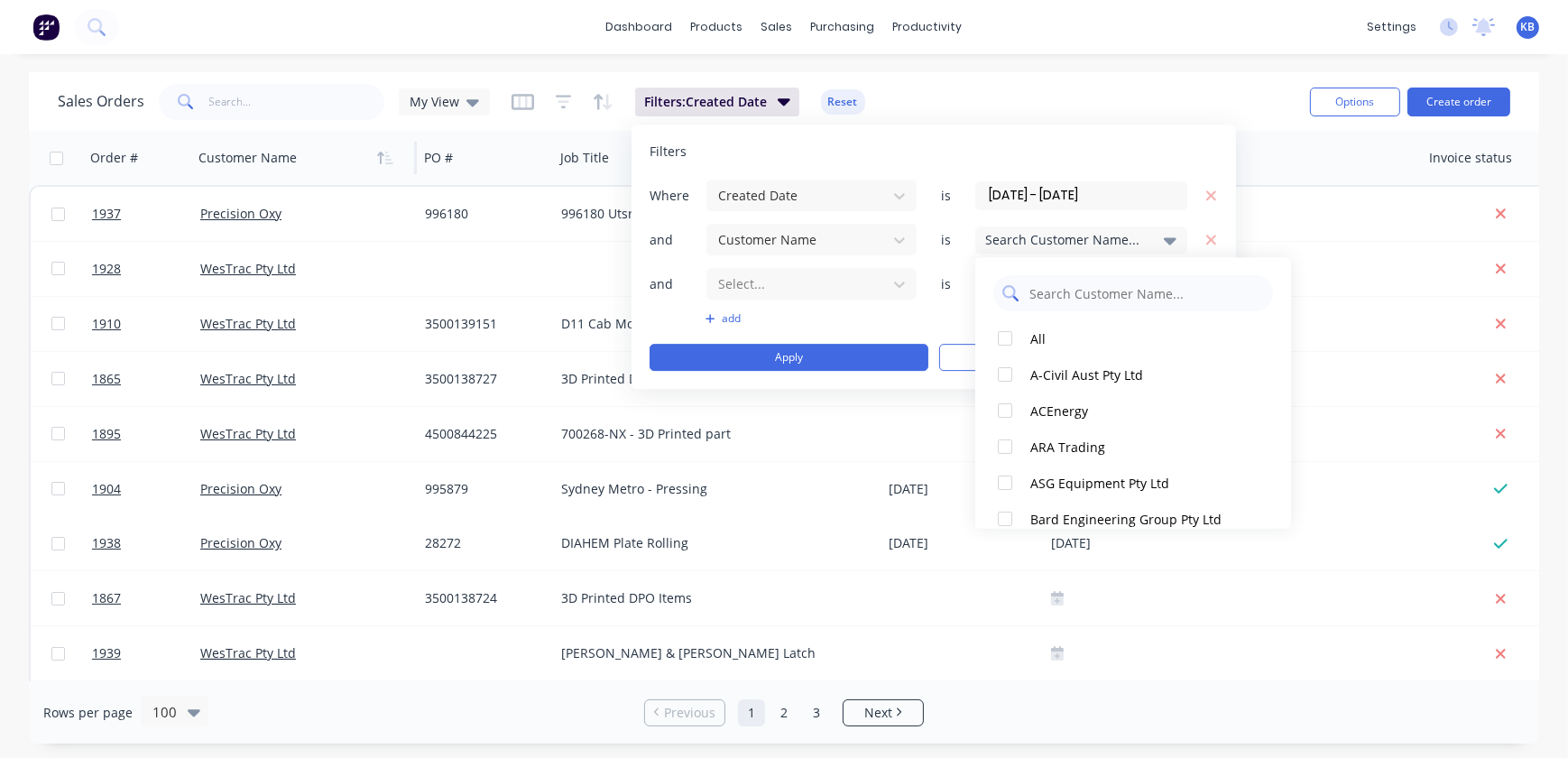
click at [1059, 293] on input "text" at bounding box center [1146, 293] width 237 height 36
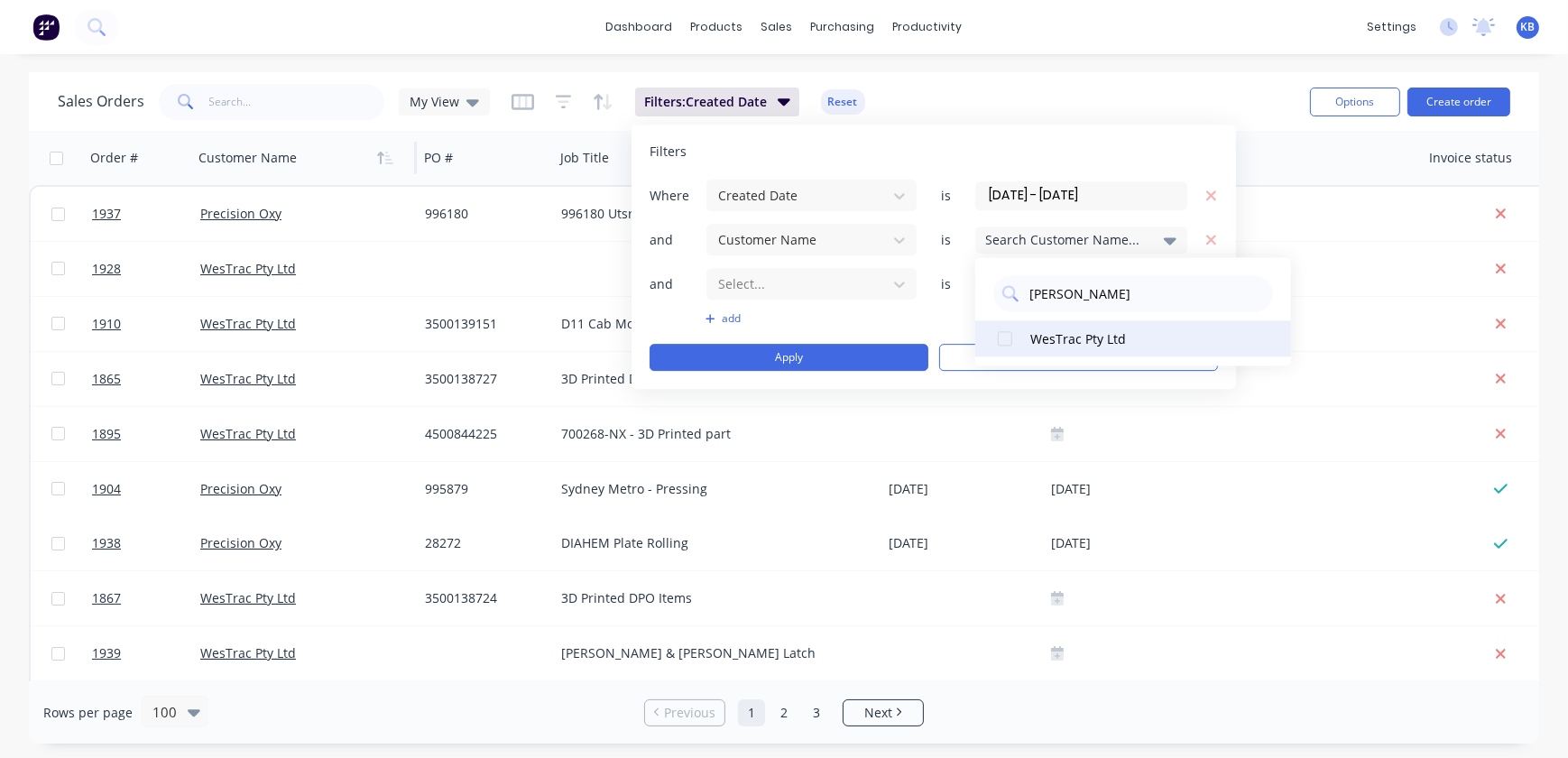
type input "wes"
click at [1043, 343] on div "WesTrac Pty Ltd" at bounding box center [1139, 339] width 216 height 19
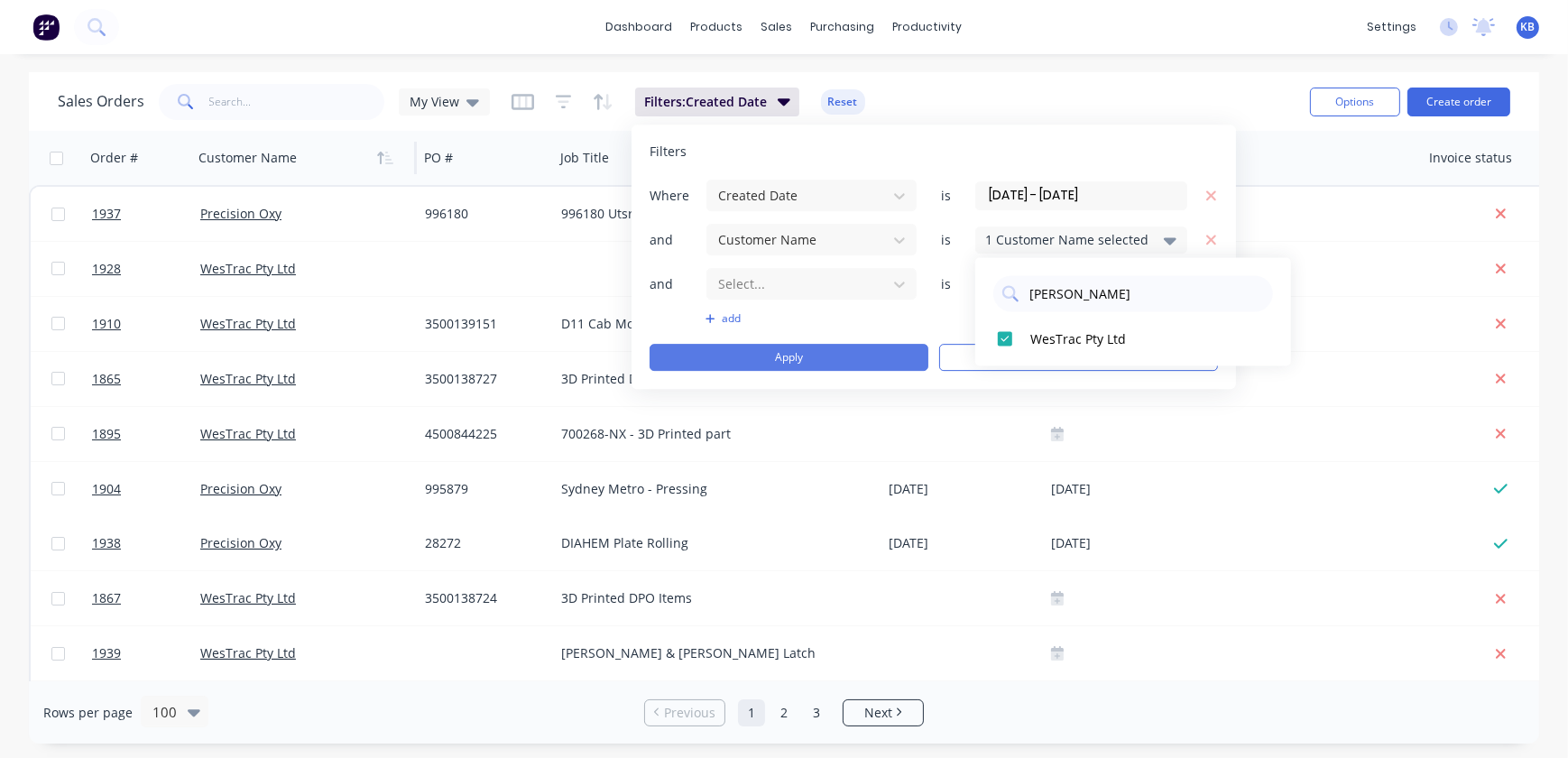
click at [813, 344] on button "Apply" at bounding box center [789, 357] width 279 height 27
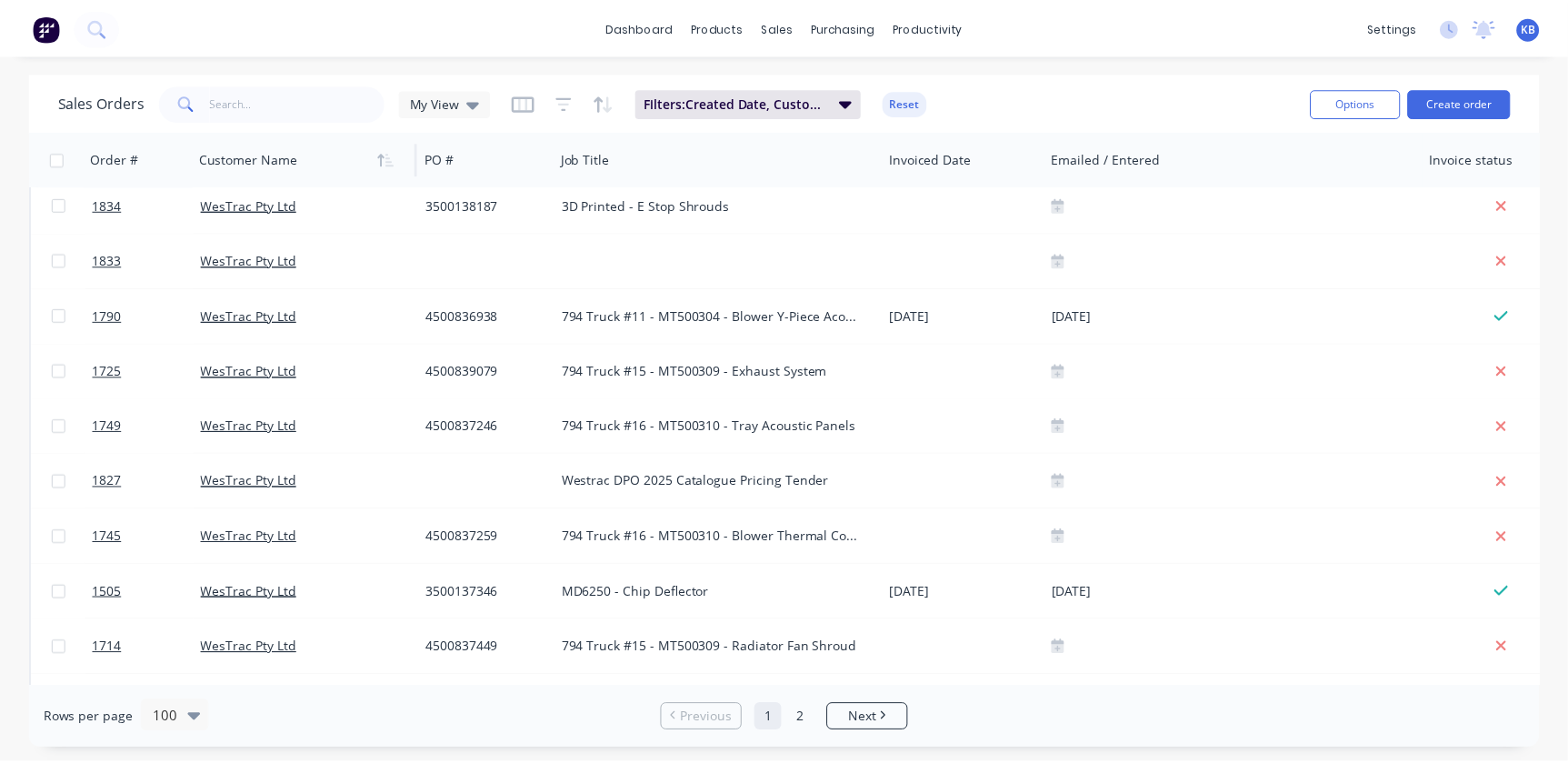
scroll to position [4055, 0]
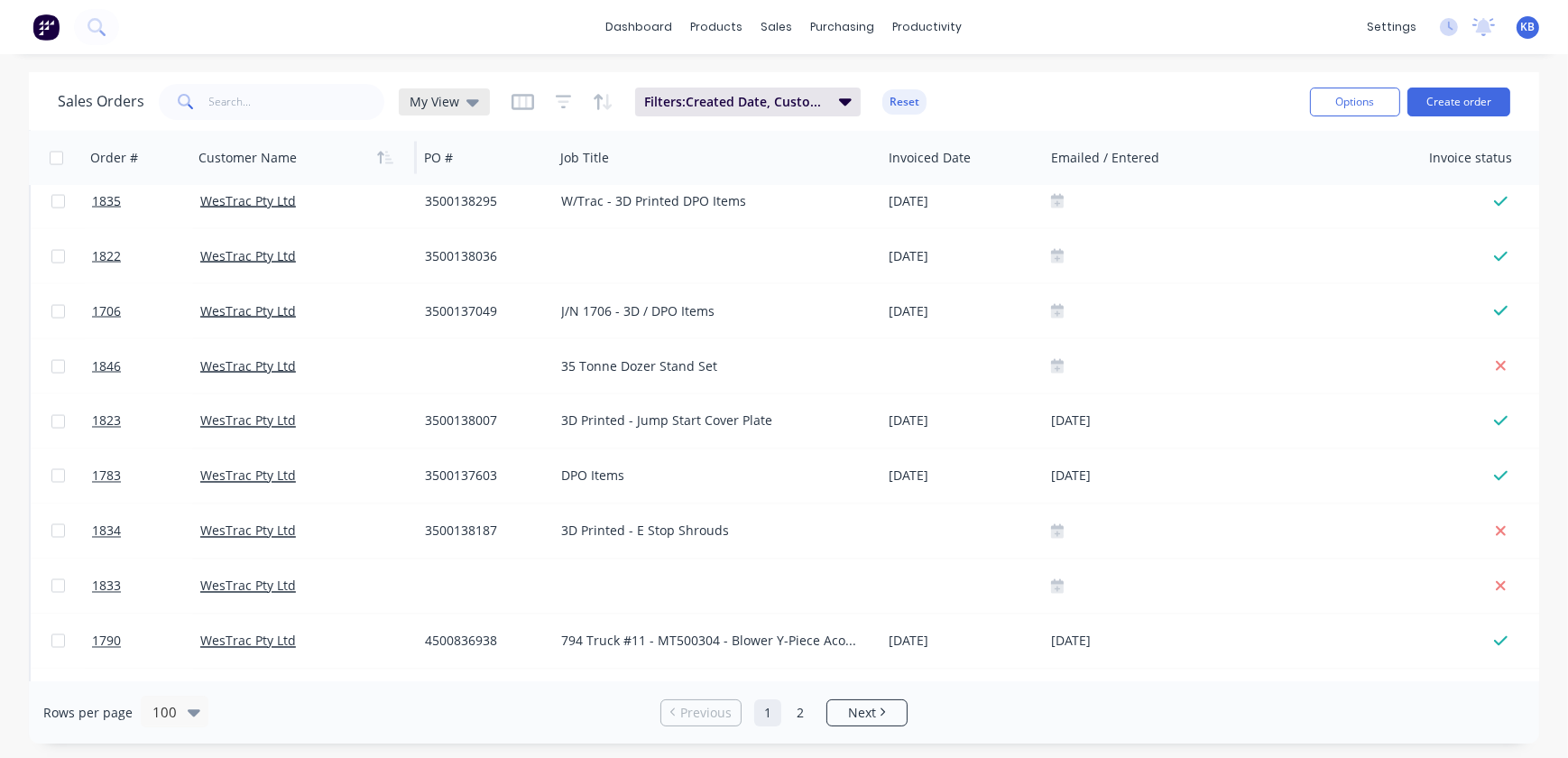
click at [473, 93] on icon at bounding box center [472, 101] width 13 height 20
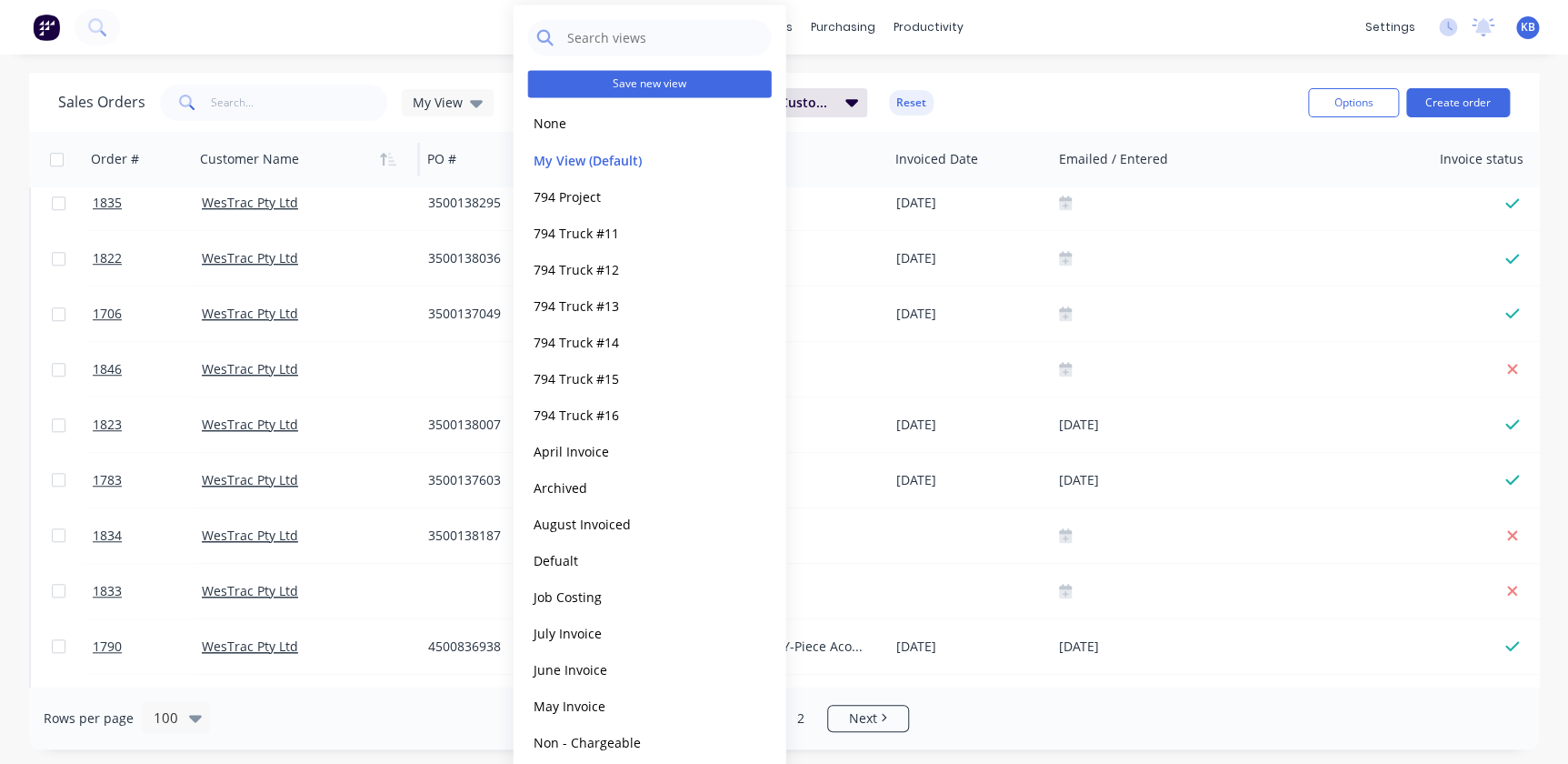
click at [649, 82] on button "Save new view" at bounding box center [650, 84] width 243 height 27
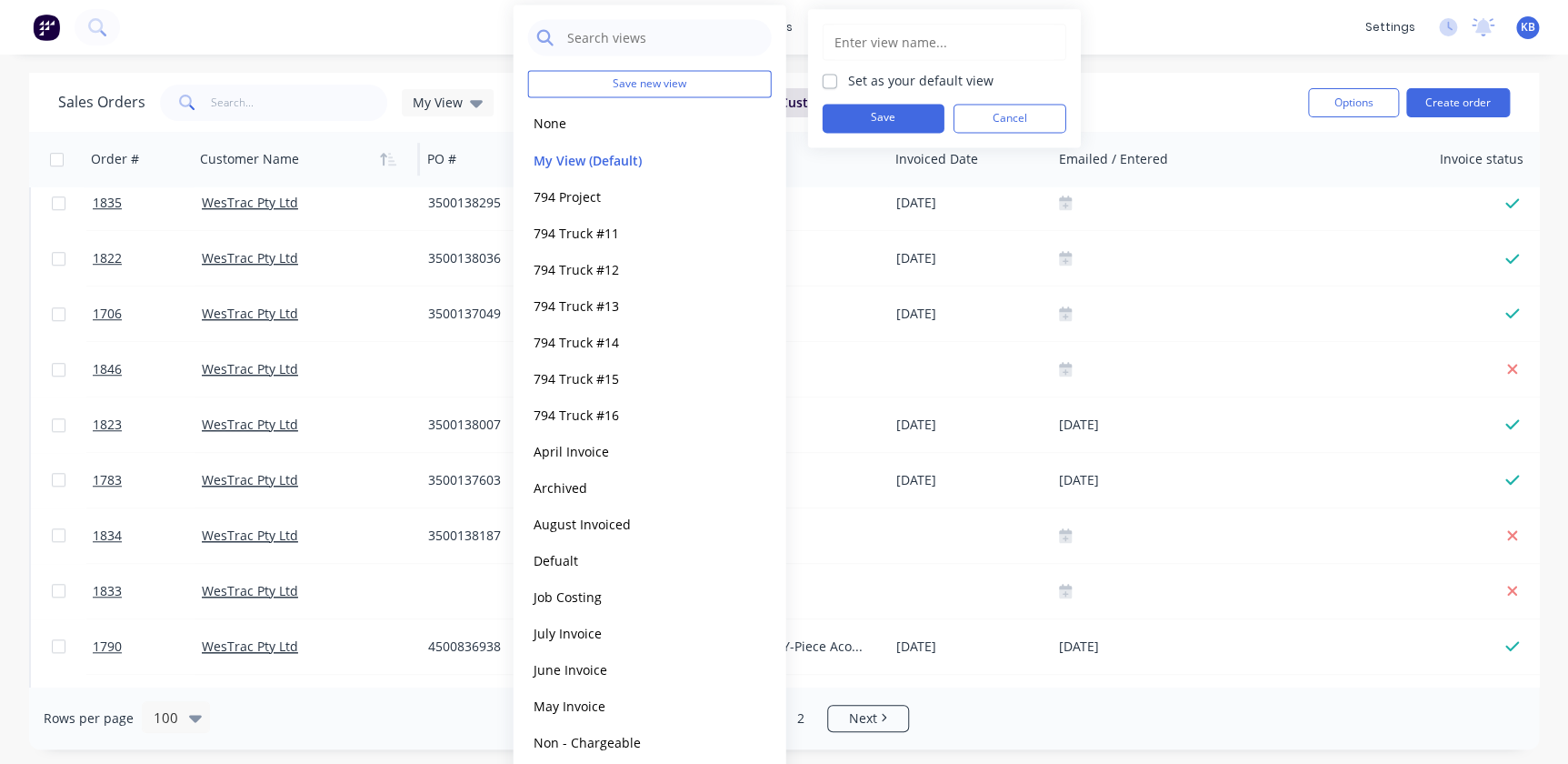
click at [883, 48] on input "text" at bounding box center [945, 41] width 224 height 34
type input "Westrac 1"
click at [888, 125] on button "Save" at bounding box center [883, 118] width 122 height 29
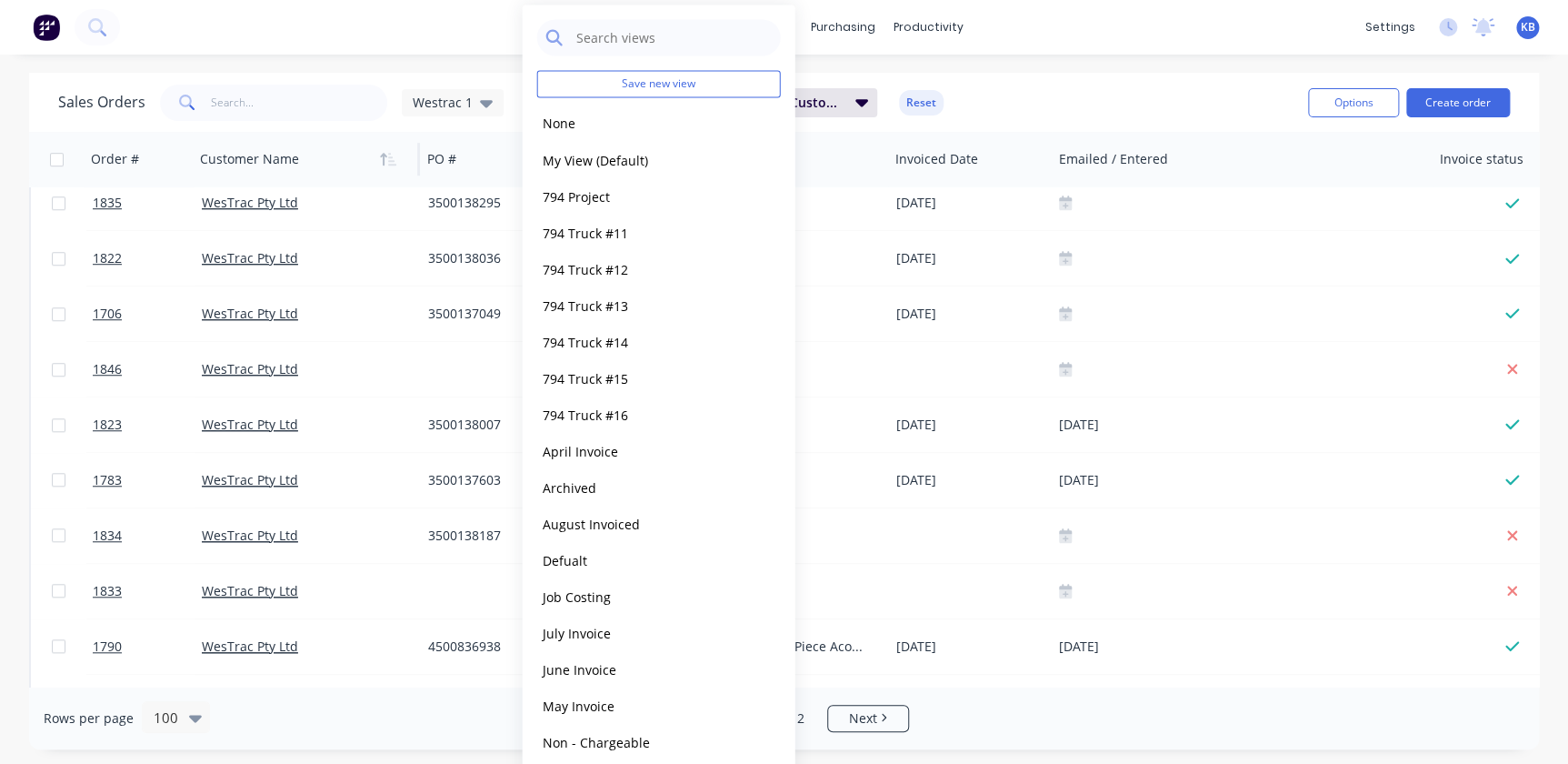
click at [1087, 111] on div "Sales Orders Westrac 1 Filters: Created Date, Customer Name Reset" at bounding box center [675, 102] width 1235 height 45
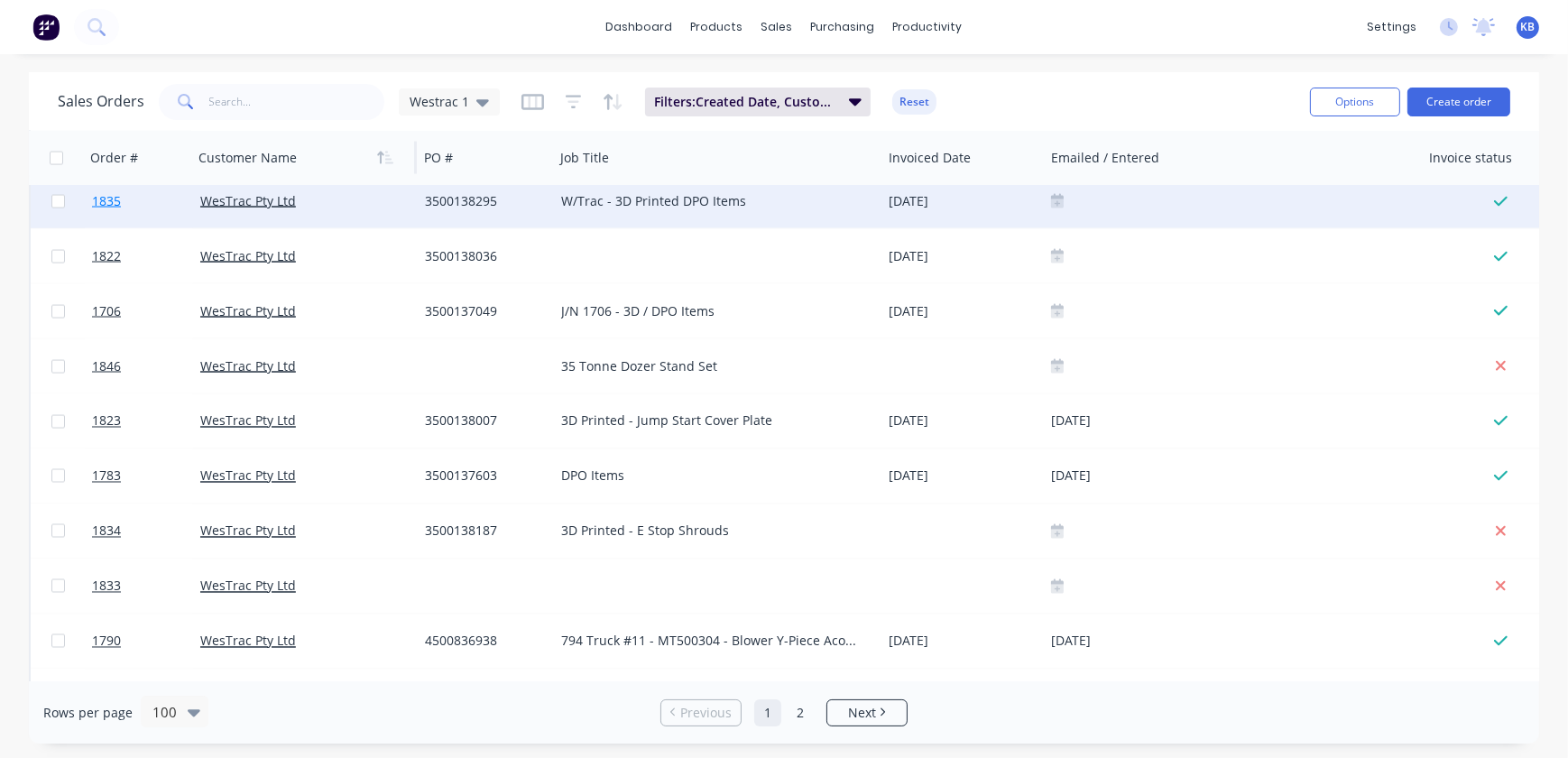
click at [110, 200] on span "1835" at bounding box center [106, 201] width 29 height 18
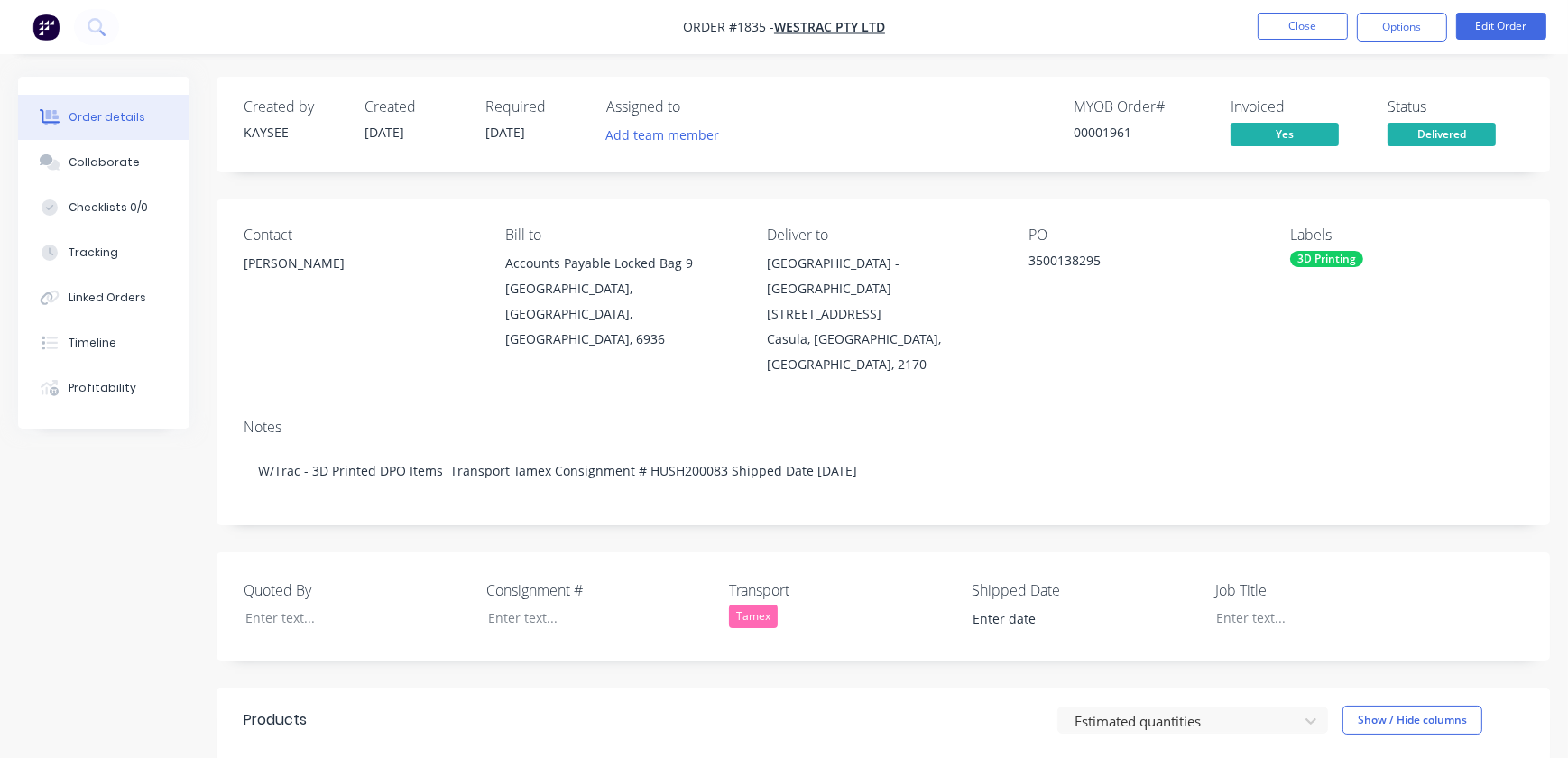
type input "09/03/2025"
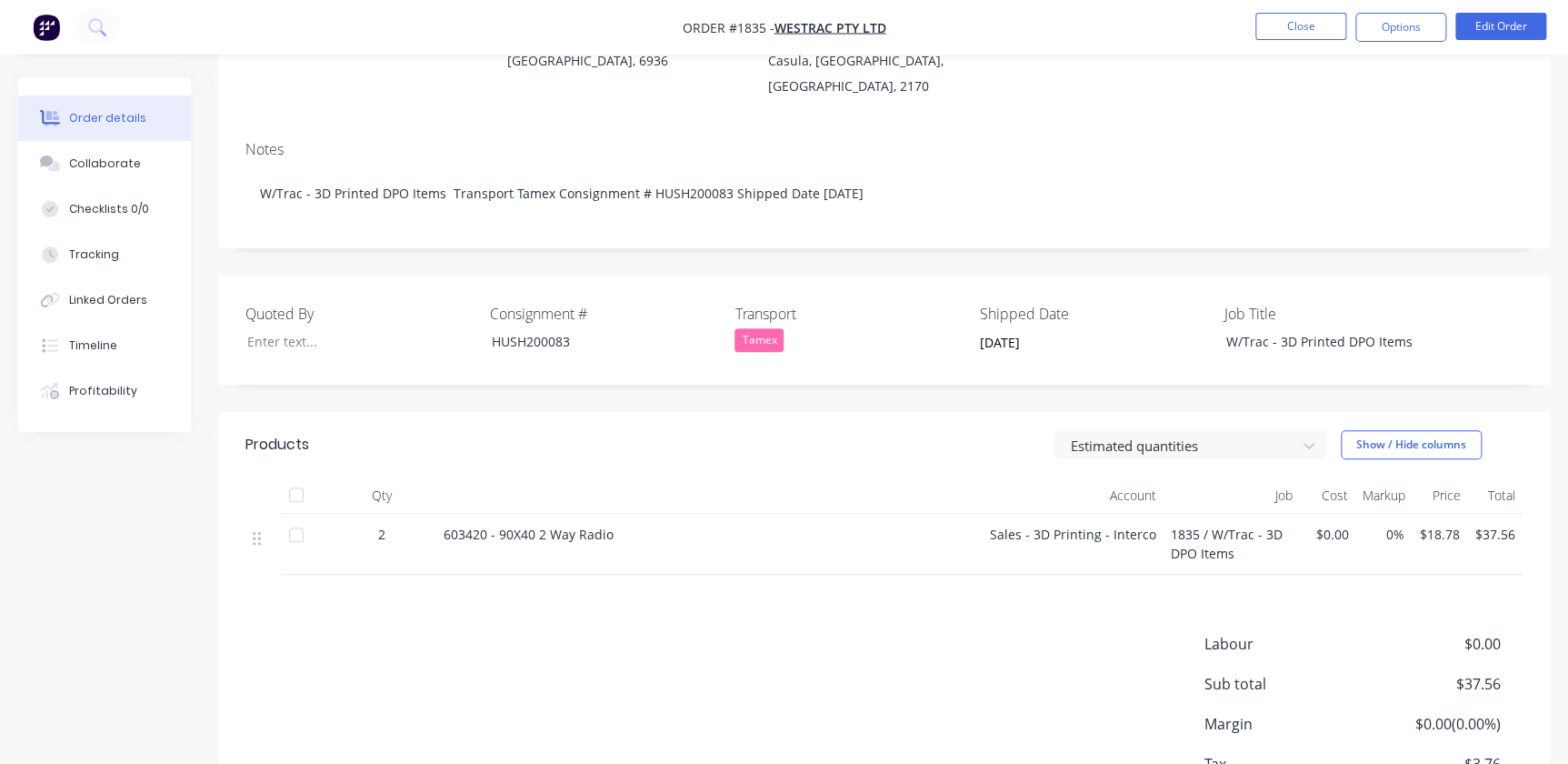
scroll to position [34, 0]
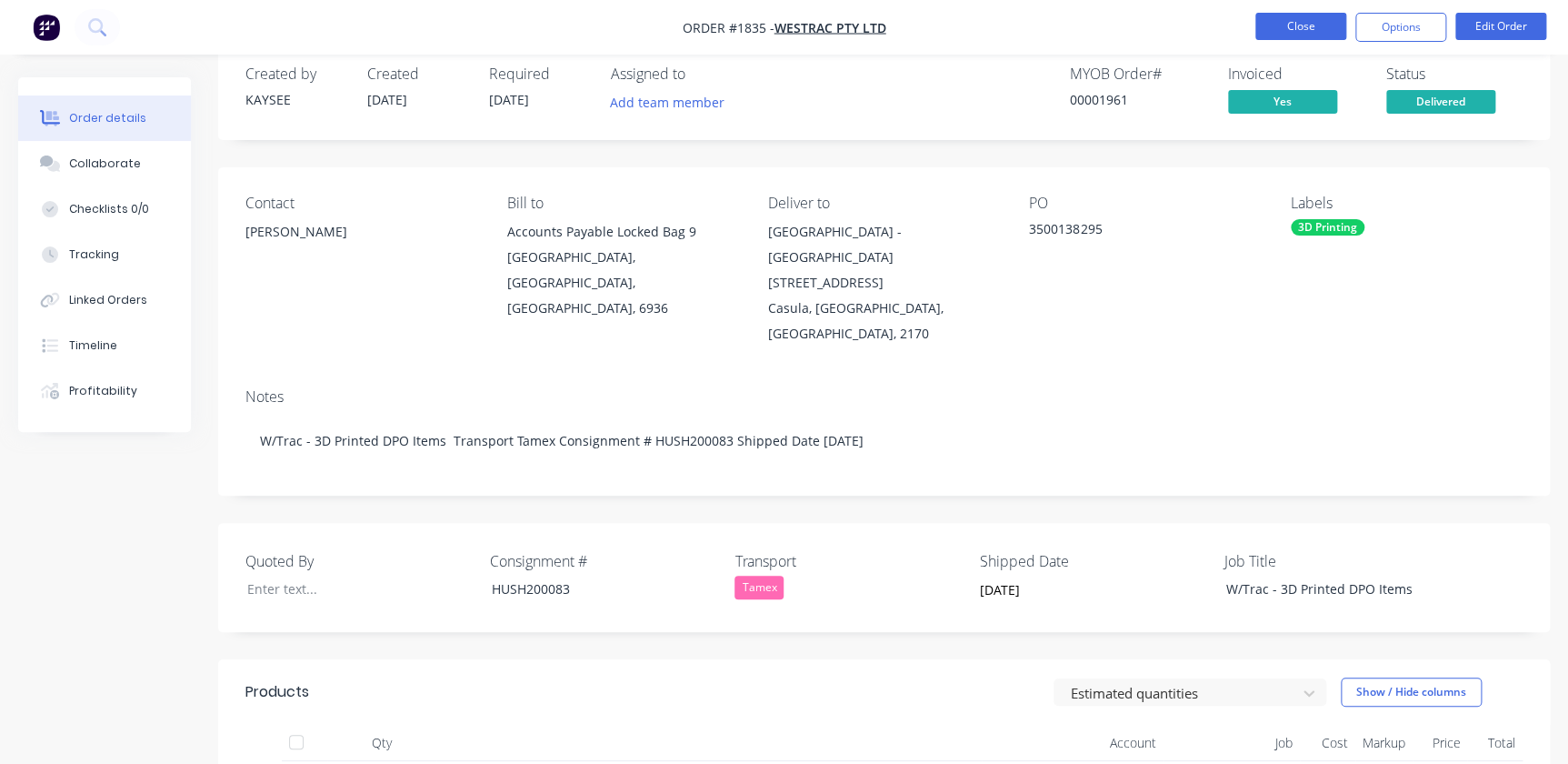
click at [1267, 27] on button "Close" at bounding box center [1300, 26] width 91 height 27
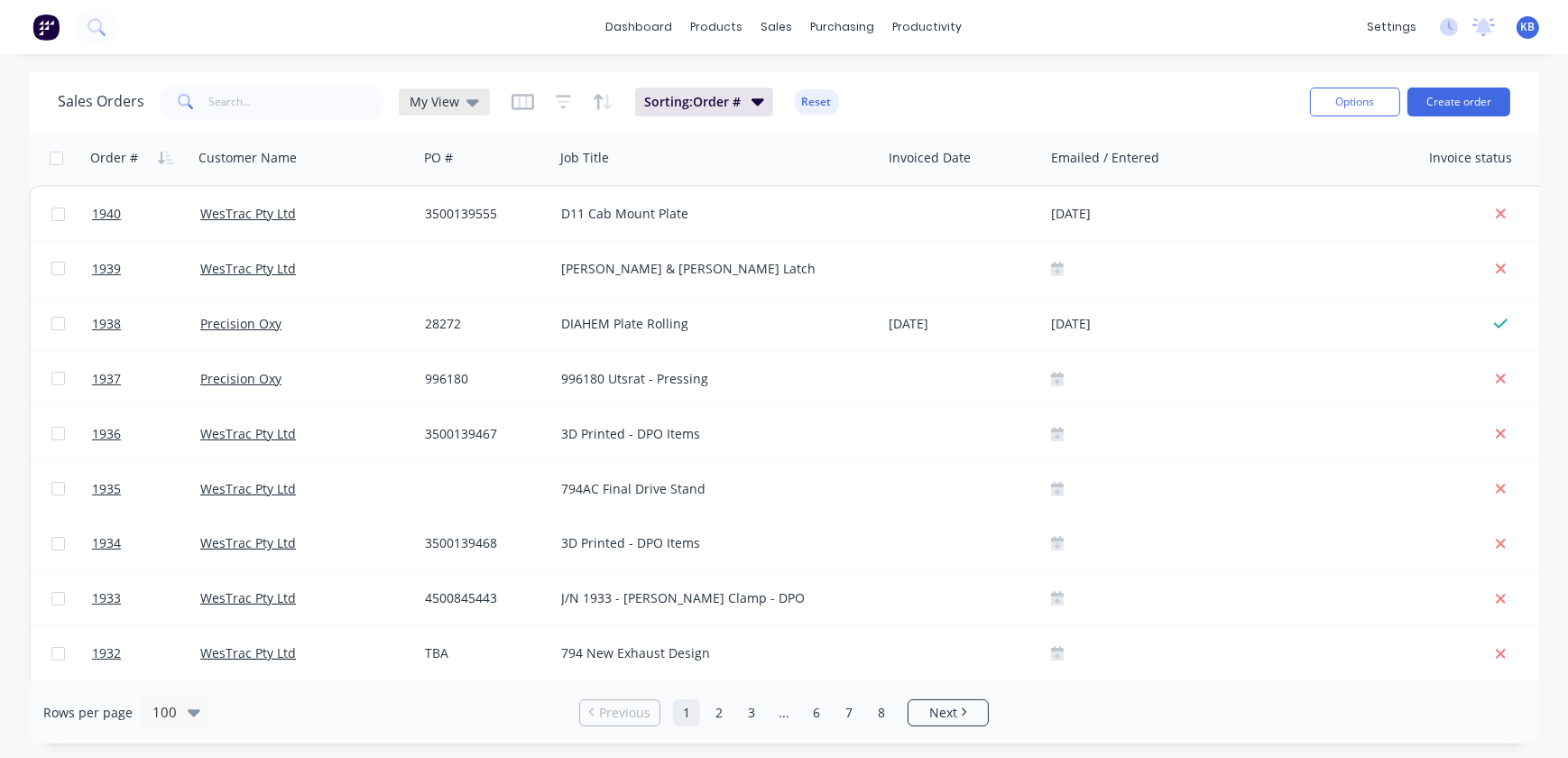
click at [468, 106] on icon at bounding box center [472, 101] width 13 height 20
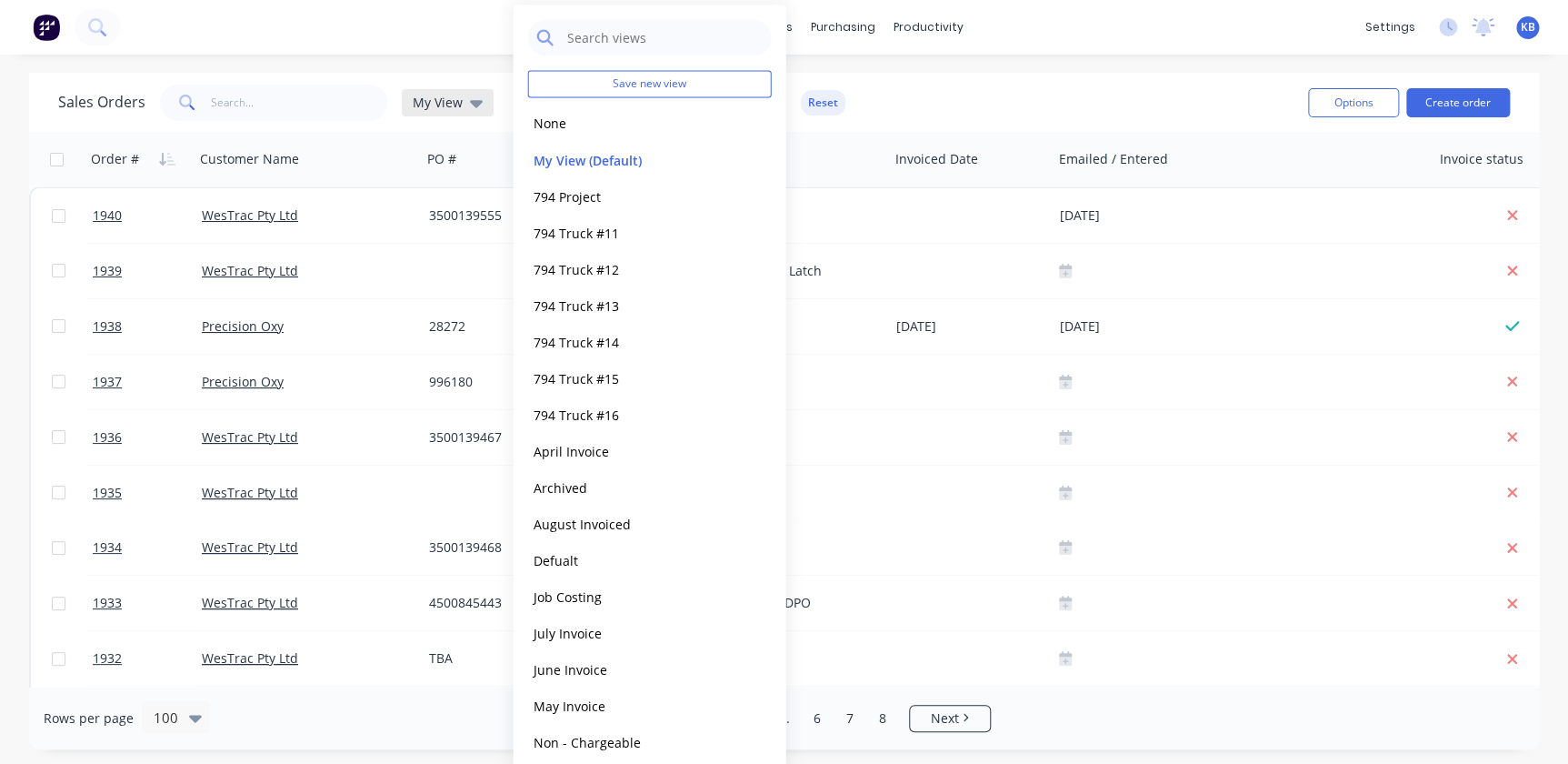
click at [432, 92] on span "My View" at bounding box center [437, 102] width 50 height 19
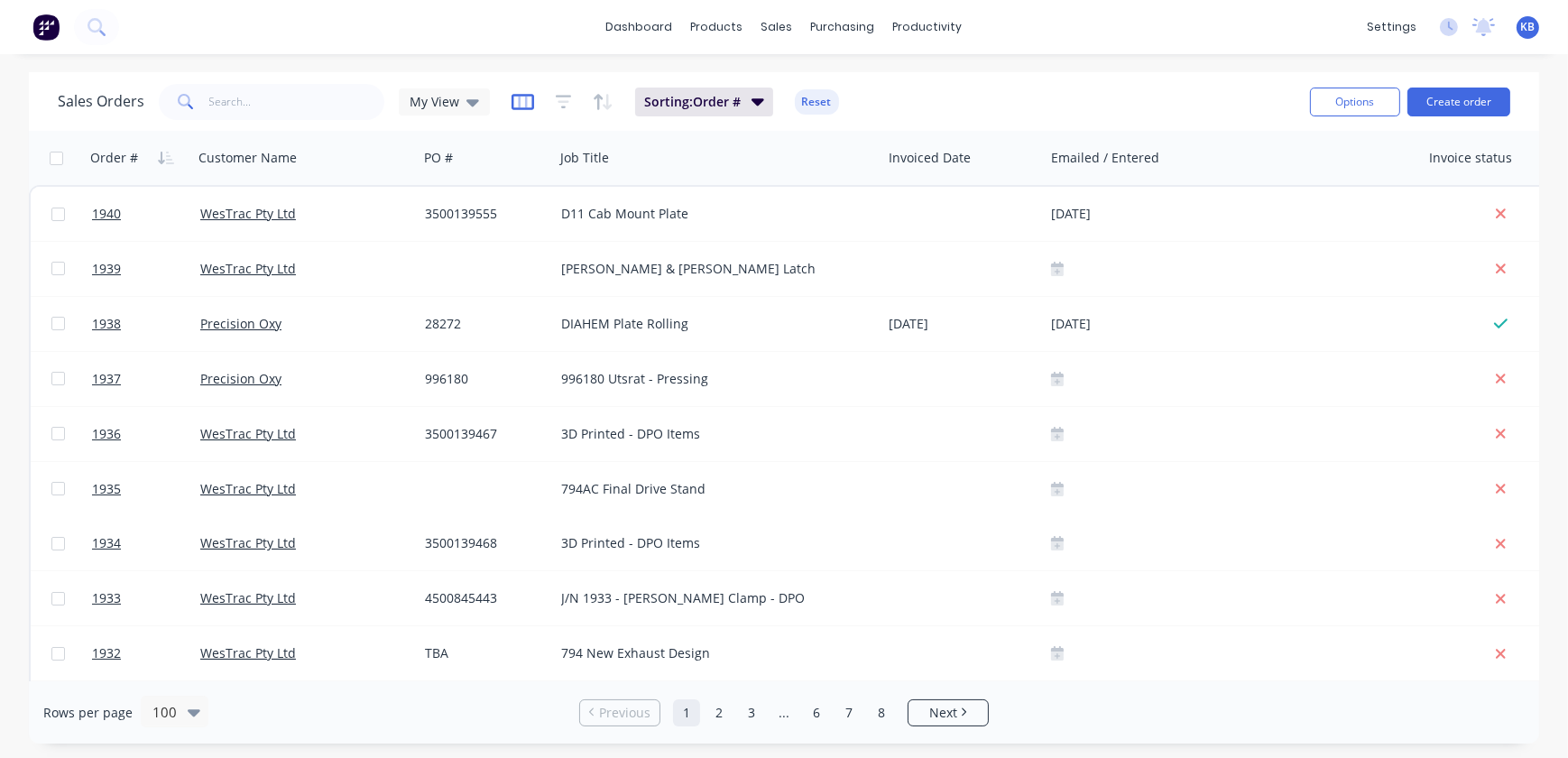
click at [512, 99] on icon "button" at bounding box center [523, 101] width 22 height 18
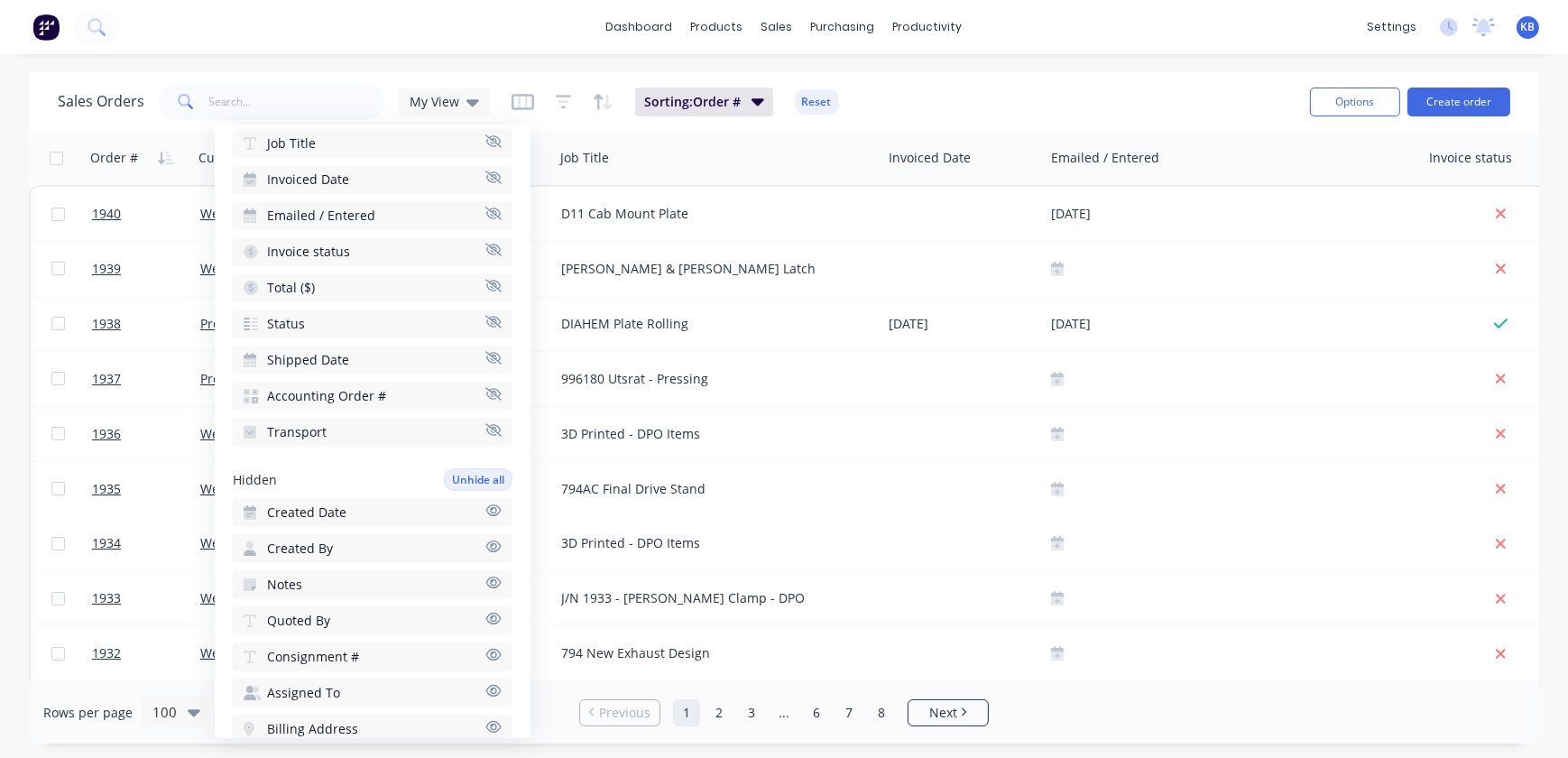
click at [354, 510] on button "Created Date" at bounding box center [373, 513] width 280 height 29
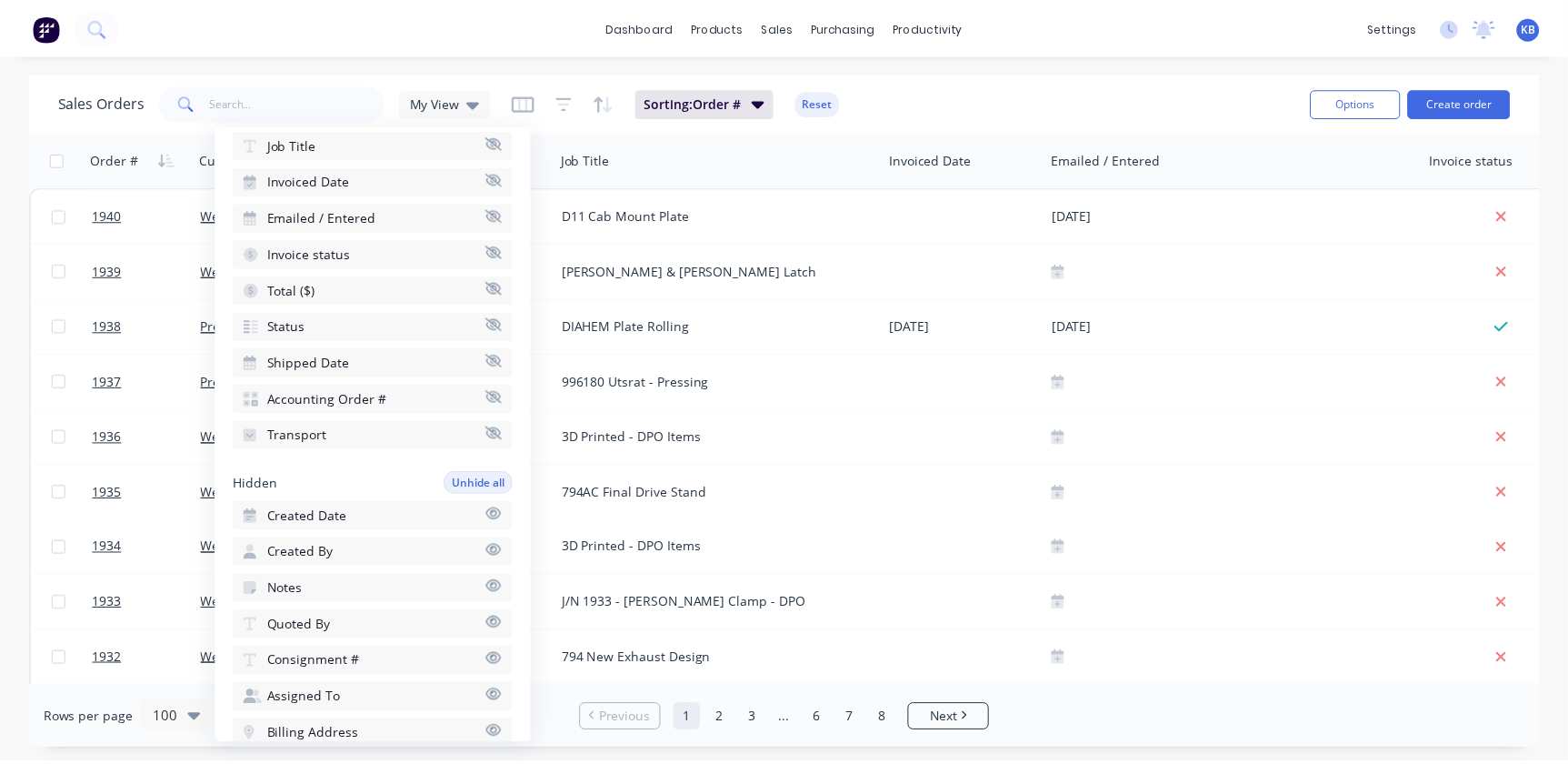
scroll to position [247, 0]
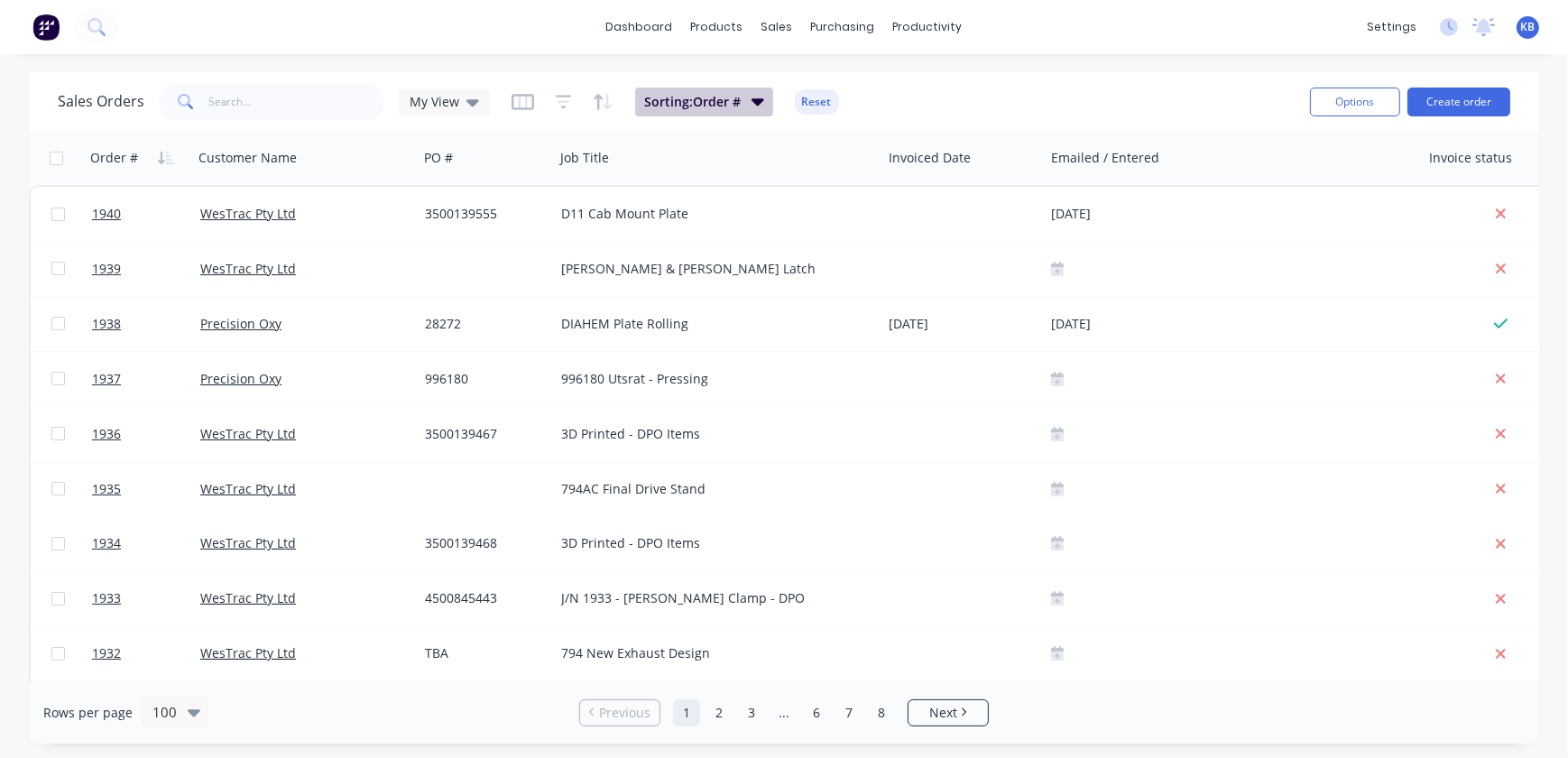
click at [690, 98] on span "Sorting: Order #" at bounding box center [693, 101] width 97 height 18
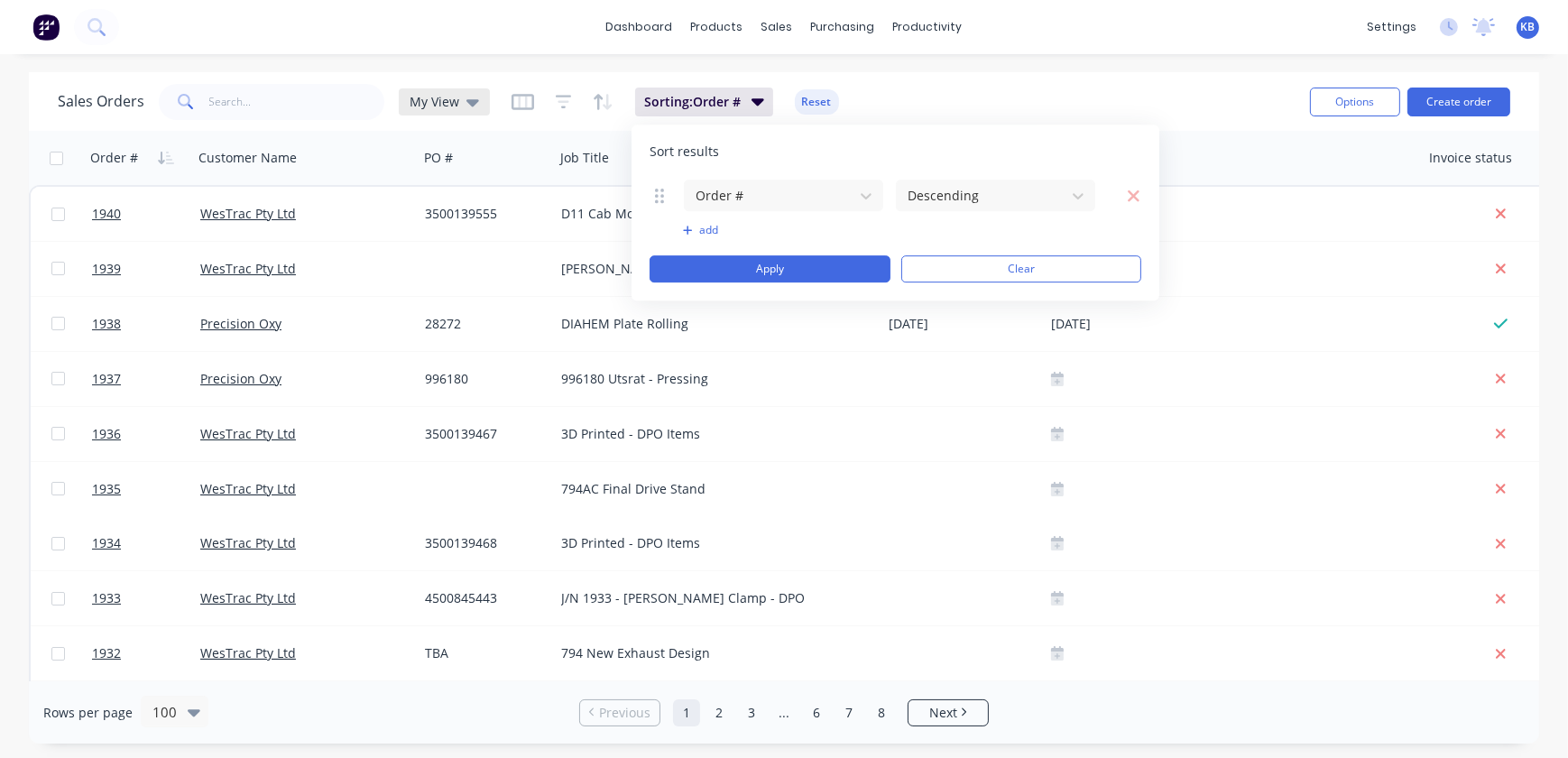
click at [469, 101] on icon at bounding box center [472, 102] width 13 height 7
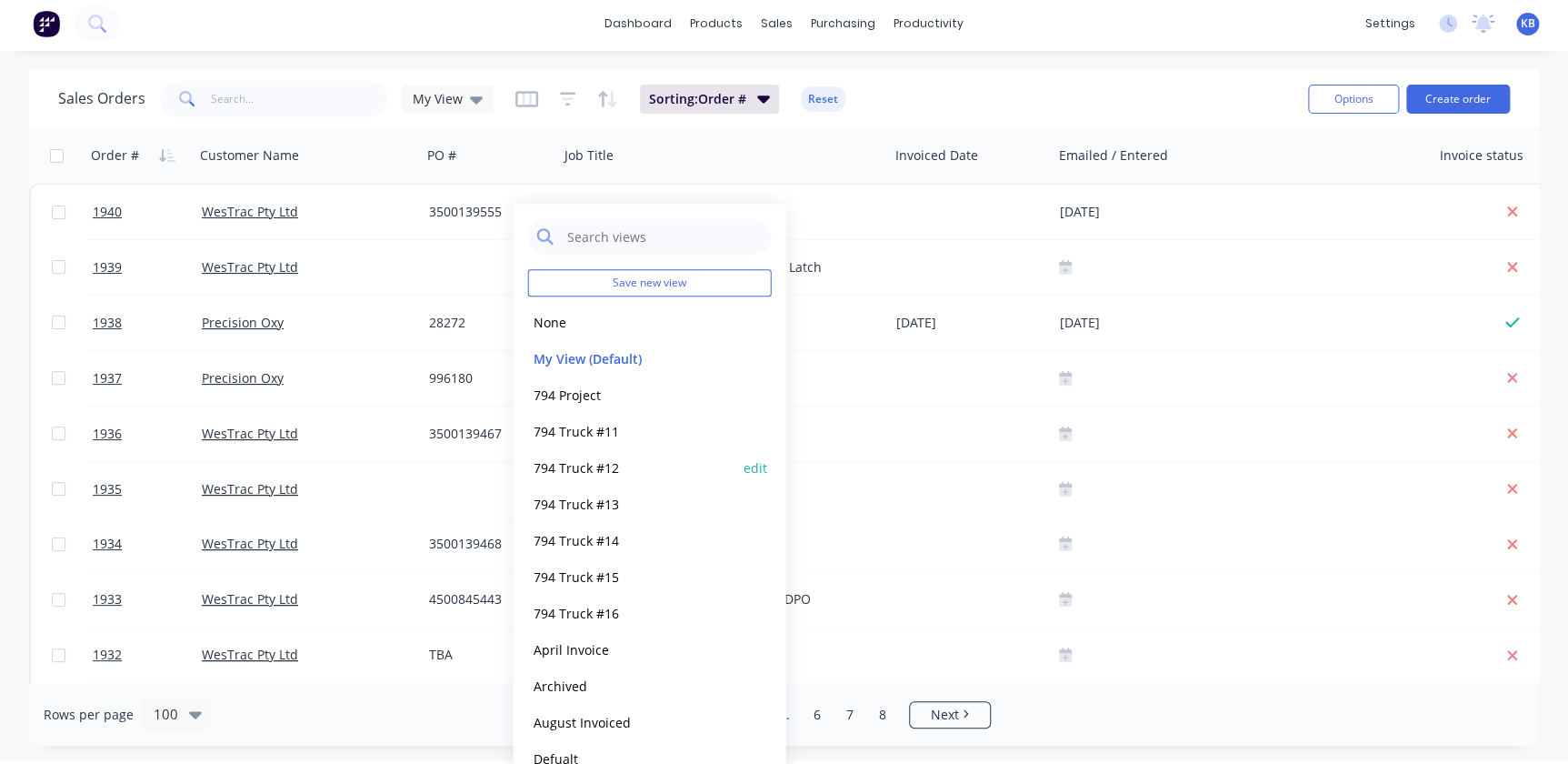
scroll to position [0, 0]
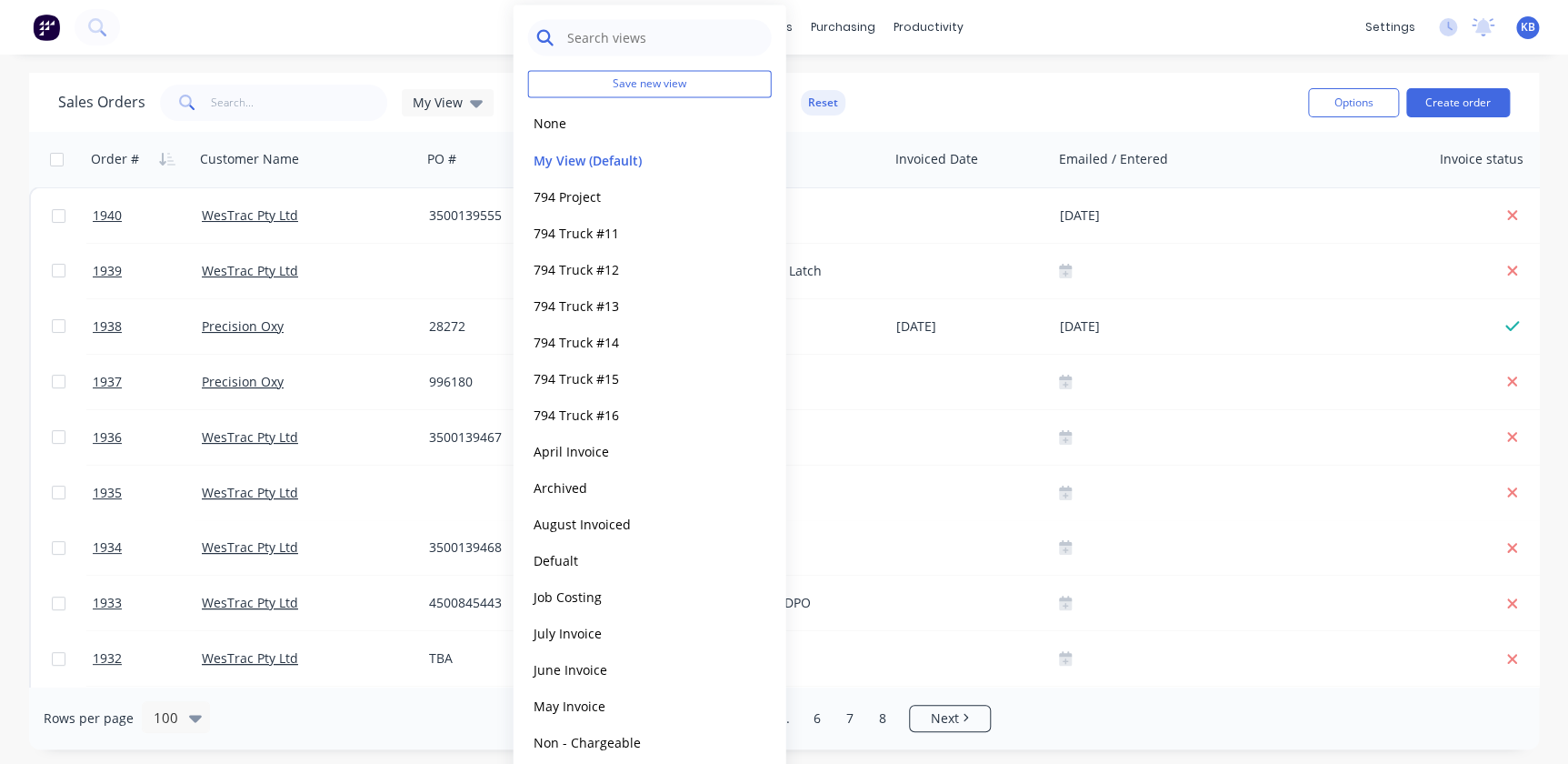
click at [585, 37] on input "text" at bounding box center [664, 37] width 198 height 36
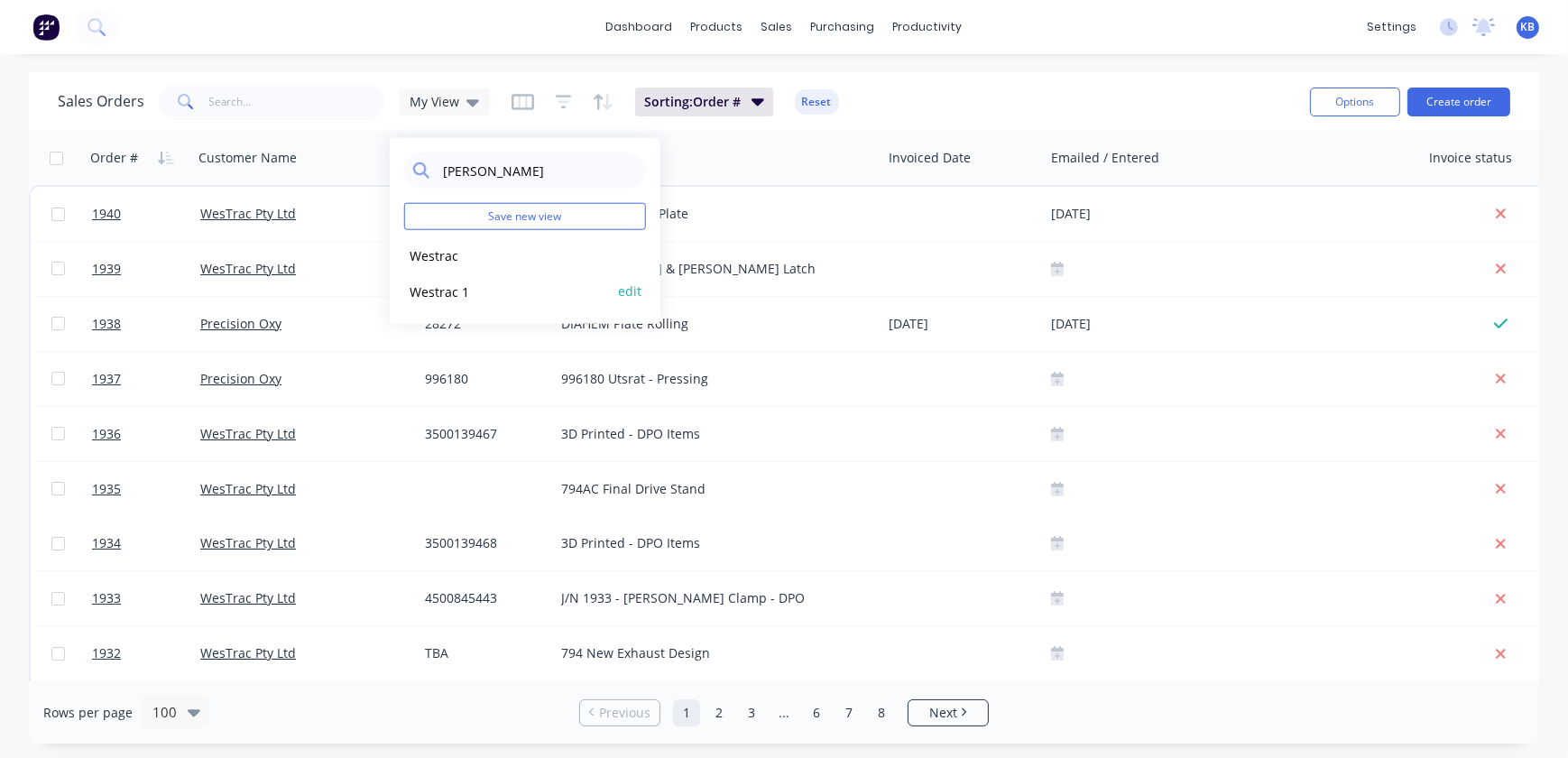
type input "wes"
click at [471, 295] on button "Westrac 1" at bounding box center [506, 291] width 206 height 20
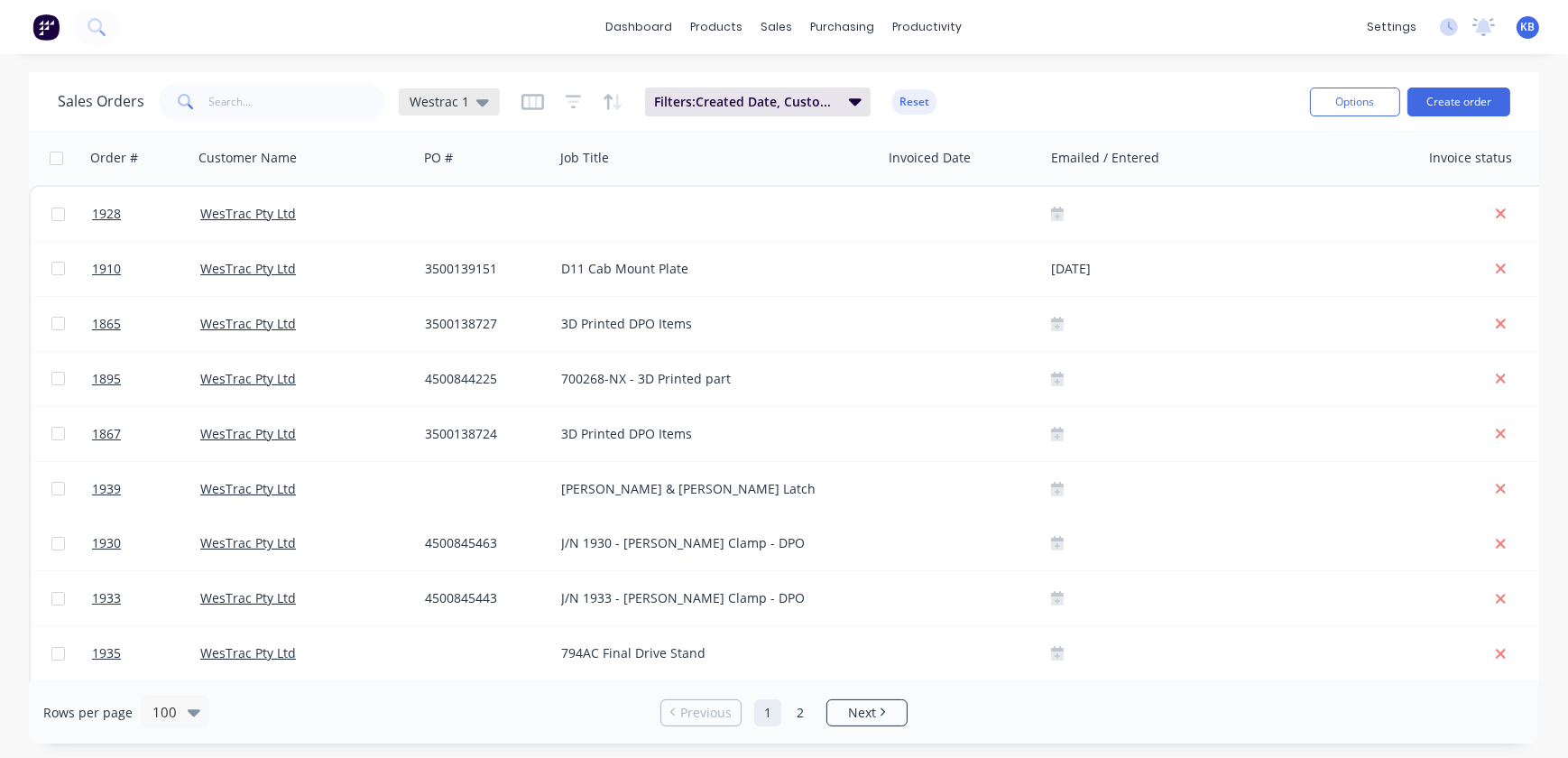
click at [480, 107] on icon at bounding box center [482, 101] width 13 height 20
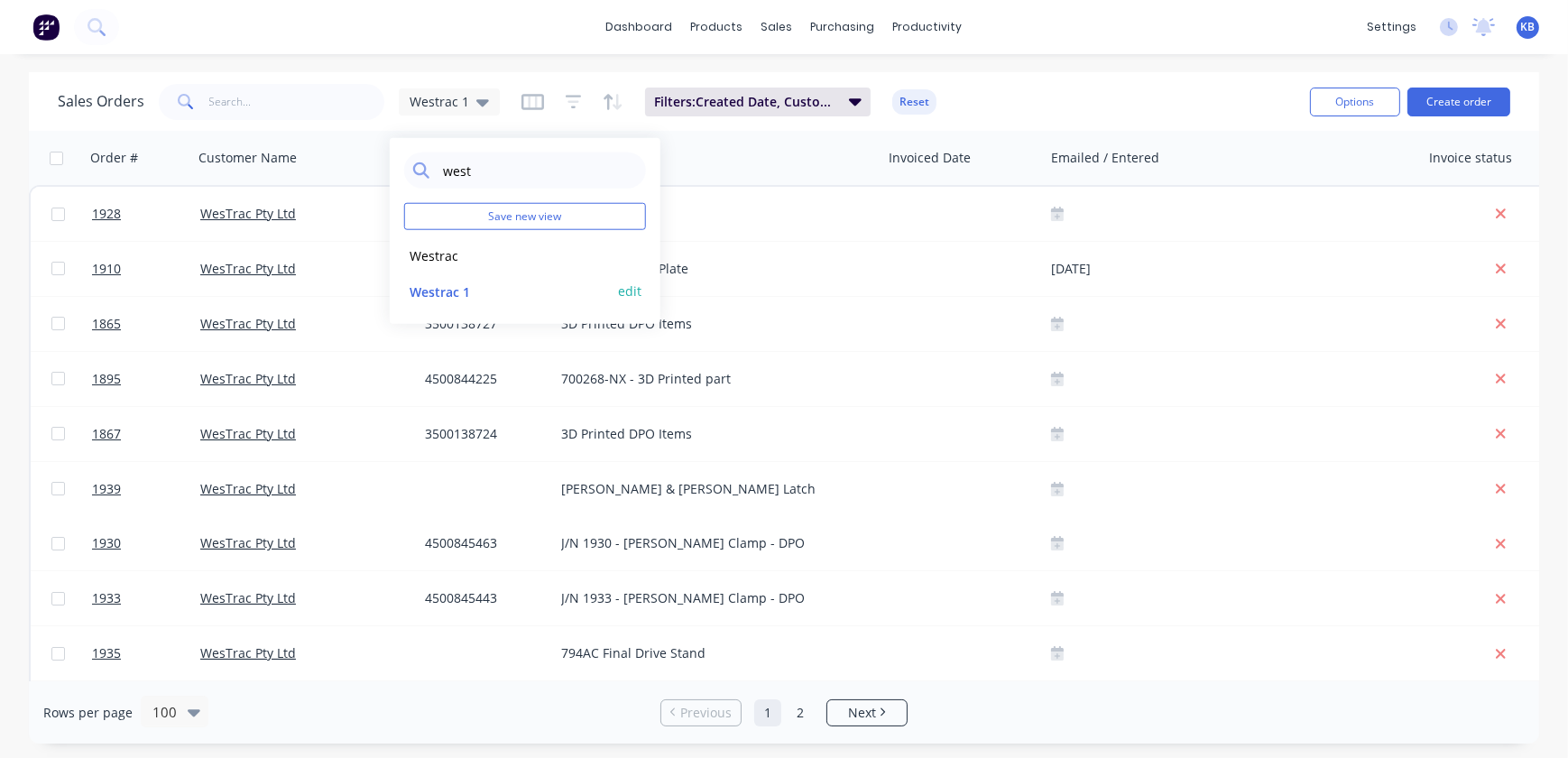
type input "west"
click at [632, 291] on button "edit" at bounding box center [630, 291] width 23 height 19
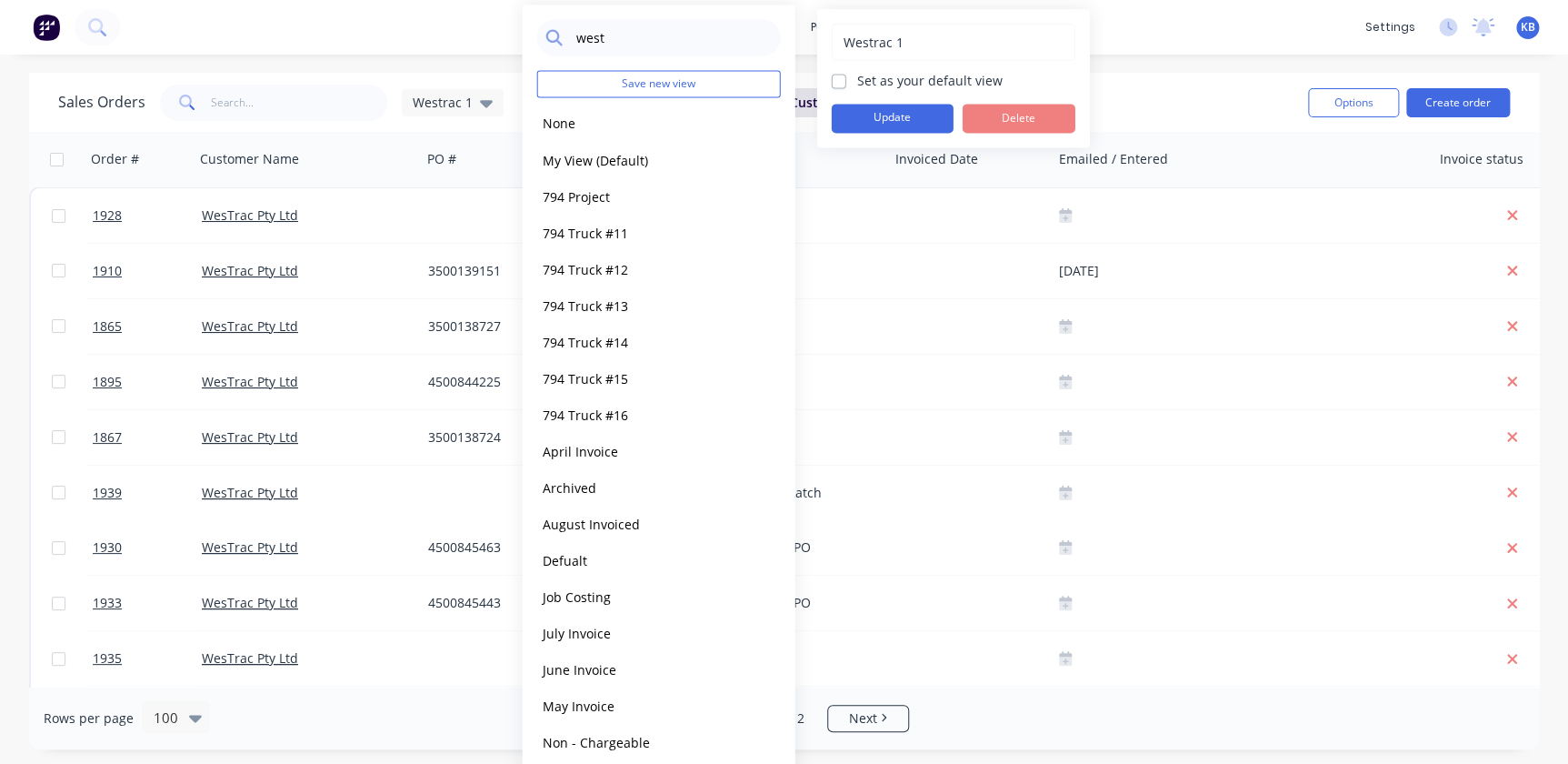
click at [857, 76] on label "Set as your default view" at bounding box center [930, 81] width 145 height 19
click at [837, 76] on input "Set as your default view" at bounding box center [839, 80] width 15 height 18
checkbox input "true"
drag, startPoint x: 849, startPoint y: 93, endPoint x: 854, endPoint y: 106, distance: 13.9
click at [852, 99] on div "Westrac 1 Set as your default view Update Delete" at bounding box center [954, 78] width 243 height 109
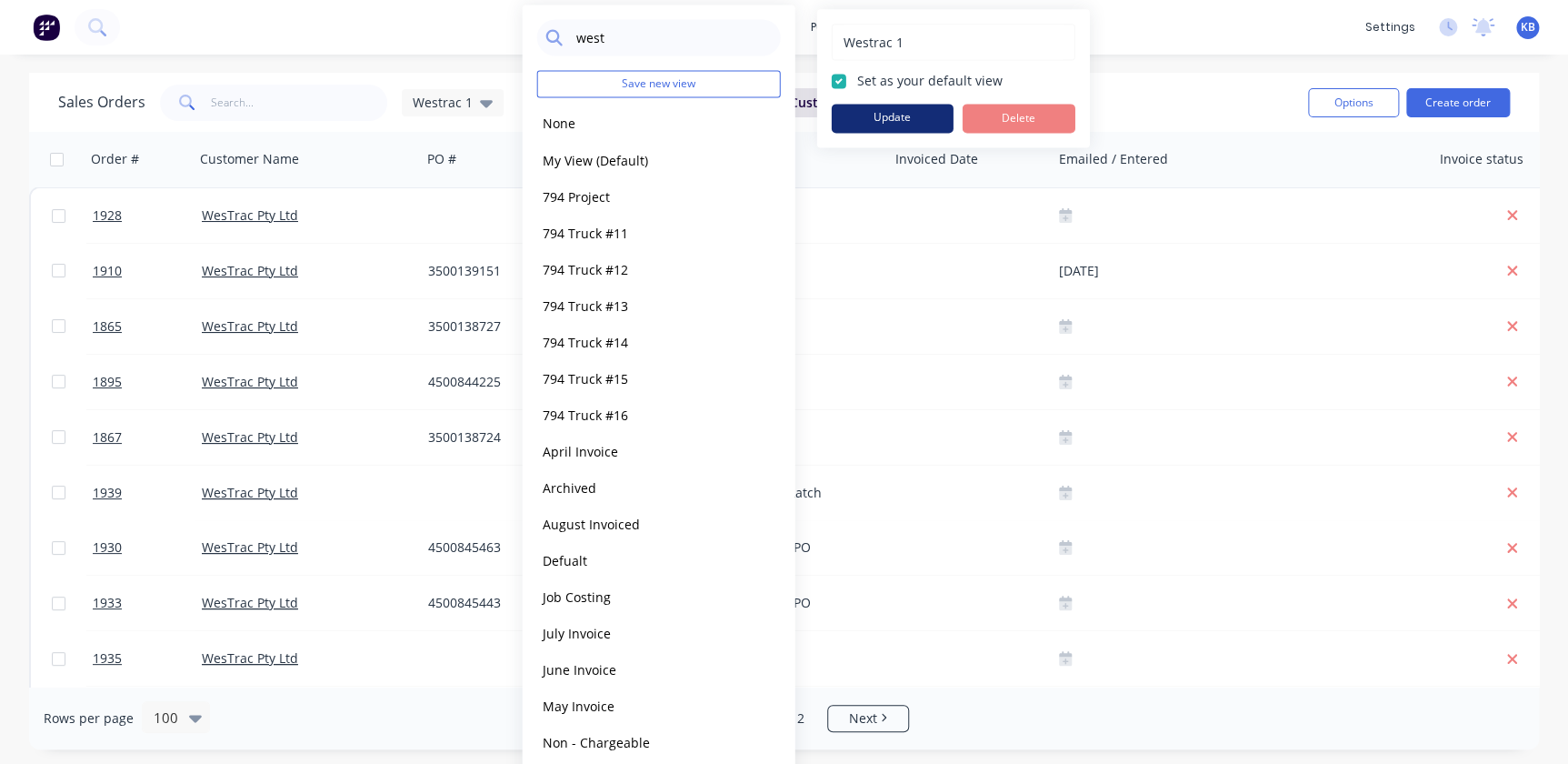
click at [854, 106] on button "Update" at bounding box center [893, 118] width 122 height 29
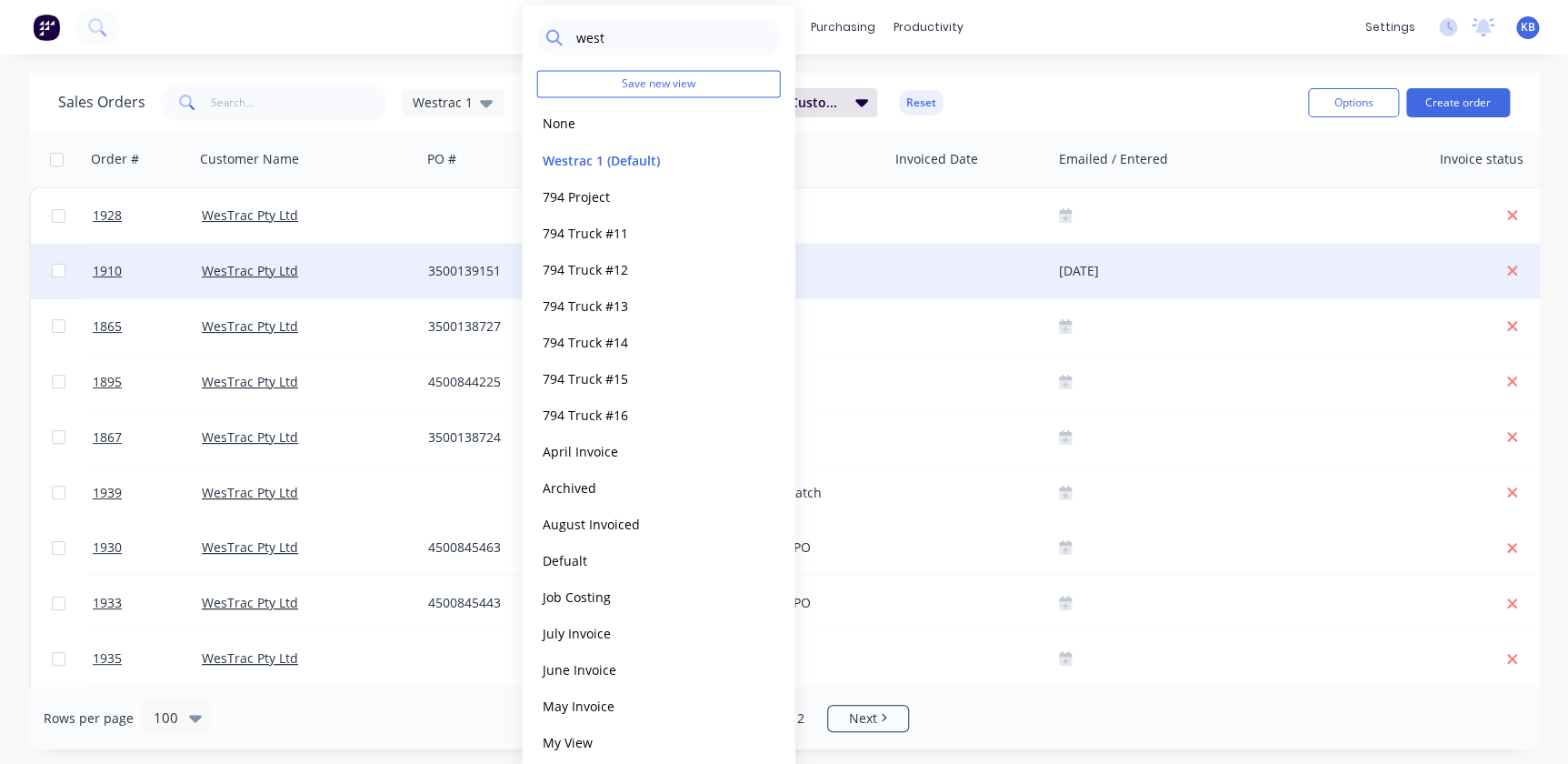
click at [835, 255] on div "D11 Cab Mount Plate" at bounding box center [723, 271] width 330 height 55
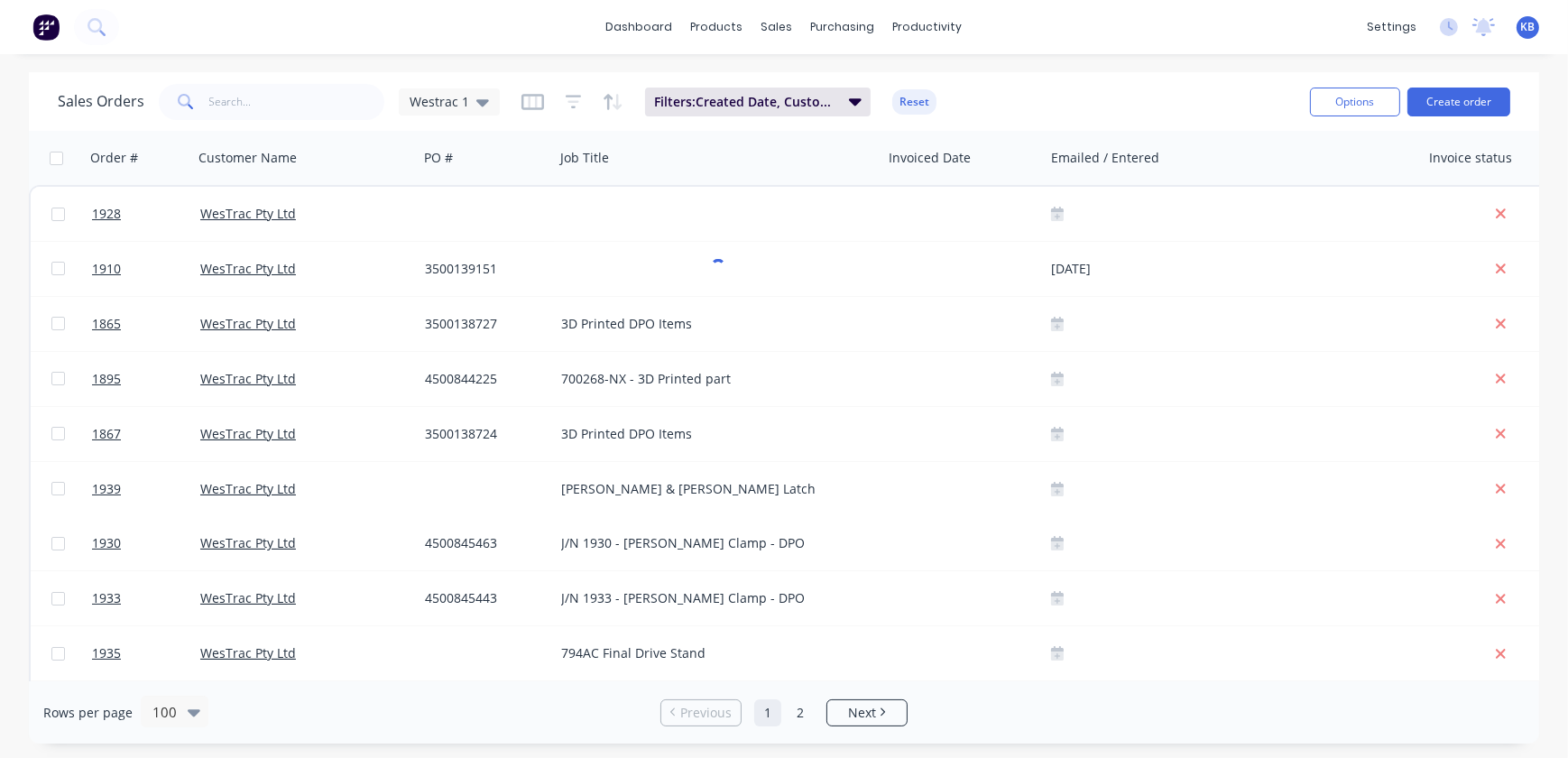
click at [939, 75] on div "Sales Orders Westrac 1 Filters: Created Date, Customer Name Reset Options Creat…" at bounding box center [784, 101] width 1511 height 59
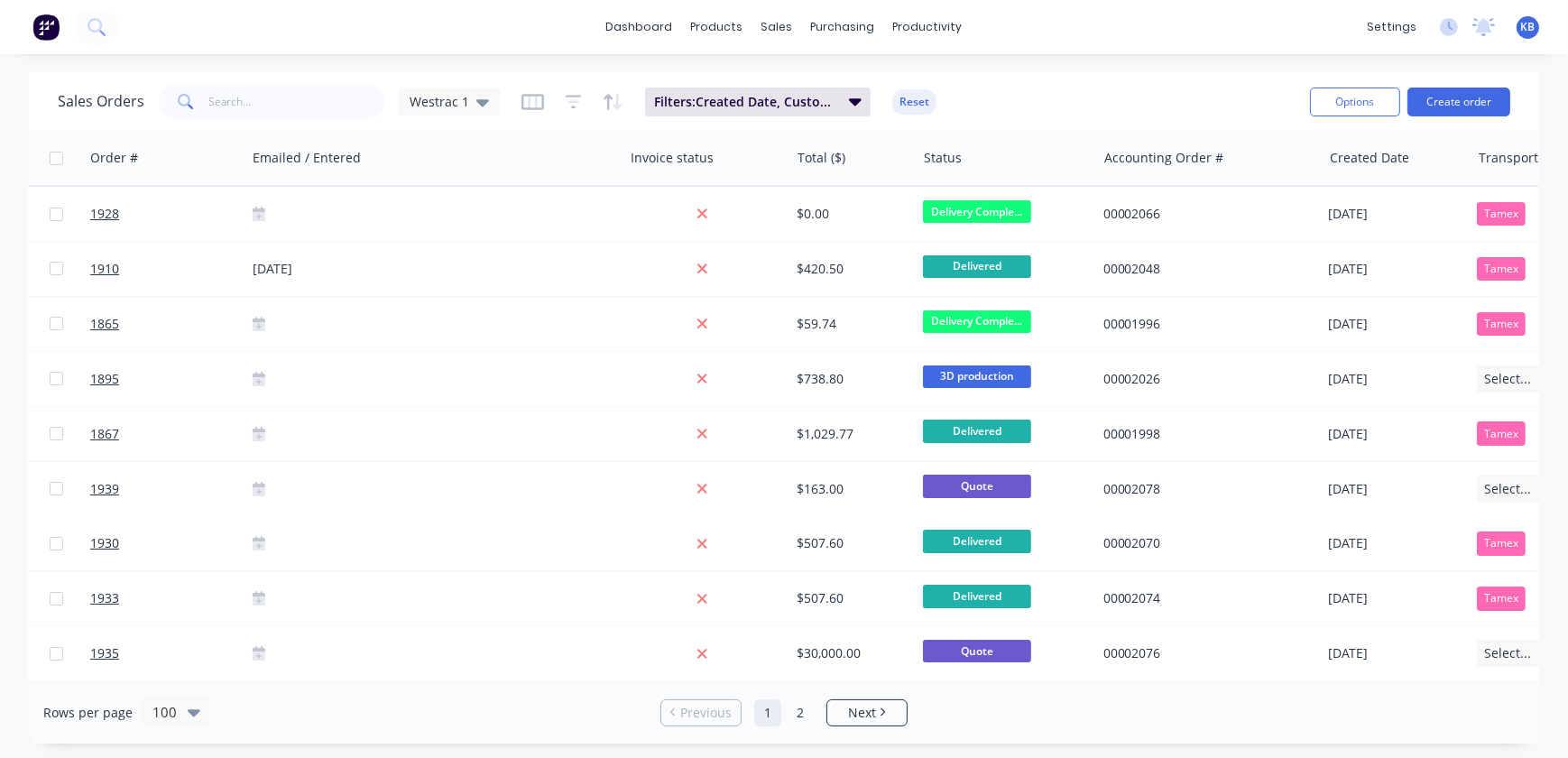
scroll to position [0, 859]
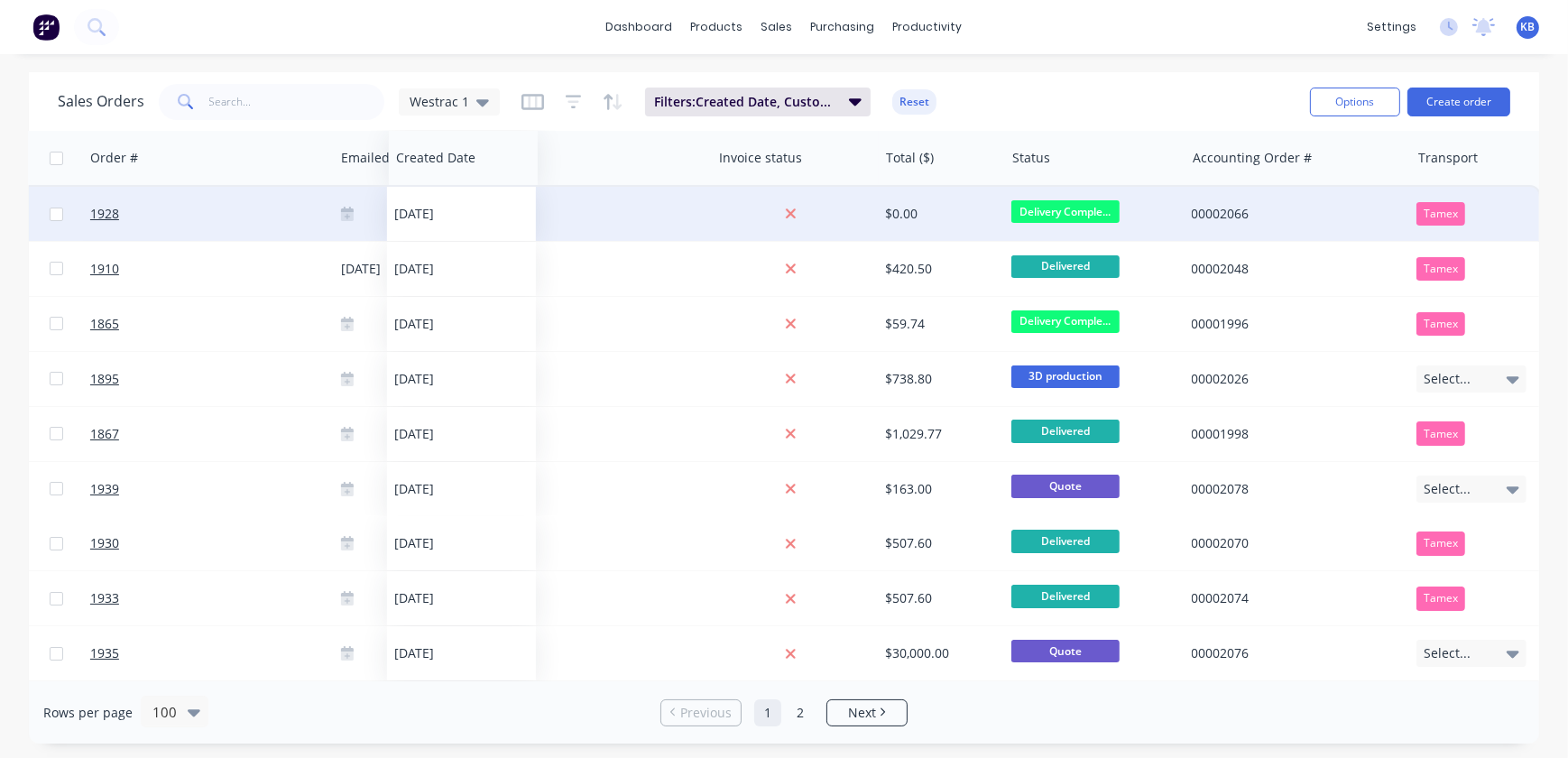
drag, startPoint x: 1019, startPoint y: 253, endPoint x: 418, endPoint y: 217, distance: 602.1
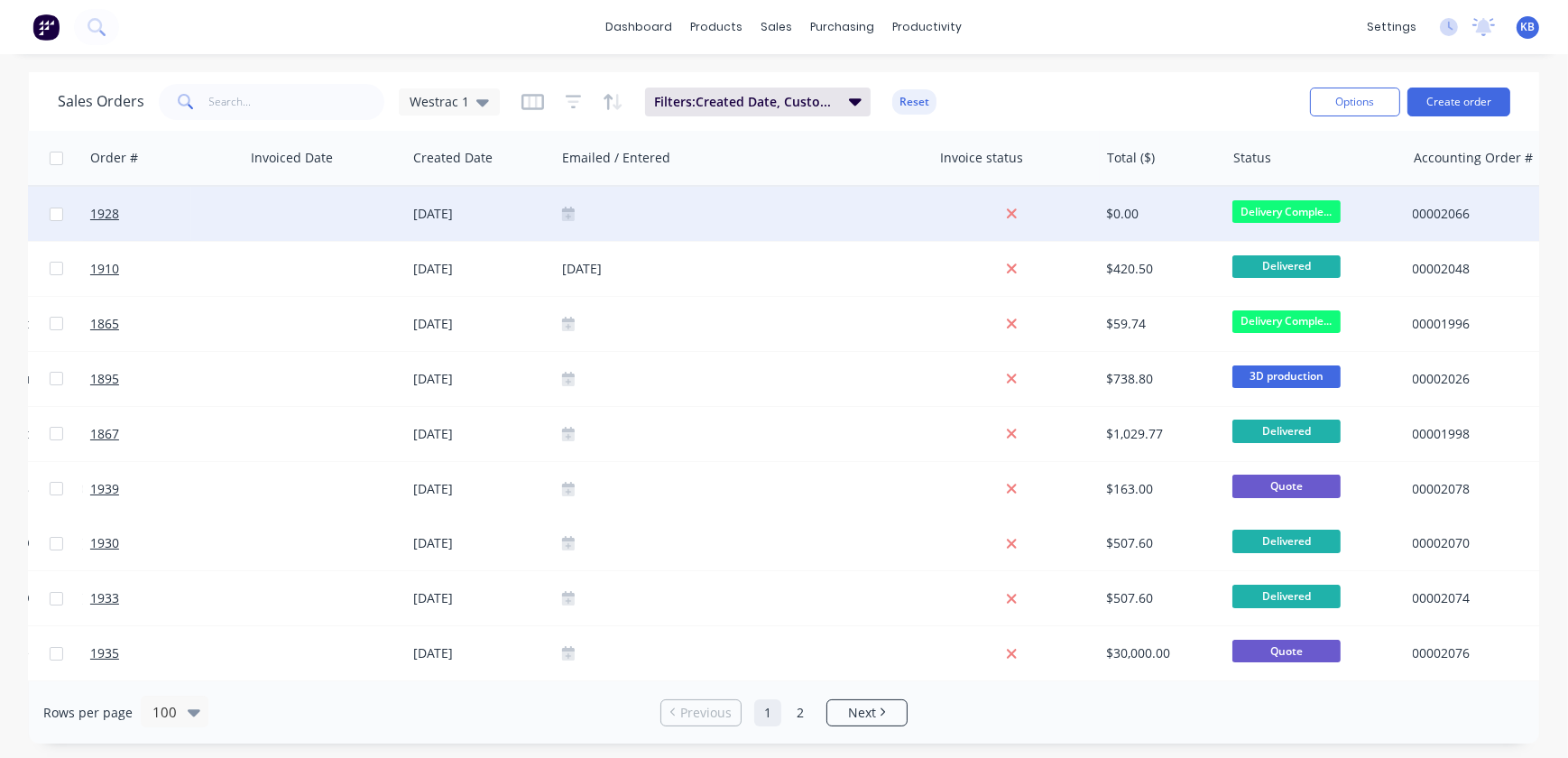
scroll to position [0, 363]
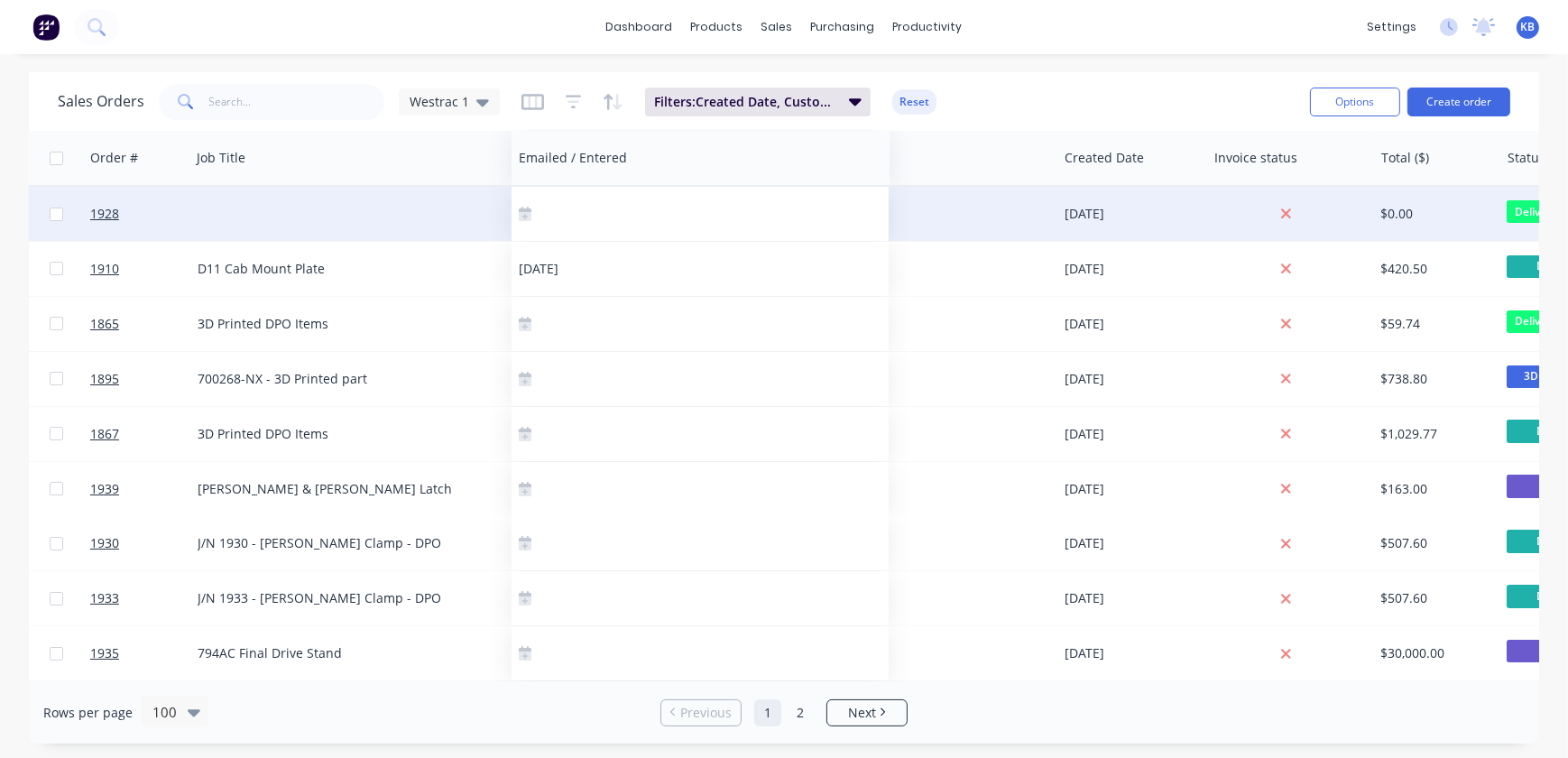
drag, startPoint x: 886, startPoint y: 162, endPoint x: 621, endPoint y: 205, distance: 268.5
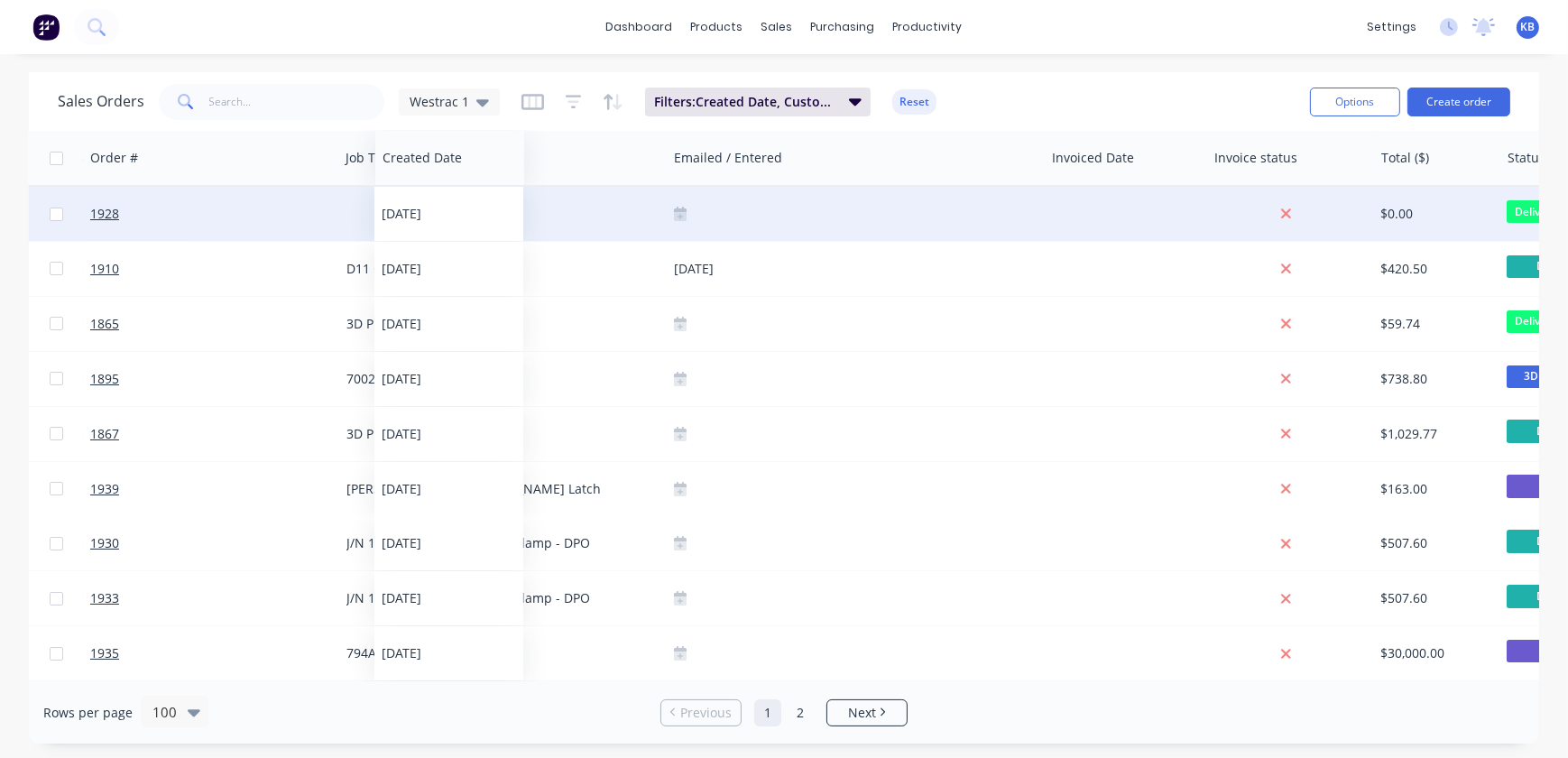
drag, startPoint x: 1101, startPoint y: 157, endPoint x: 417, endPoint y: 189, distance: 684.7
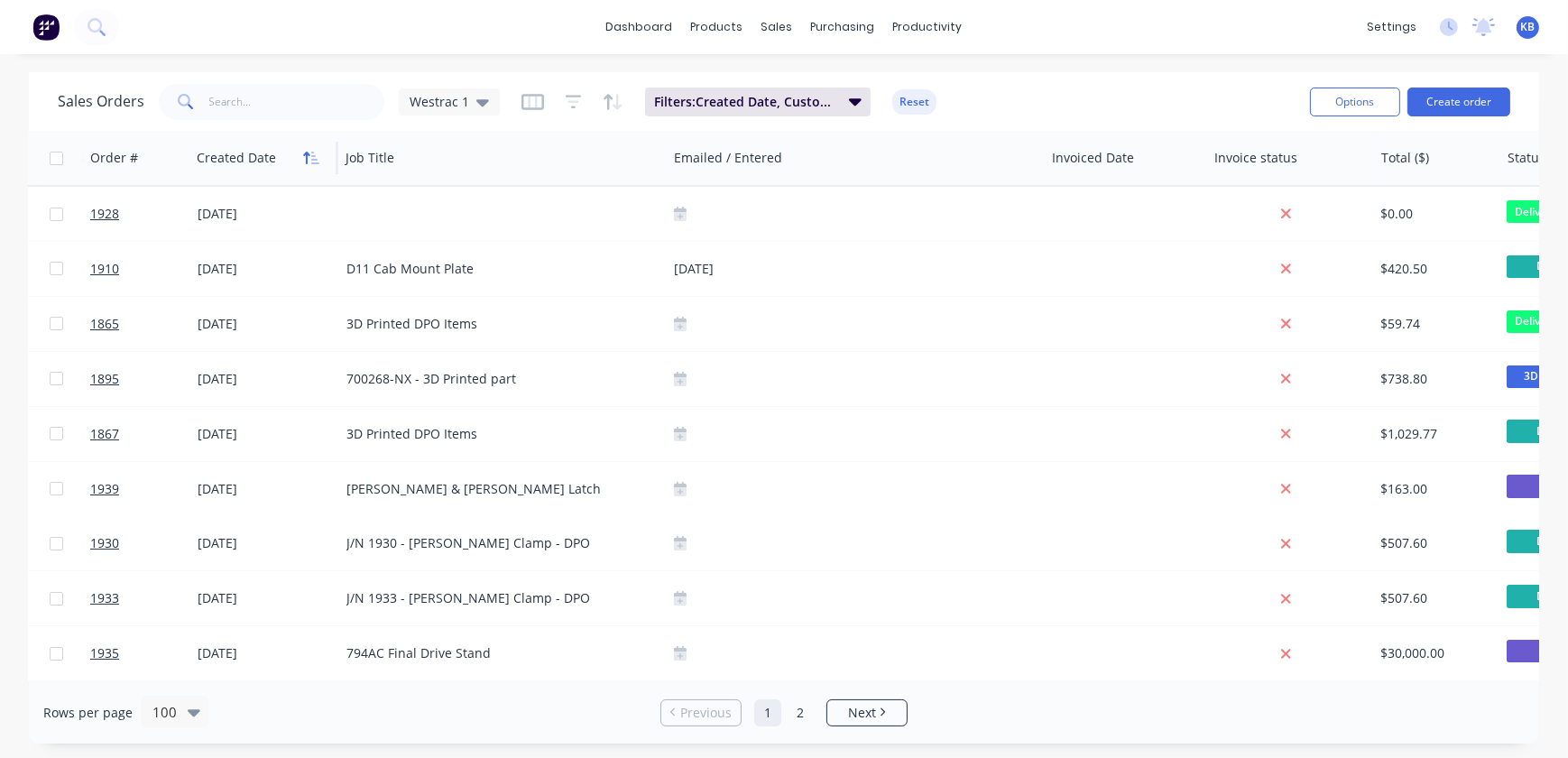
click at [316, 157] on icon "button" at bounding box center [311, 157] width 16 height 14
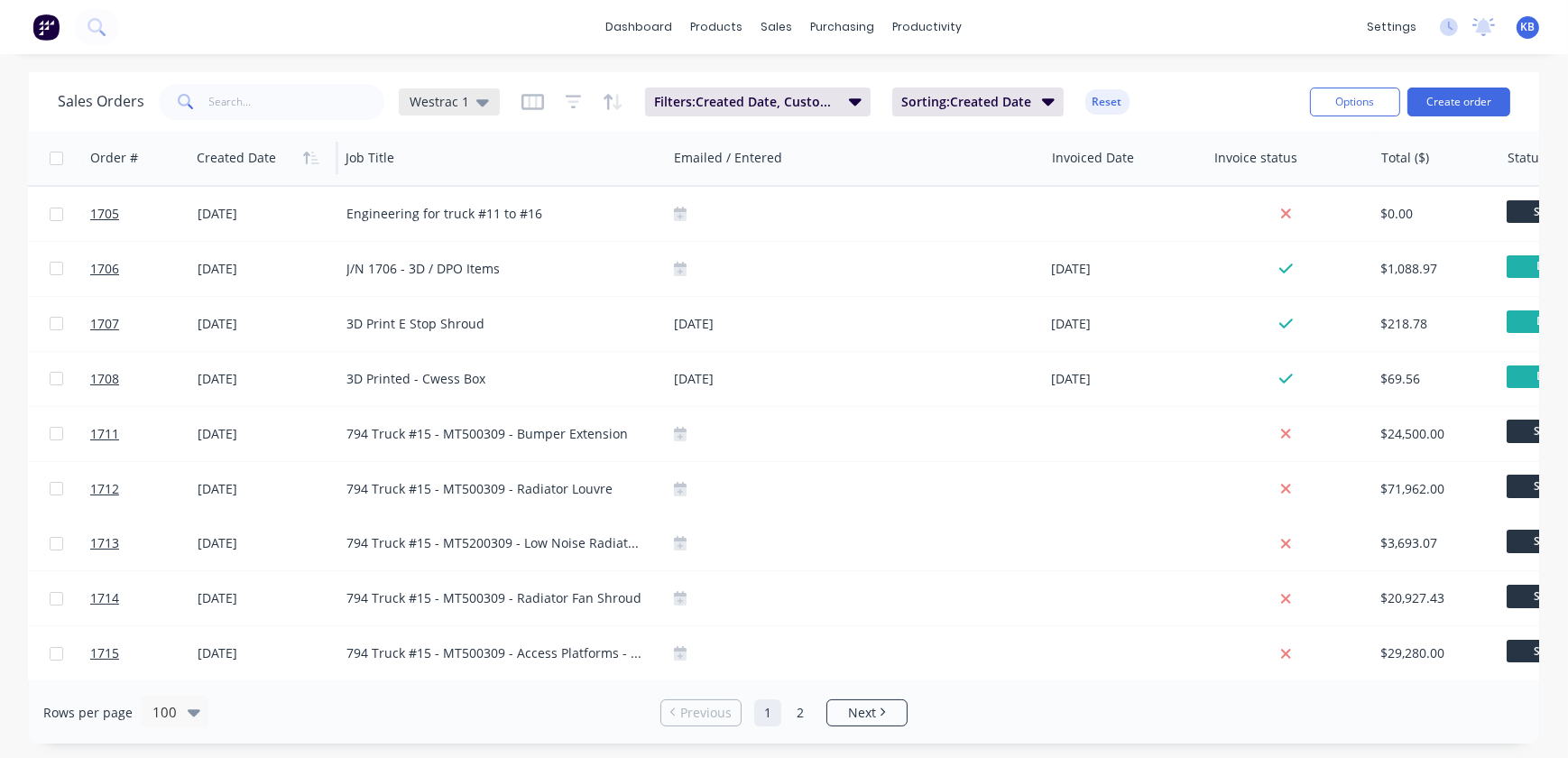
click at [487, 101] on div "Westrac 1" at bounding box center [449, 102] width 101 height 27
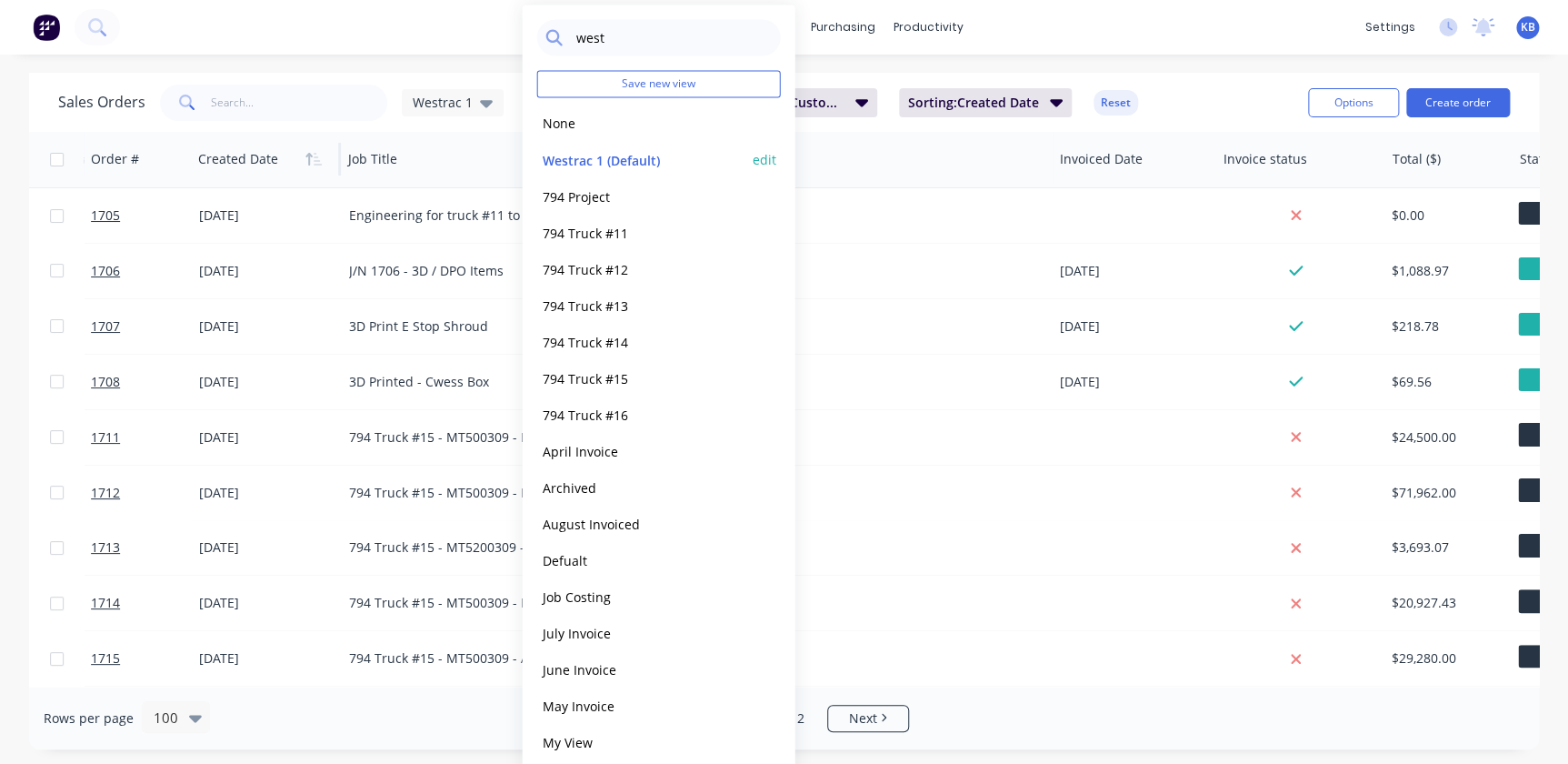
click at [772, 161] on button "edit" at bounding box center [764, 160] width 23 height 19
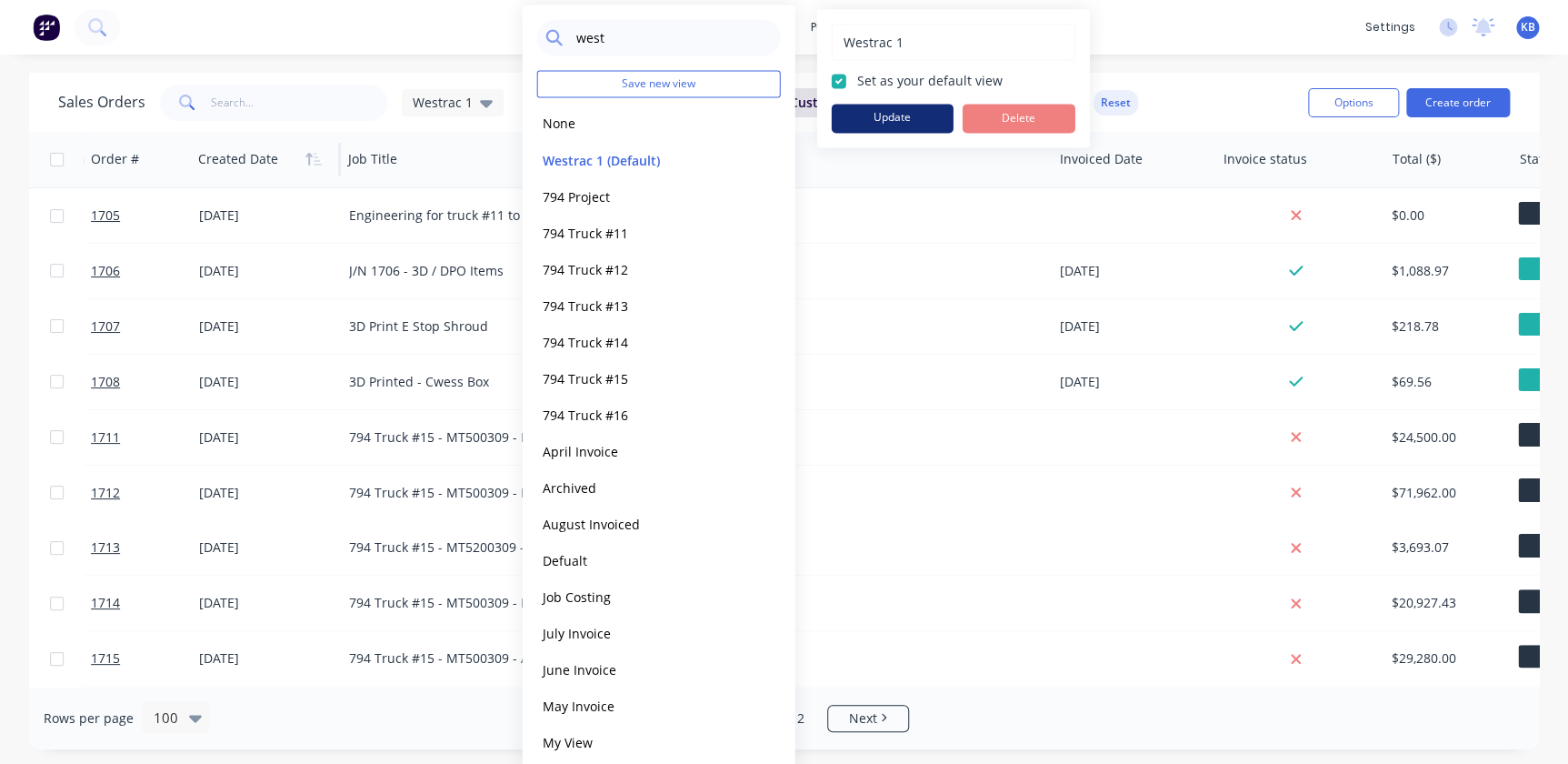
click at [893, 131] on button "Update" at bounding box center [893, 118] width 122 height 29
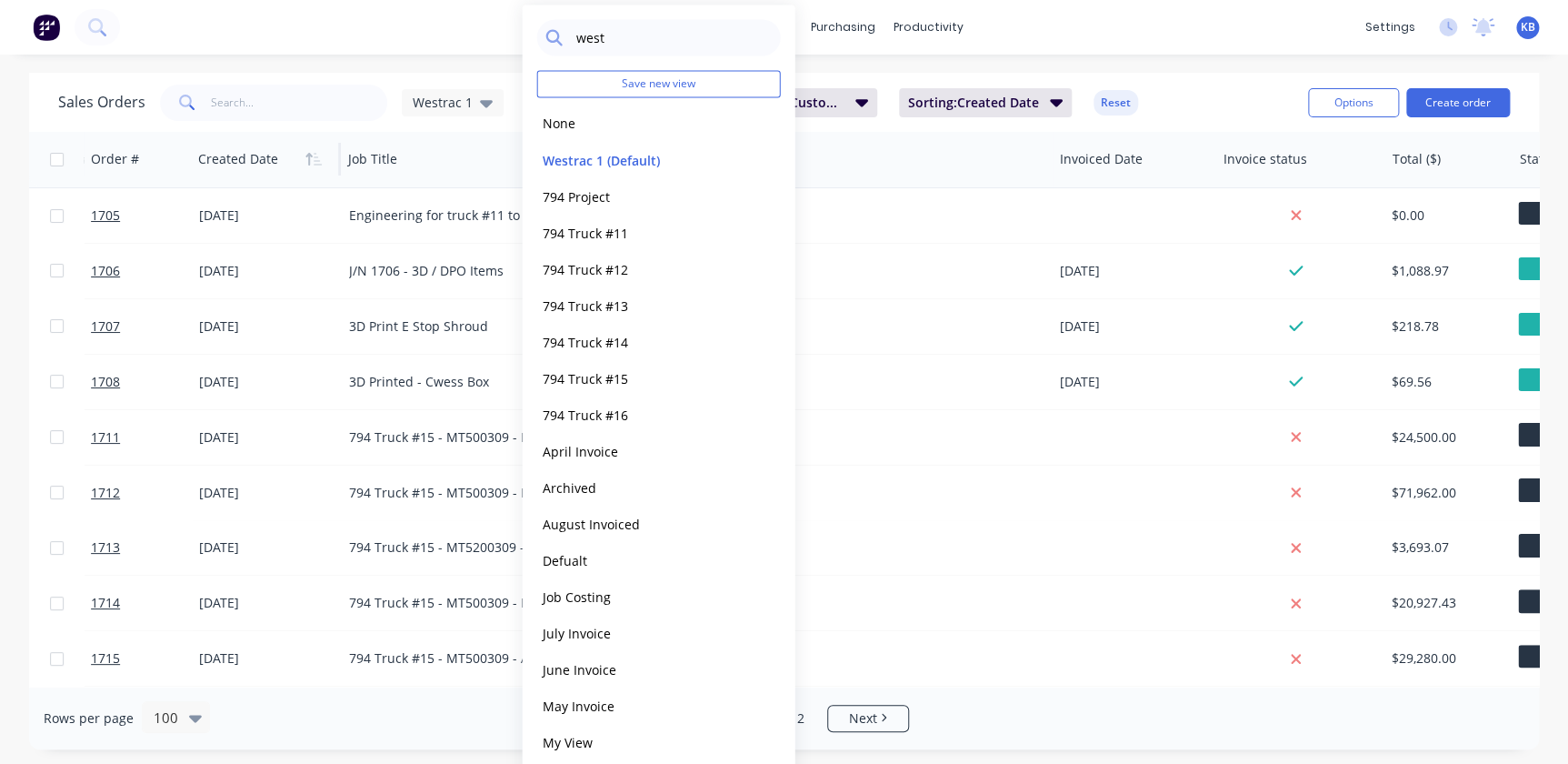
drag, startPoint x: 1171, startPoint y: 72, endPoint x: 1161, endPoint y: 72, distance: 10.0
click at [1172, 72] on div "dashboard products sales purchasing productivity dashboard products Product Cat…" at bounding box center [784, 382] width 1568 height 764
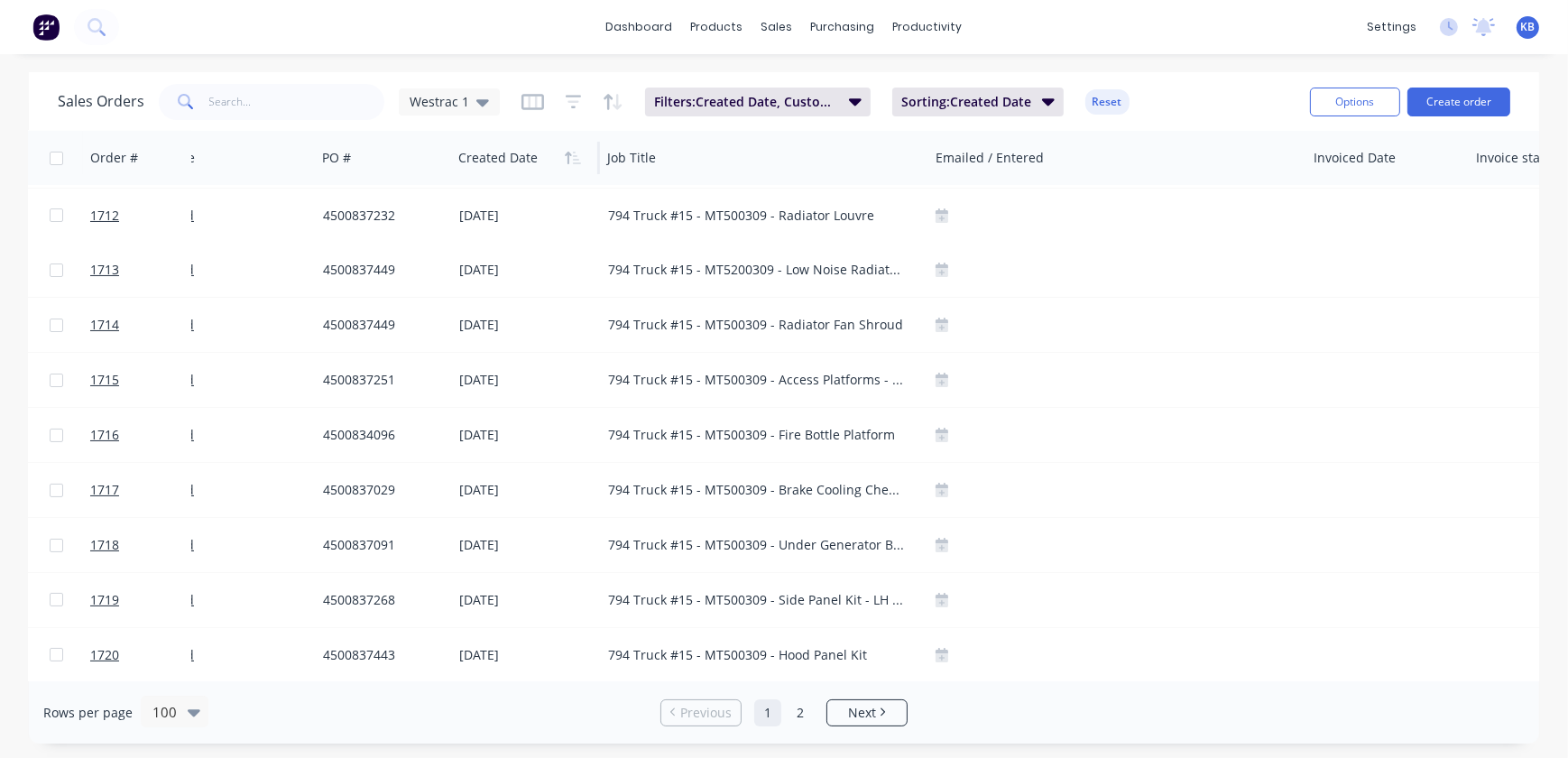
scroll to position [0, 102]
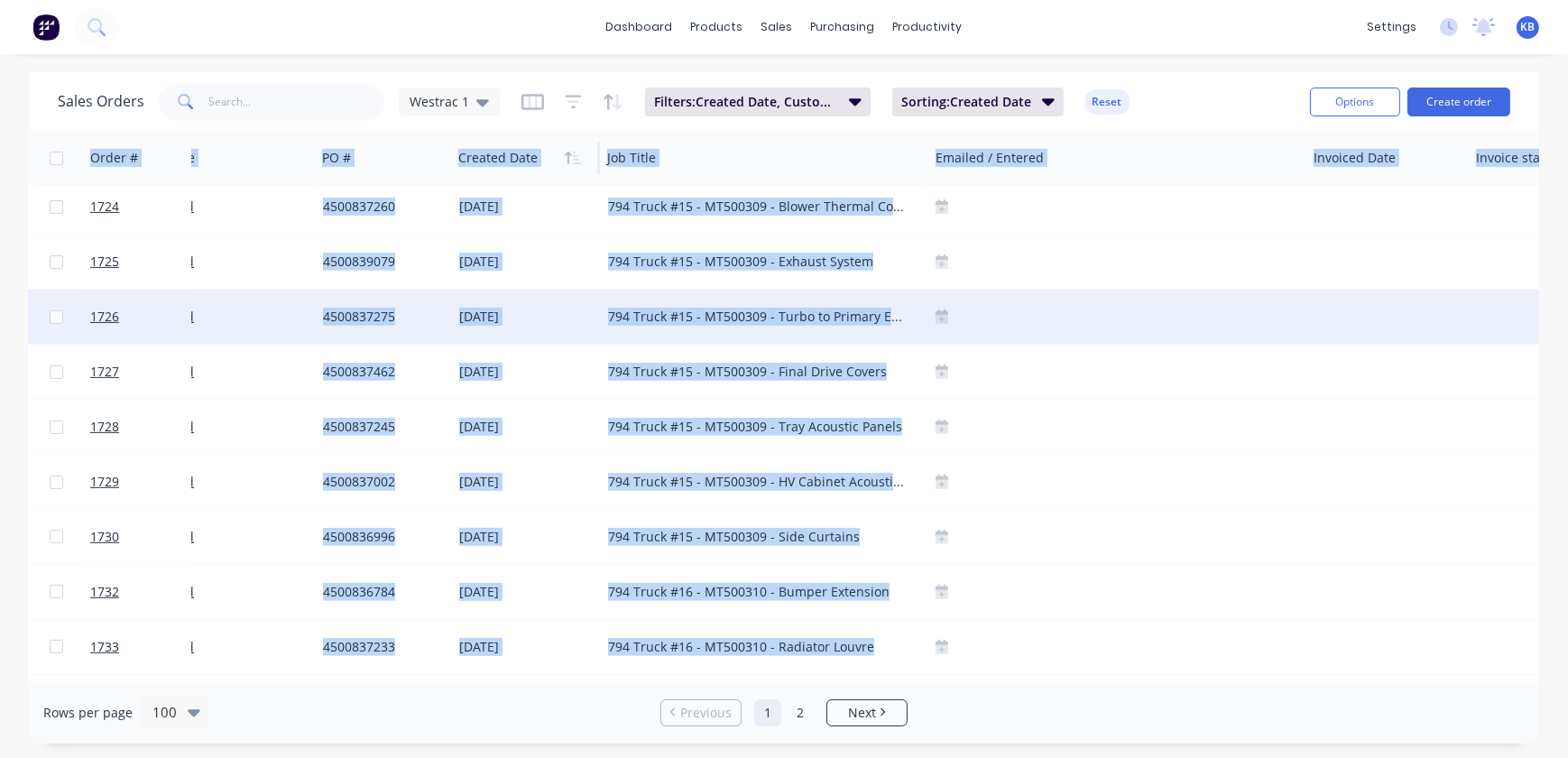
drag, startPoint x: 67, startPoint y: 172, endPoint x: 864, endPoint y: 664, distance: 936.6
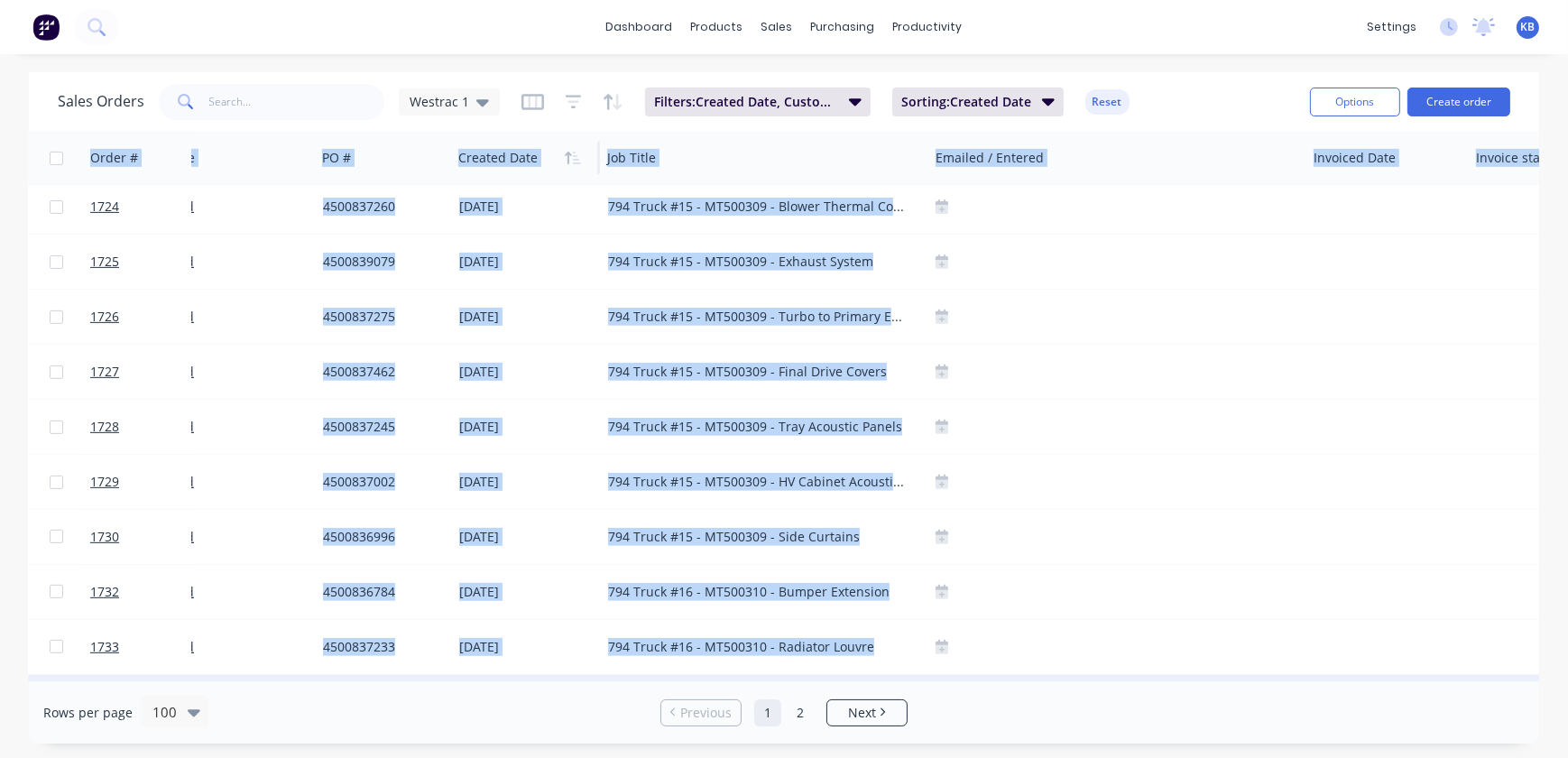
scroll to position [973, 102]
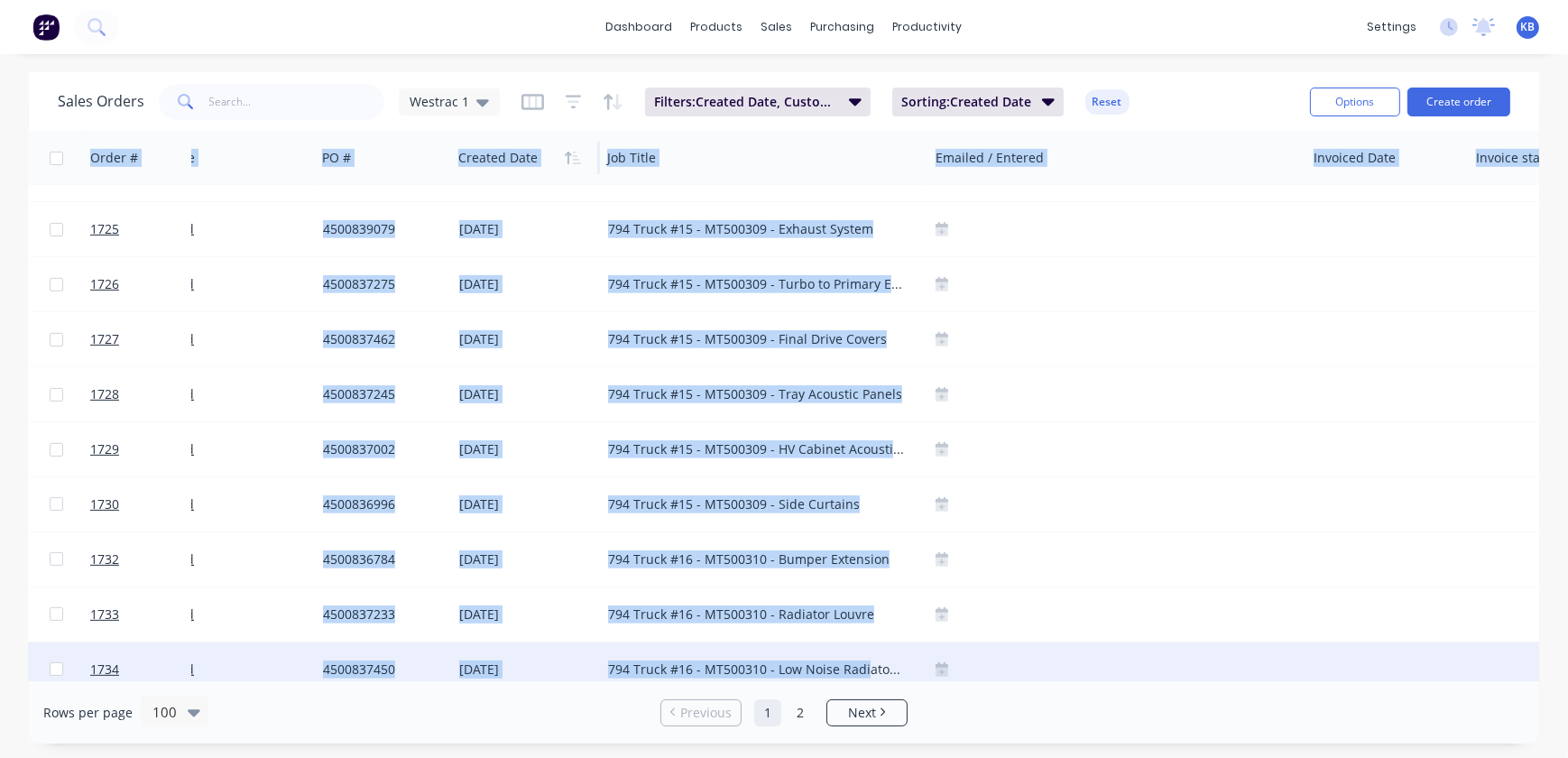
copy div "Order # Customer Name PO # Created Date Job Title Emailed / Entered Invoiced Da…"
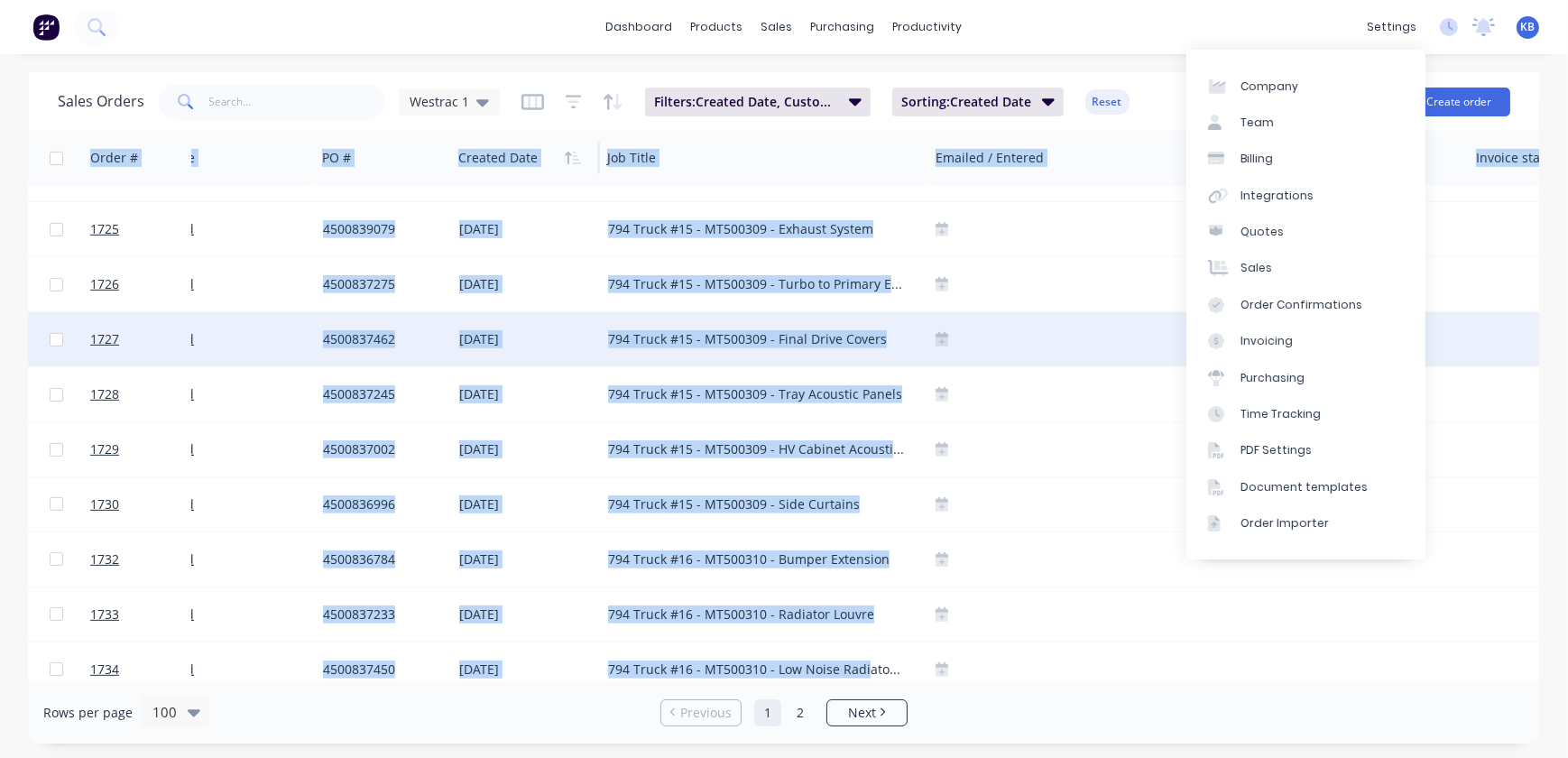
drag, startPoint x: 686, startPoint y: 351, endPoint x: 478, endPoint y: 351, distance: 208.0
click at [685, 353] on div "794 Truck #15 - MT500309 - Final Drive Covers" at bounding box center [764, 339] width 328 height 54
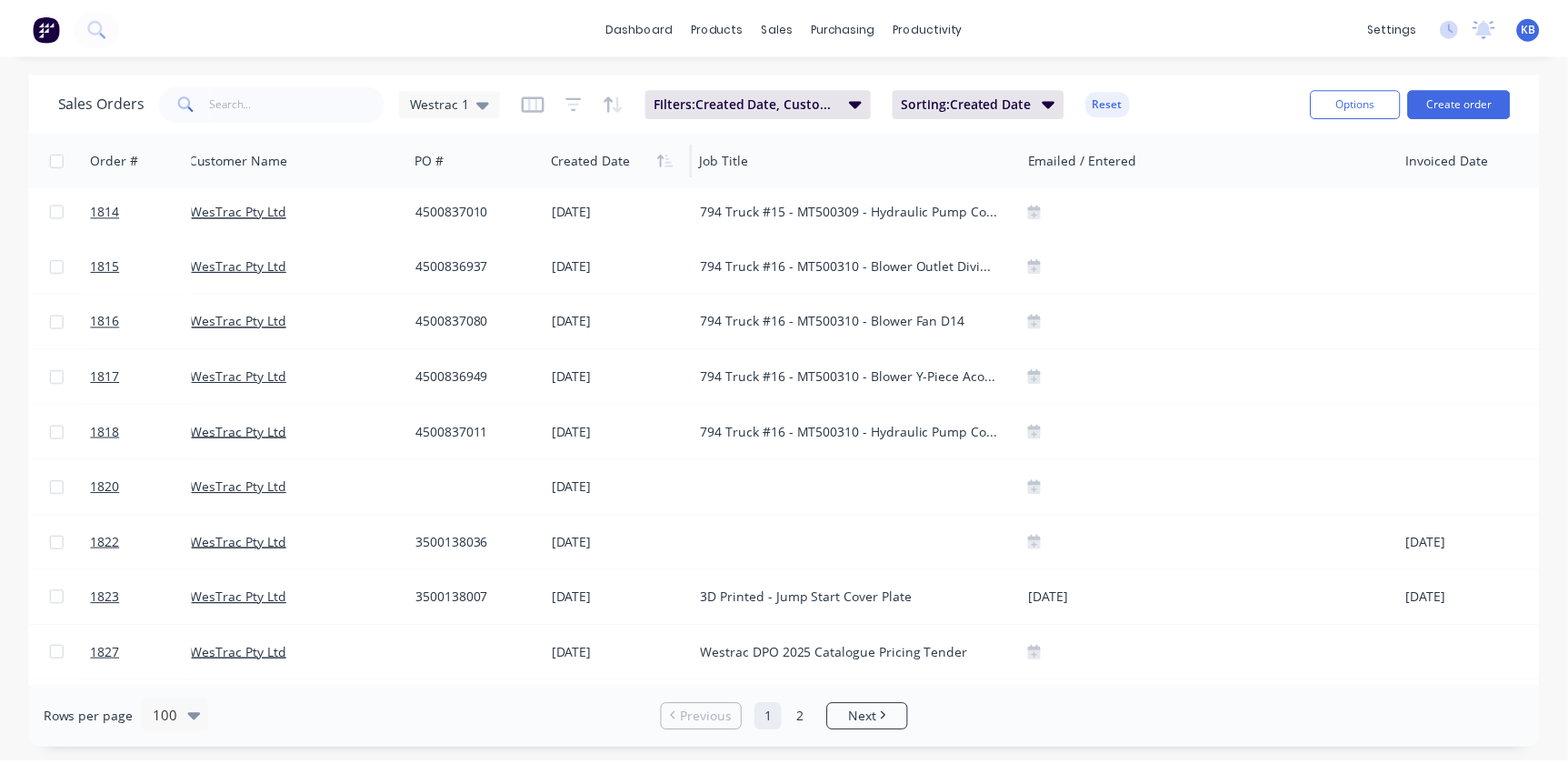
scroll to position [4546, 0]
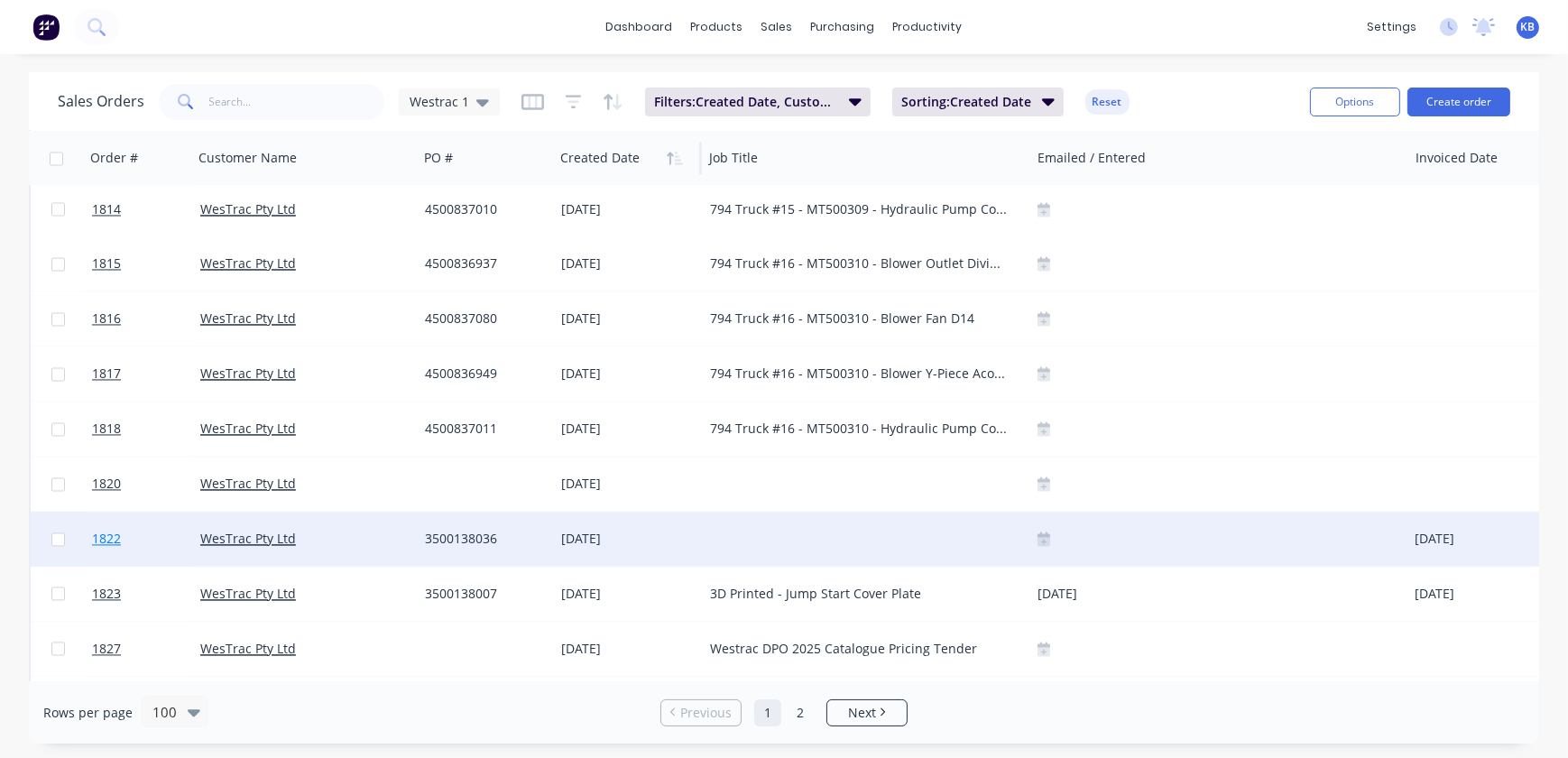
click at [116, 532] on span "1822" at bounding box center [106, 538] width 29 height 18
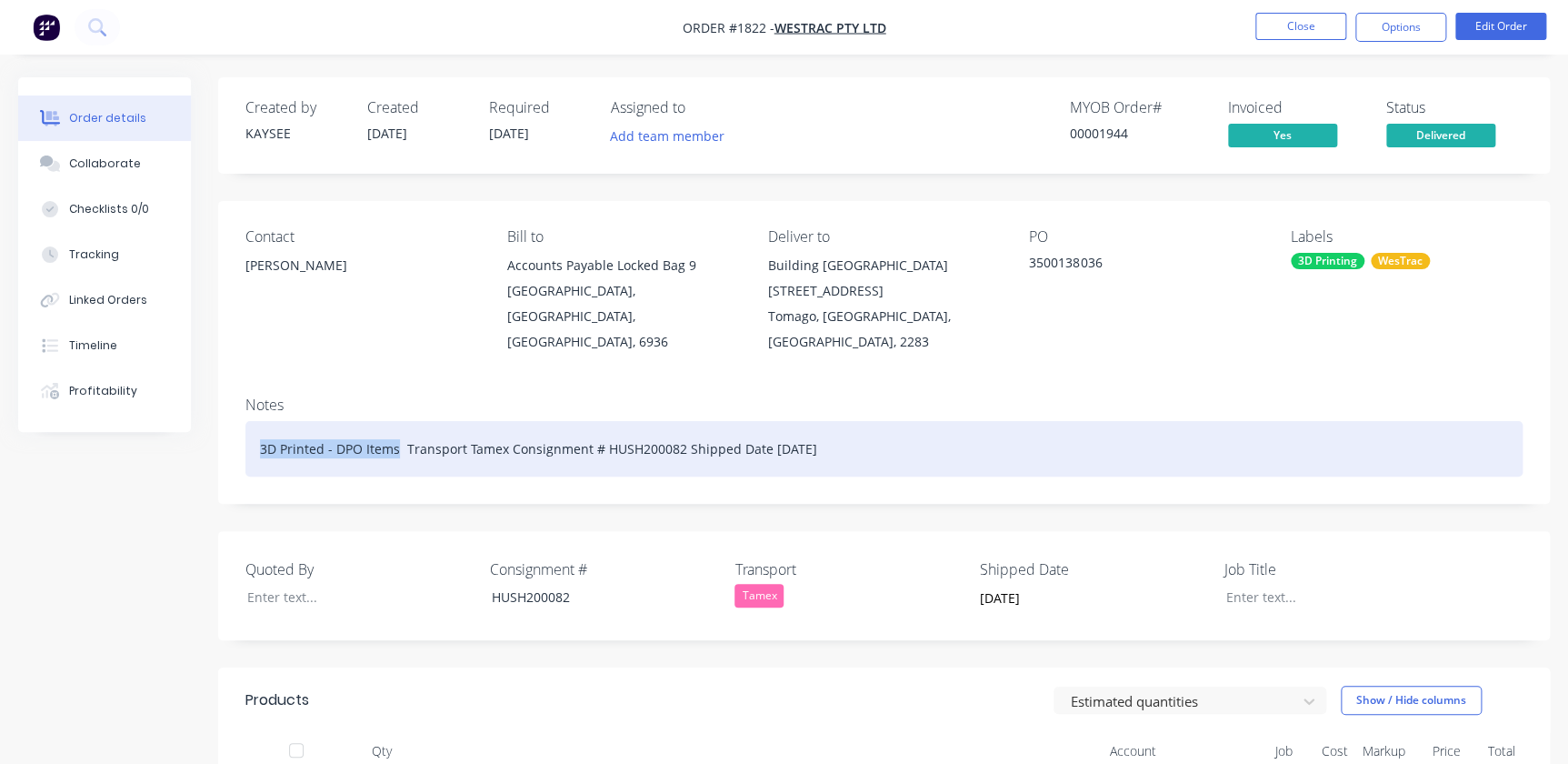
drag, startPoint x: 397, startPoint y: 423, endPoint x: 246, endPoint y: 418, distance: 151.1
click at [246, 420] on div "3D Printed - DPO Items Transport Tamex Consignment # HUSH200082 Shipped Date 03…" at bounding box center [884, 448] width 1277 height 55
copy div "3D Printed - DPO Items"
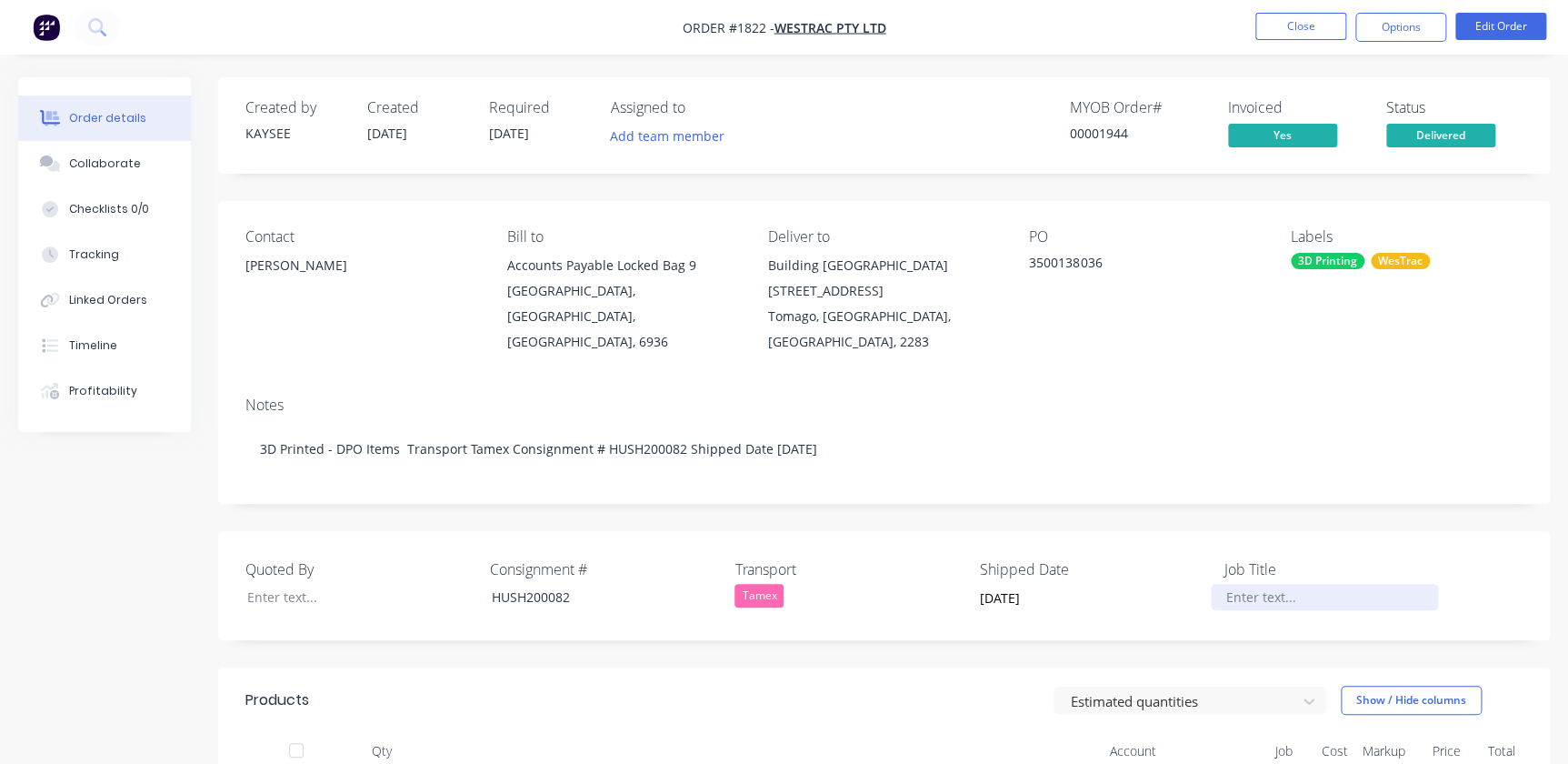
click at [1255, 584] on div at bounding box center [1325, 597] width 228 height 26
paste div
click at [1275, 36] on button "Close" at bounding box center [1300, 26] width 91 height 27
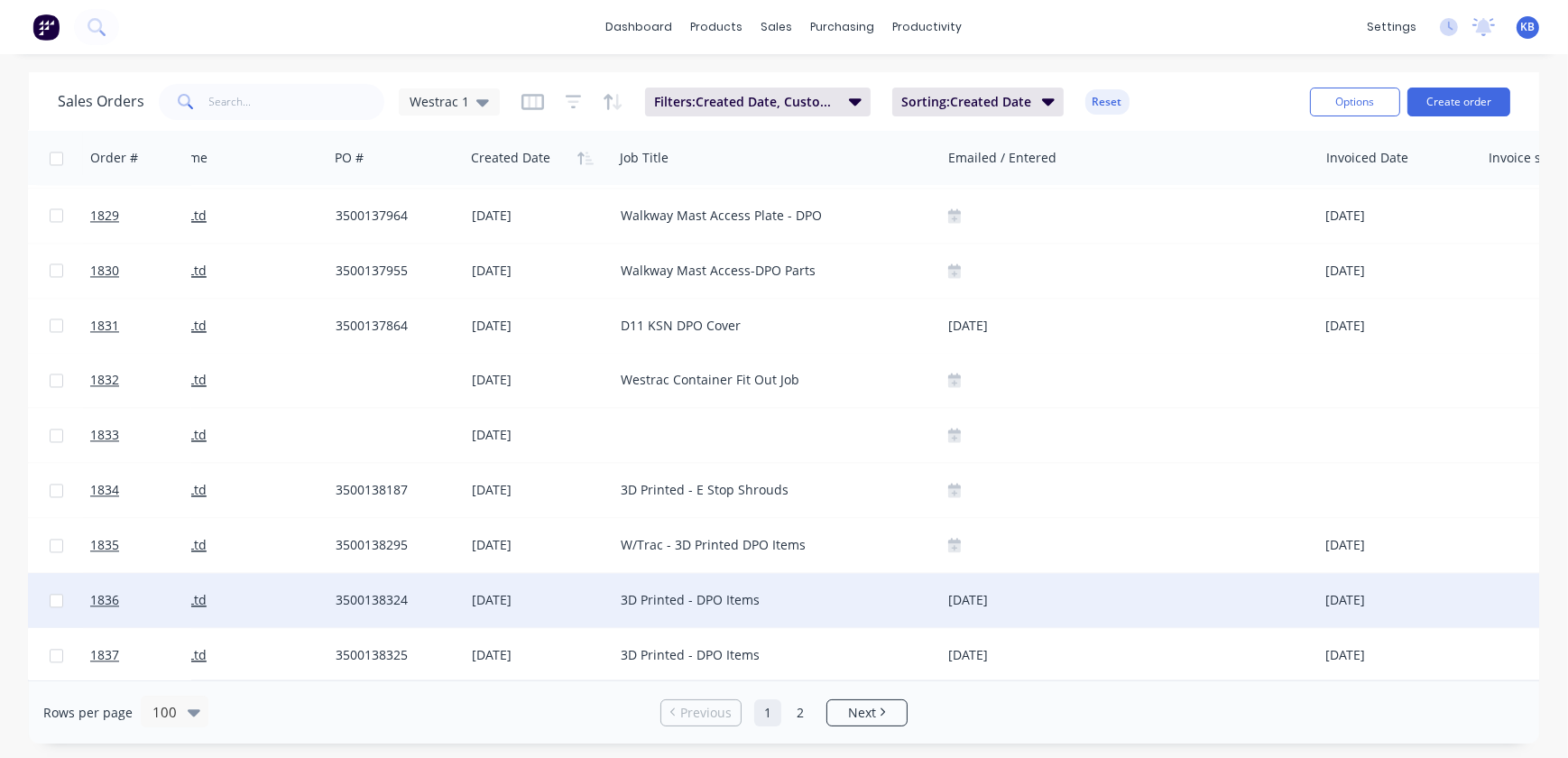
scroll to position [5006, 89]
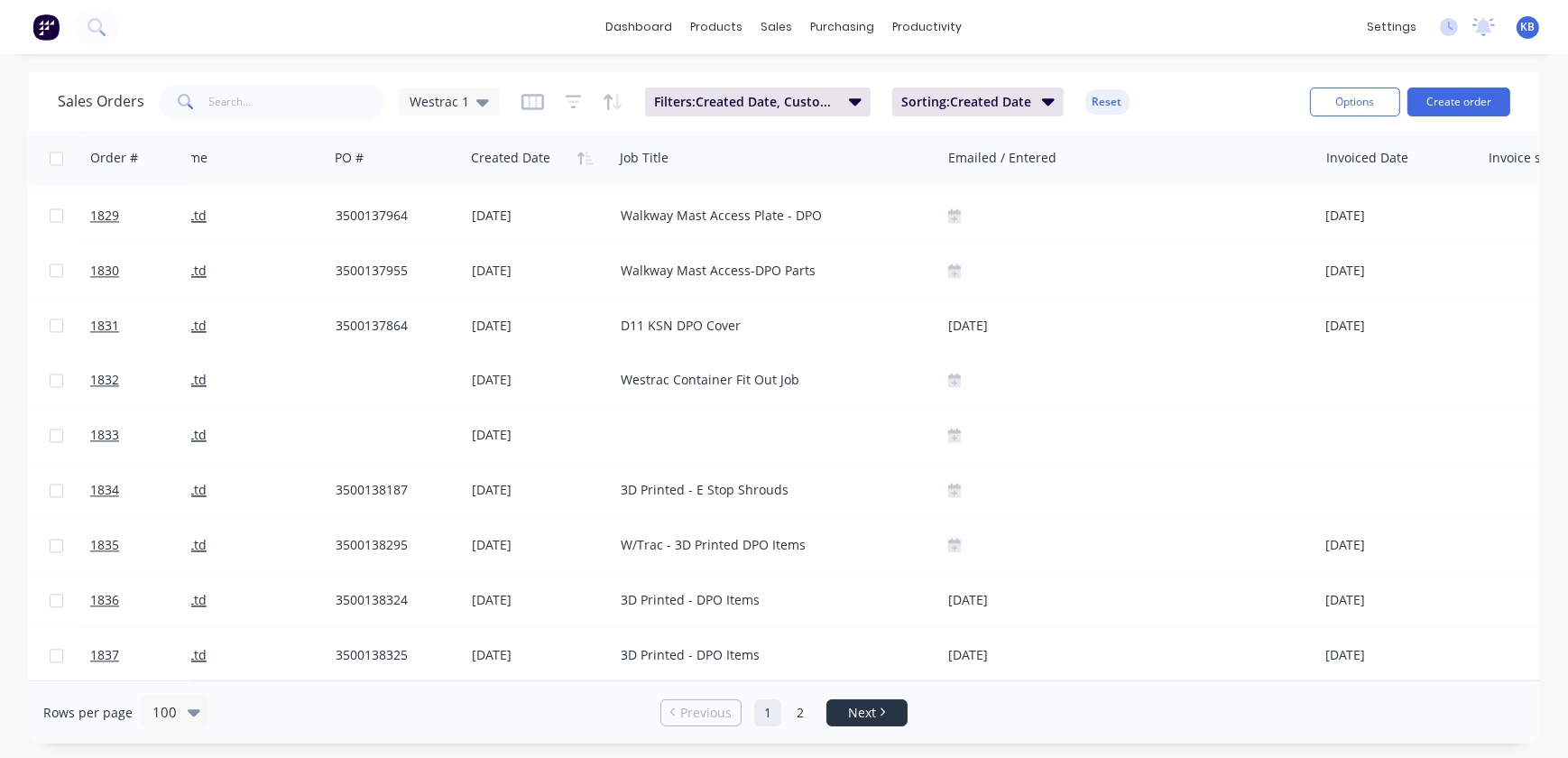
click at [851, 713] on span "Next" at bounding box center [862, 713] width 28 height 18
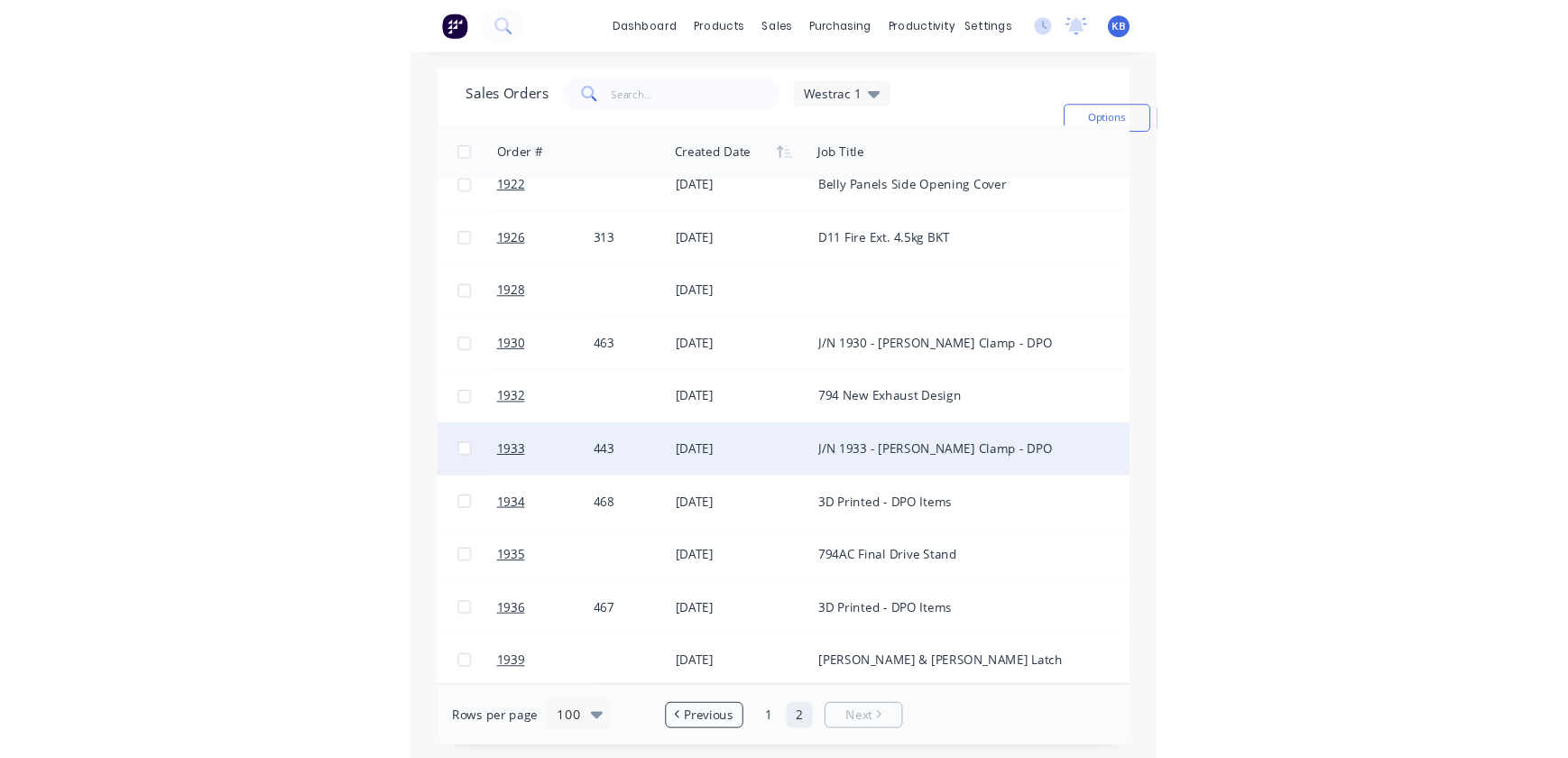
scroll to position [2228, 285]
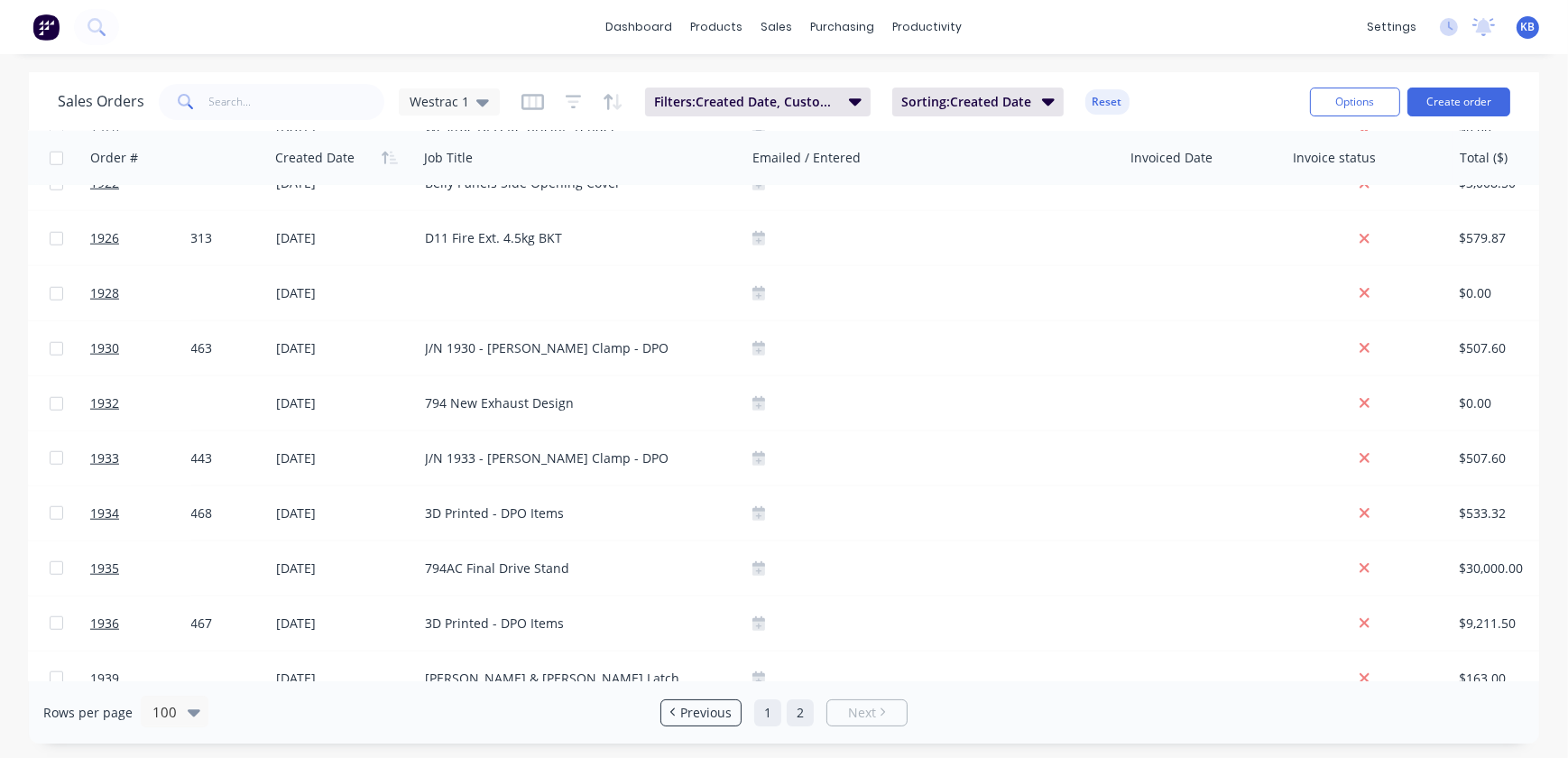
click at [771, 715] on link "1" at bounding box center [768, 713] width 27 height 27
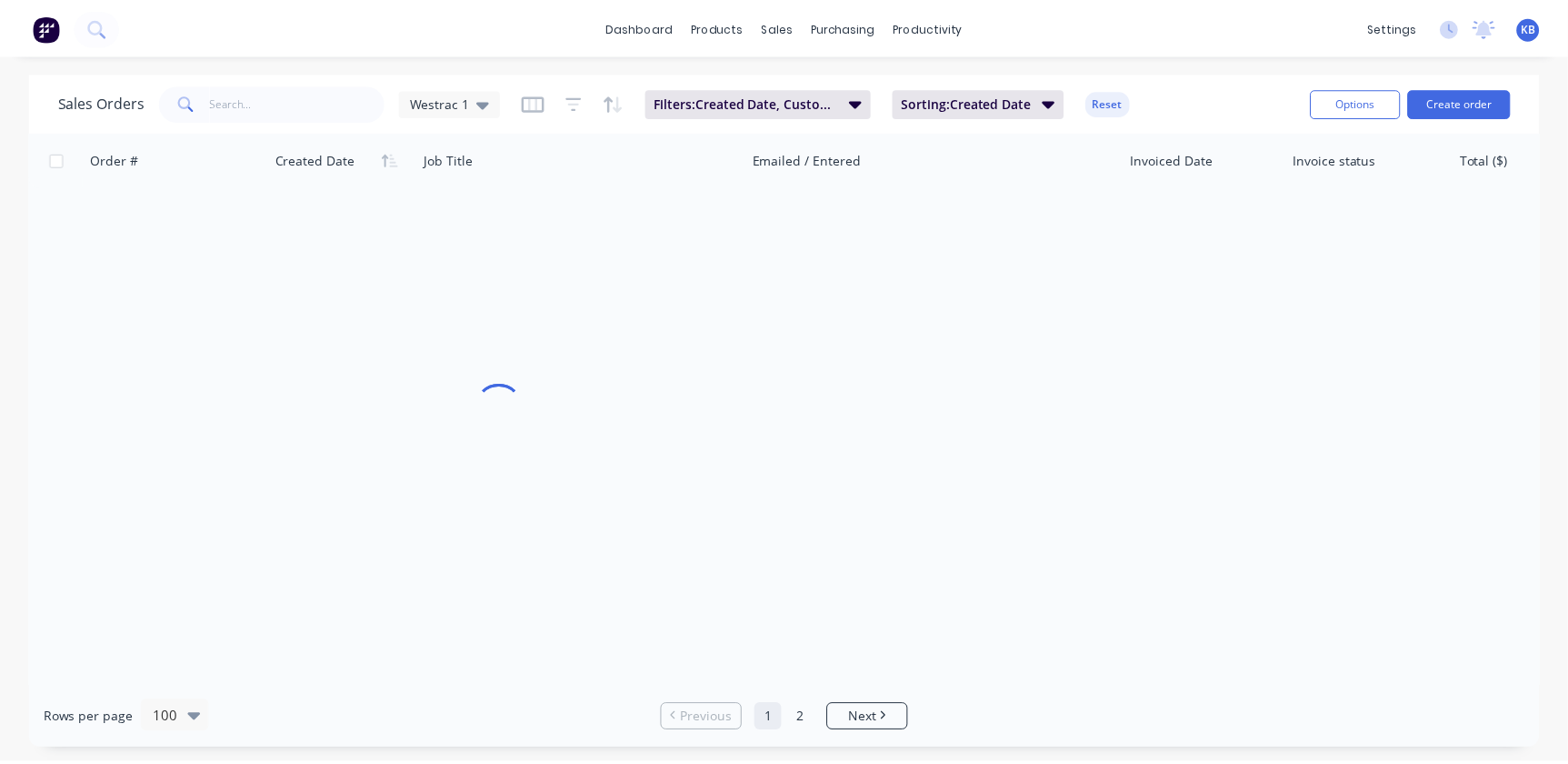
scroll to position [0, 287]
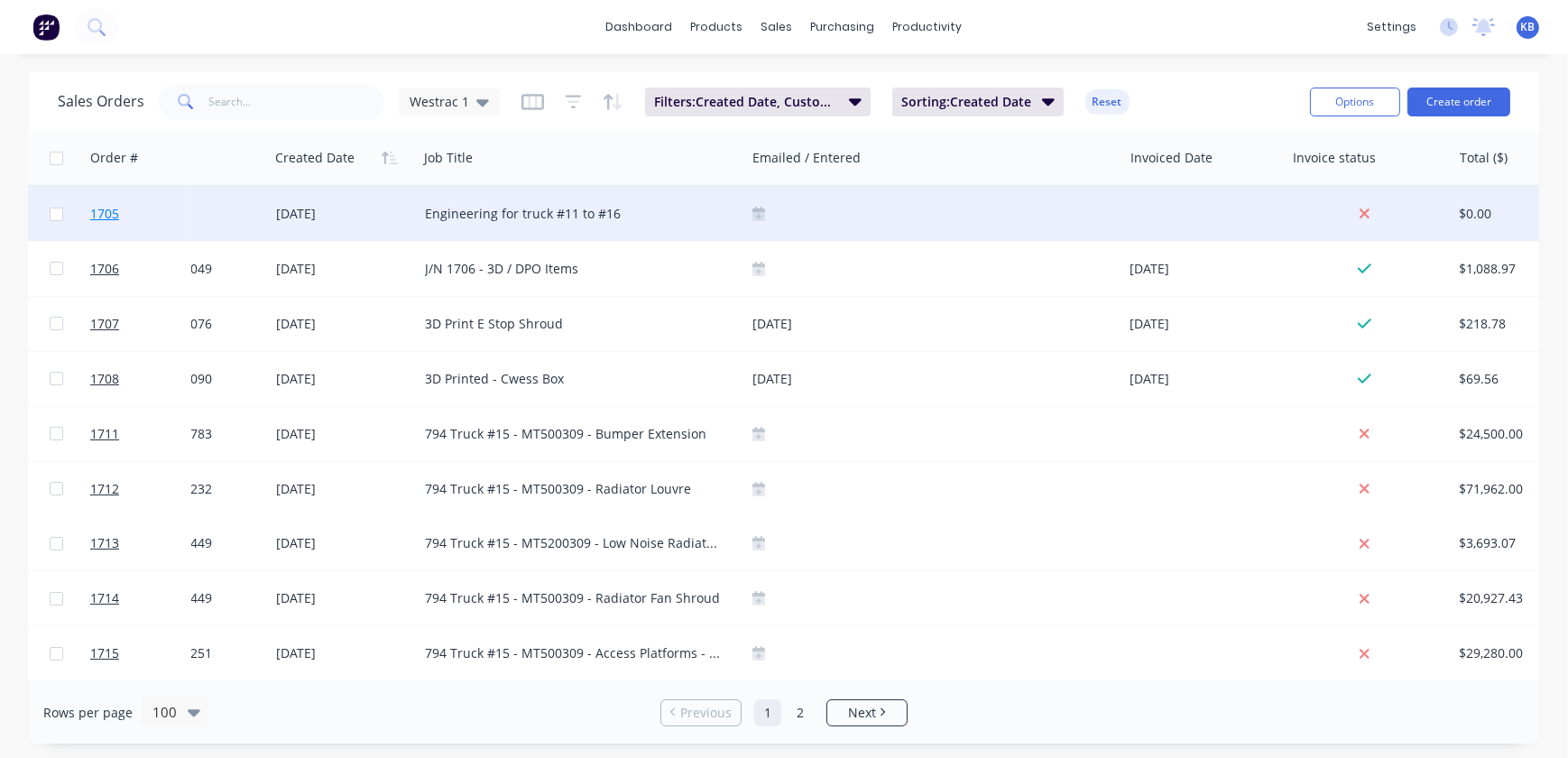
click at [127, 205] on link "1705" at bounding box center [144, 213] width 108 height 54
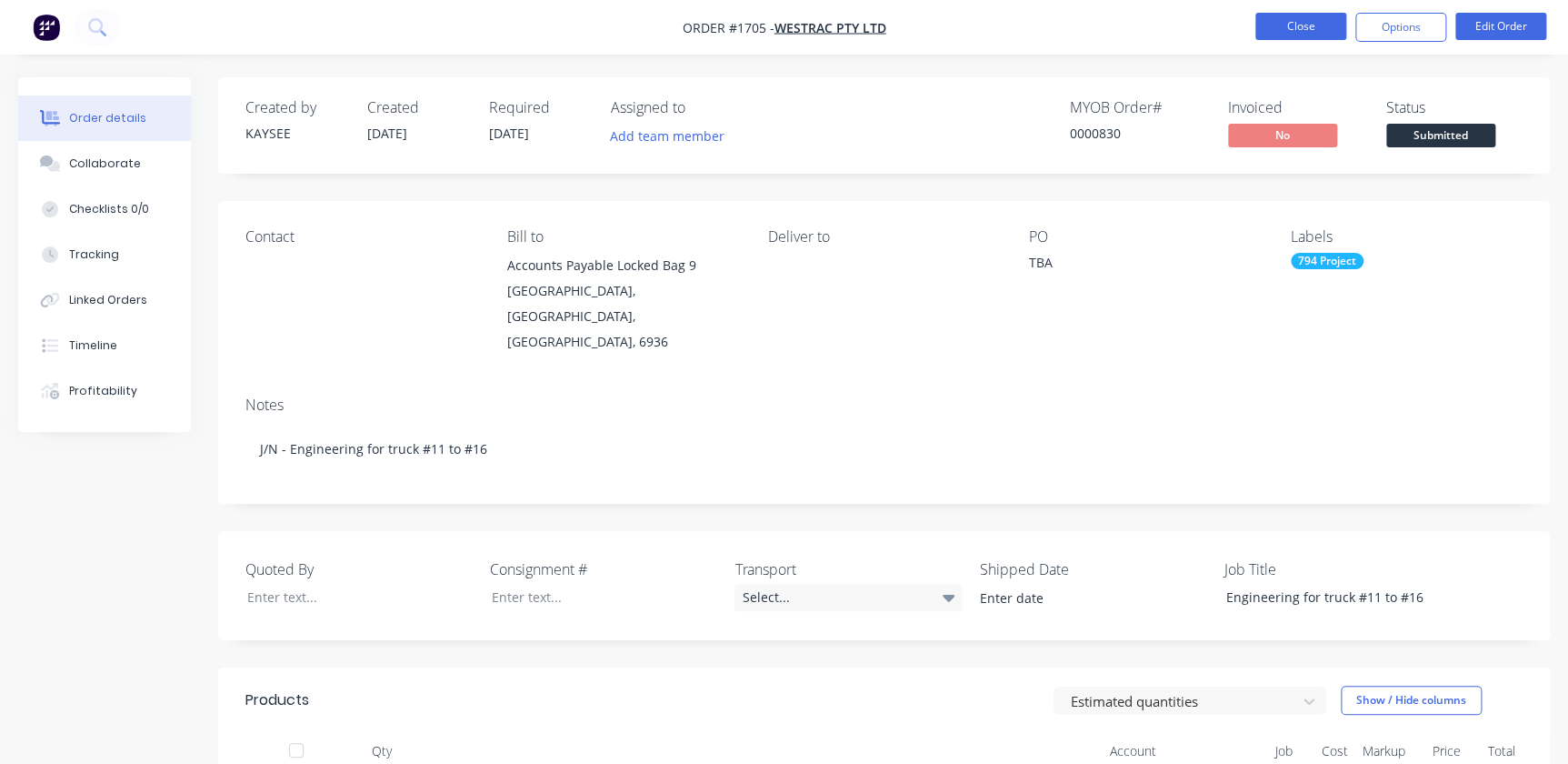
click at [1332, 32] on button "Close" at bounding box center [1300, 26] width 91 height 27
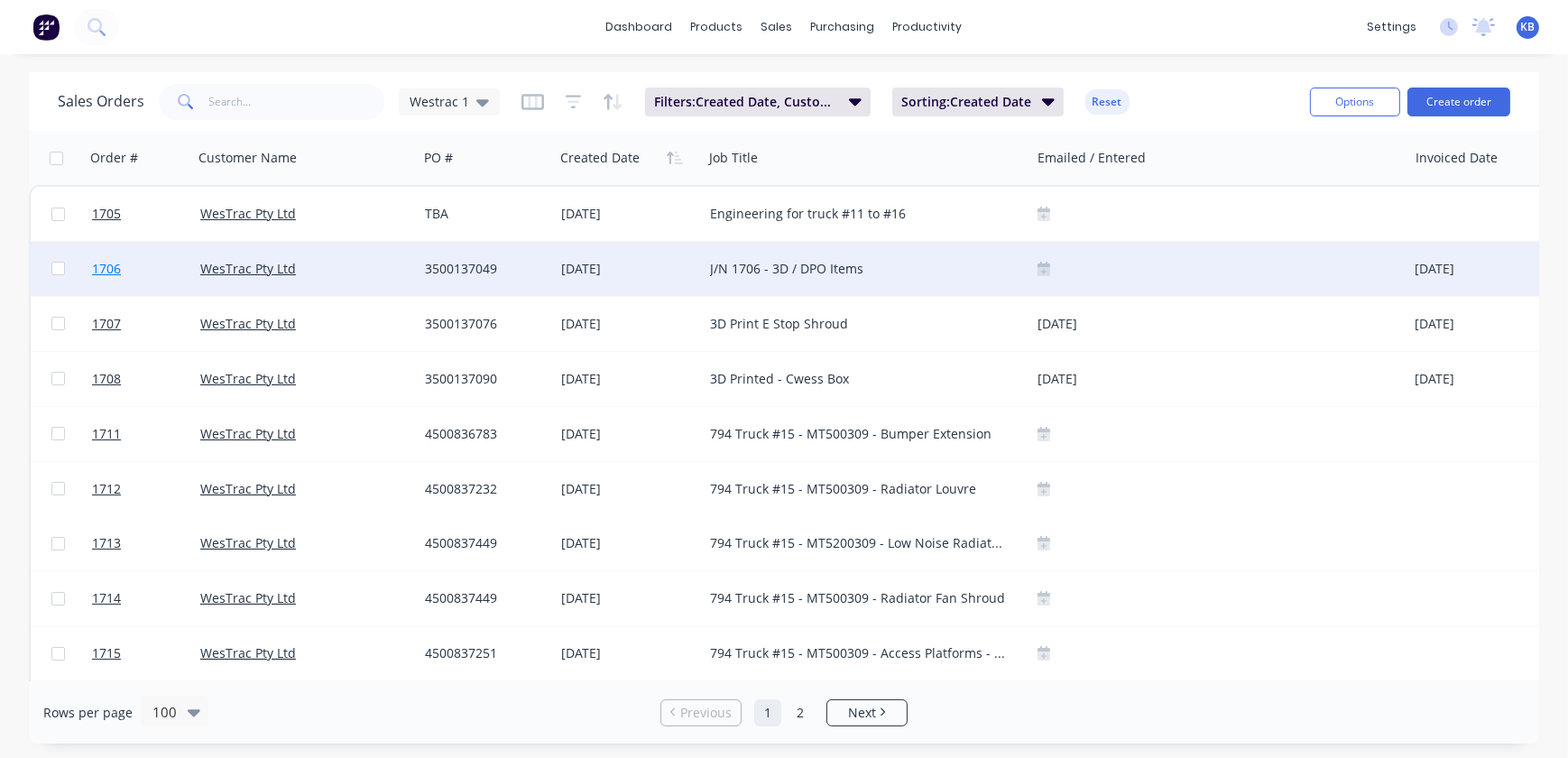
click at [123, 278] on link "1706" at bounding box center [146, 268] width 108 height 54
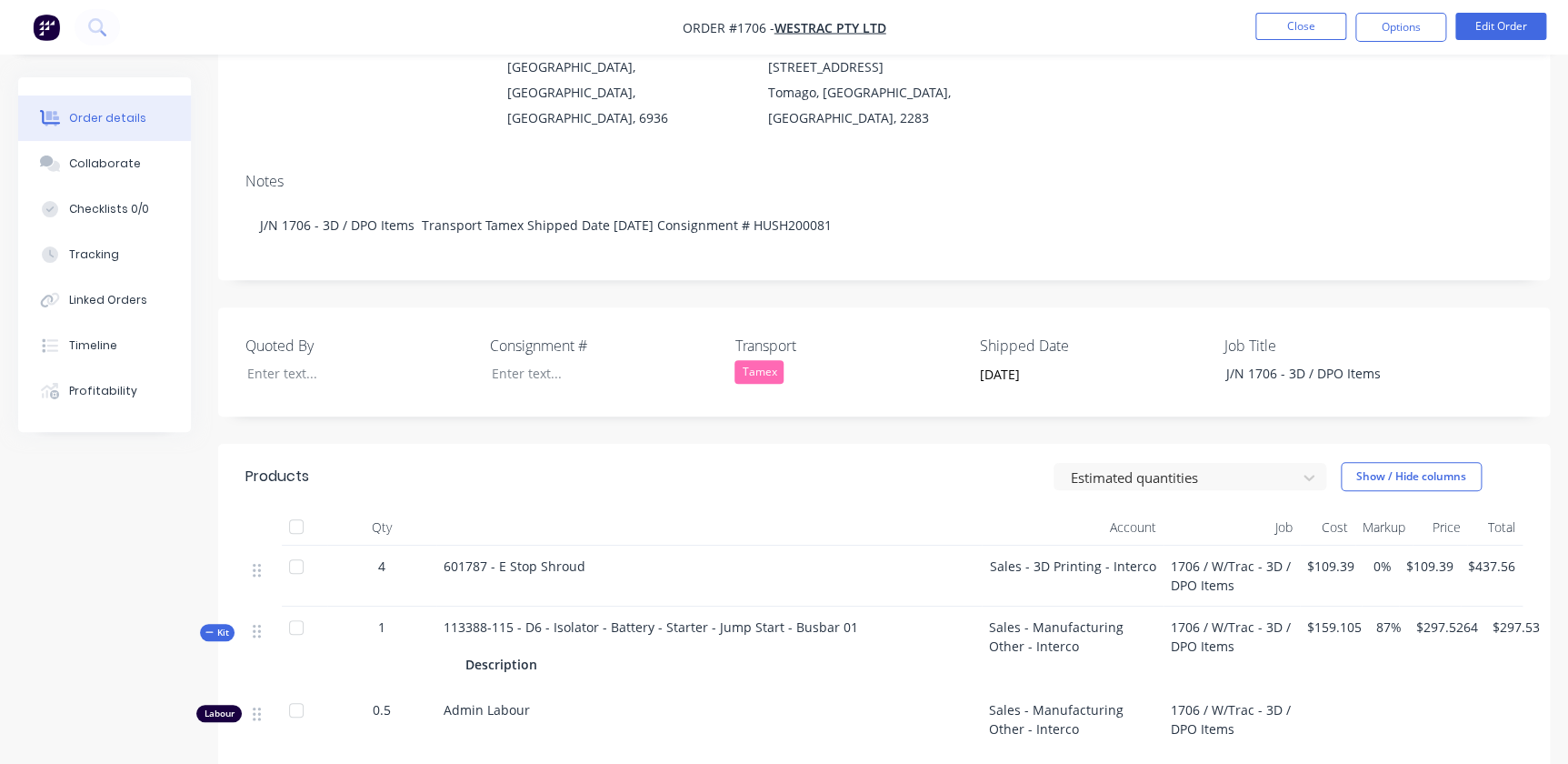
scroll to position [247, 0]
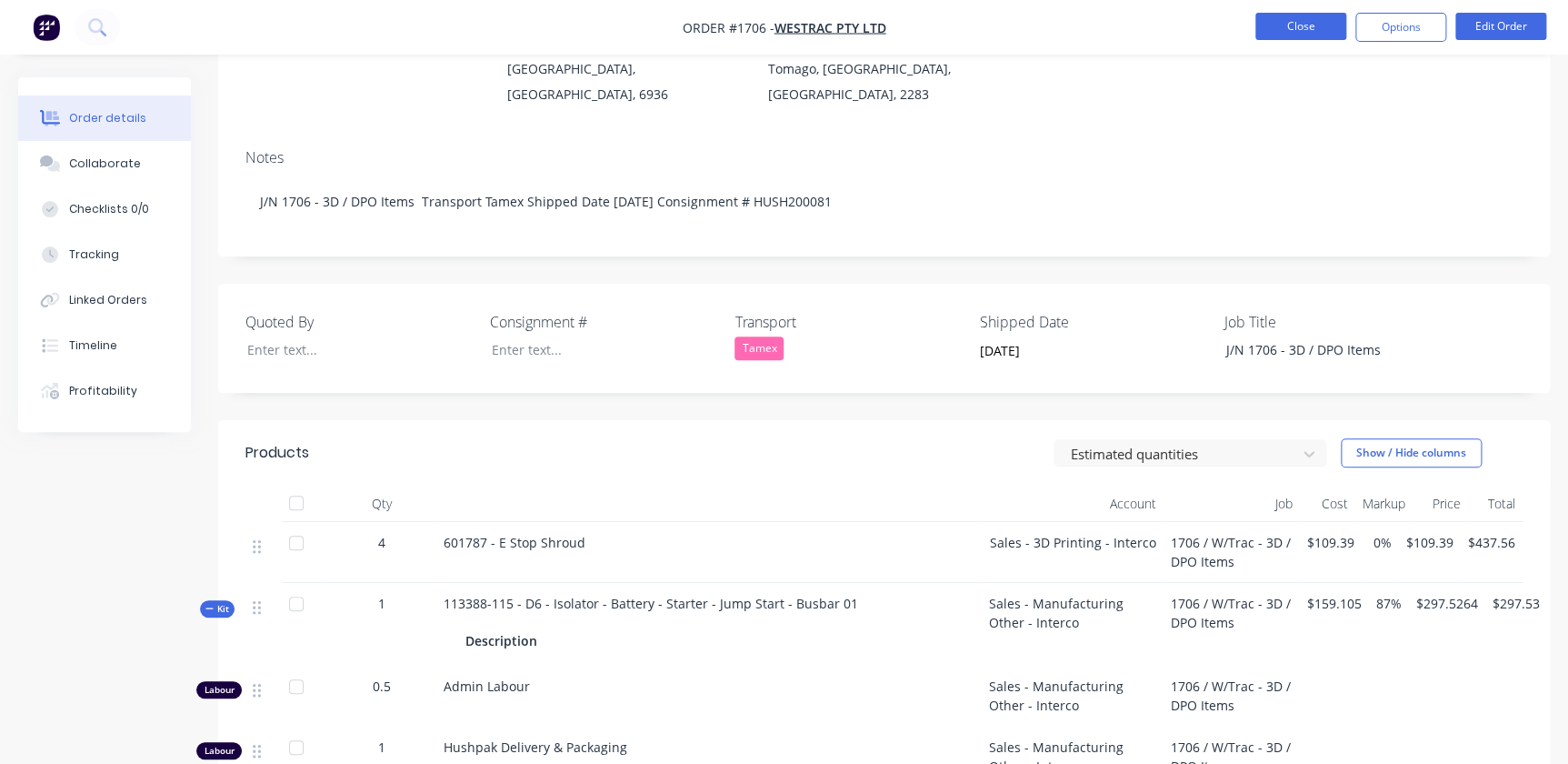
click at [1328, 24] on button "Close" at bounding box center [1300, 26] width 91 height 27
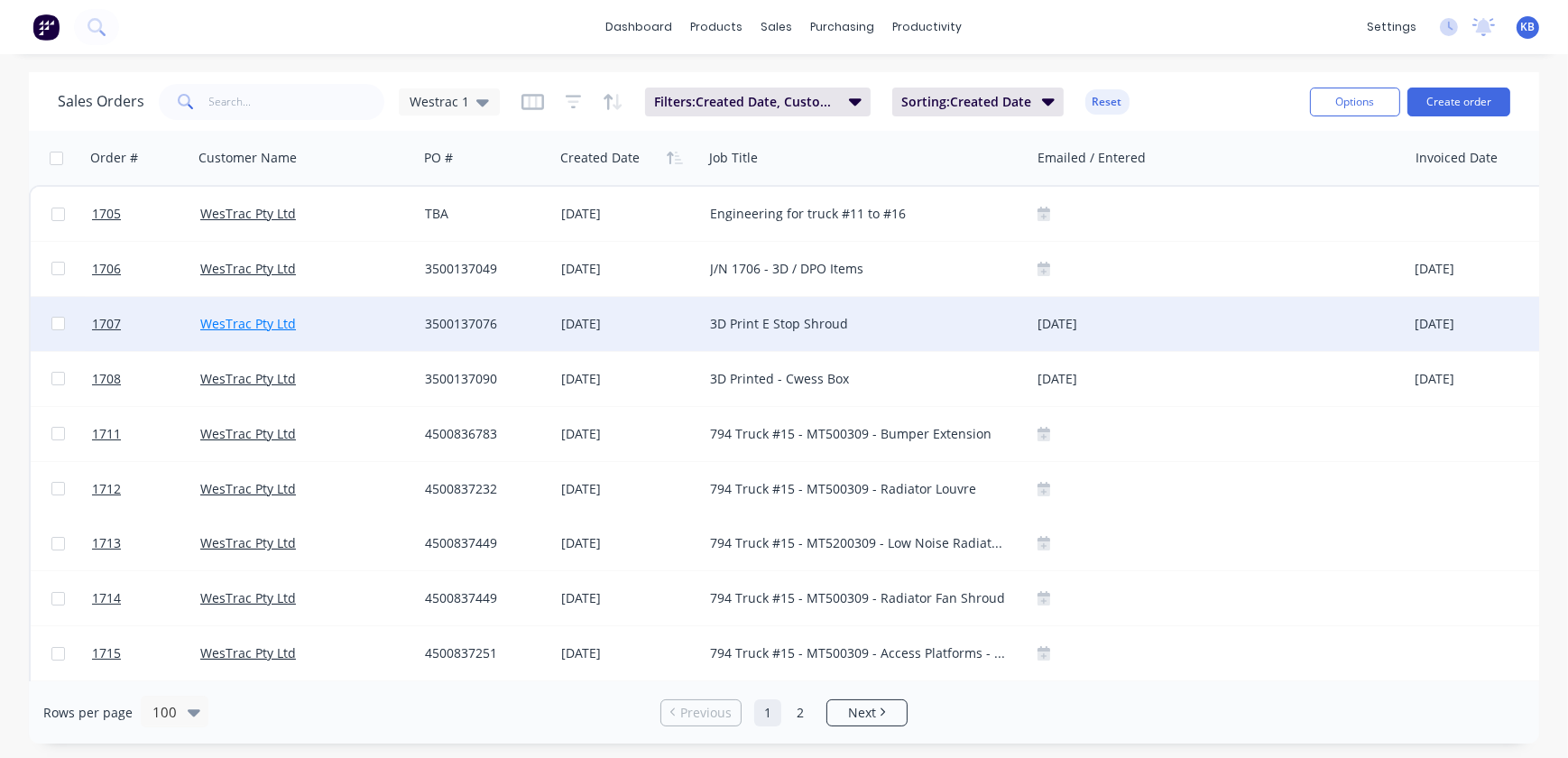
click at [221, 331] on link "WesTrac Pty Ltd" at bounding box center [247, 323] width 96 height 17
click at [127, 322] on link "1707" at bounding box center [146, 323] width 108 height 54
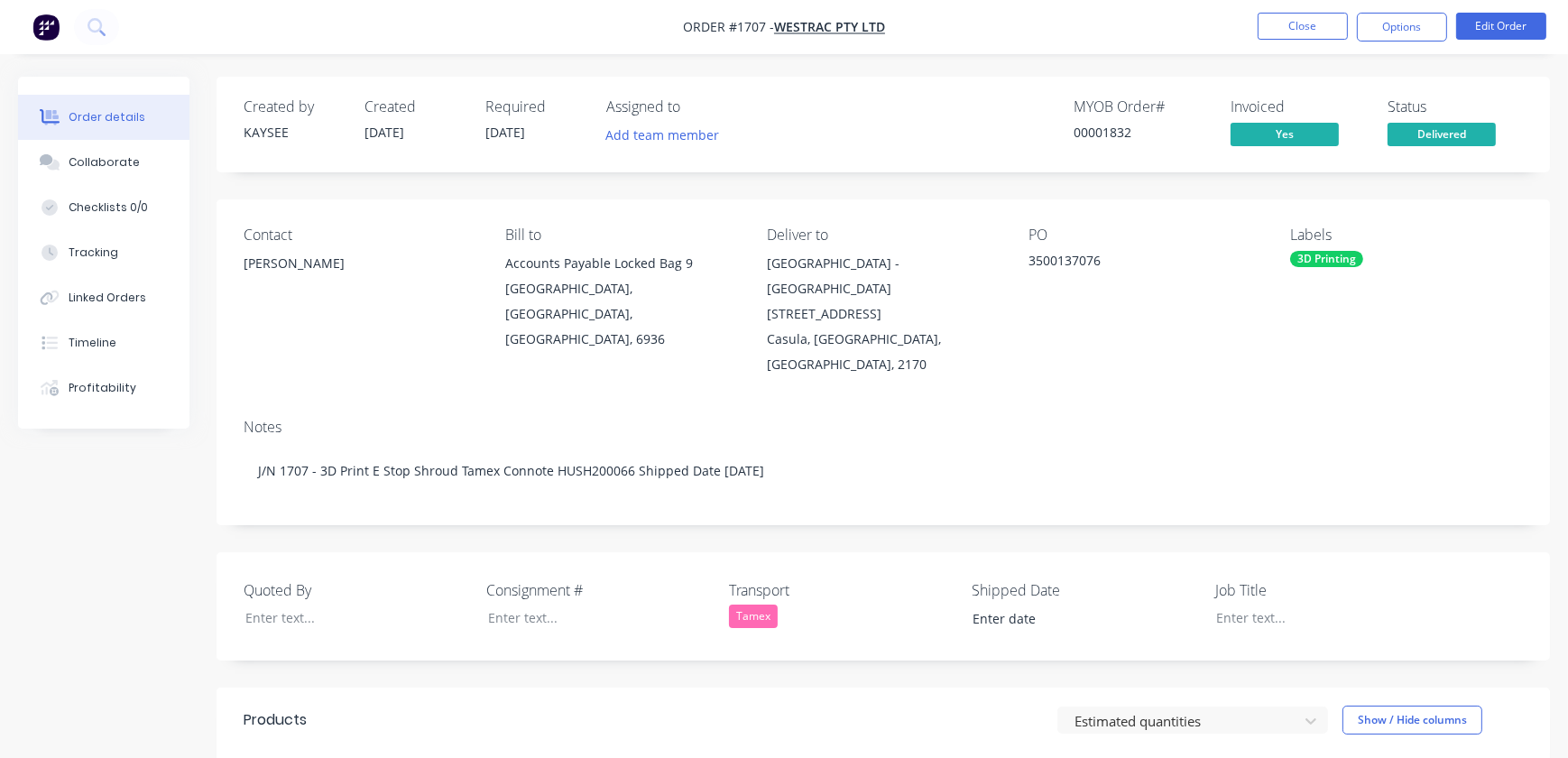
type input "08/11/2025"
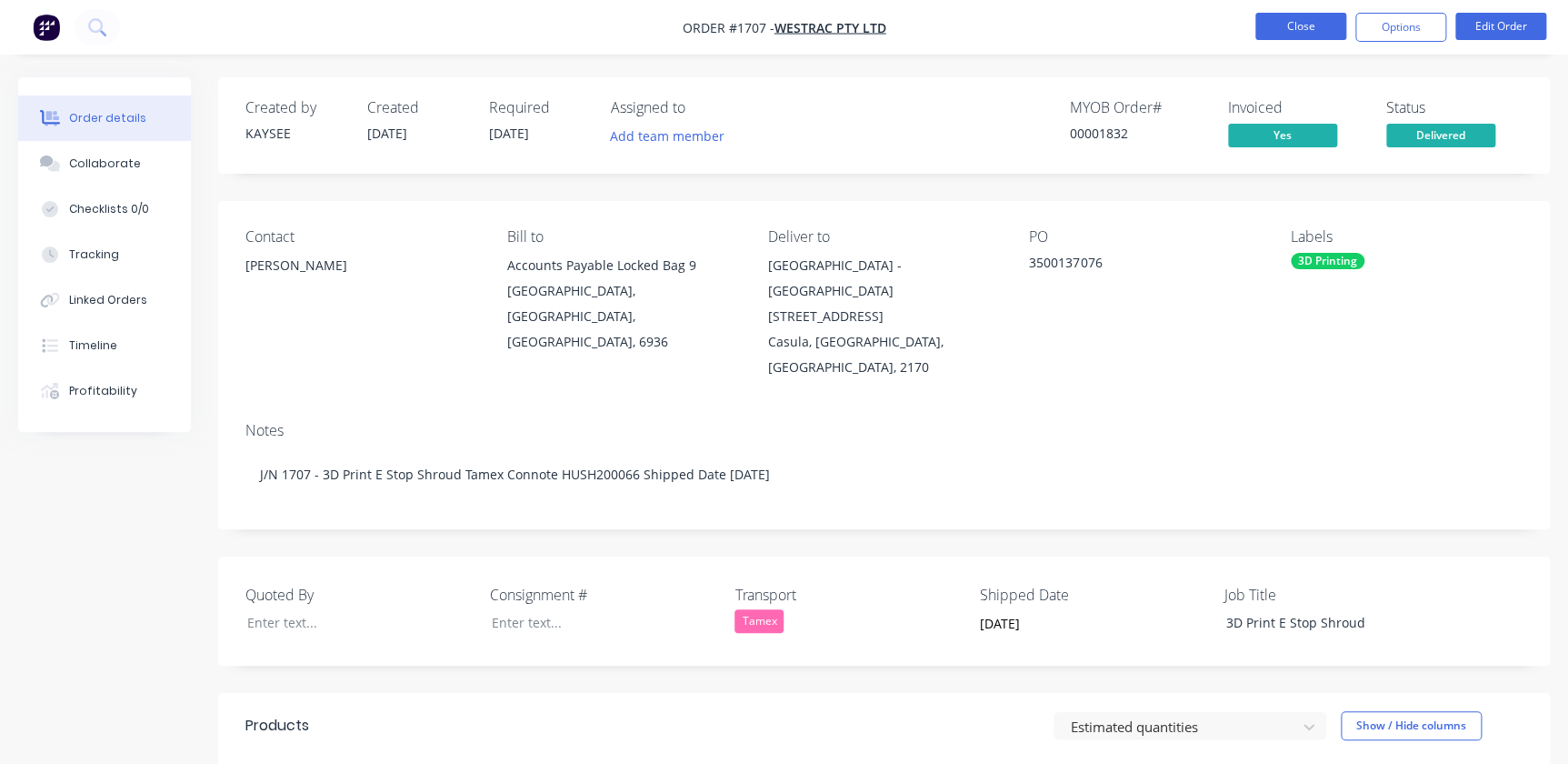
click at [1291, 14] on button "Close" at bounding box center [1300, 26] width 91 height 27
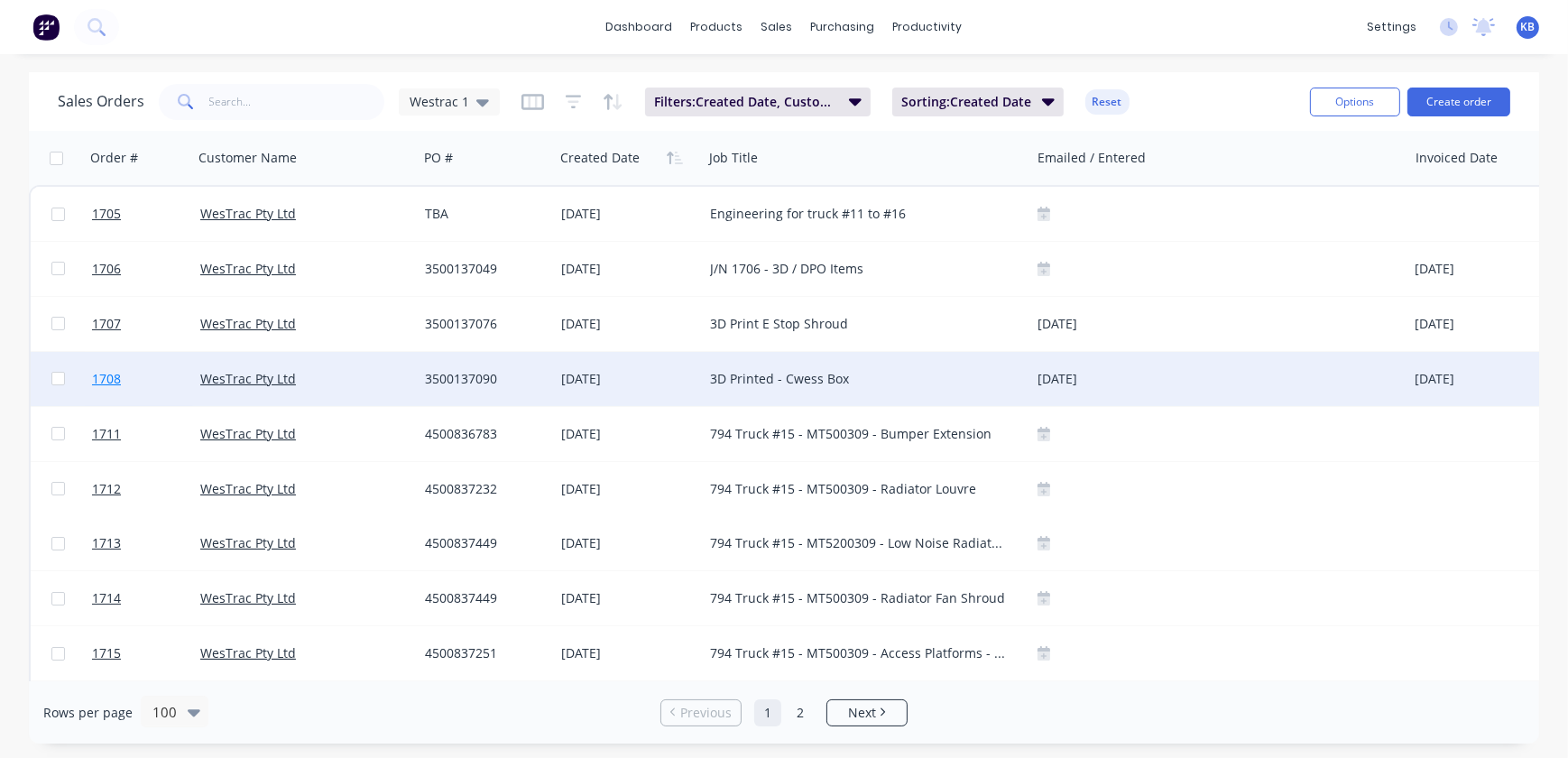
click at [128, 389] on link "1708" at bounding box center [146, 379] width 108 height 54
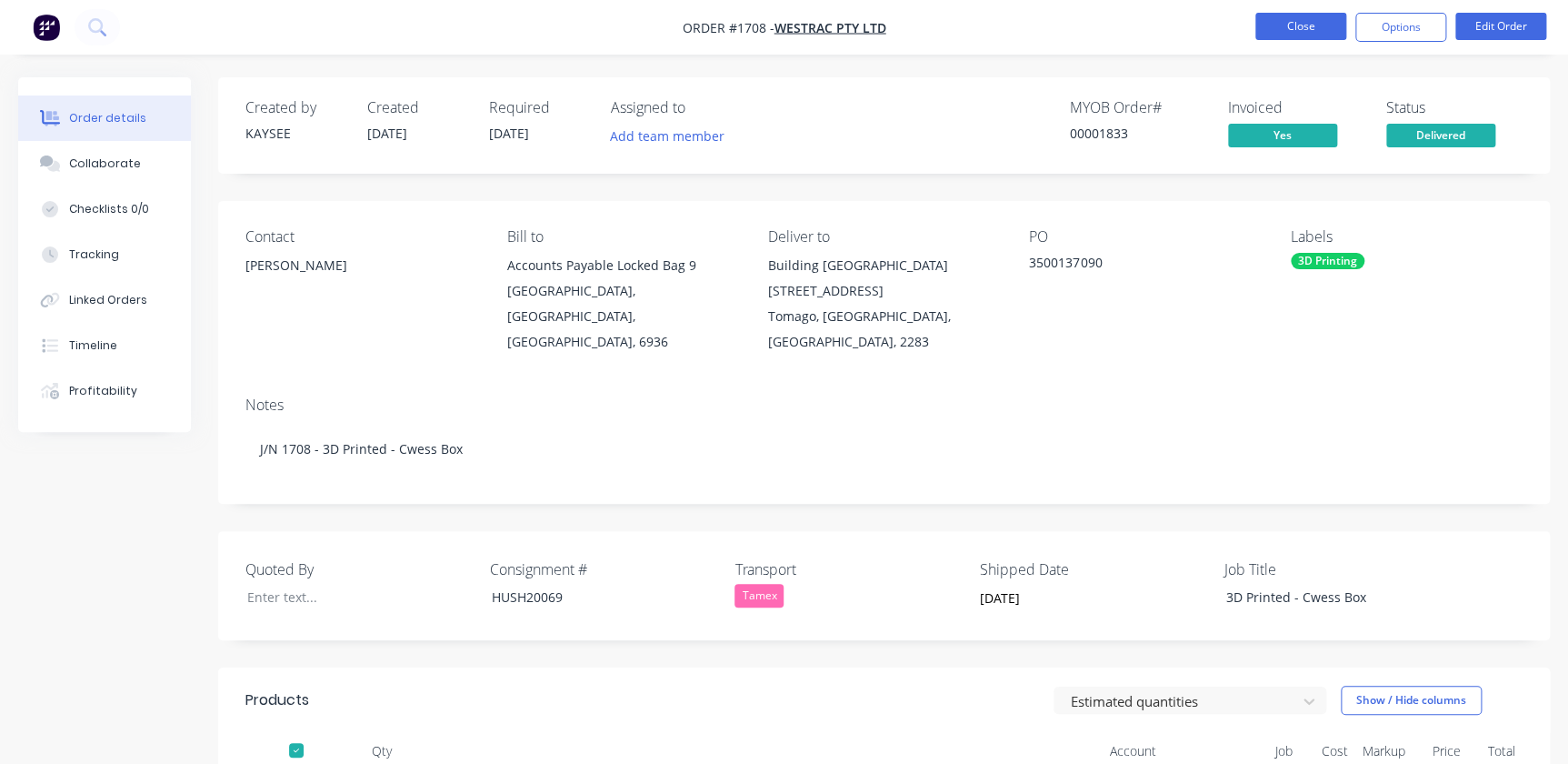
click at [1317, 32] on button "Close" at bounding box center [1300, 26] width 91 height 27
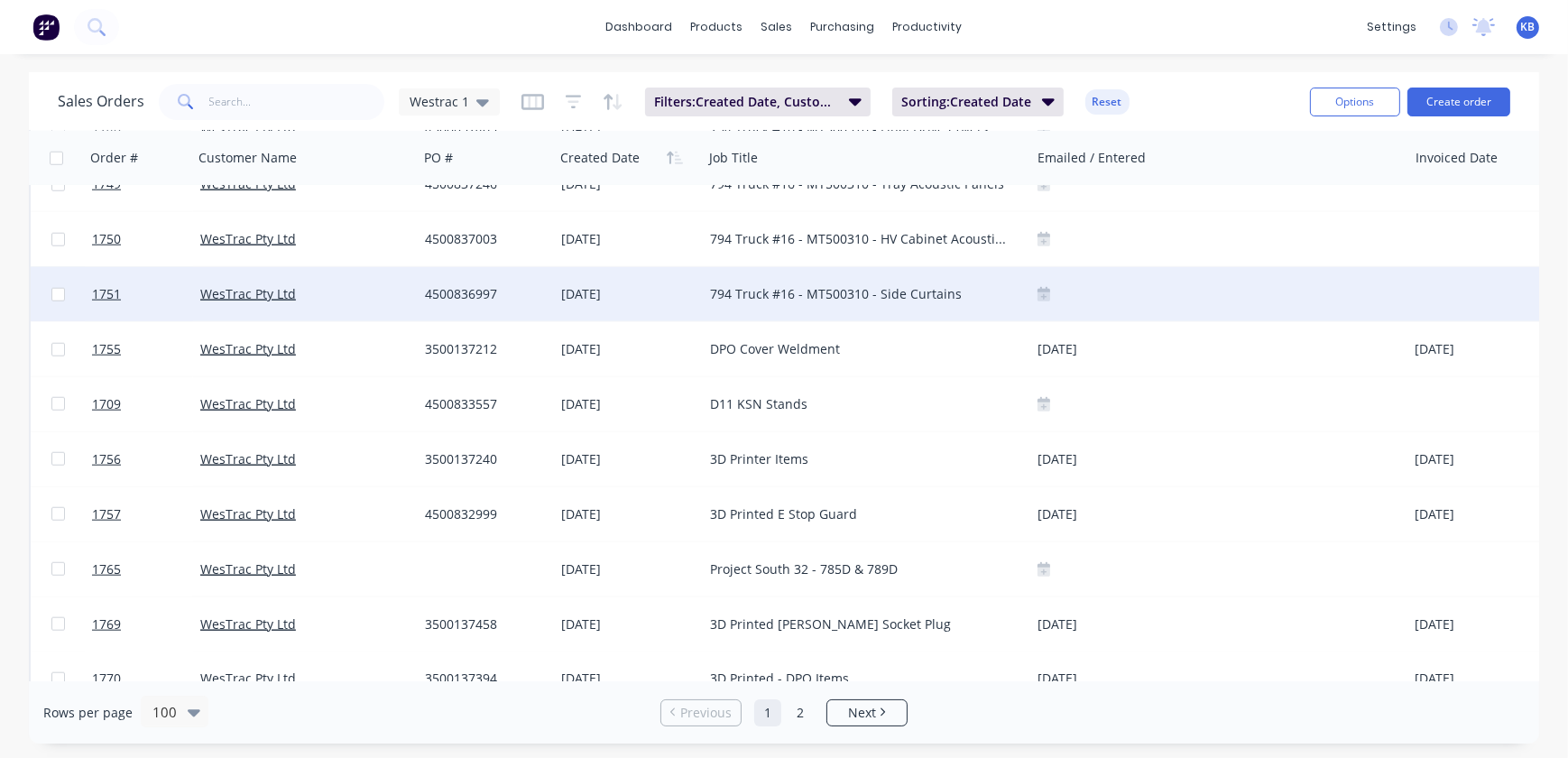
scroll to position [2295, 0]
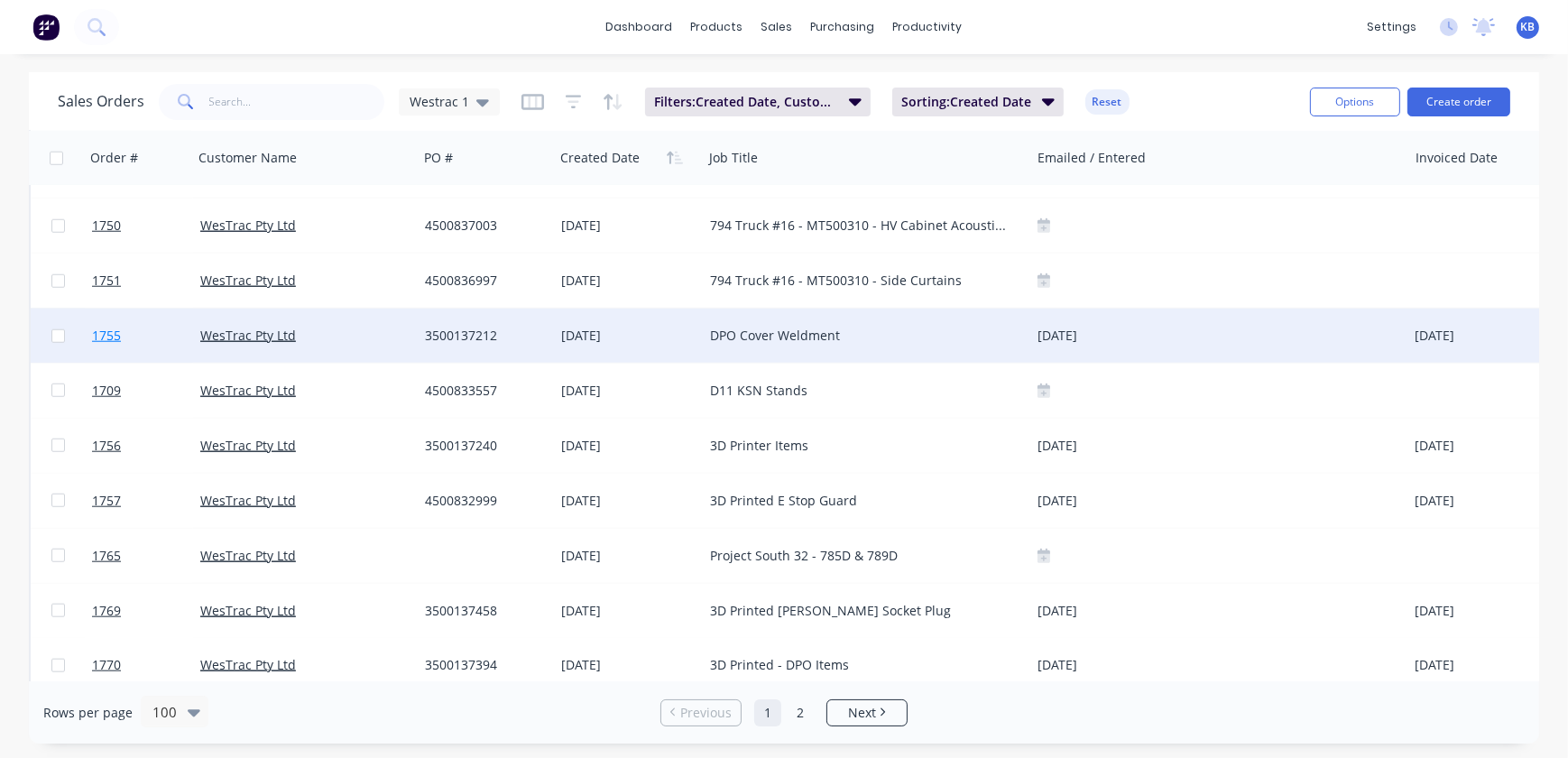
click at [120, 351] on link "1755" at bounding box center [146, 335] width 108 height 54
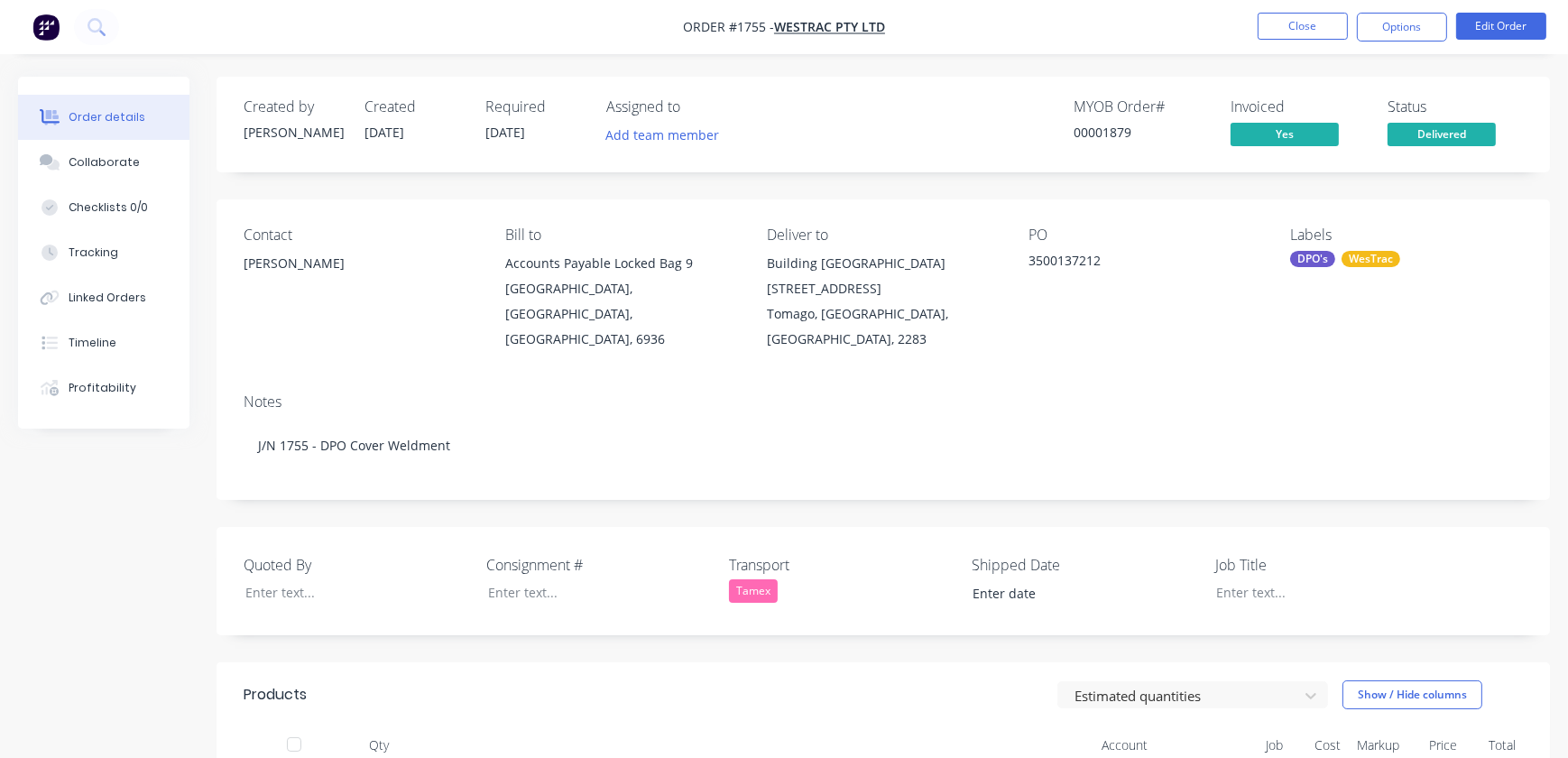
type input "14/08/2025"
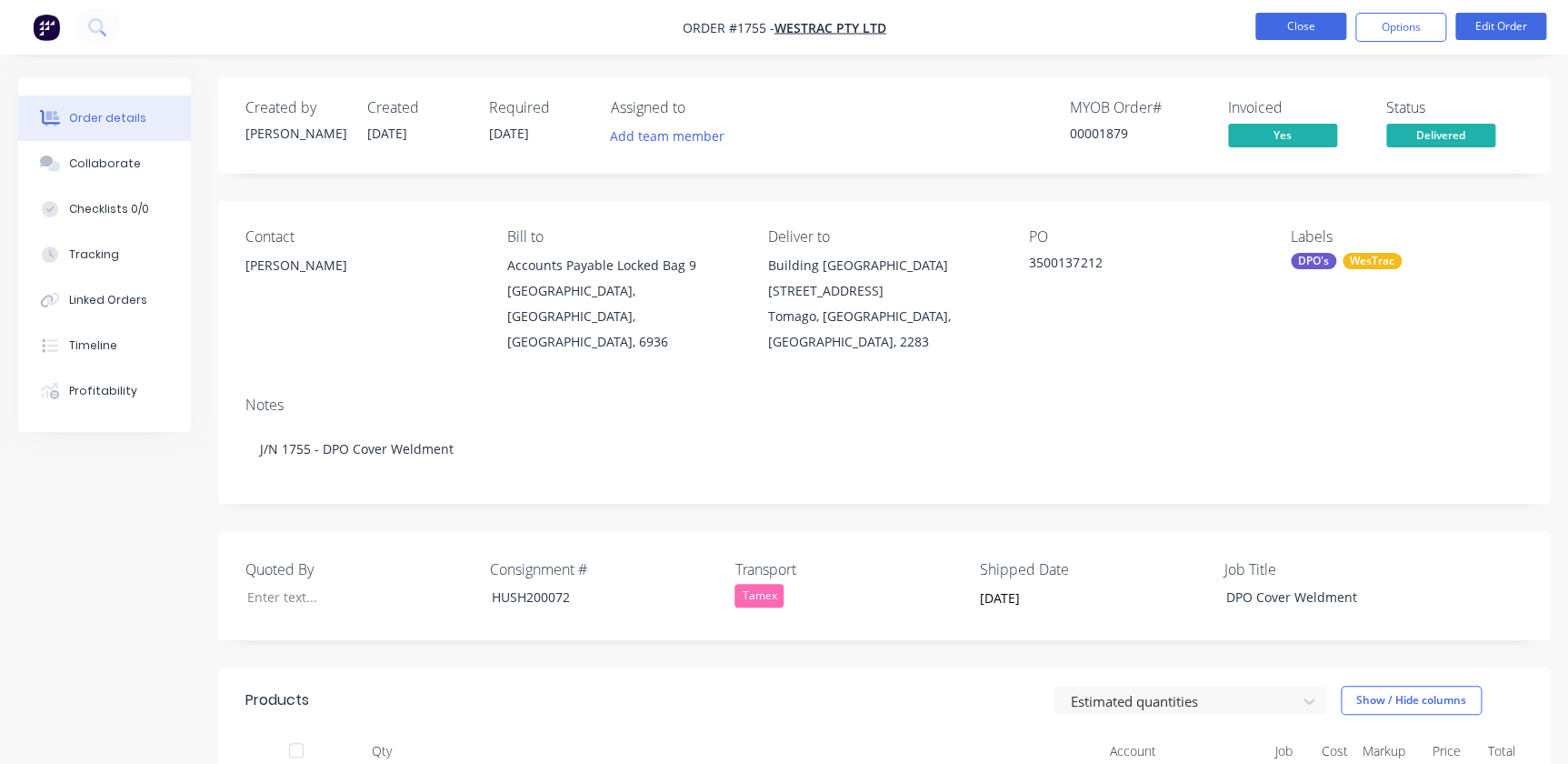
click at [1335, 15] on button "Close" at bounding box center [1300, 26] width 91 height 27
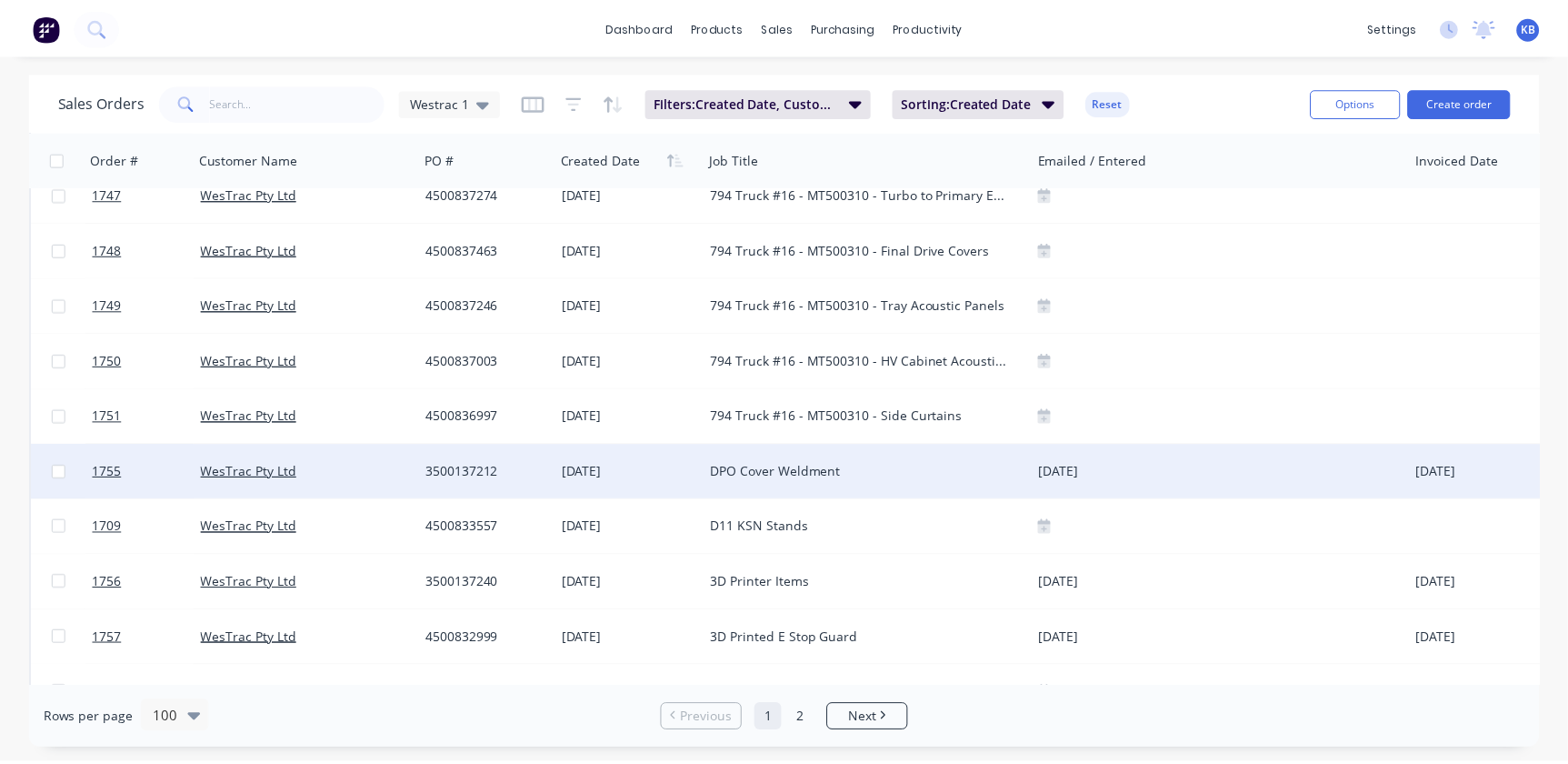
scroll to position [2231, 0]
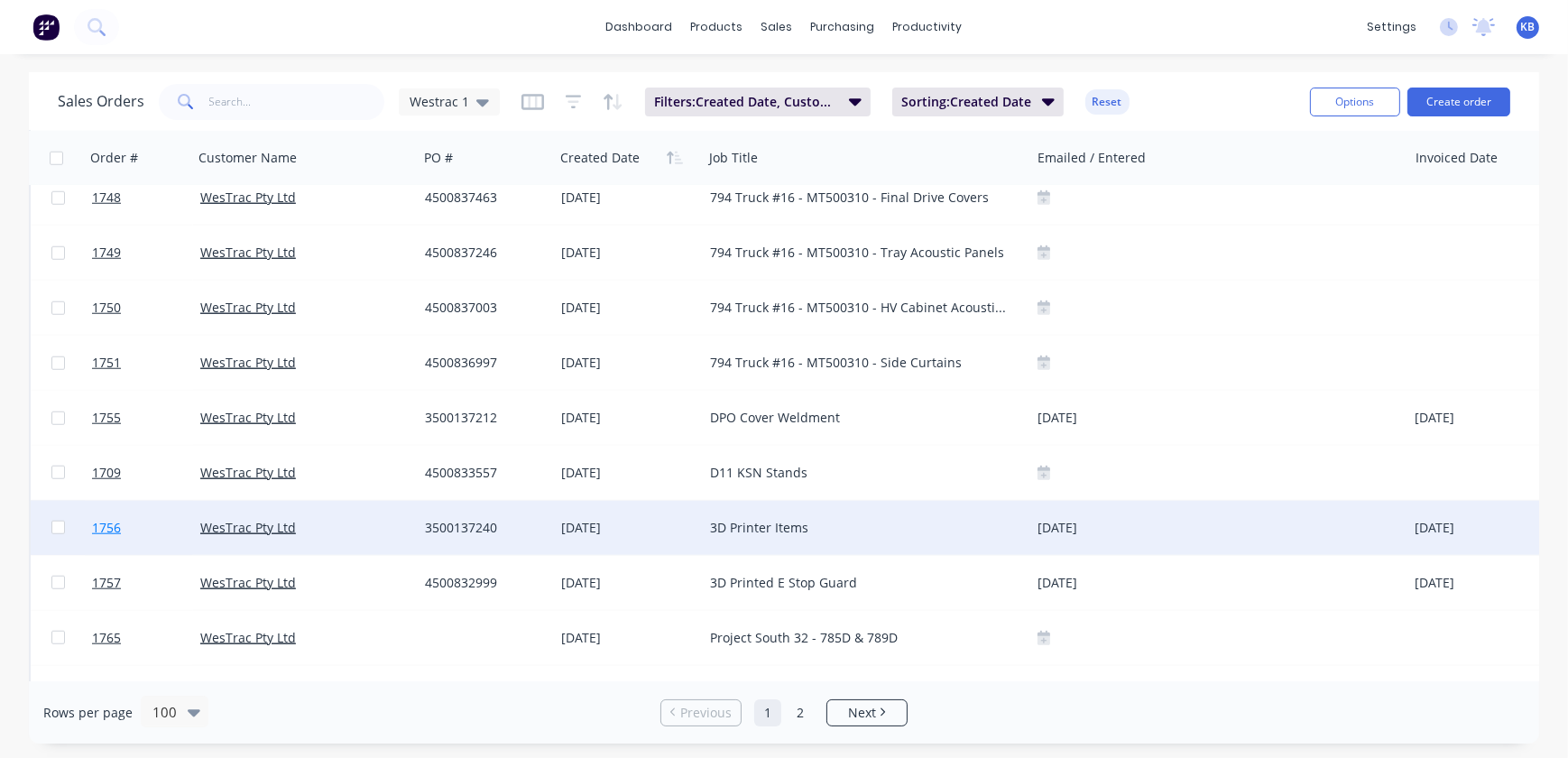
click at [112, 525] on span "1756" at bounding box center [106, 527] width 29 height 18
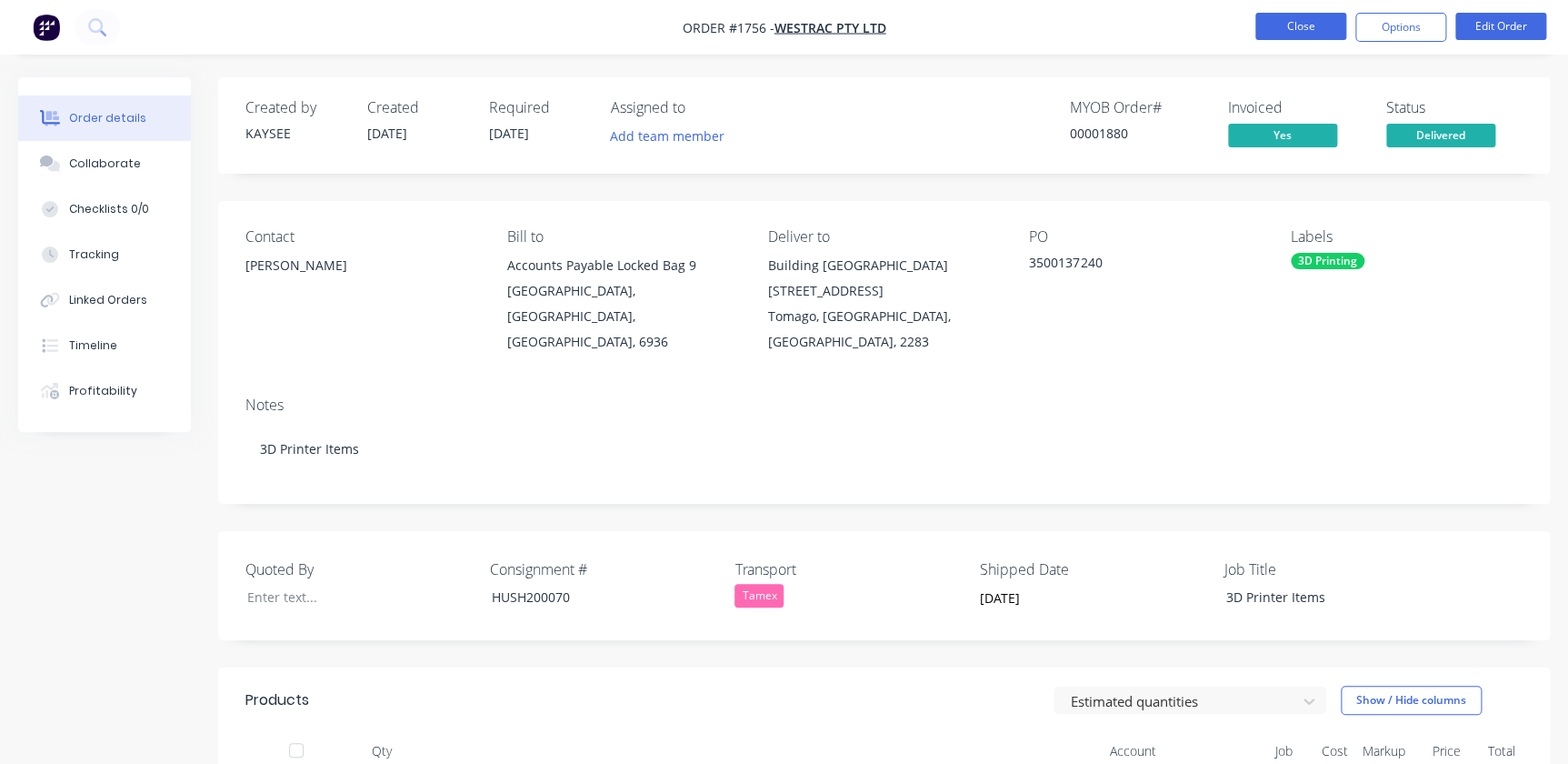
click at [1319, 34] on button "Close" at bounding box center [1300, 26] width 91 height 27
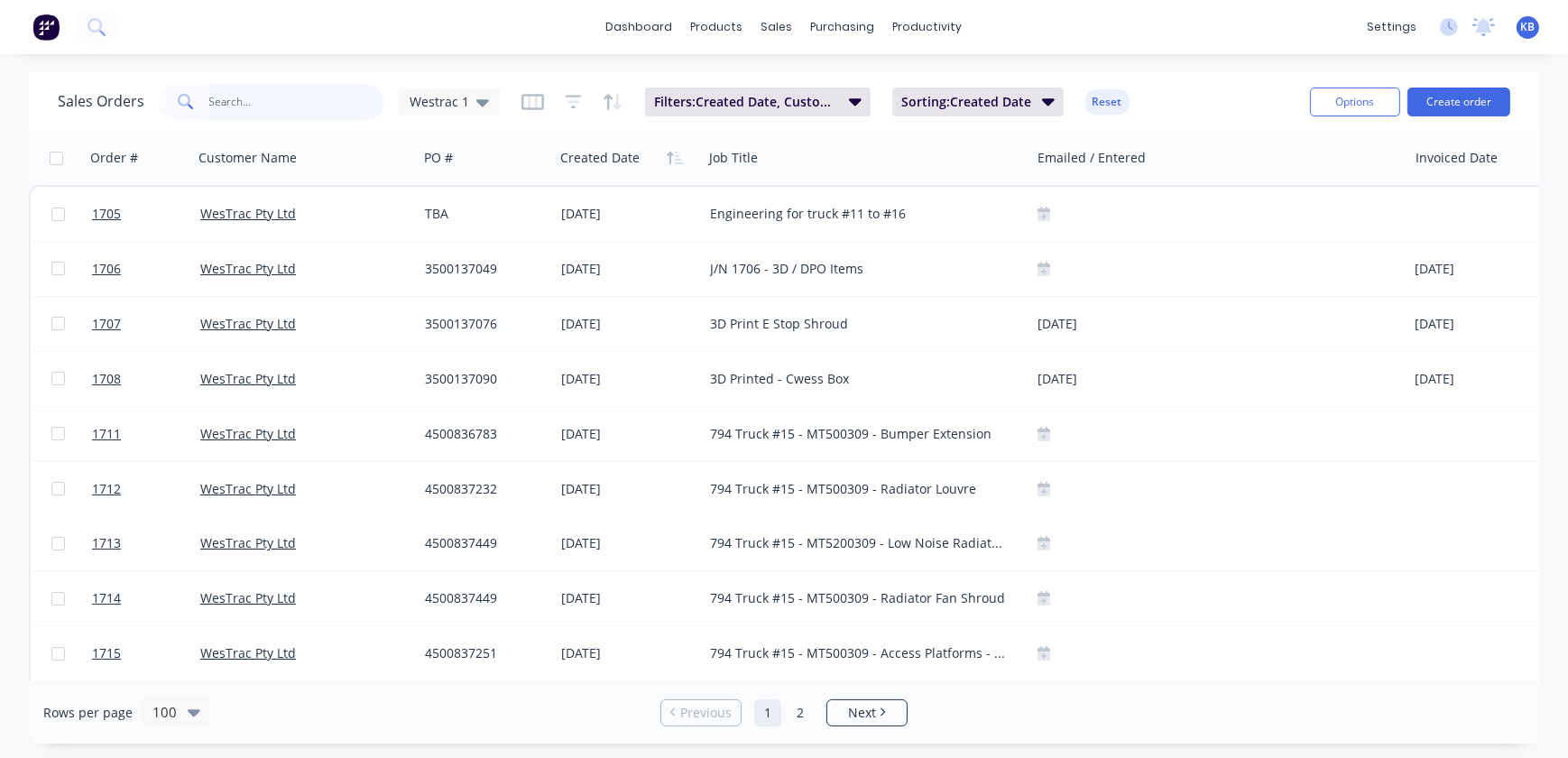
click at [240, 117] on input "text" at bounding box center [298, 101] width 176 height 36
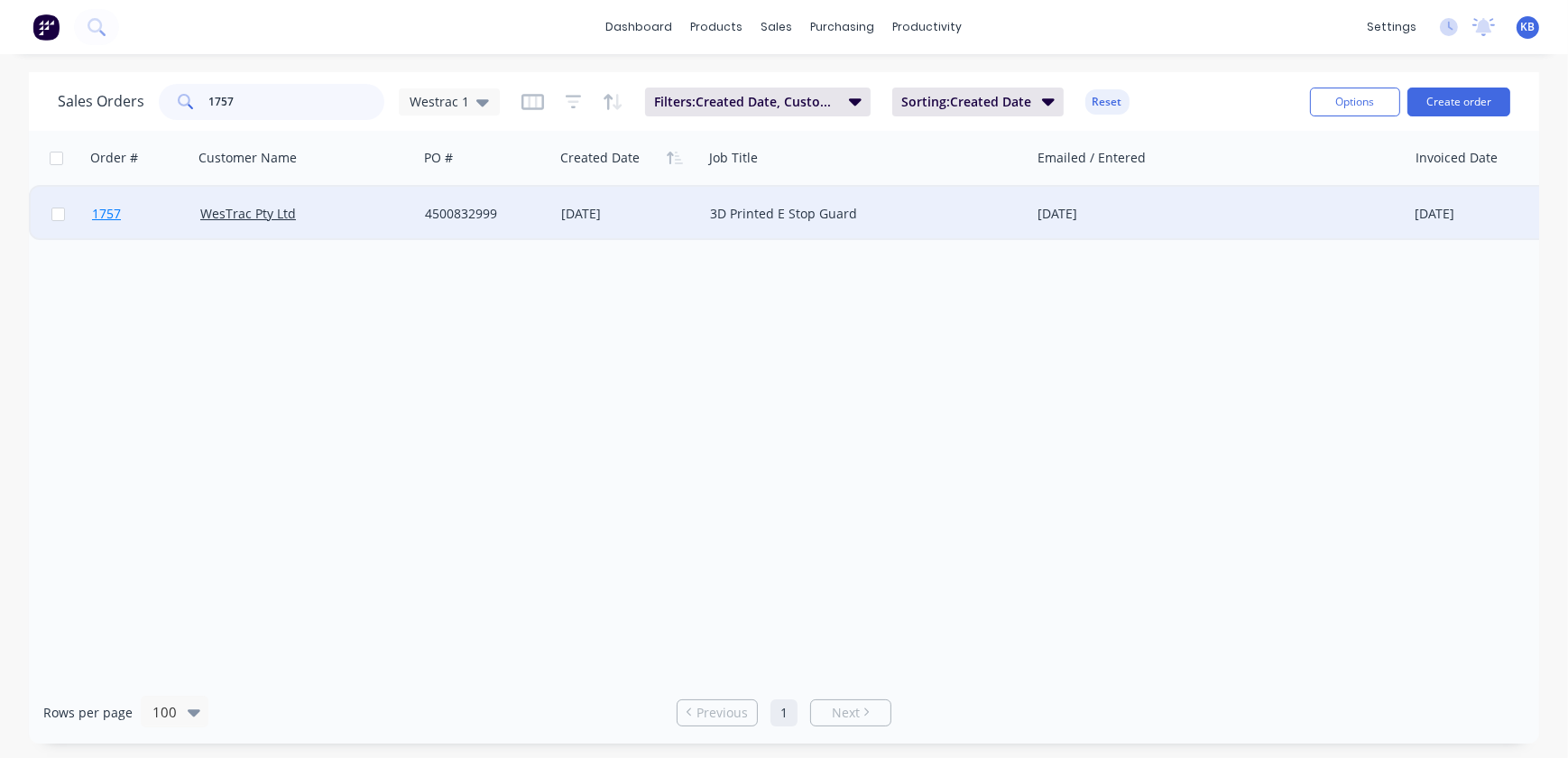
type input "1757"
click at [106, 210] on span "1757" at bounding box center [106, 213] width 29 height 18
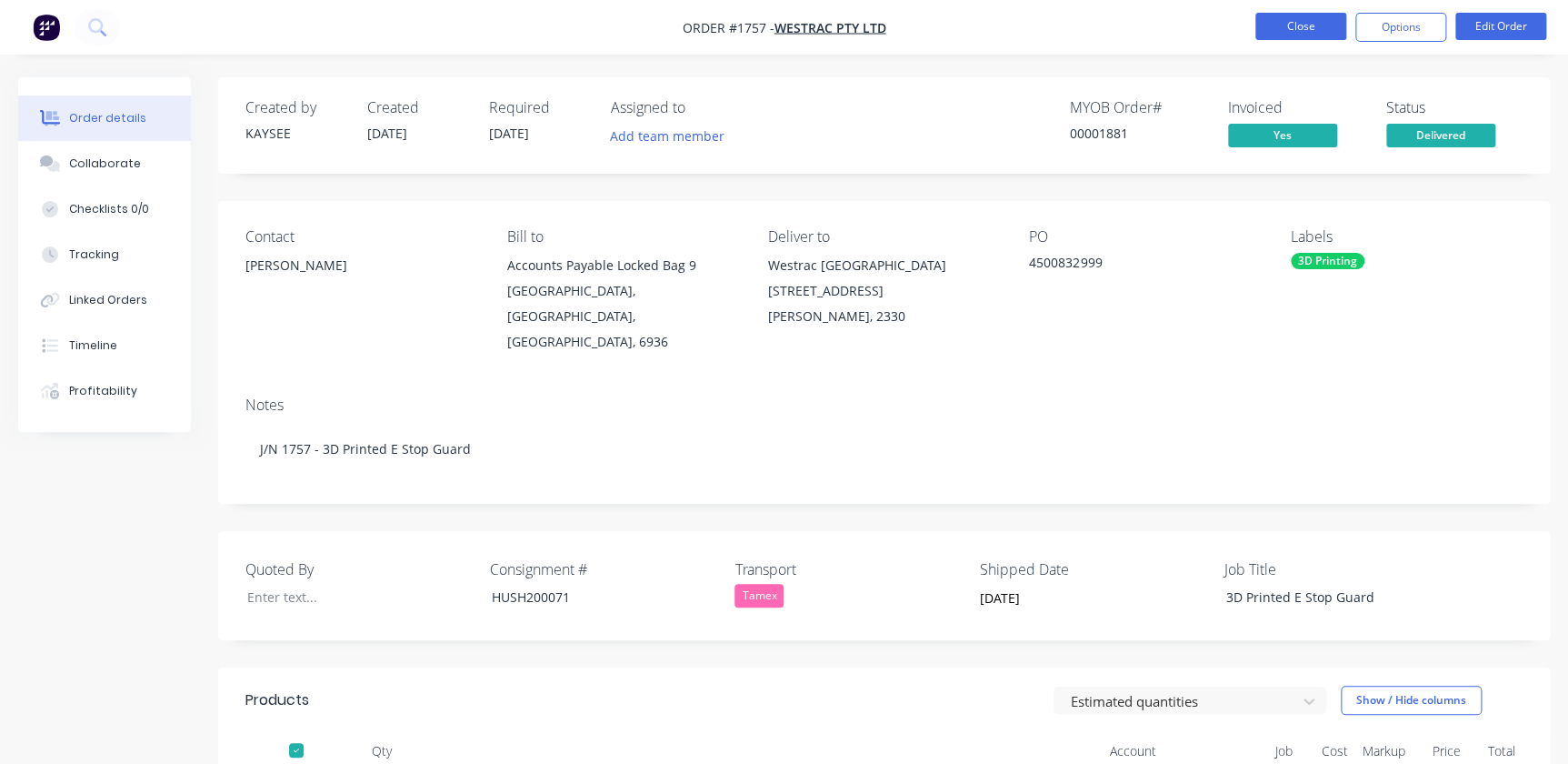
click at [1318, 36] on button "Close" at bounding box center [1300, 26] width 91 height 27
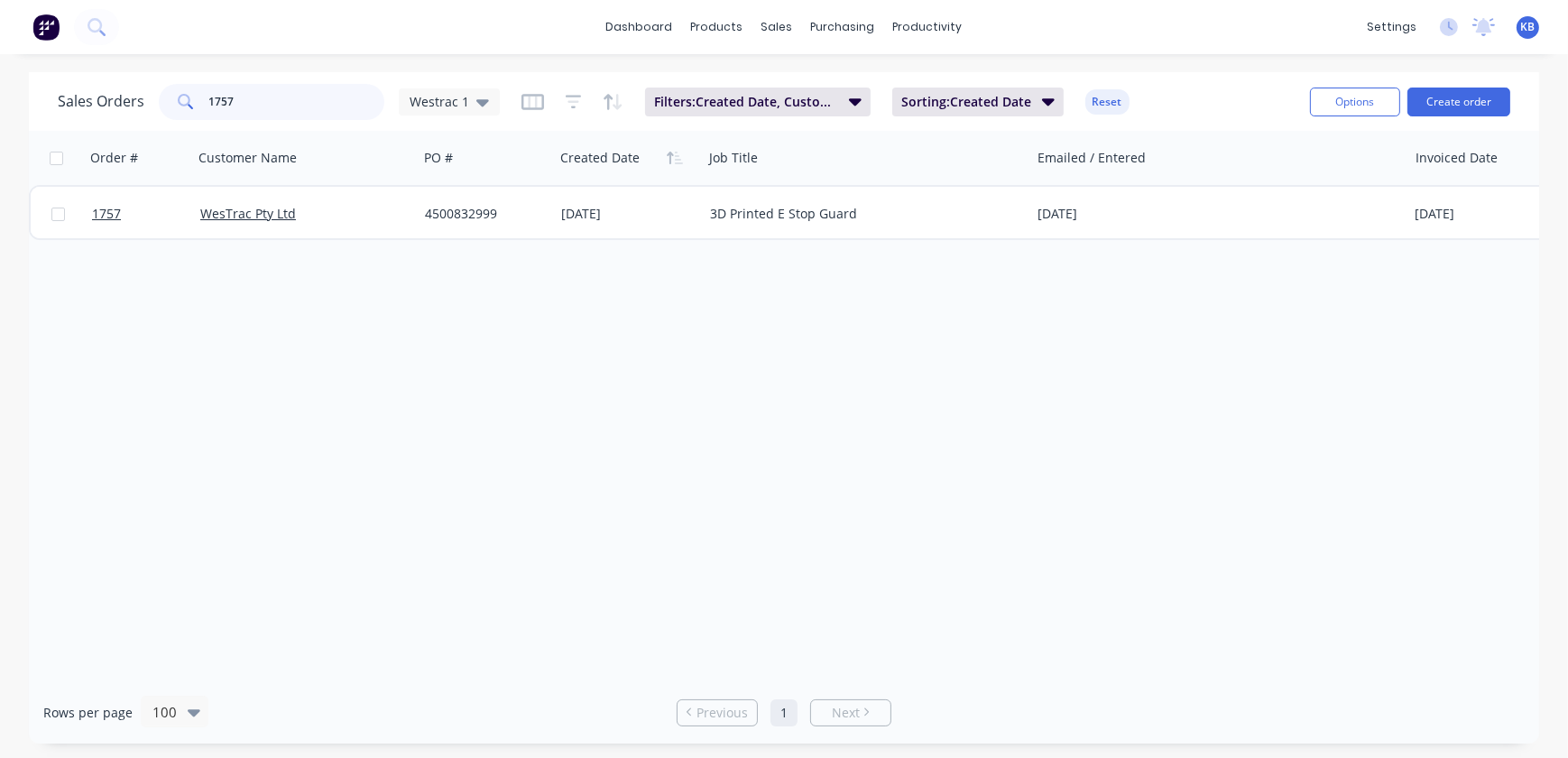
click at [299, 84] on input "1757" at bounding box center [298, 101] width 176 height 36
click at [222, 98] on input "11769" at bounding box center [298, 101] width 176 height 36
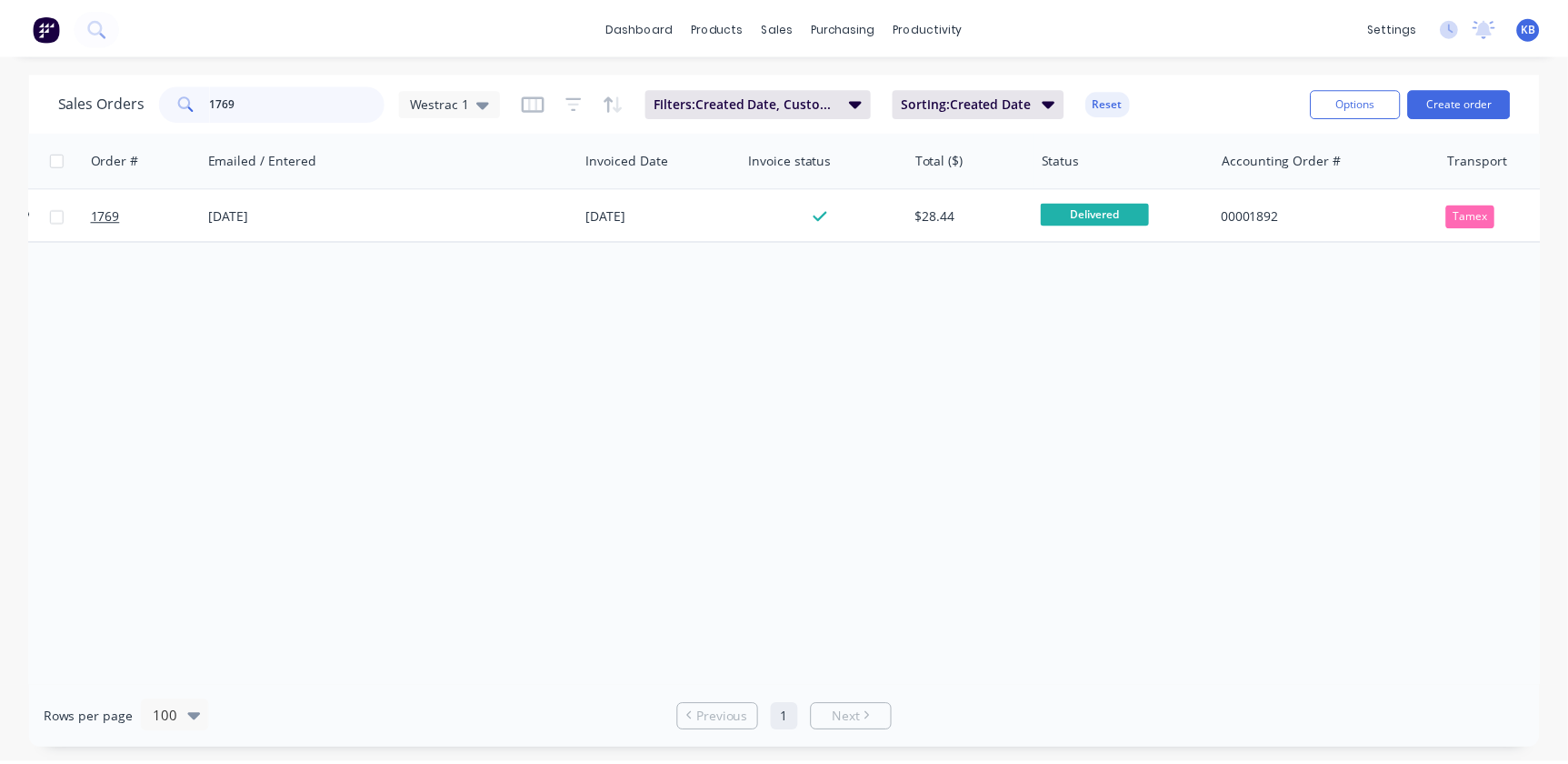
scroll to position [0, 870]
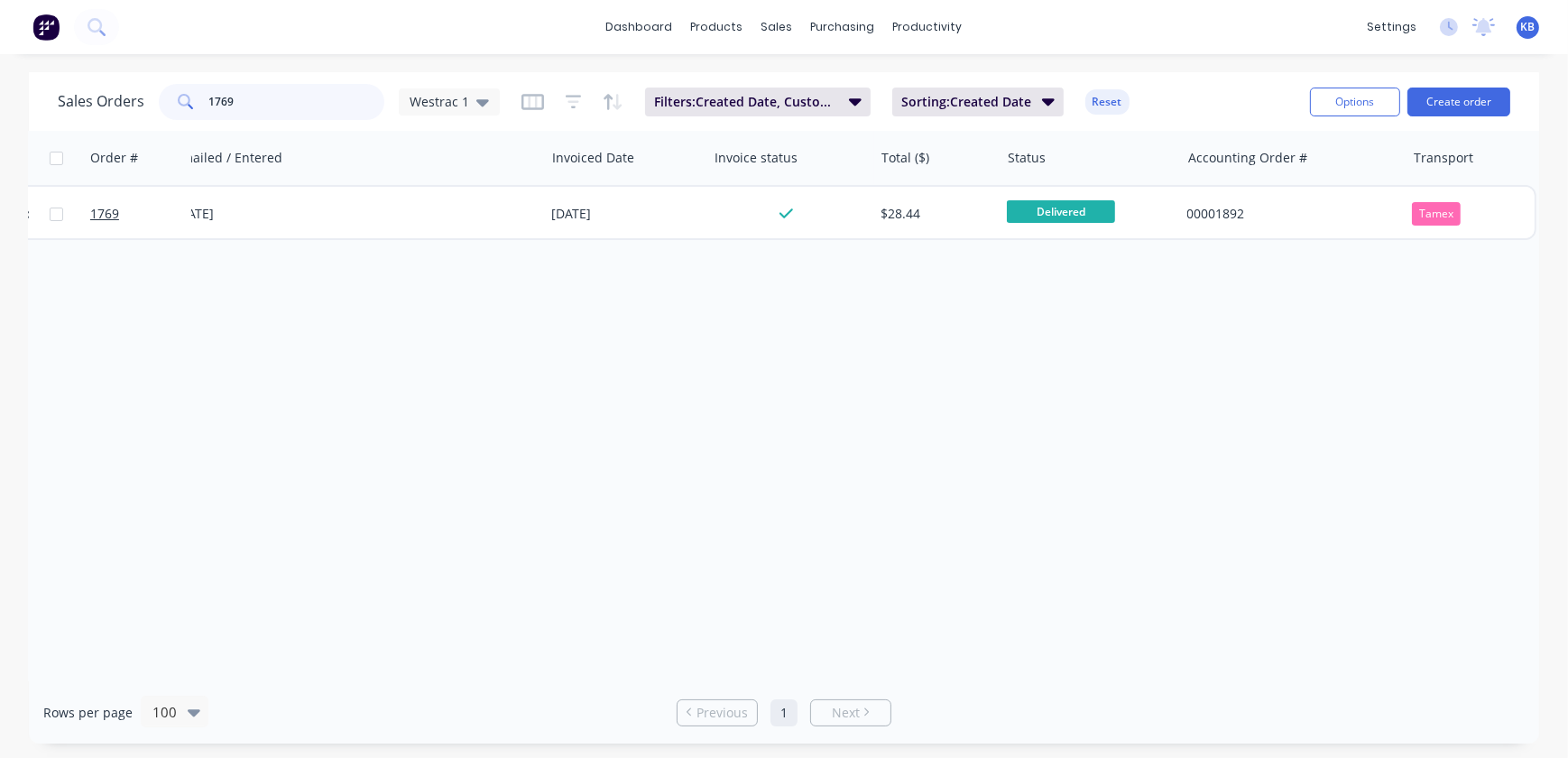
type input "1769"
click at [295, 243] on div "Order # Customer Name PO # Created Date Job Title Emailed / Entered Invoiced Da…" at bounding box center [784, 406] width 1511 height 550
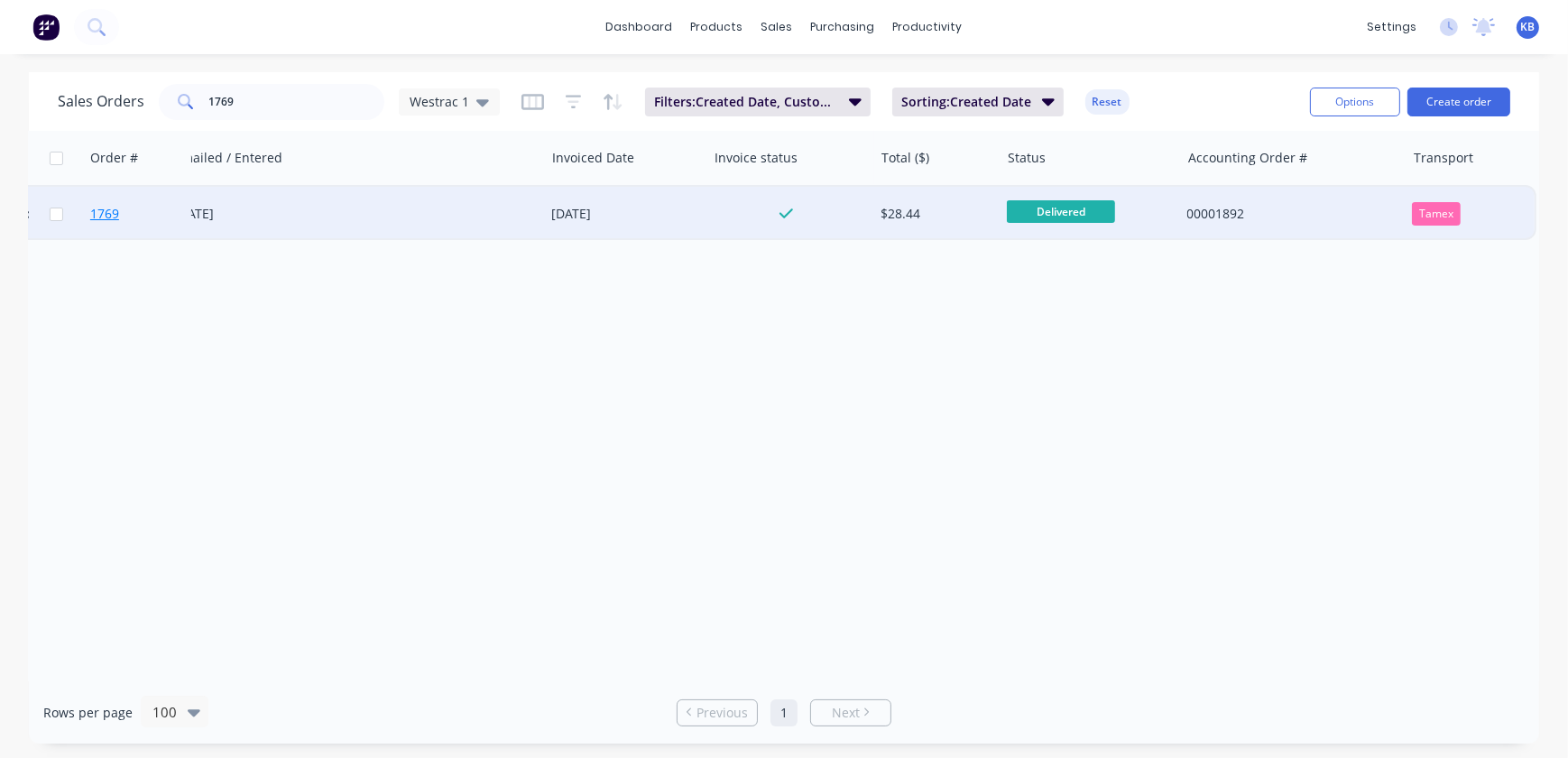
click at [102, 208] on span "1769" at bounding box center [104, 213] width 29 height 18
